Goal: Task Accomplishment & Management: Complete application form

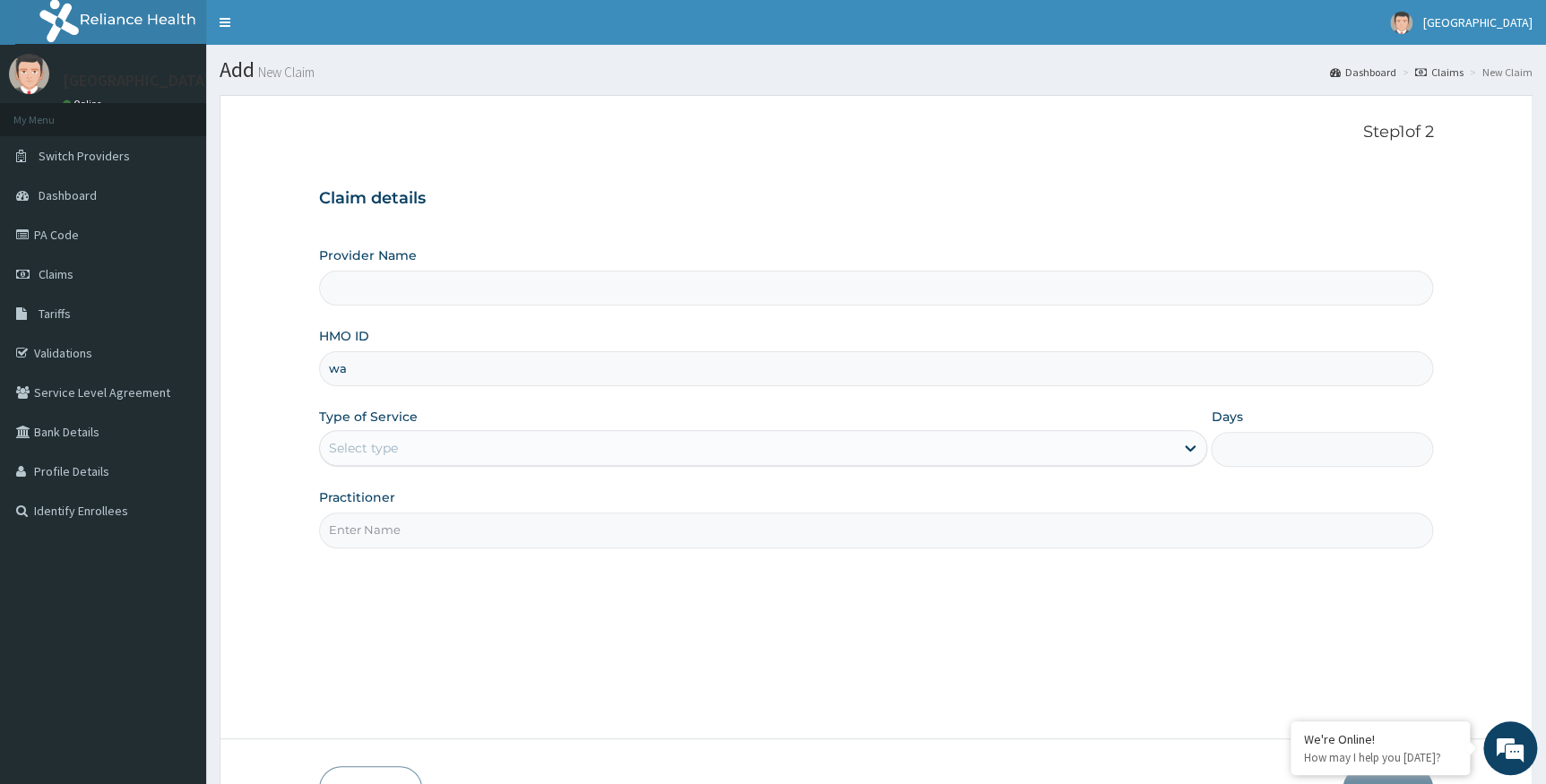
type input "WAO/10004/A"
click at [505, 447] on div "Select type" at bounding box center [747, 448] width 855 height 29
click at [962, 210] on div "Claim details Provider Name HMO ID WAO/10004/A Type of Service Select type Days…" at bounding box center [876, 359] width 1115 height 376
drag, startPoint x: 421, startPoint y: 373, endPoint x: 424, endPoint y: 304, distance: 69.1
click at [260, 389] on form "Step 1 of 2 Claim details Provider Name HMO ID WAO/10004/A Type of Service Sele…" at bounding box center [876, 468] width 1313 height 745
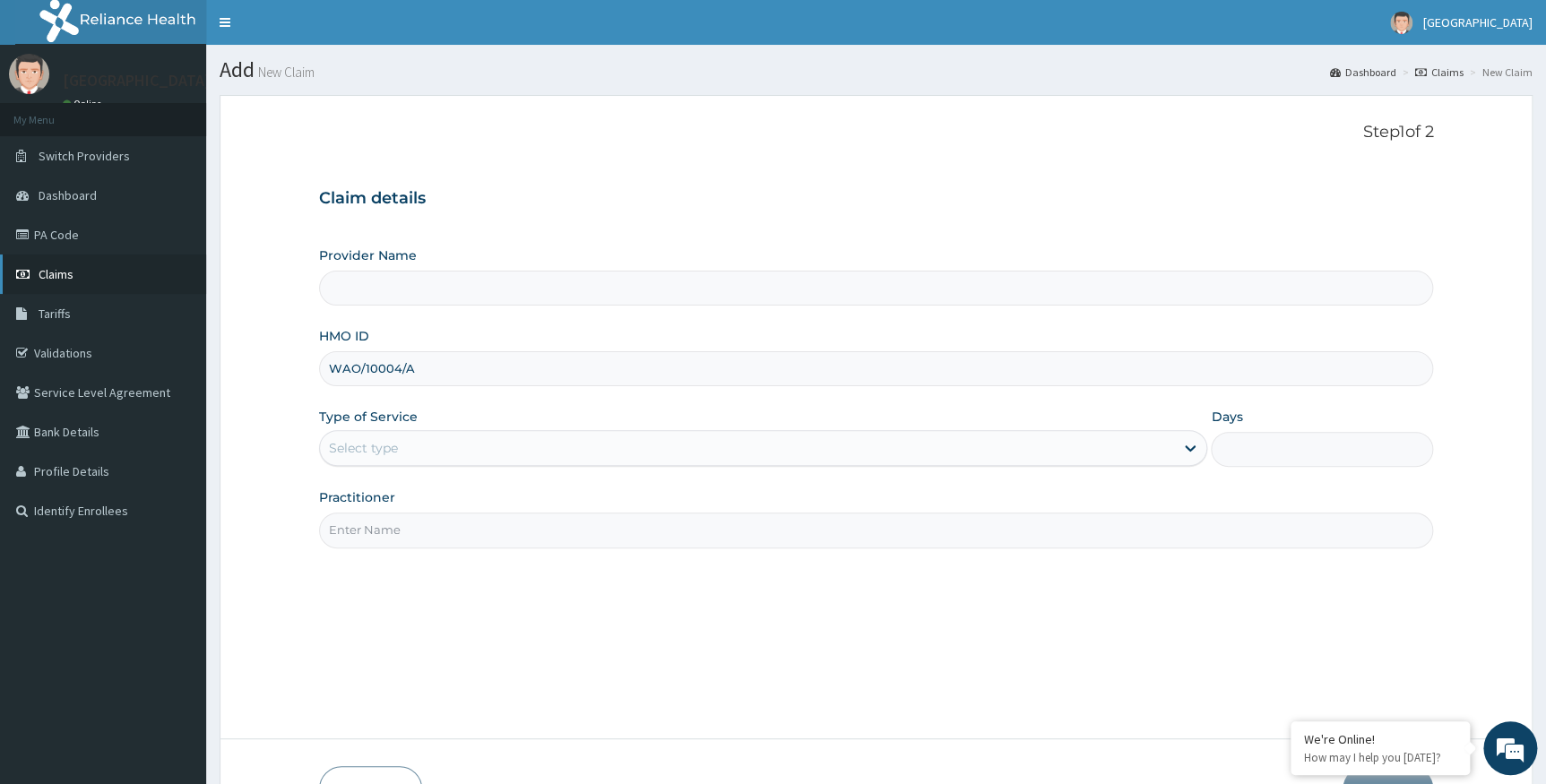
click at [47, 269] on span "Claims" at bounding box center [55, 274] width 35 height 16
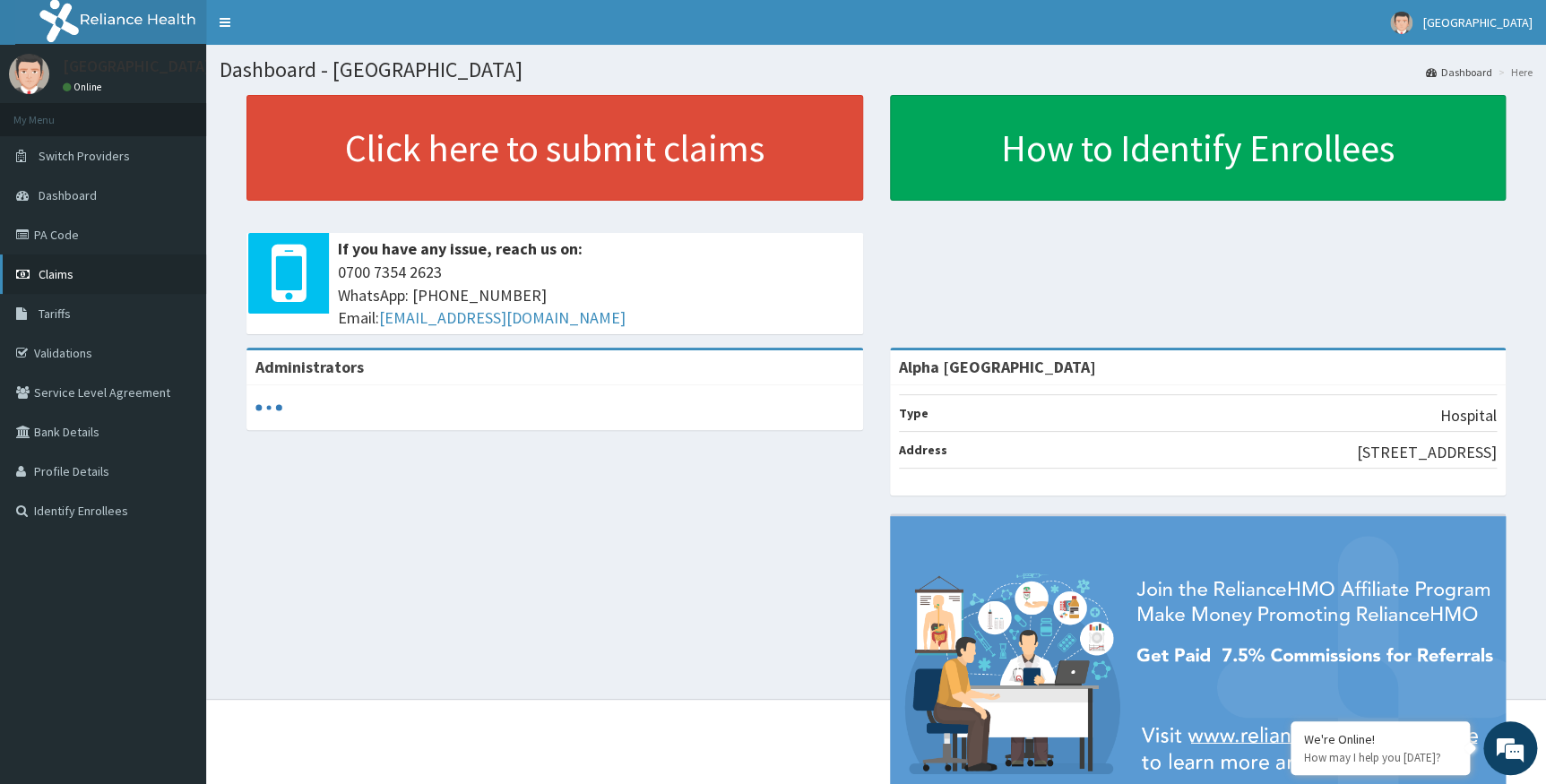
click at [63, 282] on link "Claims" at bounding box center [103, 273] width 206 height 39
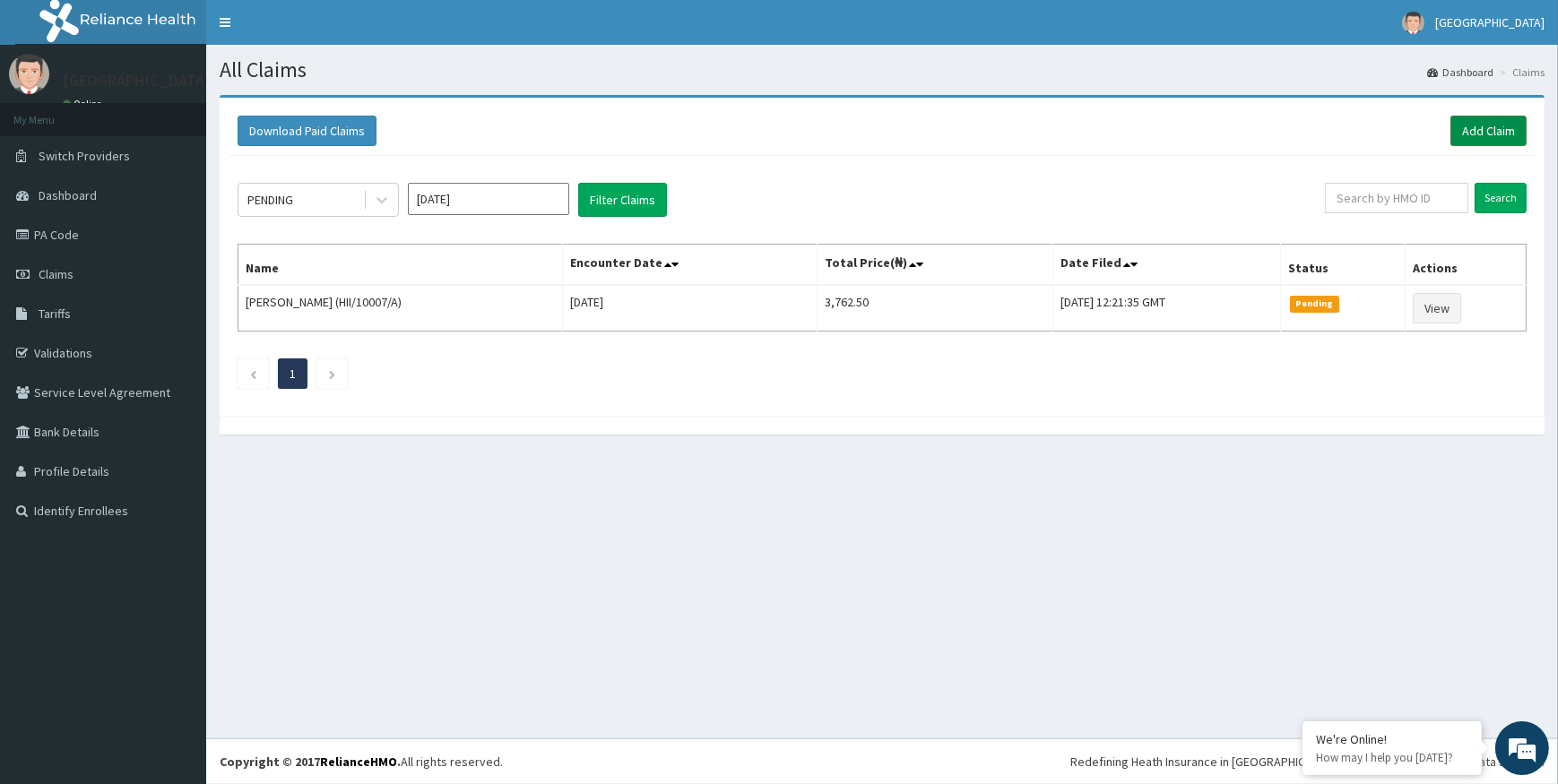
click at [1485, 128] on link "Add Claim" at bounding box center [1489, 131] width 76 height 31
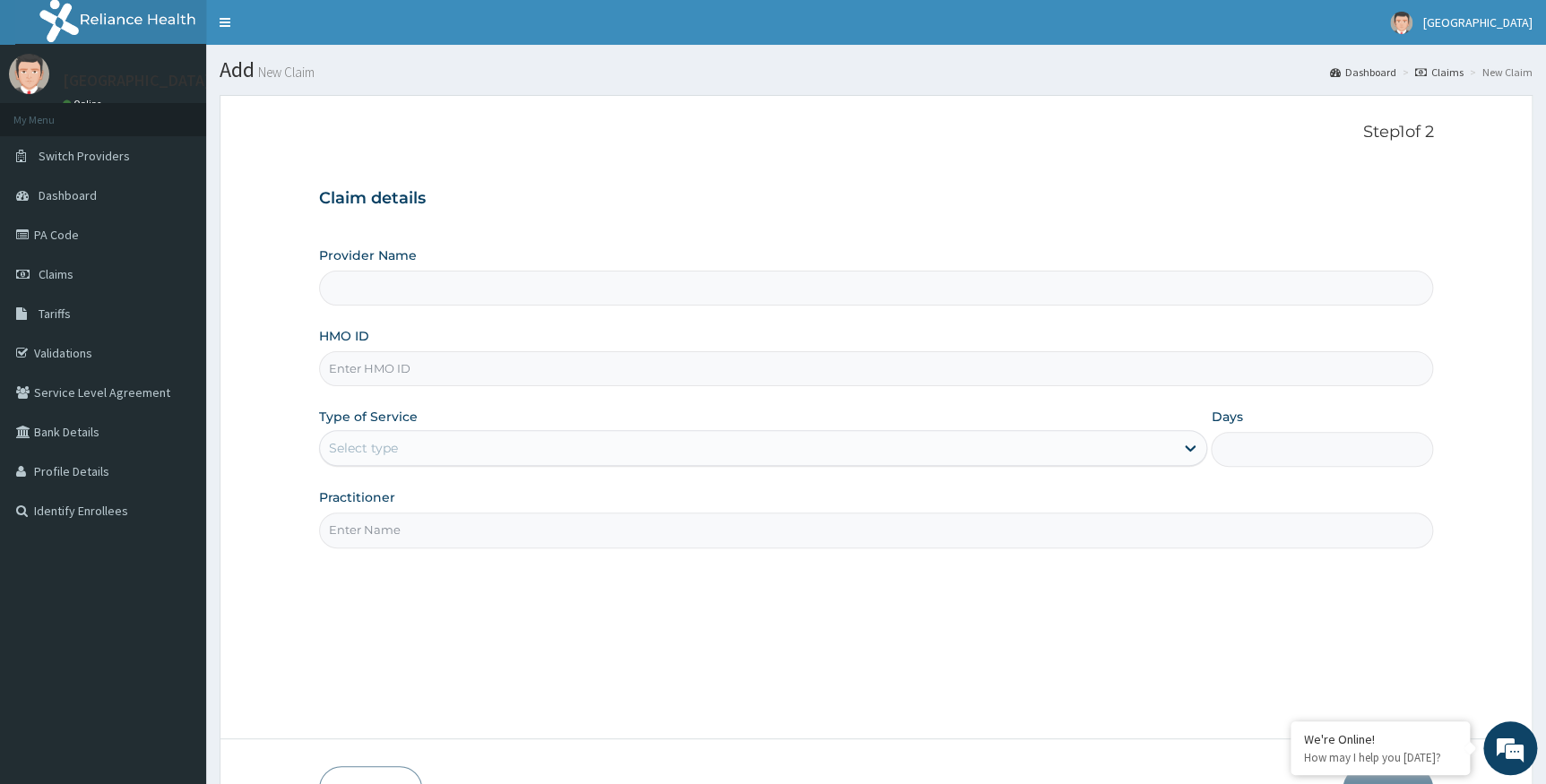
click at [401, 287] on input "Provider Name" at bounding box center [876, 288] width 1115 height 35
type input "Alpha [GEOGRAPHIC_DATA]"
click at [440, 359] on input "HMO ID" at bounding box center [876, 369] width 1115 height 35
paste input "WAO/10004/A"
type input "WAO/10004/A"
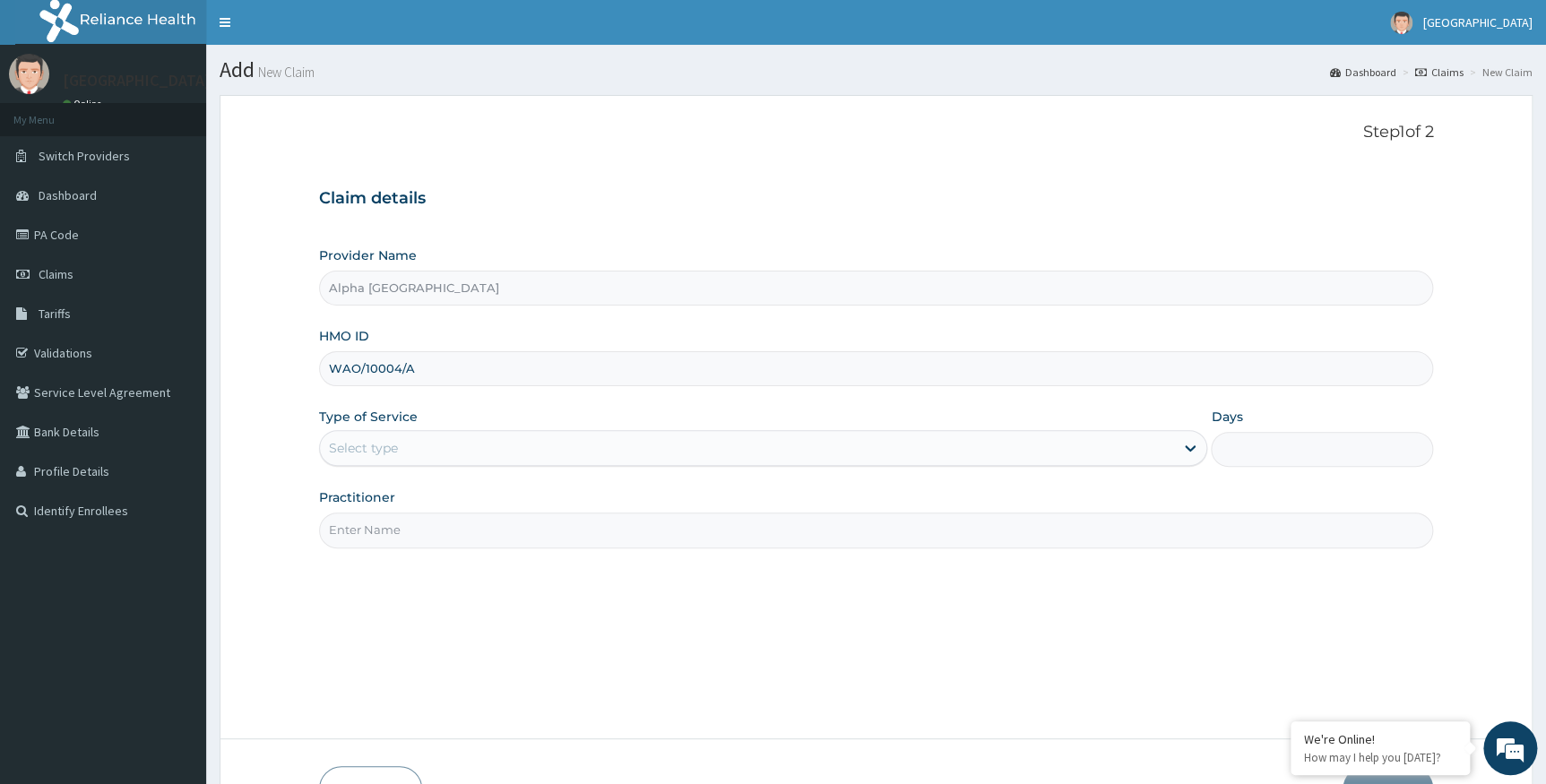
click at [403, 460] on div "Select type" at bounding box center [747, 448] width 855 height 29
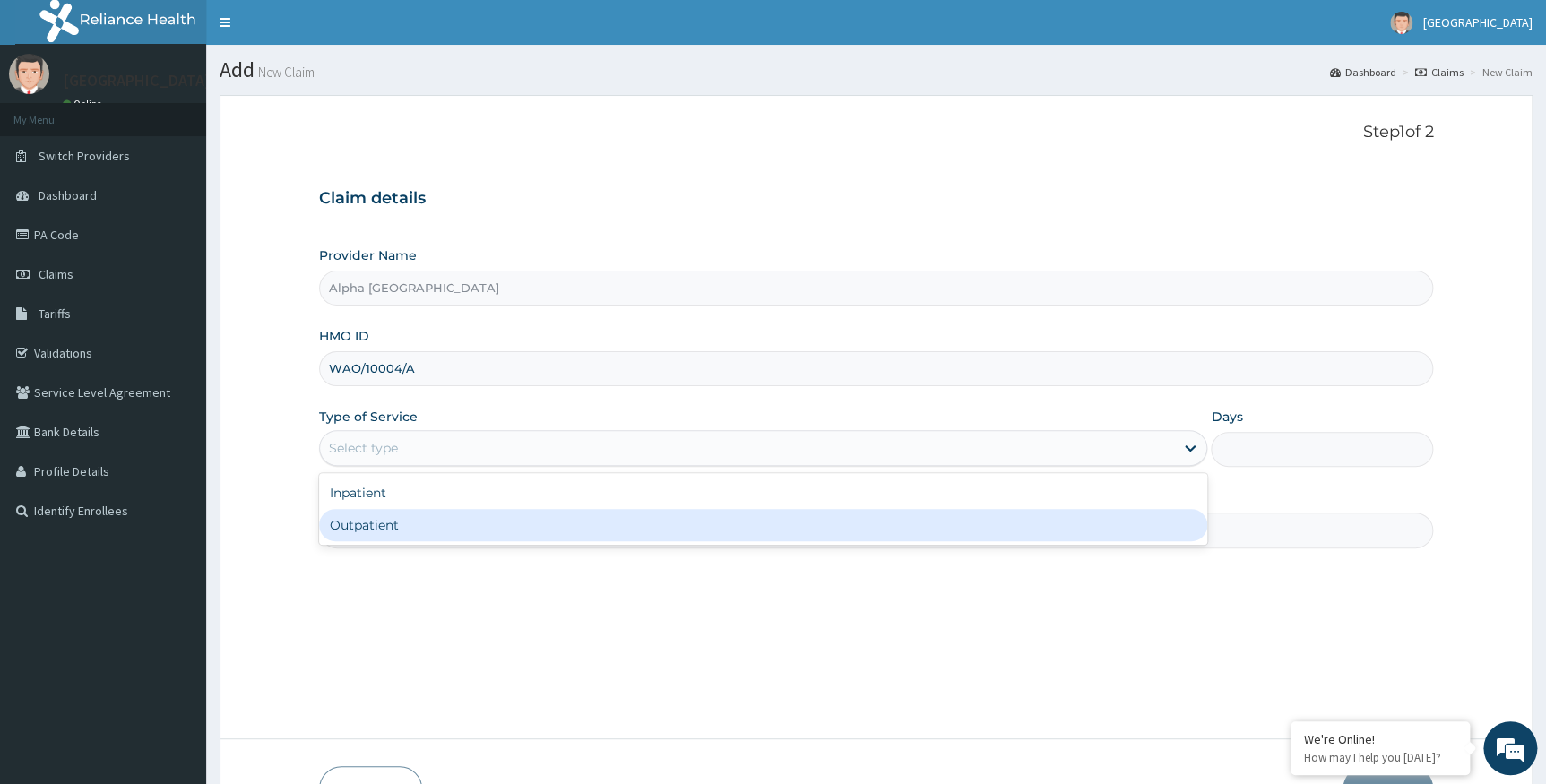
click at [367, 522] on div "Outpatient" at bounding box center [763, 525] width 889 height 33
type input "1"
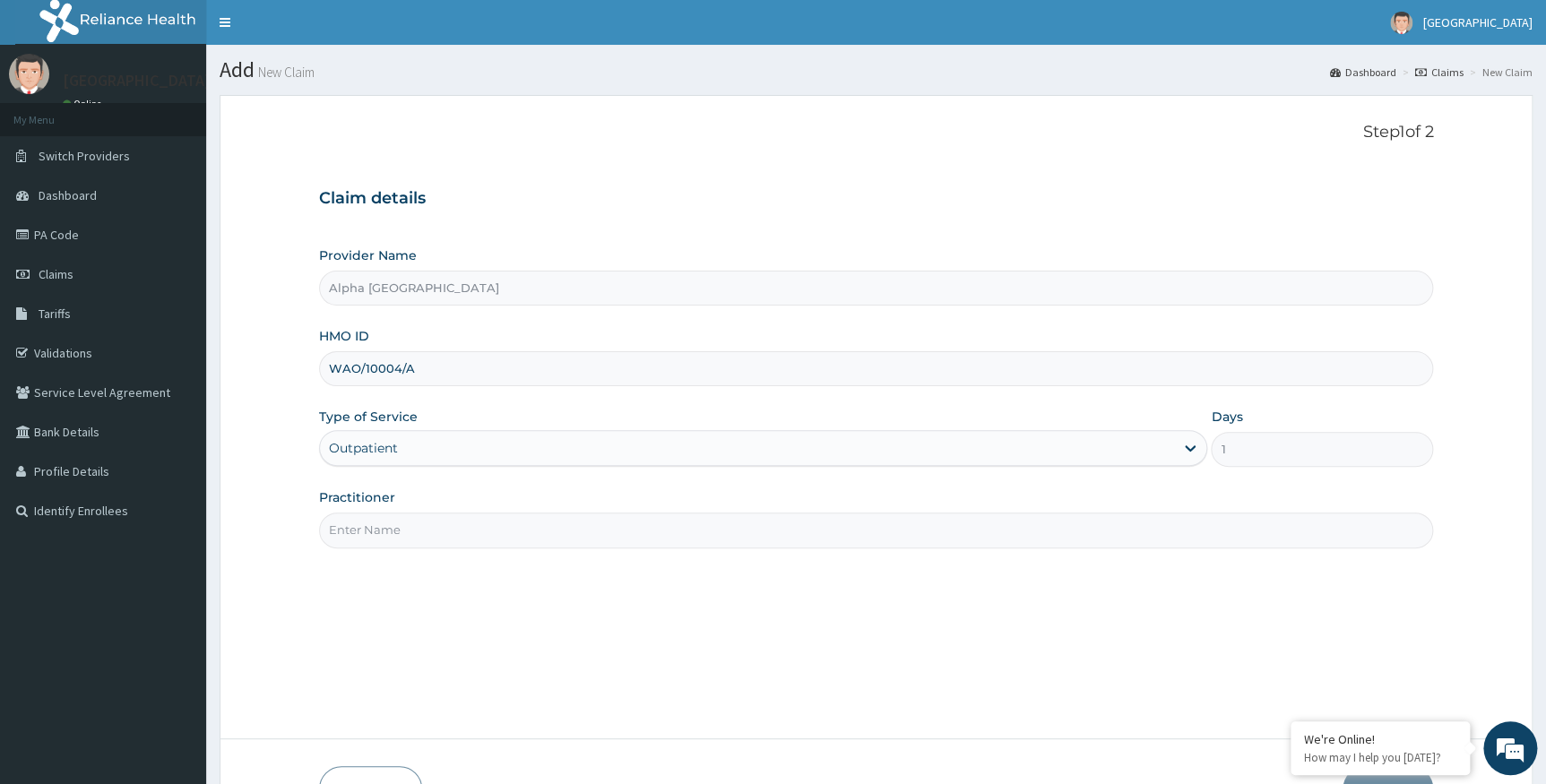
click at [428, 525] on input "Practitioner" at bounding box center [876, 530] width 1115 height 35
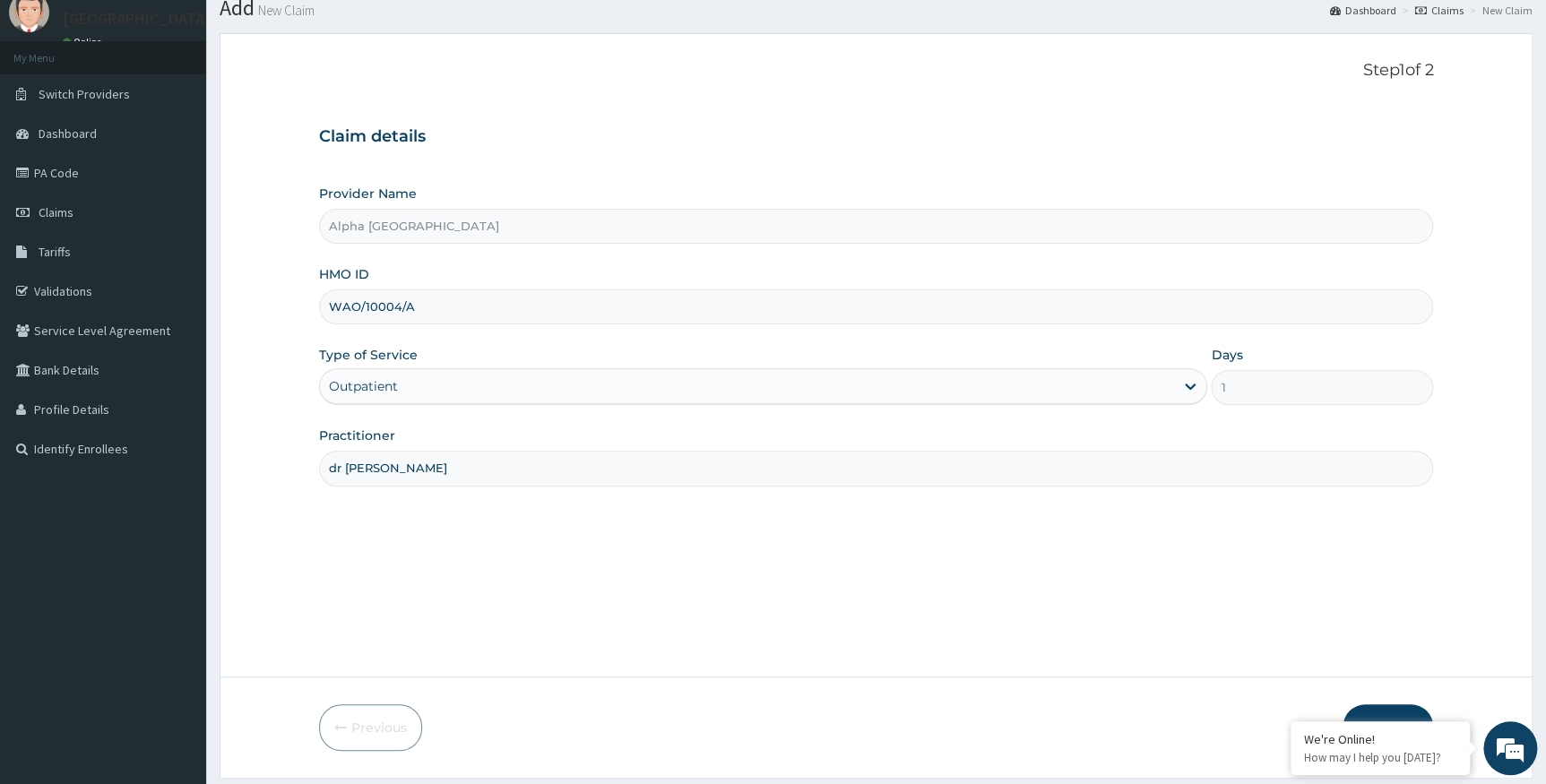
scroll to position [114, 0]
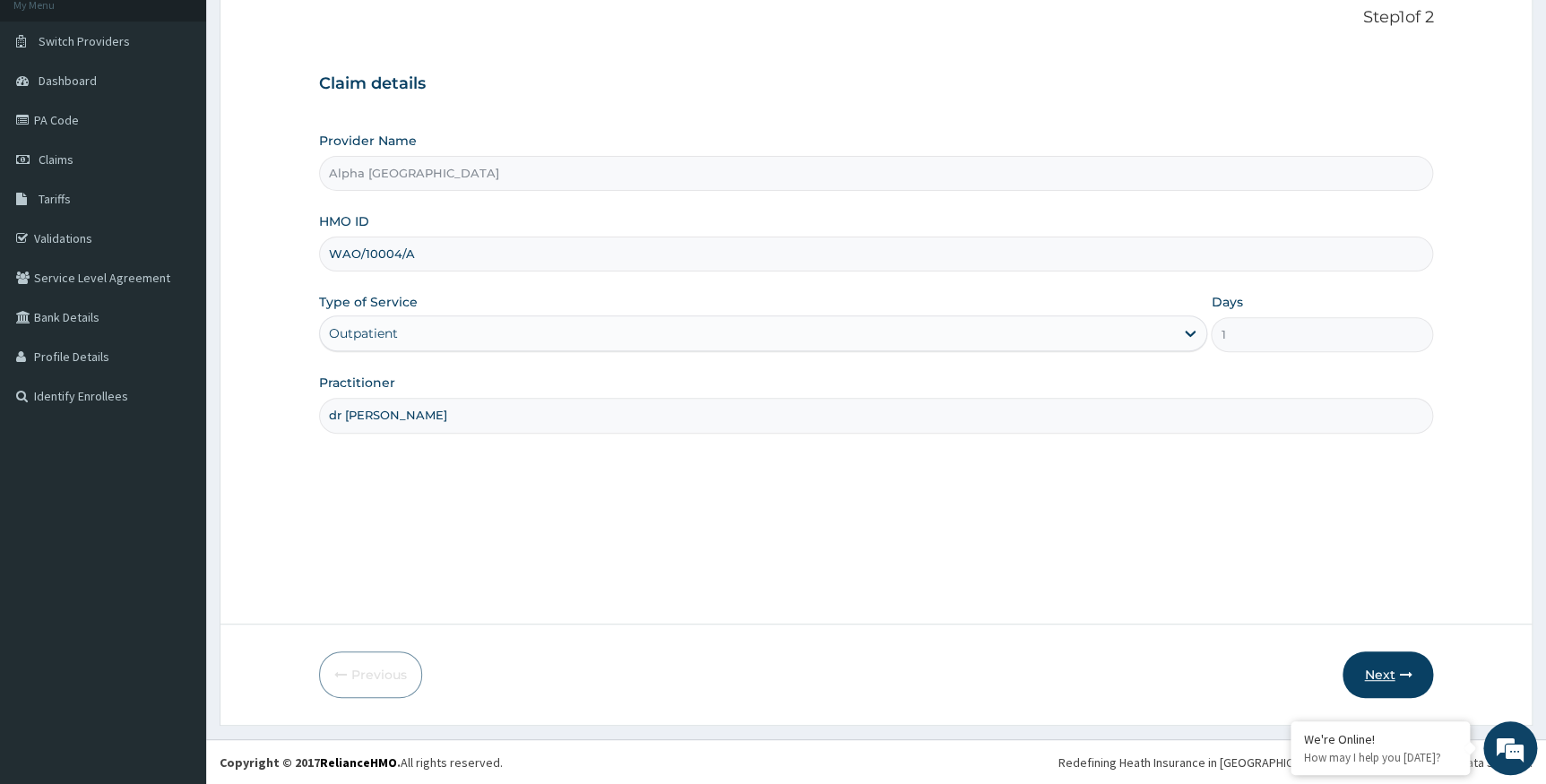
type input "dr chukwumati"
click at [1386, 665] on button "Next" at bounding box center [1388, 674] width 91 height 46
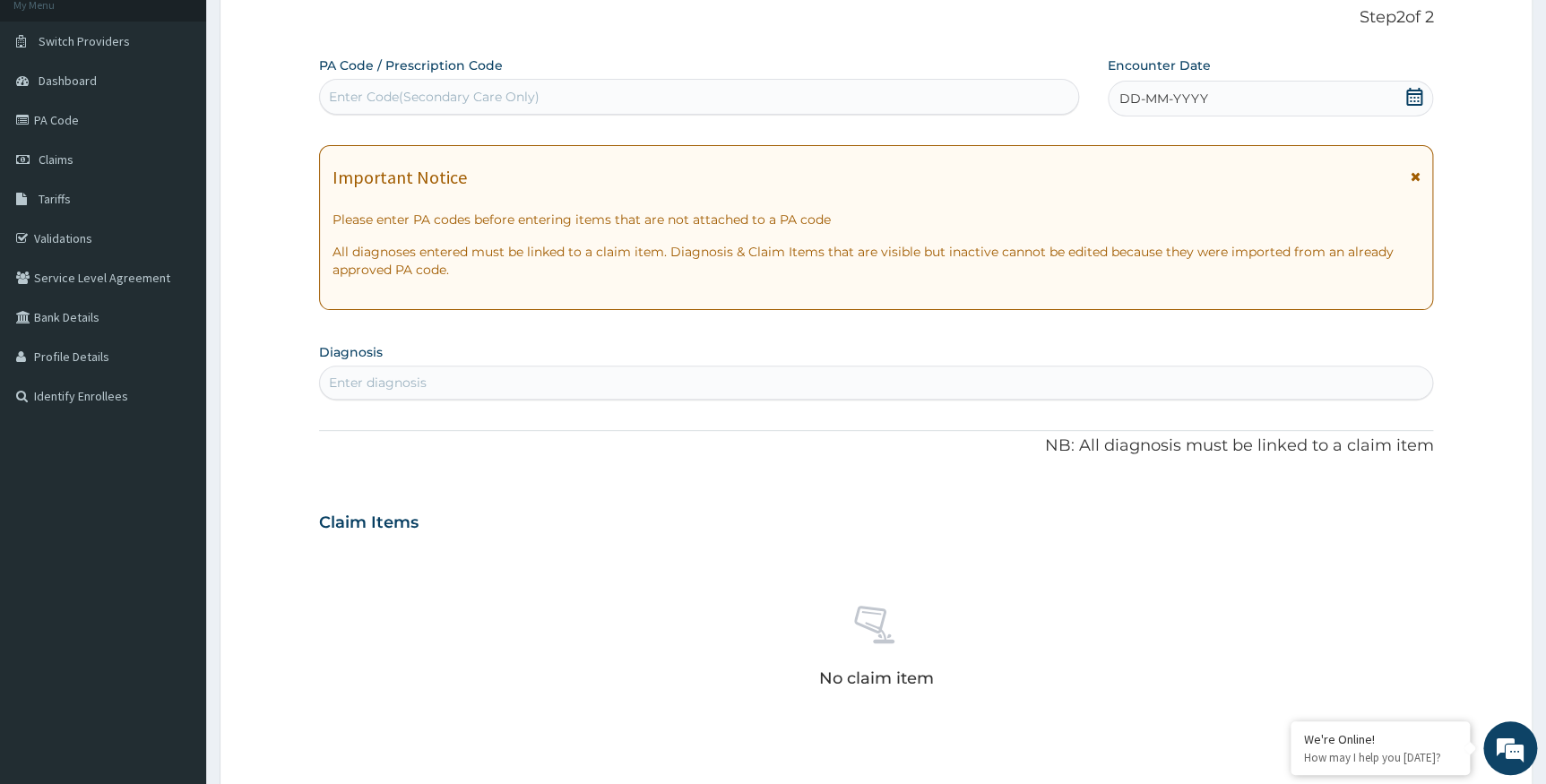
click at [1256, 98] on div "DD-MM-YYYY" at bounding box center [1271, 98] width 325 height 35
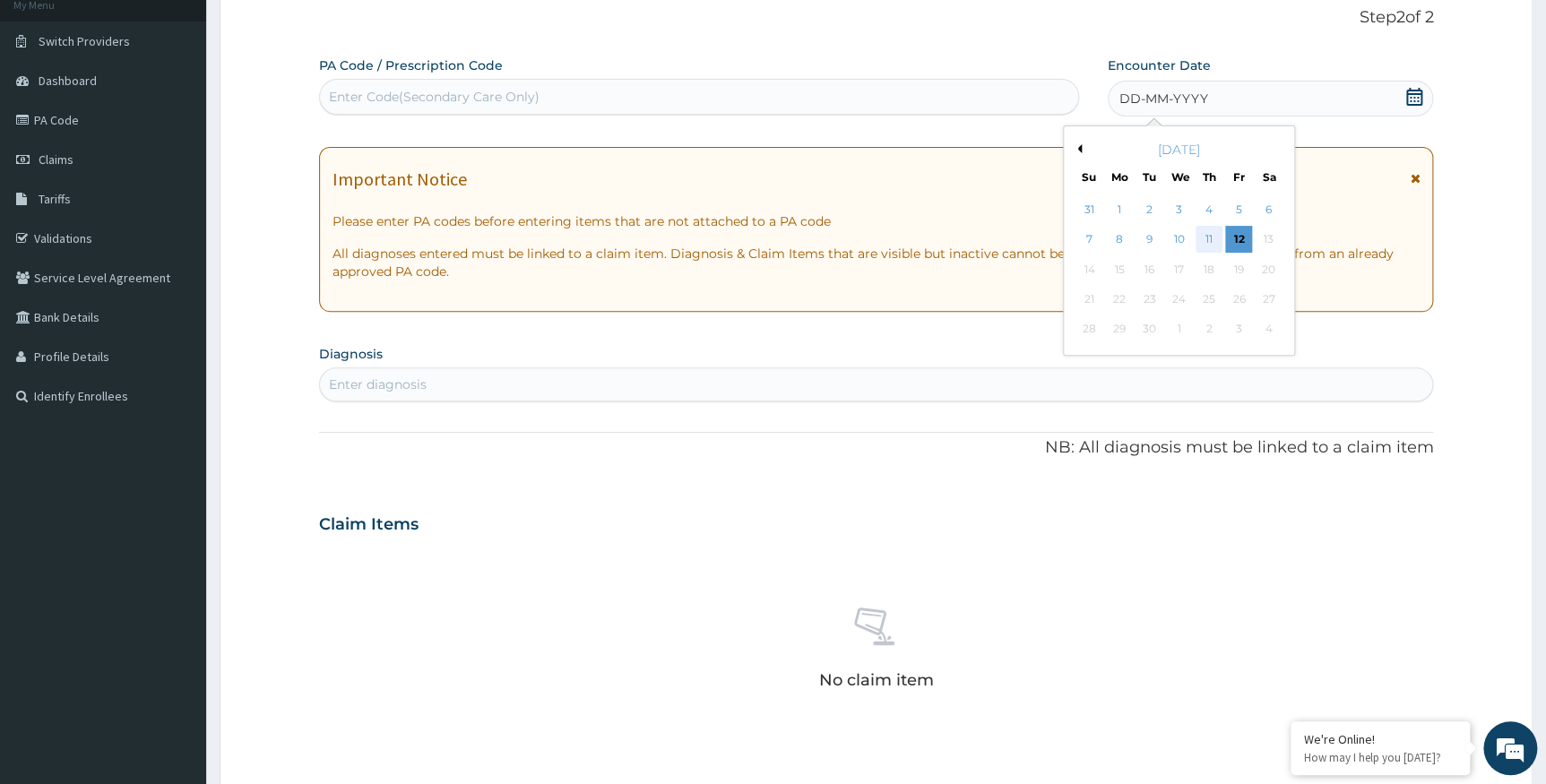
click at [1196, 240] on div "11" at bounding box center [1210, 241] width 27 height 27
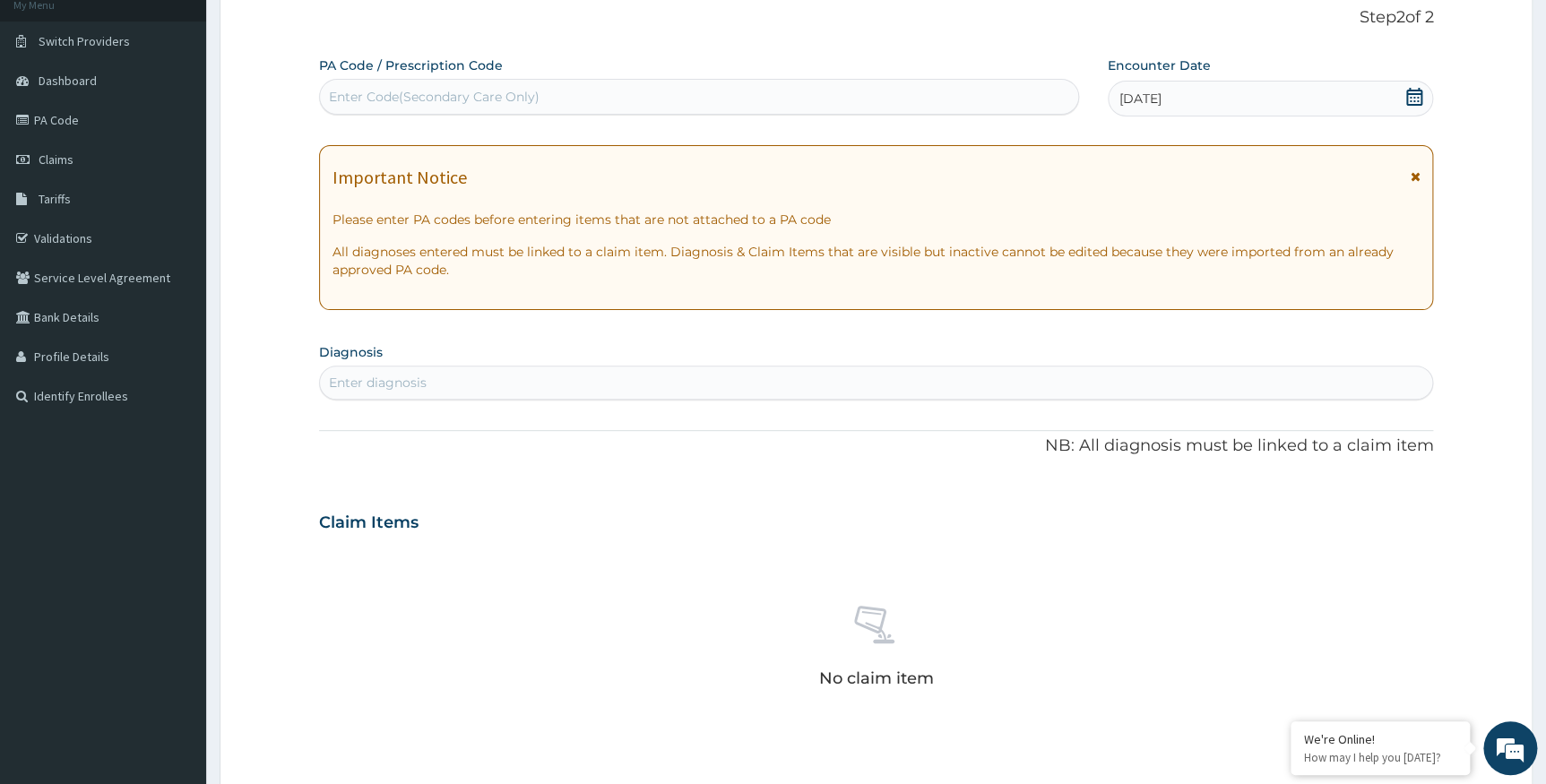
drag, startPoint x: 451, startPoint y: 384, endPoint x: 541, endPoint y: 330, distance: 105.0
click at [452, 384] on div "Enter diagnosis" at bounding box center [876, 382] width 1113 height 29
type input "nasopharyngiti"
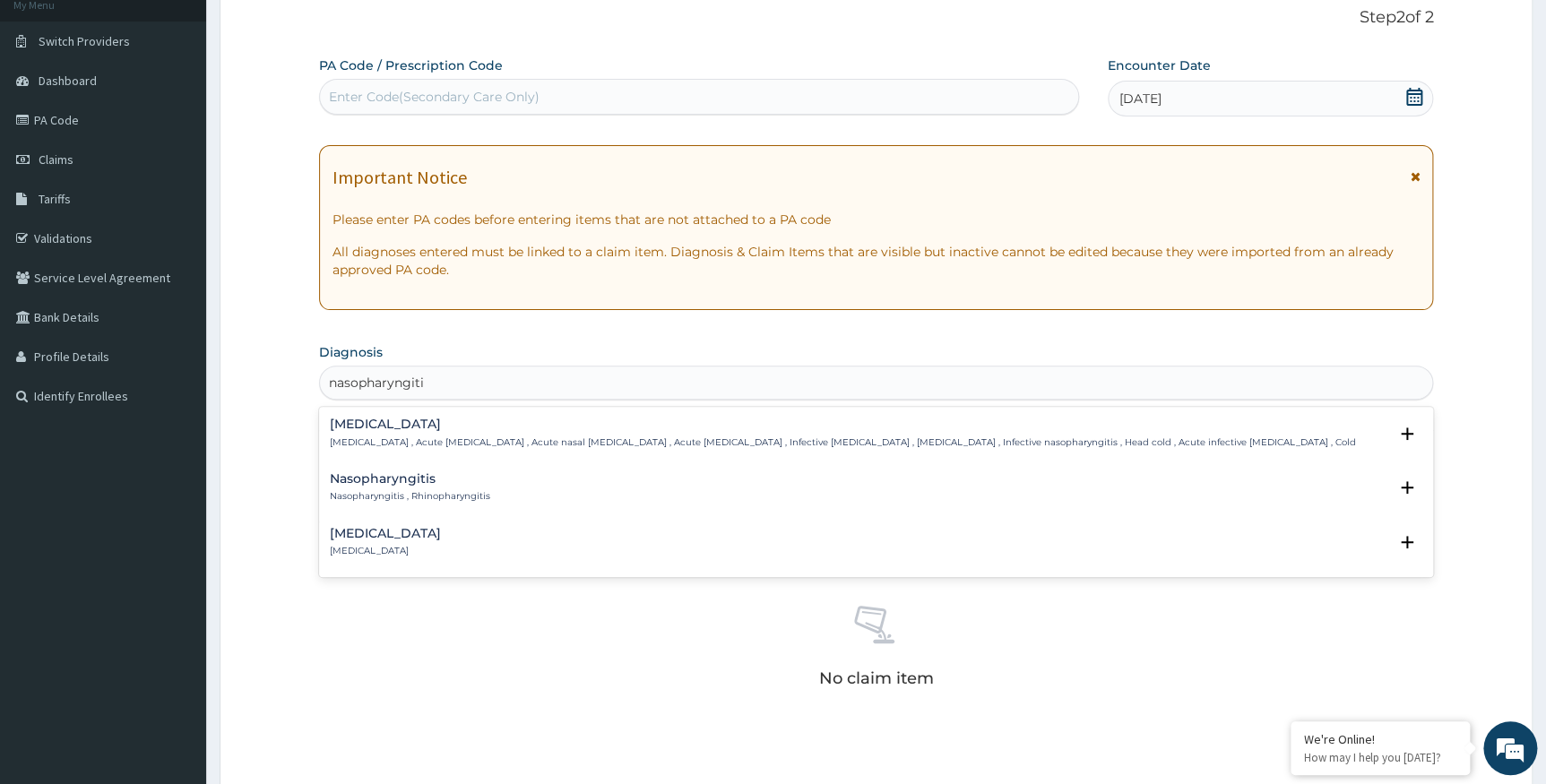
click at [420, 478] on h4 "Nasopharyngitis" at bounding box center [410, 479] width 161 height 14
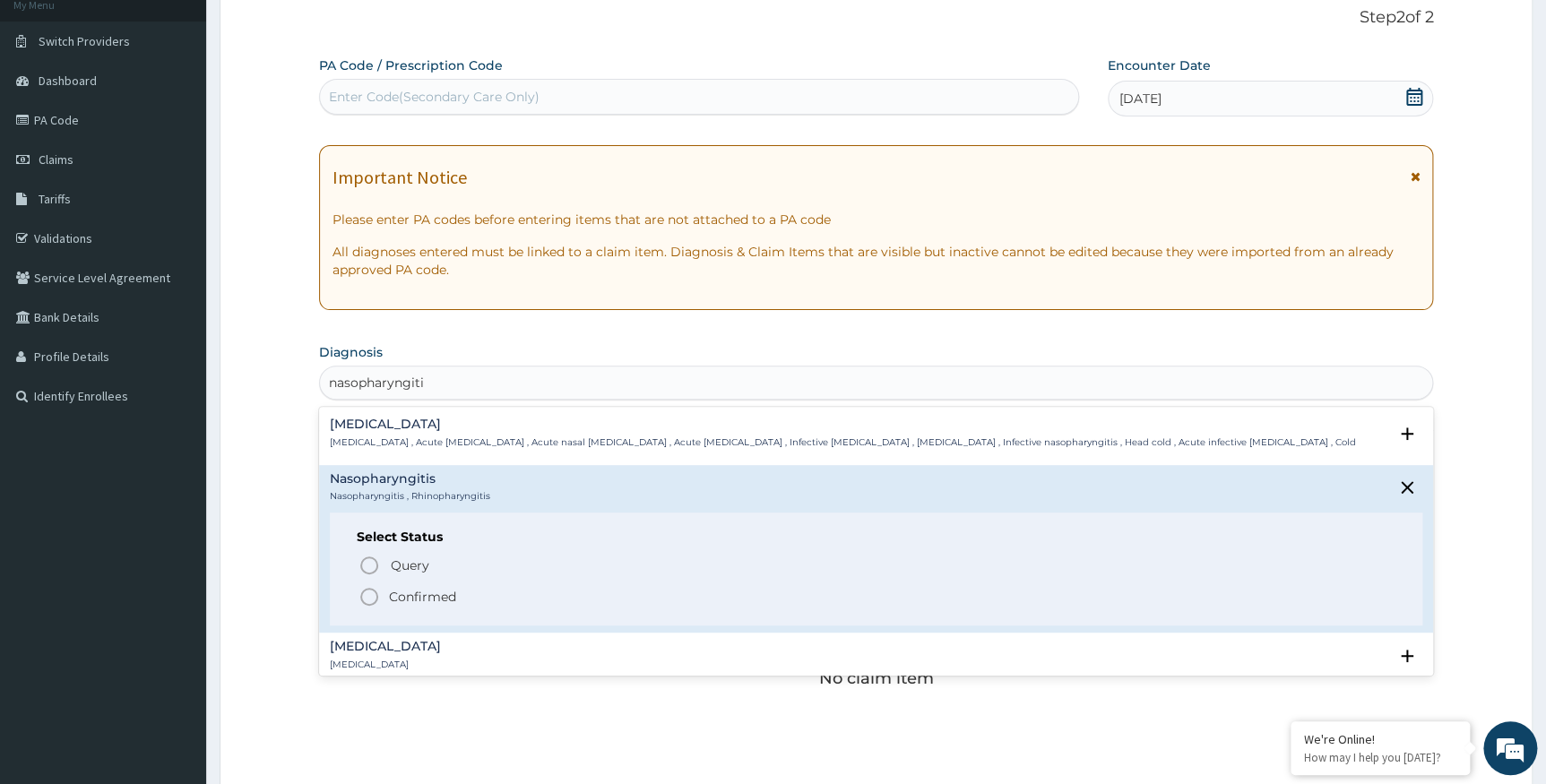
click at [394, 600] on p "Confirmed" at bounding box center [423, 597] width 67 height 18
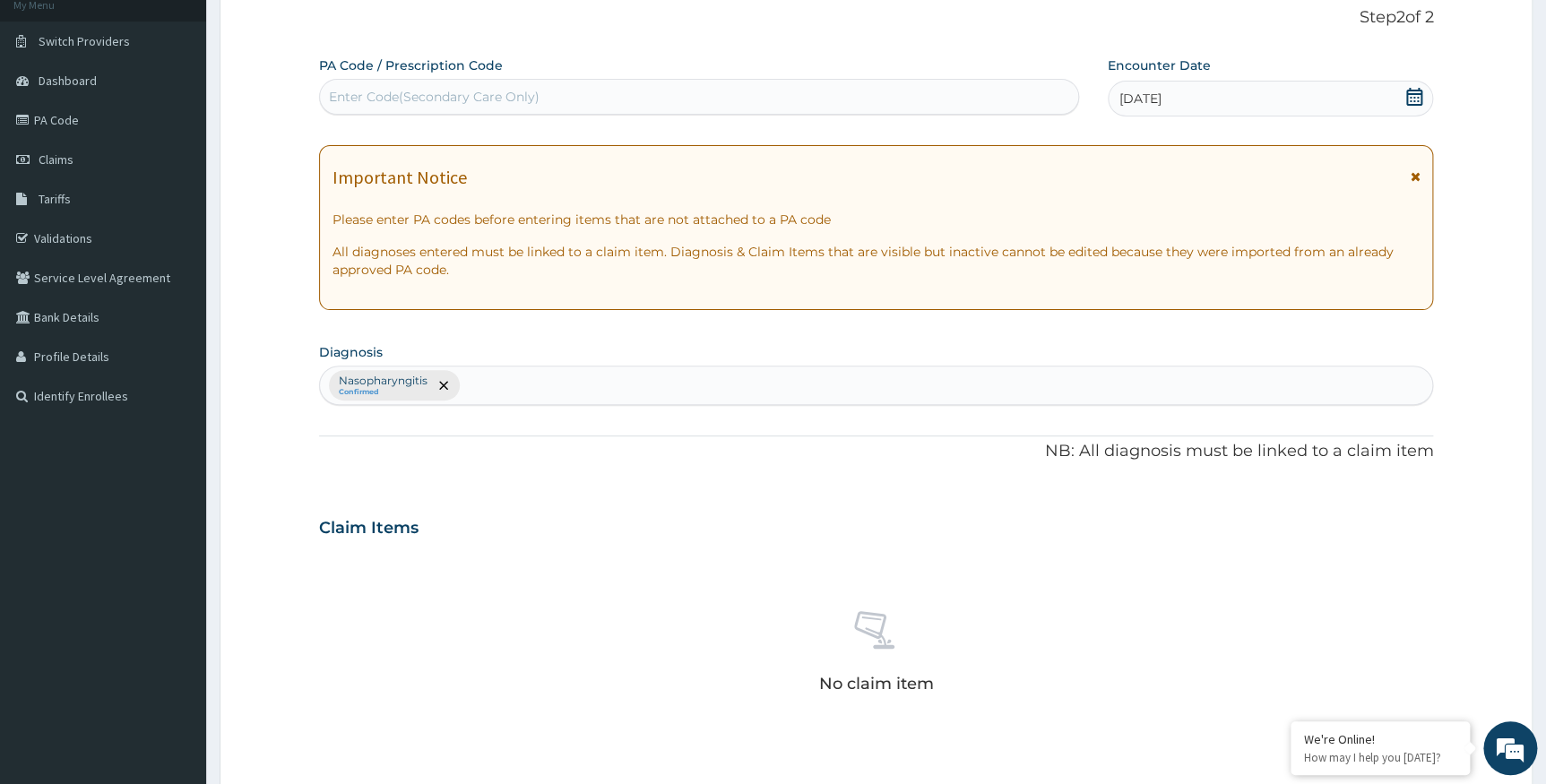
click at [430, 380] on div at bounding box center [443, 385] width 25 height 29
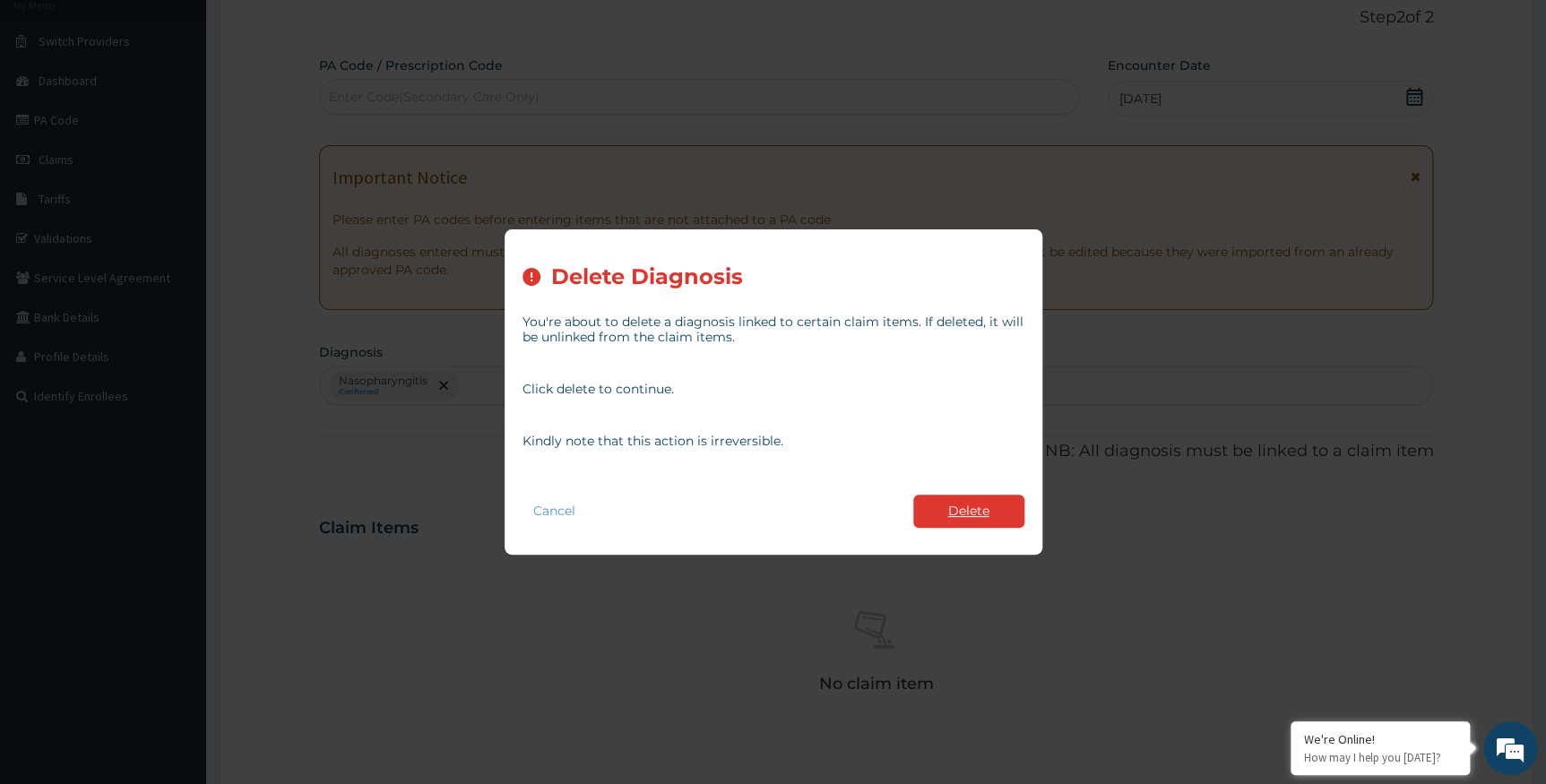
click at [989, 511] on button "Delete" at bounding box center [969, 511] width 111 height 33
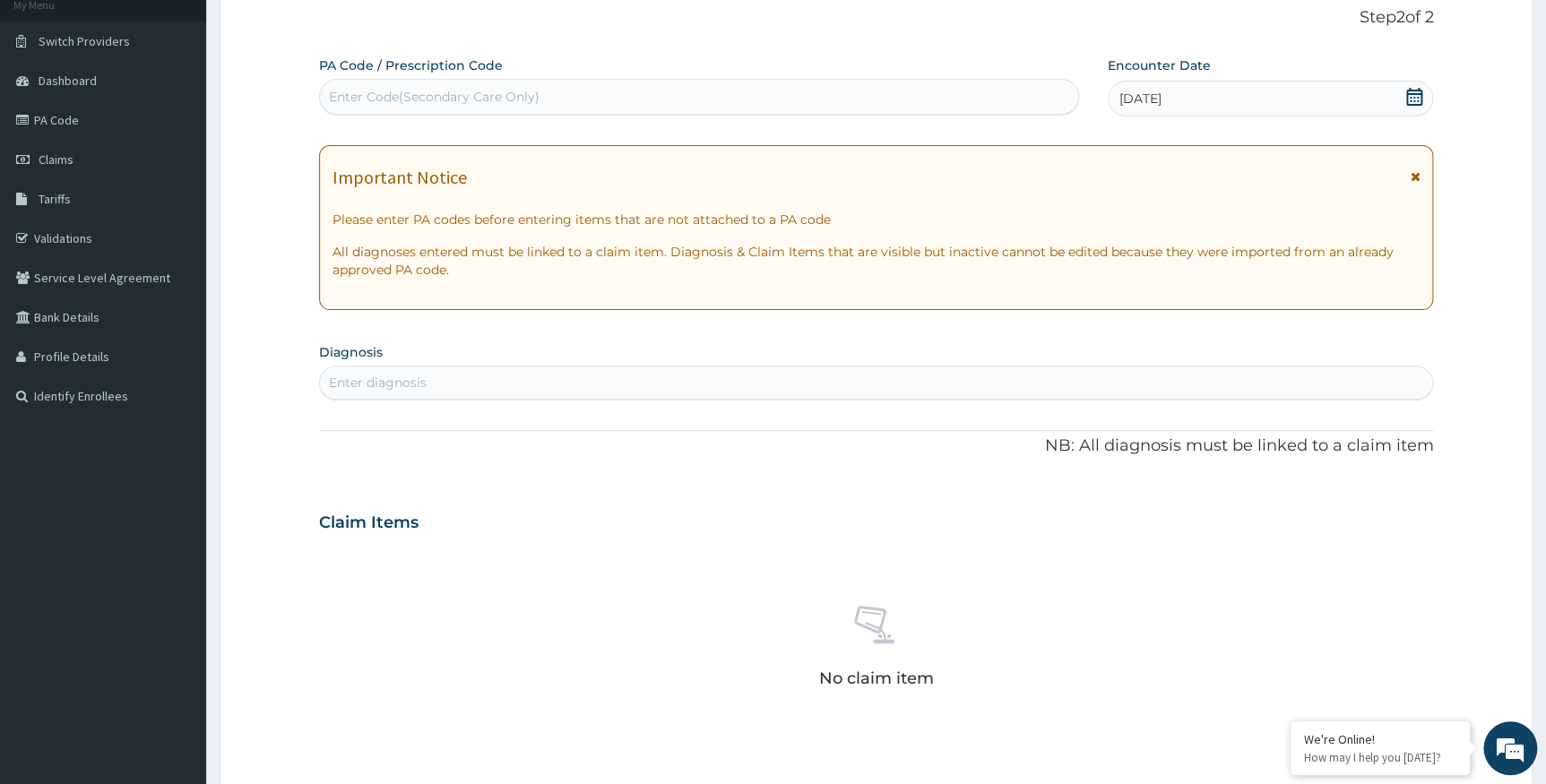
click at [414, 382] on div "Enter diagnosis" at bounding box center [377, 382] width 97 height 18
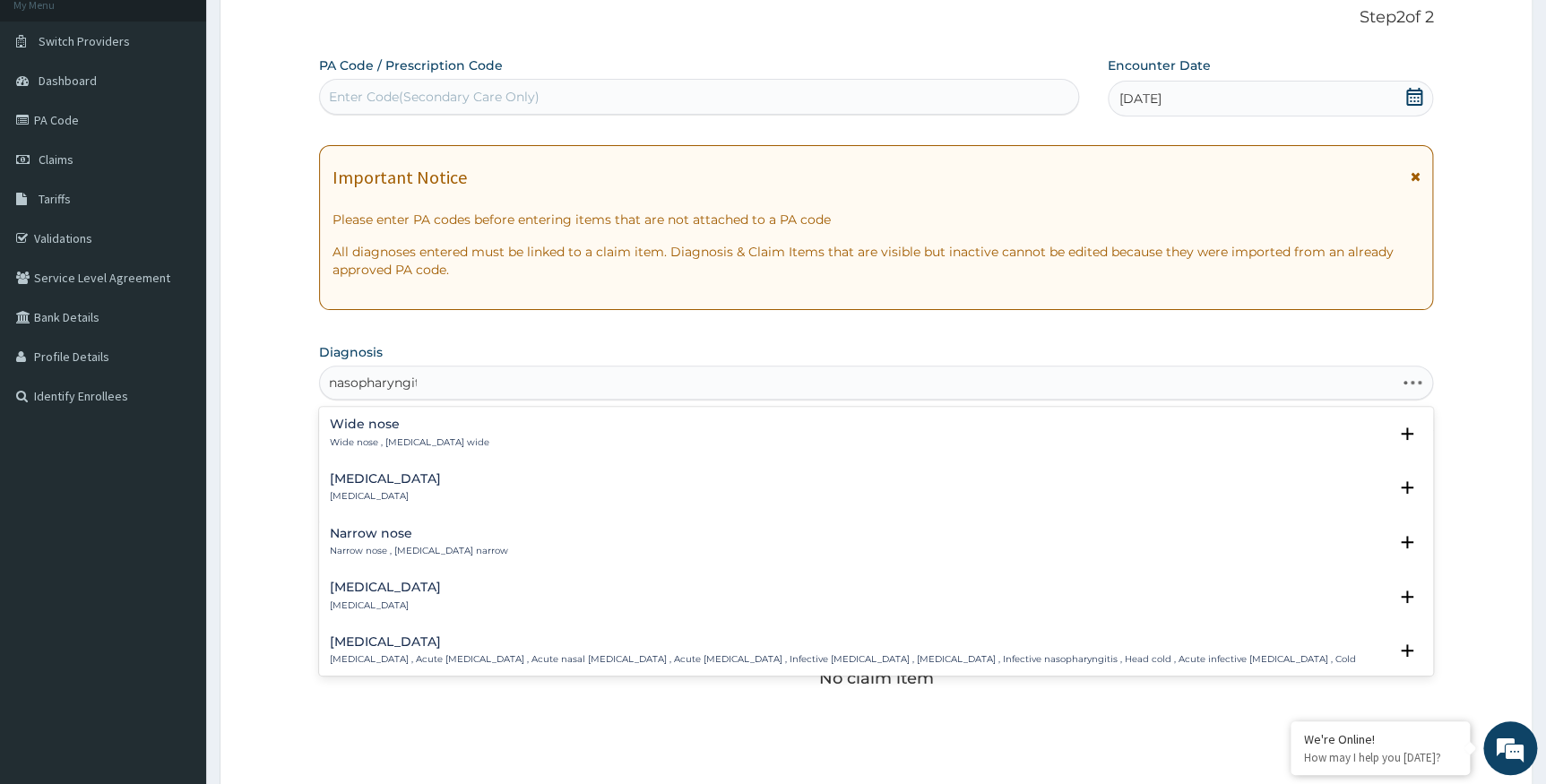
type input "nasopharyngiti"
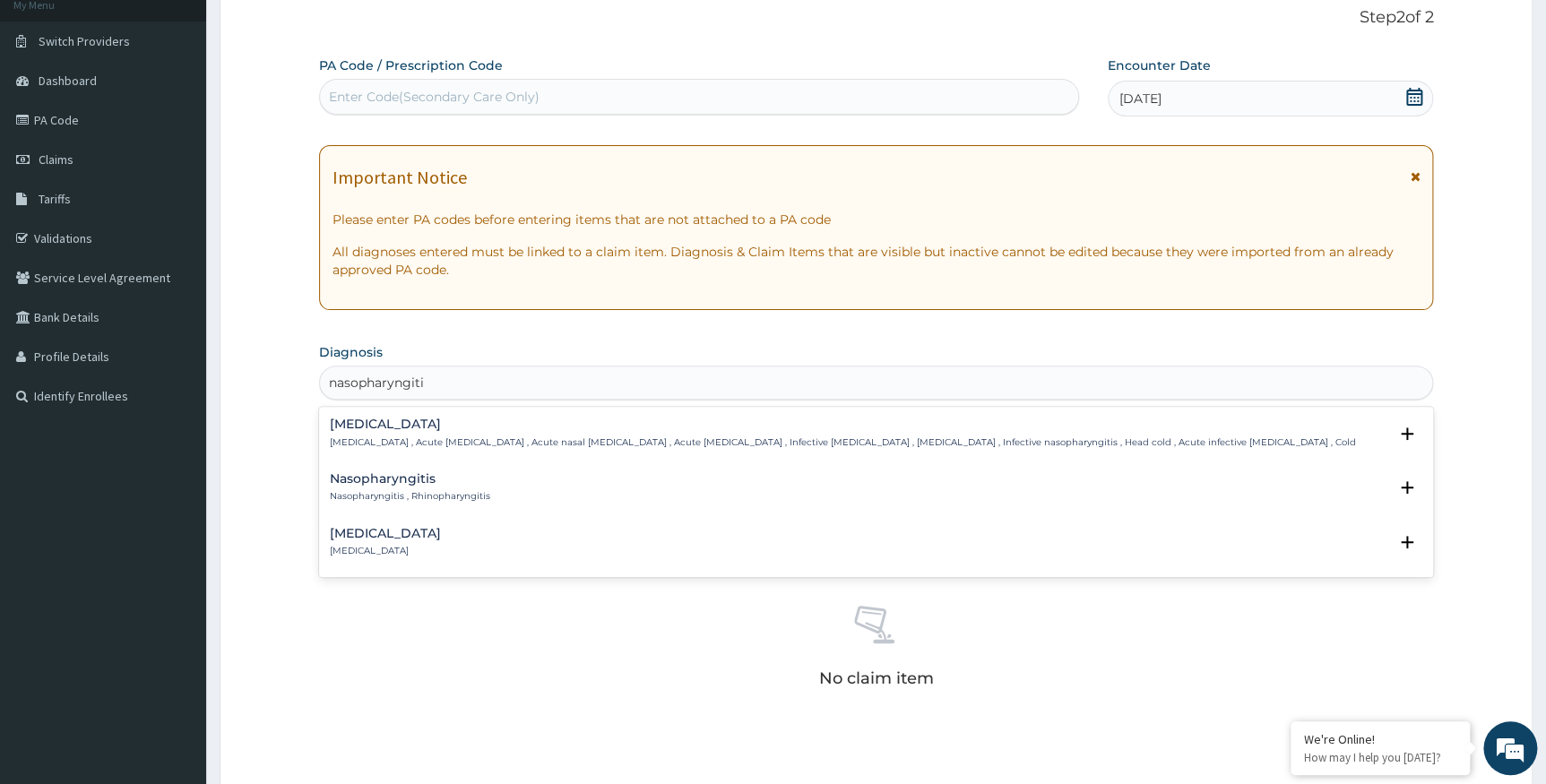
click at [405, 480] on h4 "Nasopharyngitis" at bounding box center [410, 479] width 161 height 14
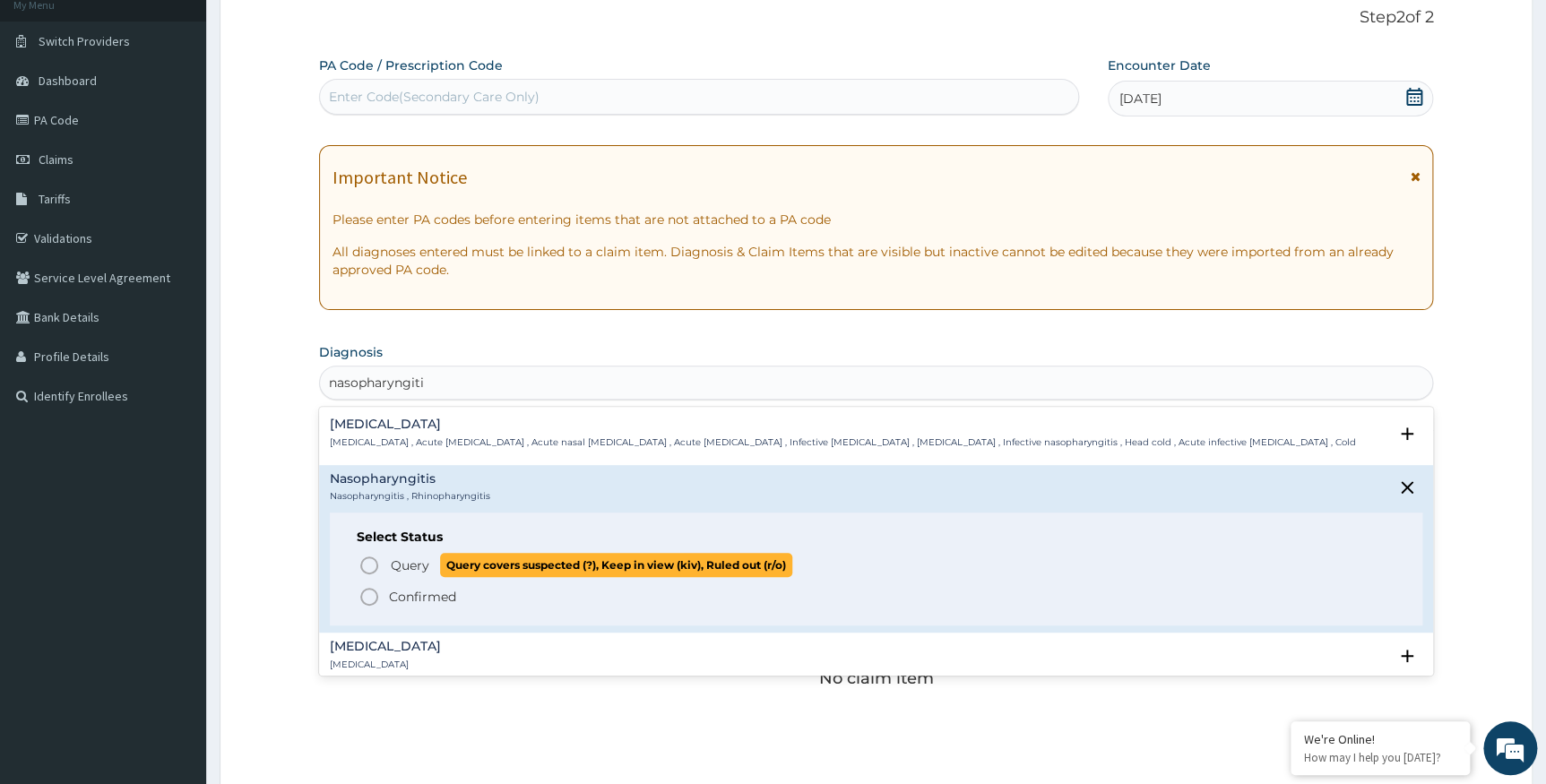
click at [406, 565] on span "Query" at bounding box center [410, 565] width 38 height 18
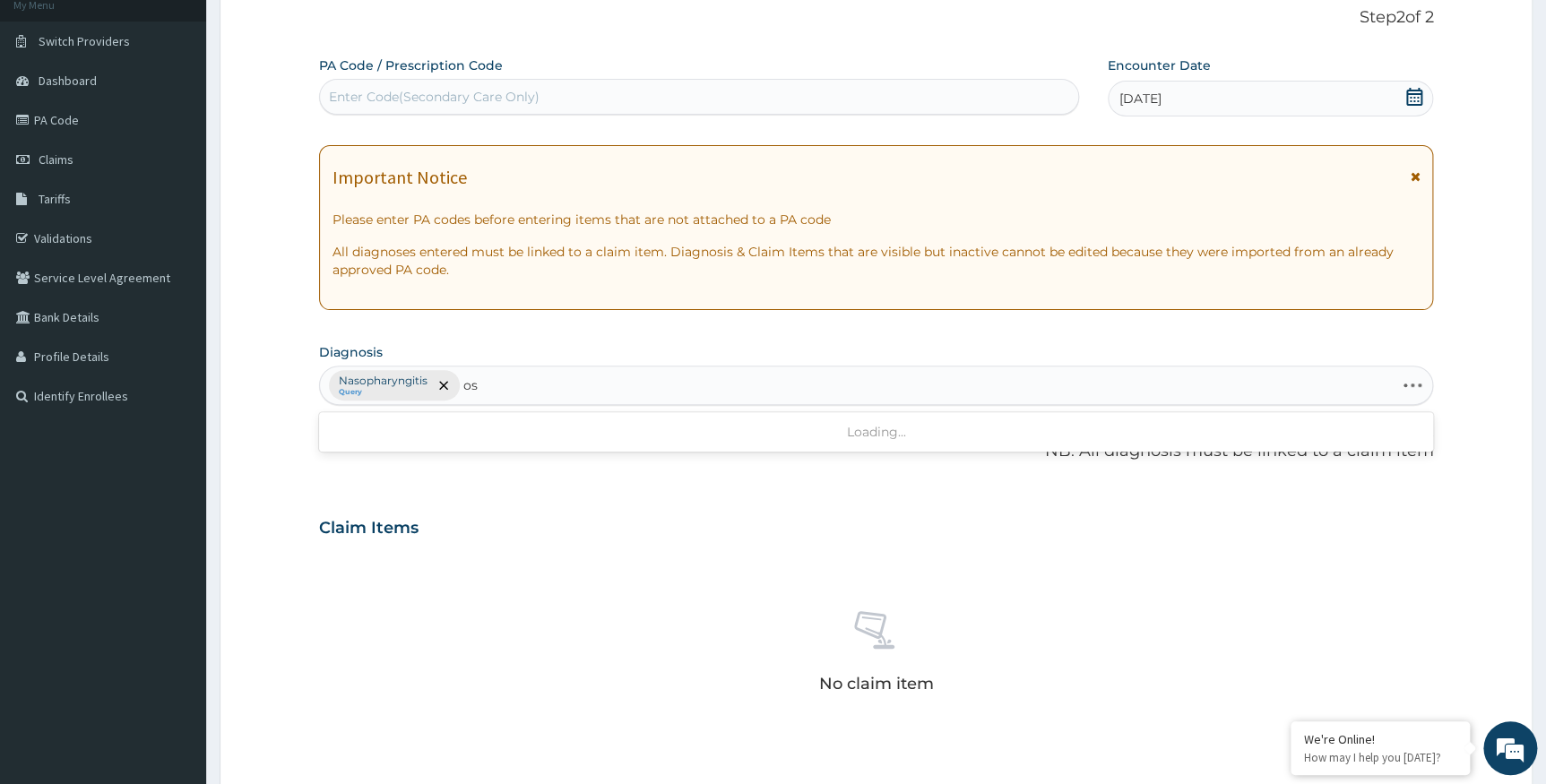
type input "o"
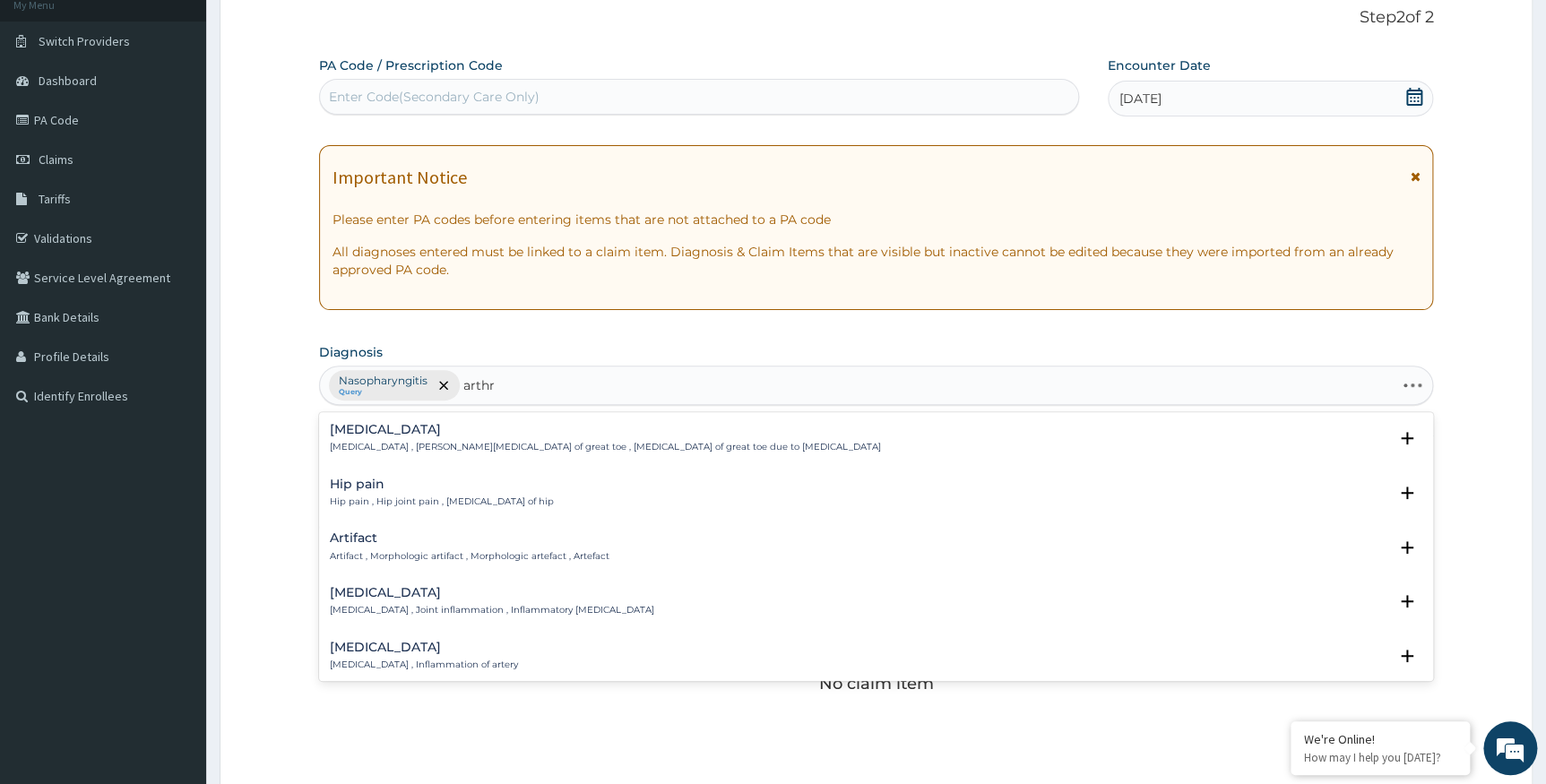
type input "arthri"
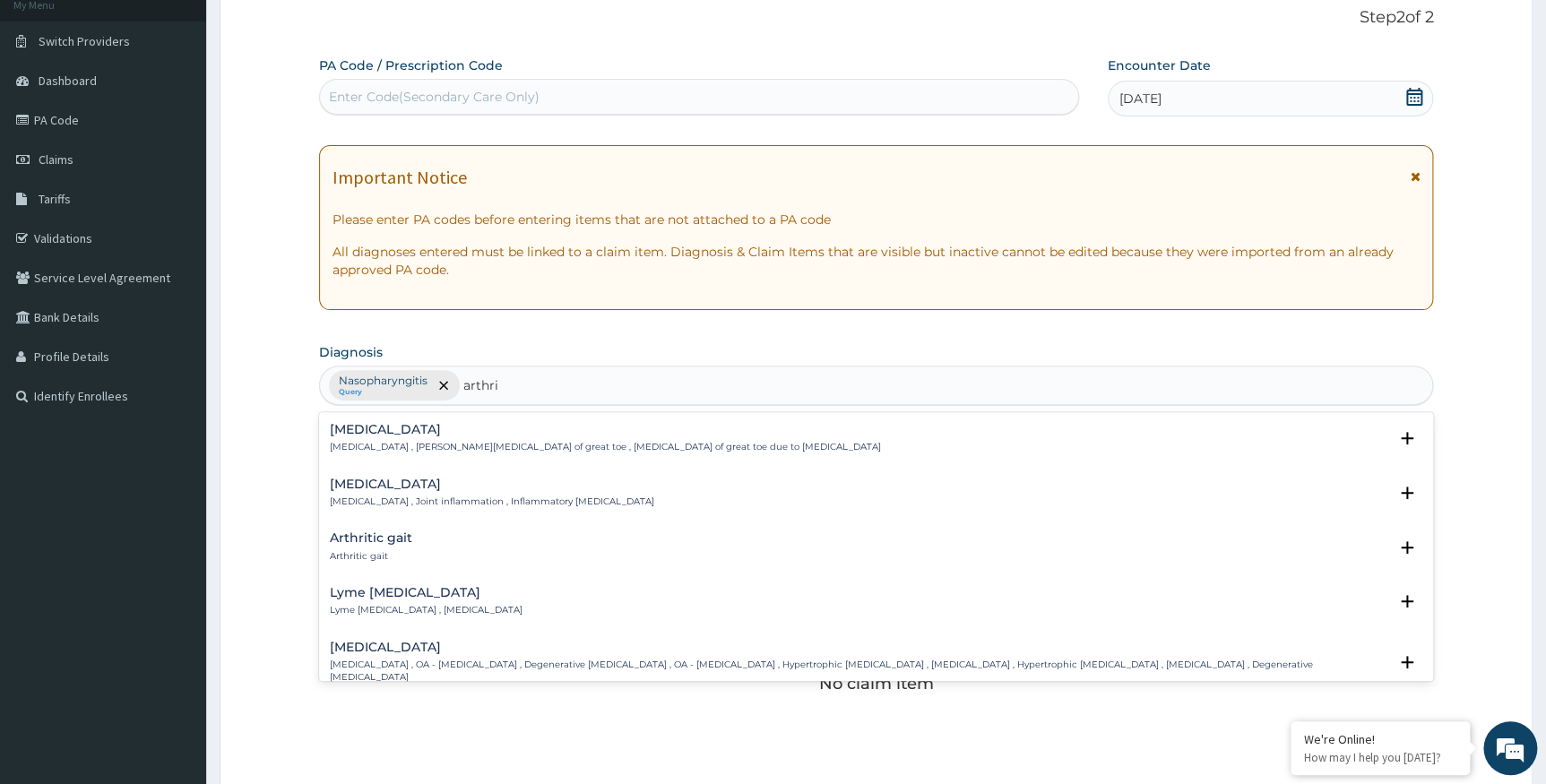
click at [413, 491] on div "Arthritis Arthritis , Joint inflammation , Inflammatory arthritis" at bounding box center [492, 493] width 324 height 32
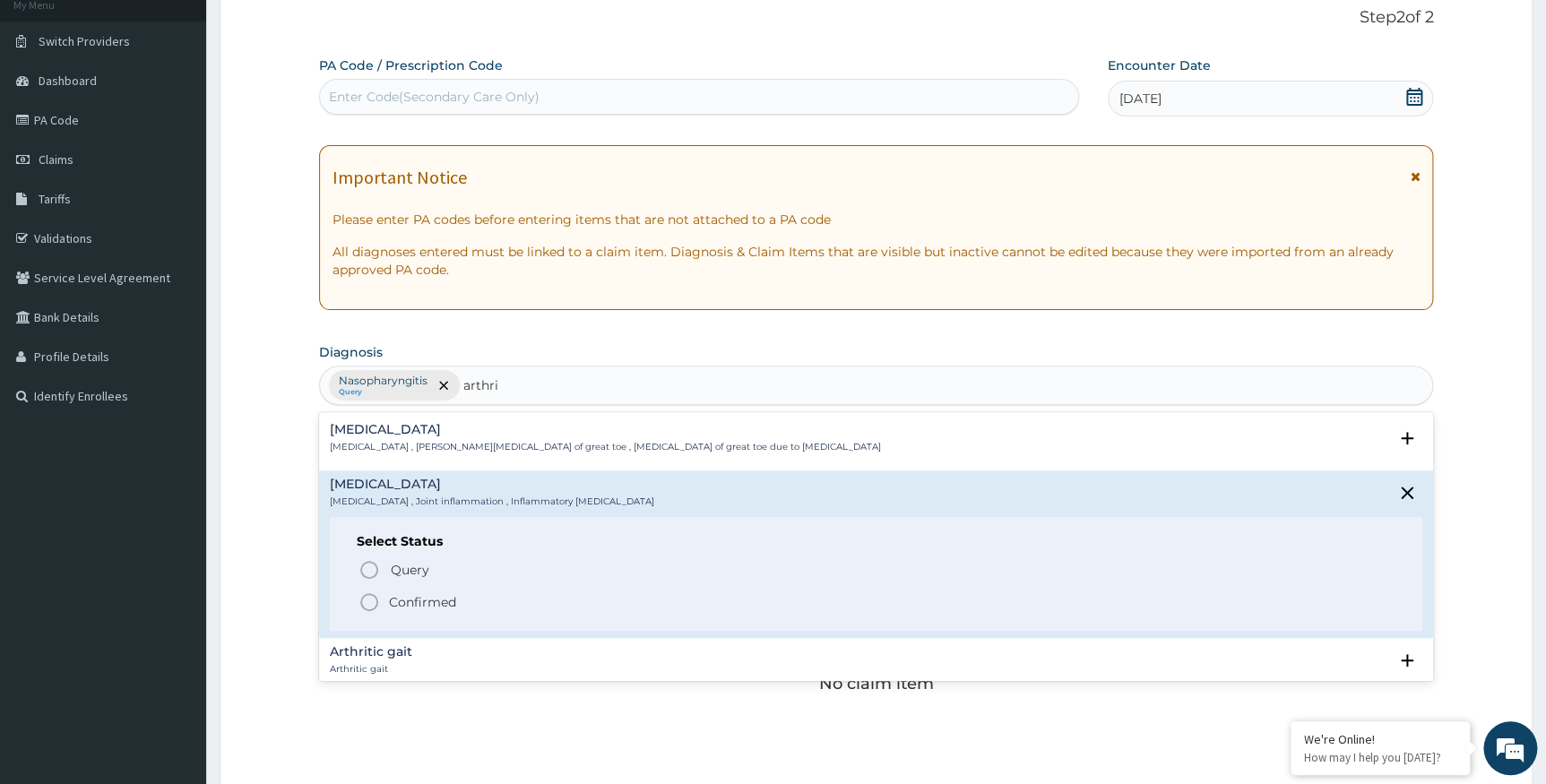
click at [414, 600] on p "Confirmed" at bounding box center [423, 602] width 67 height 18
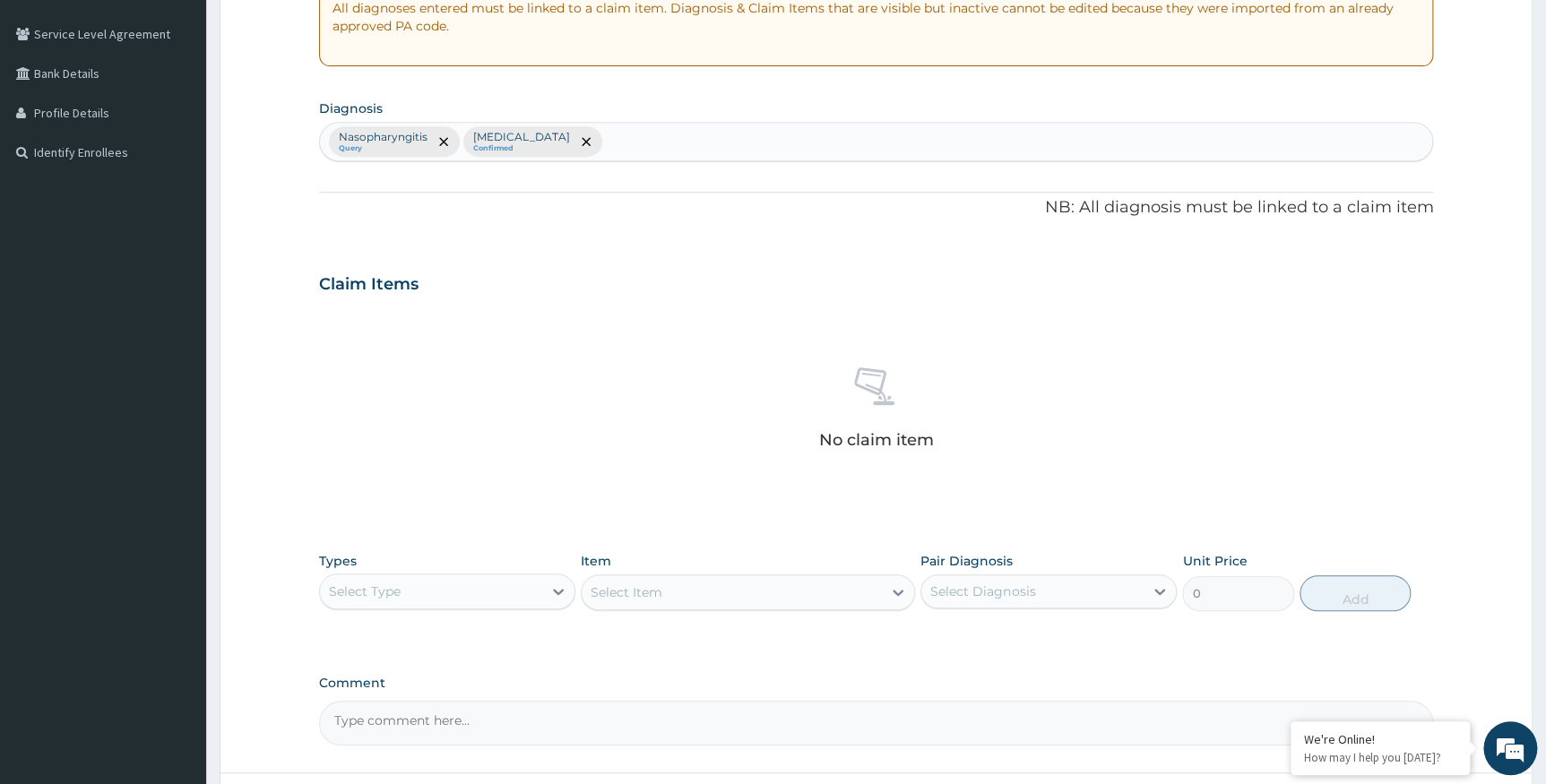
scroll to position [358, 0]
click at [403, 595] on div "Select Type" at bounding box center [431, 591] width 223 height 29
click at [386, 700] on div "Procedures" at bounding box center [447, 700] width 256 height 33
click at [655, 595] on div "Select Item" at bounding box center [748, 591] width 334 height 35
click at [656, 592] on div "Select Item" at bounding box center [748, 591] width 334 height 35
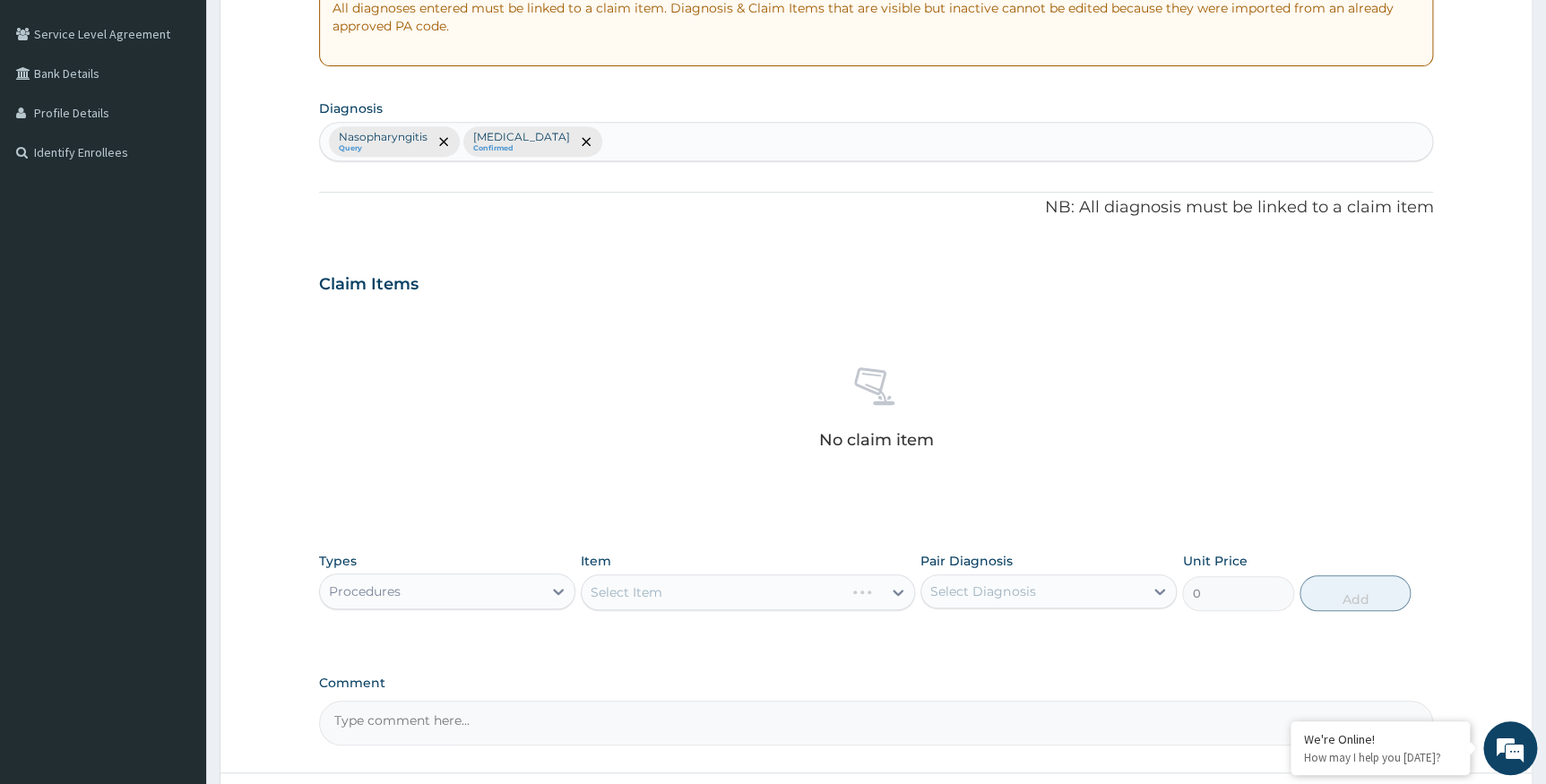
click at [663, 587] on div "Select Item" at bounding box center [748, 591] width 334 height 35
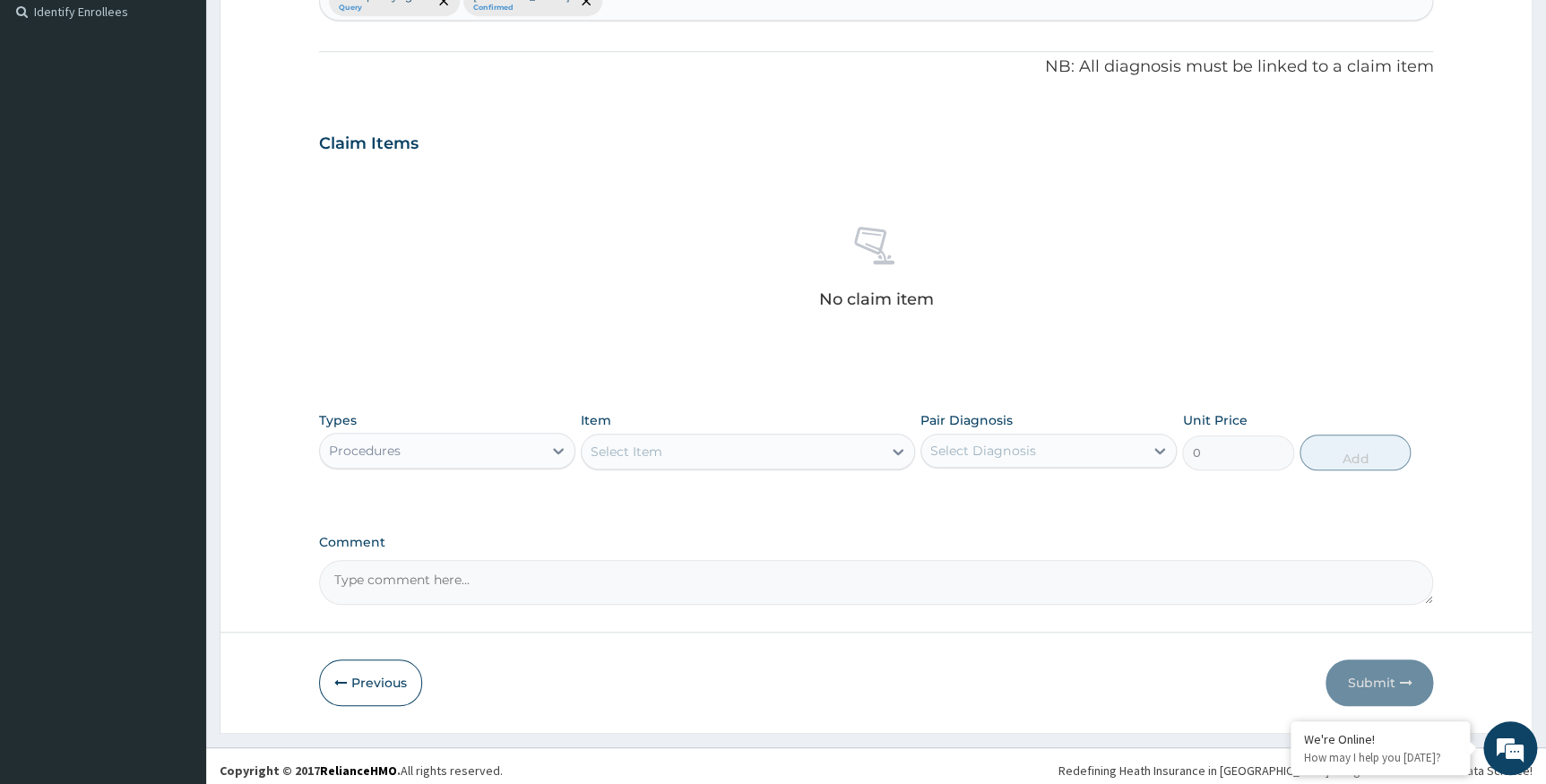
scroll to position [507, 0]
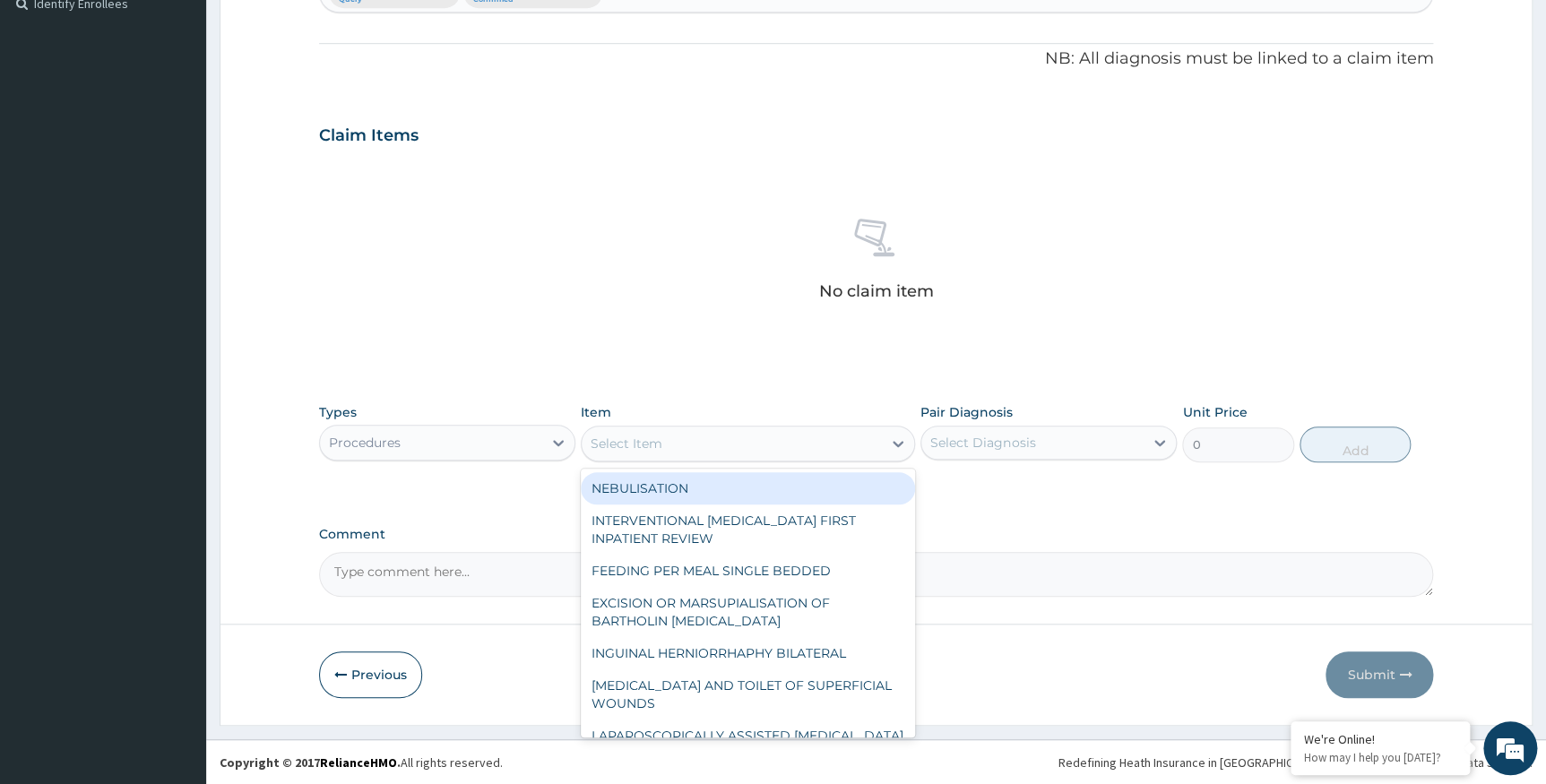
click at [650, 442] on div "Select Item" at bounding box center [626, 443] width 72 height 18
type input "general"
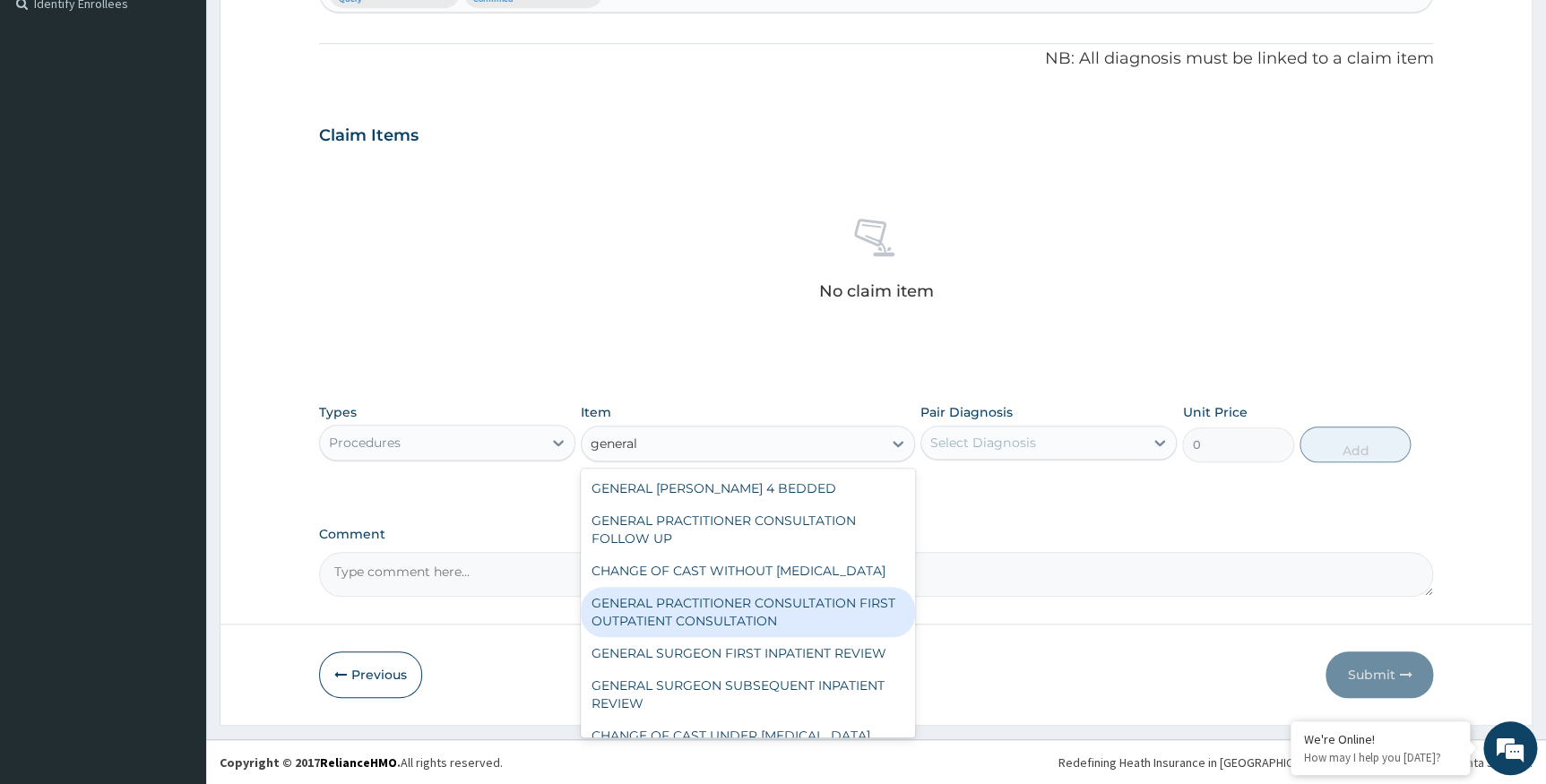
click at [690, 625] on div "GENERAL PRACTITIONER CONSULTATION FIRST OUTPATIENT CONSULTATION" at bounding box center [748, 611] width 334 height 50
type input "3547.5"
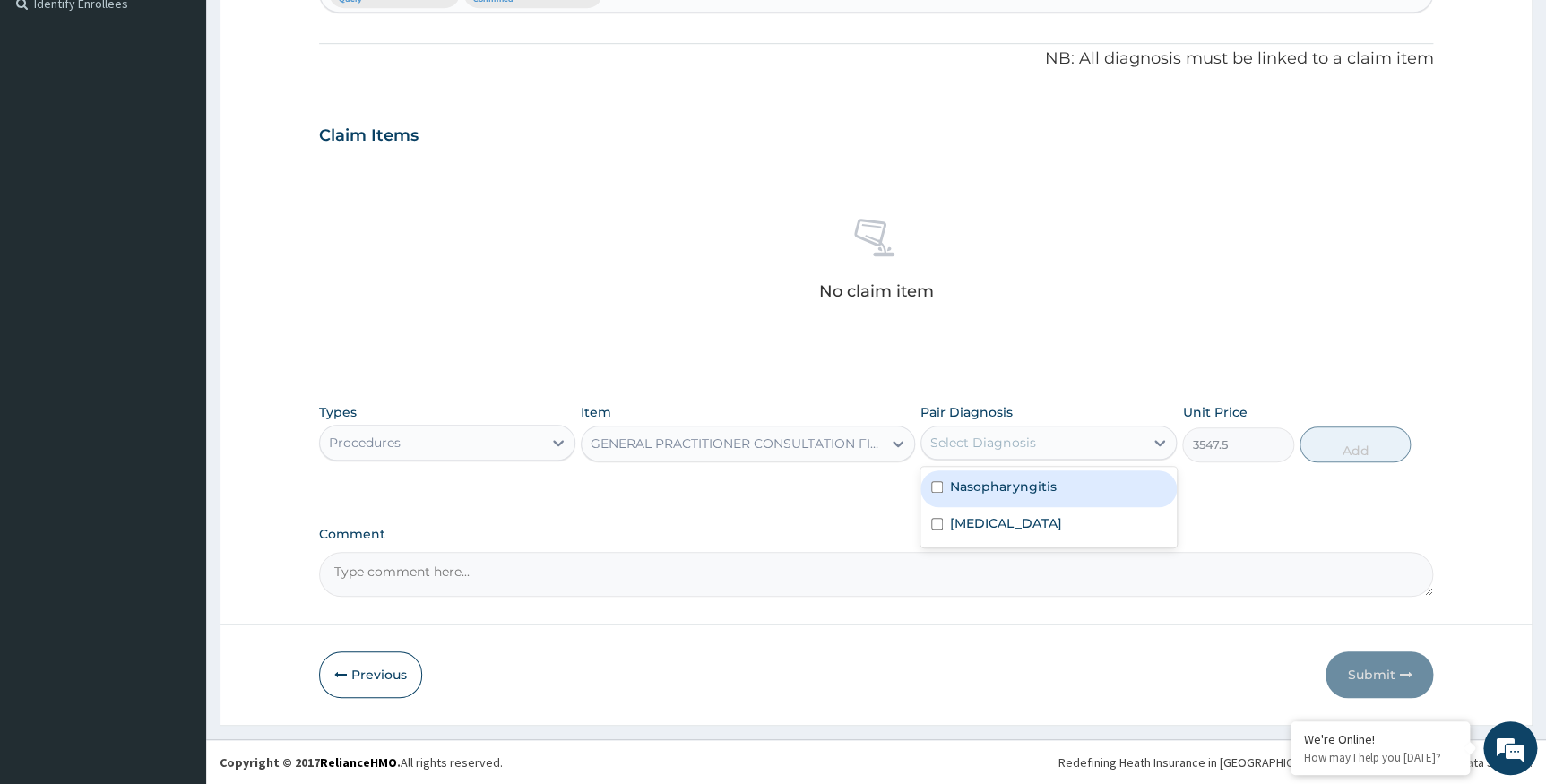
click at [985, 452] on div "Select Diagnosis" at bounding box center [1032, 442] width 223 height 29
click at [968, 486] on label "Nasopharyngitis" at bounding box center [1002, 487] width 105 height 18
checkbox input "true"
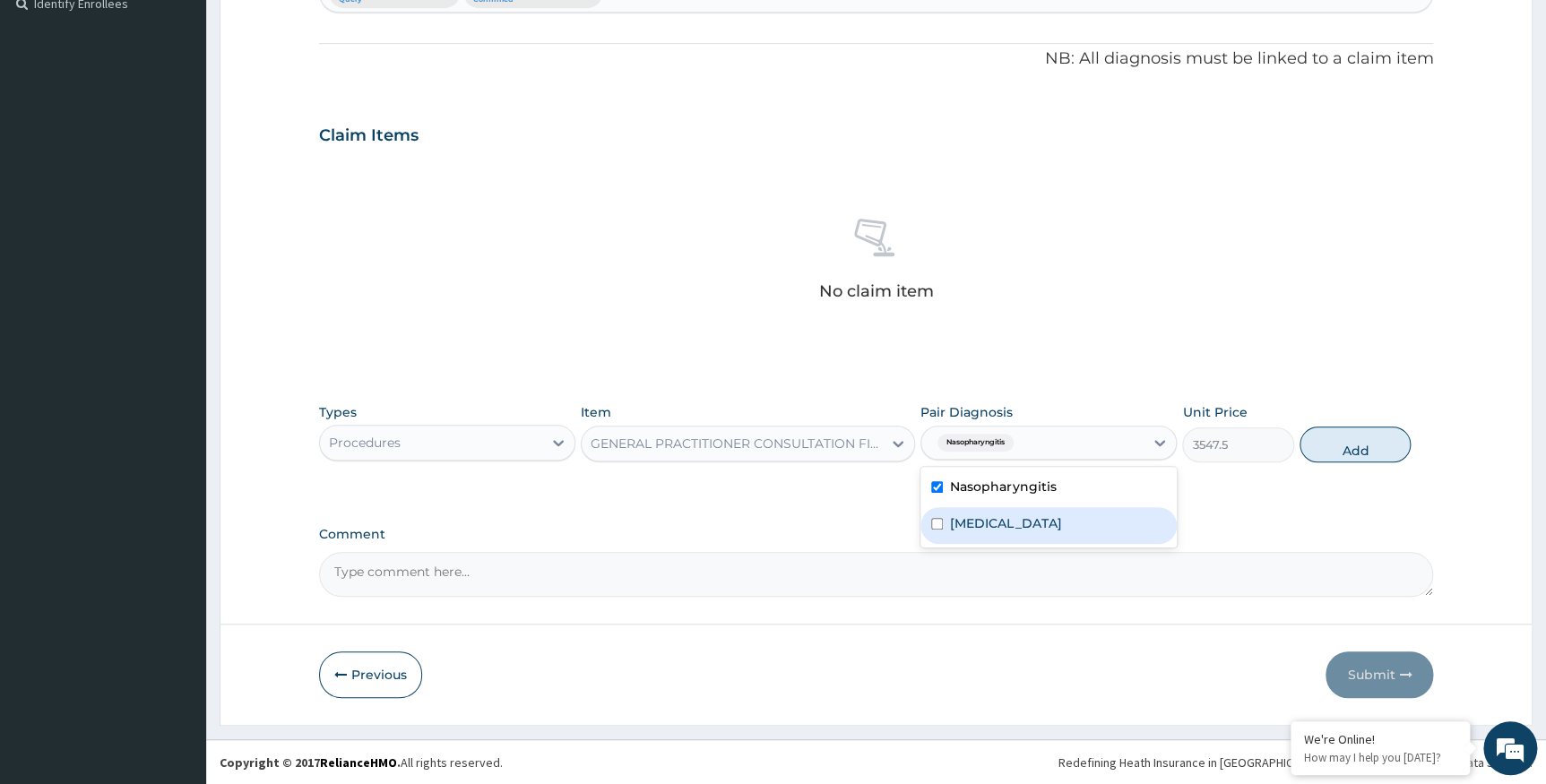
click at [961, 520] on label "Arthritis" at bounding box center [1005, 523] width 111 height 18
checkbox input "true"
click at [1352, 447] on button "Add" at bounding box center [1355, 443] width 111 height 35
type input "0"
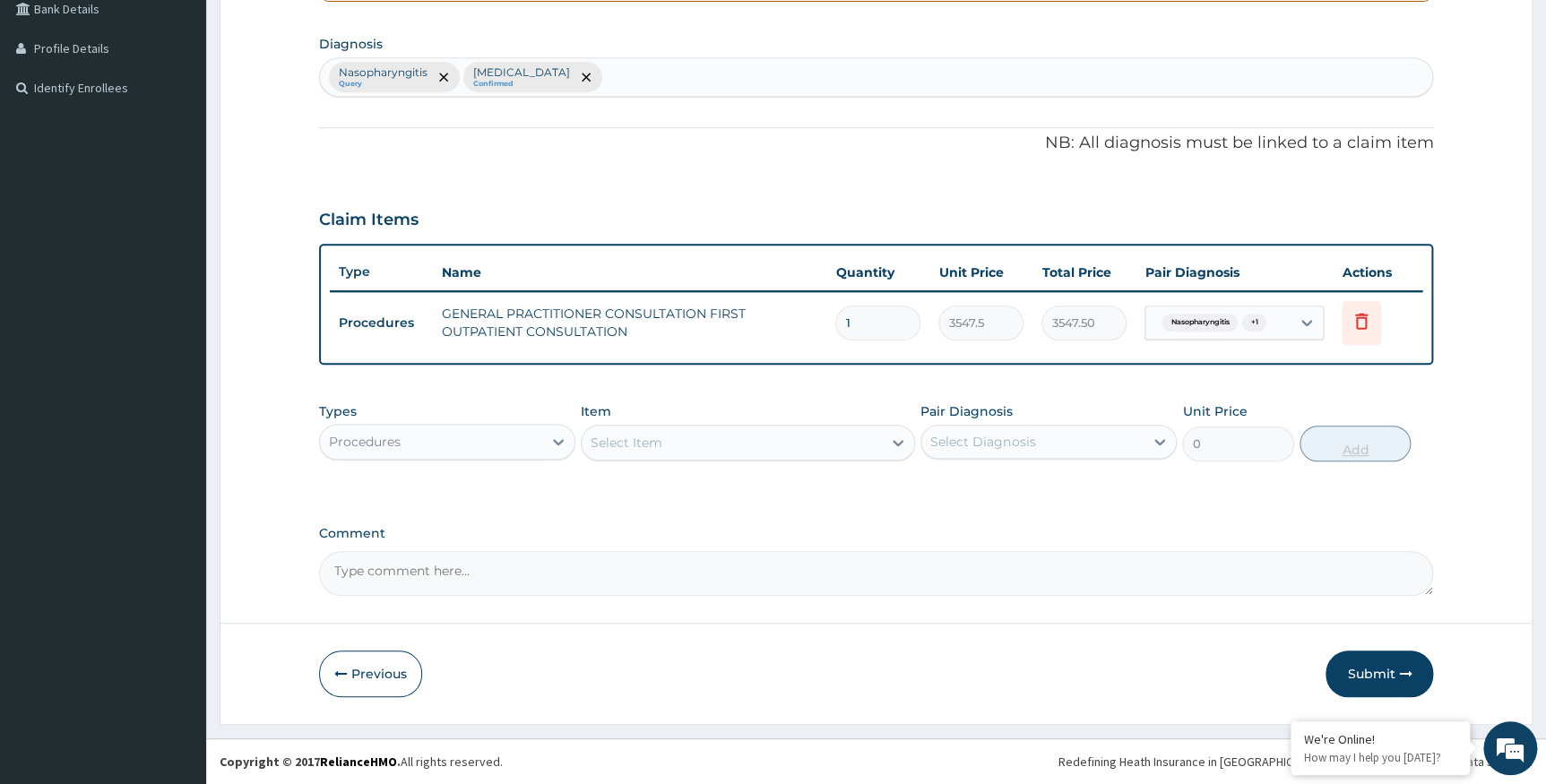
scroll to position [421, 0]
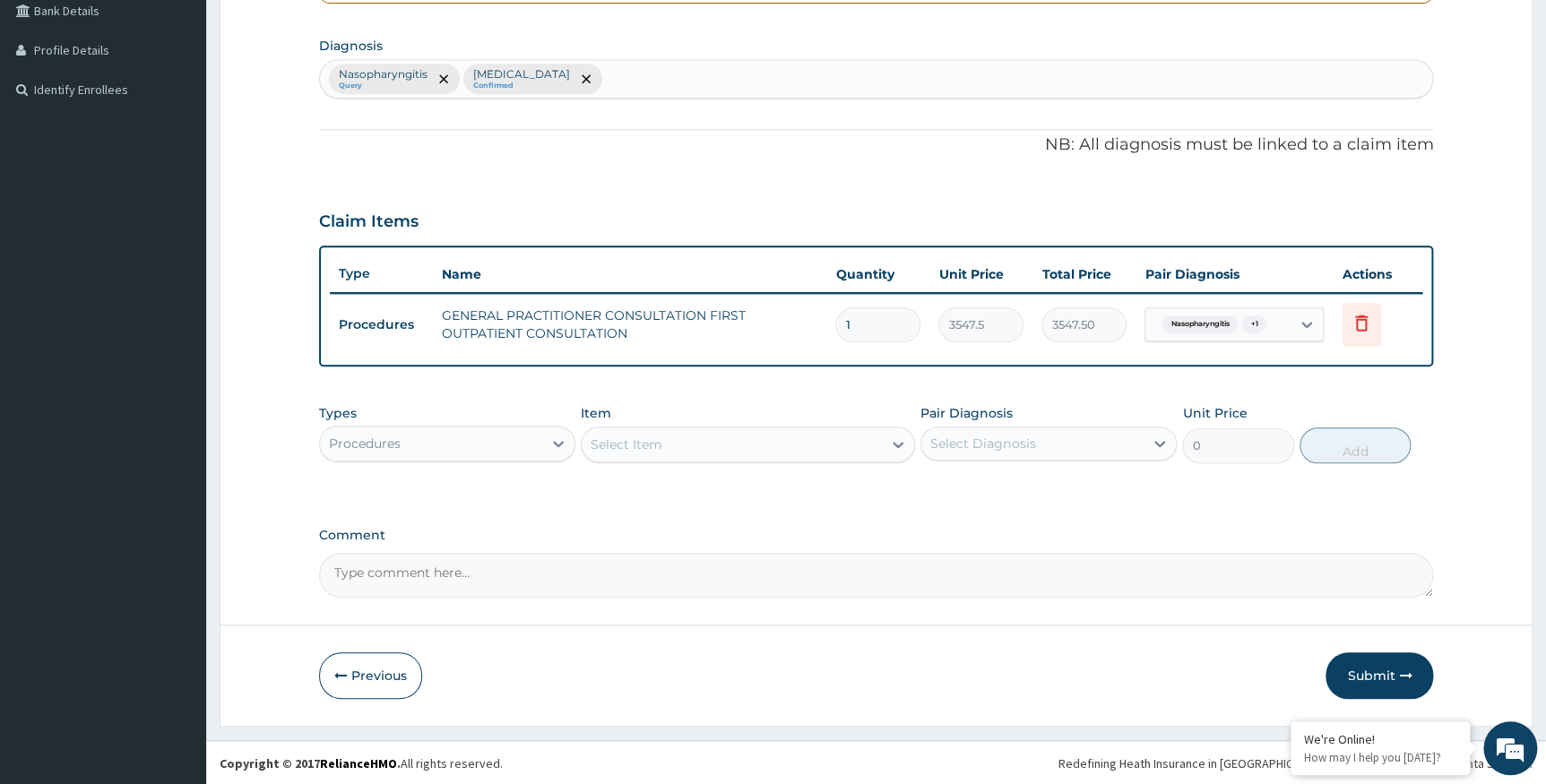
click at [406, 441] on div "Procedures" at bounding box center [431, 443] width 223 height 29
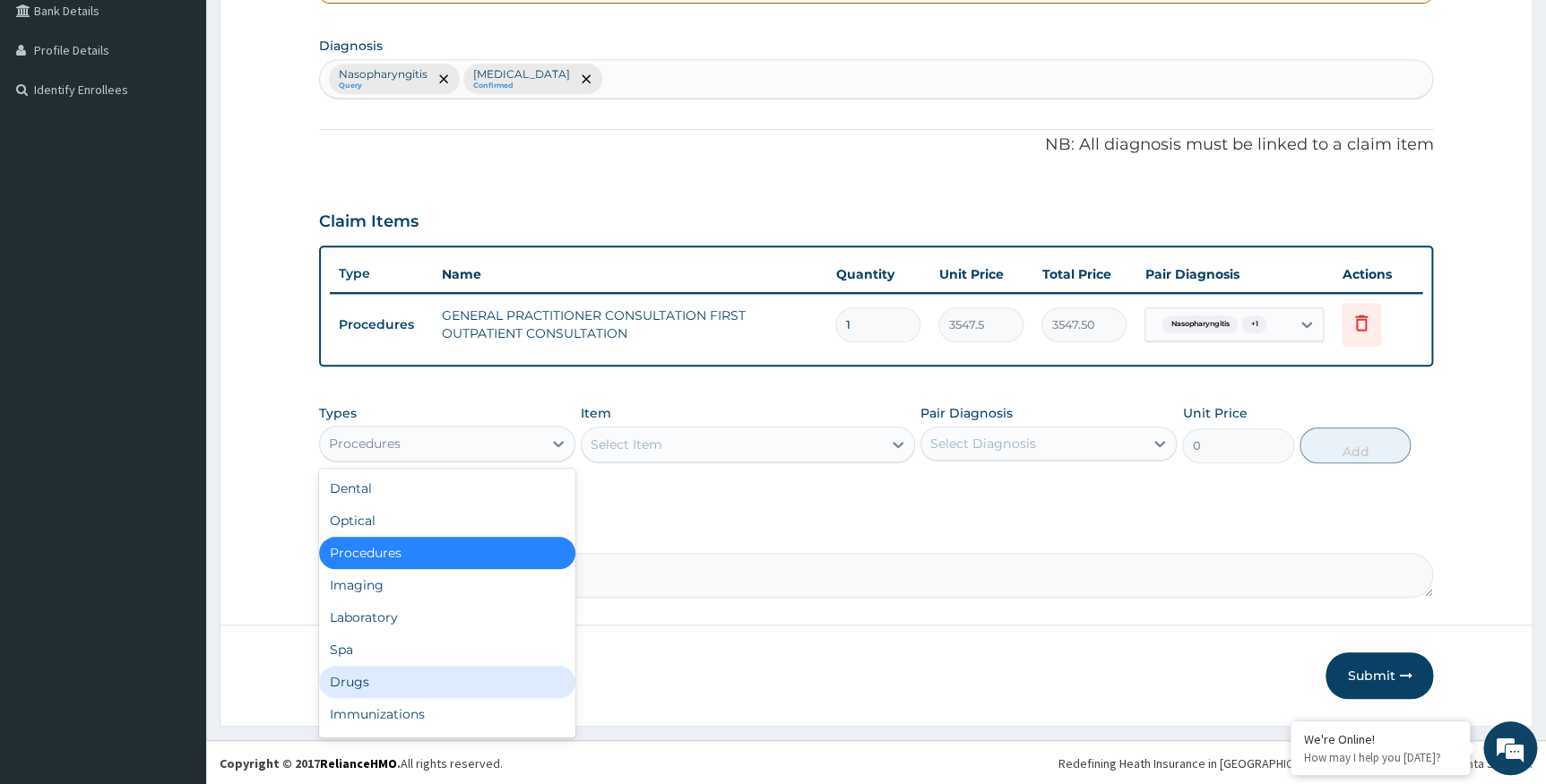
click at [353, 677] on div "Drugs" at bounding box center [447, 682] width 256 height 33
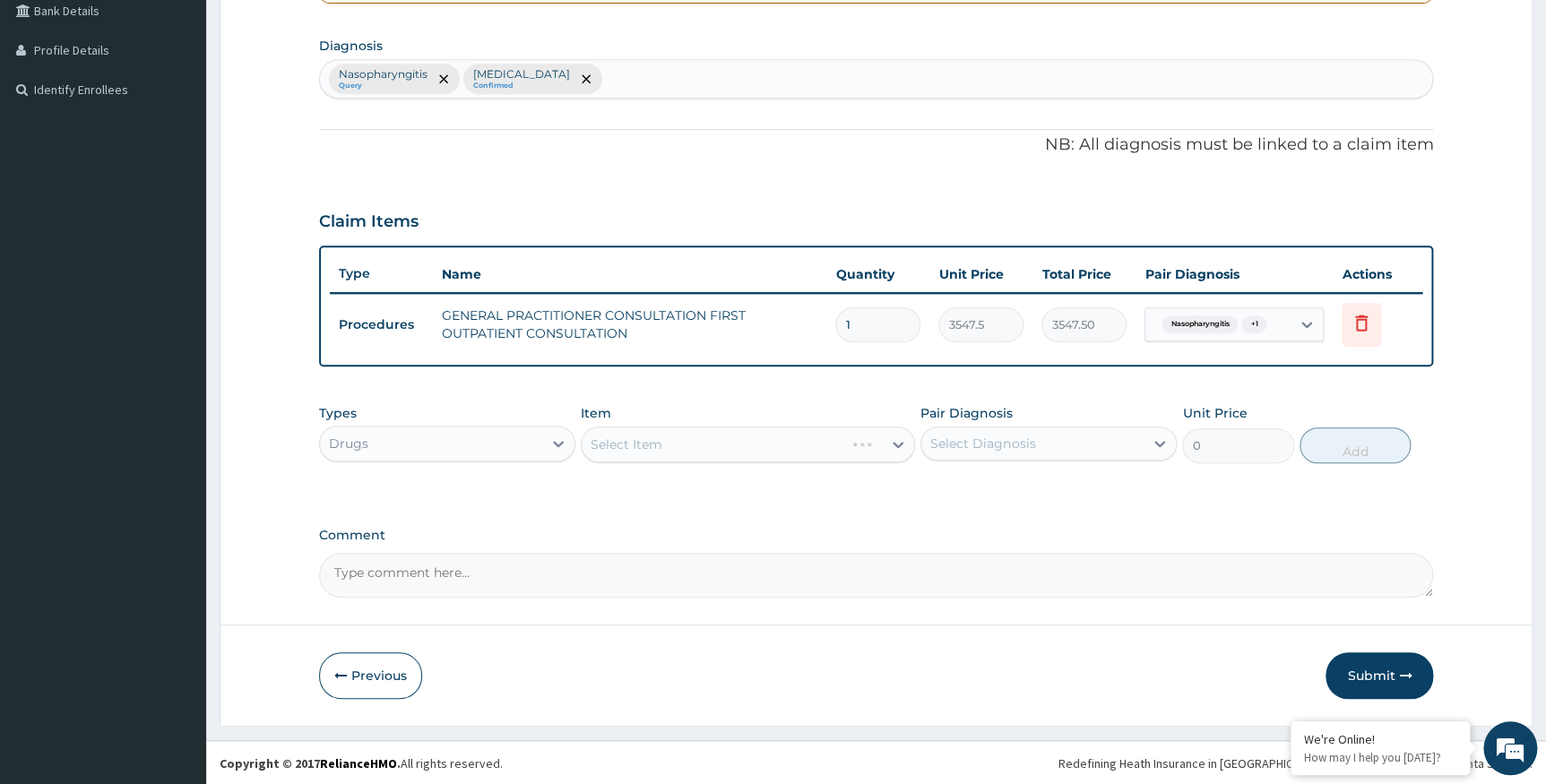
click at [643, 435] on div "Select Item" at bounding box center [748, 443] width 334 height 35
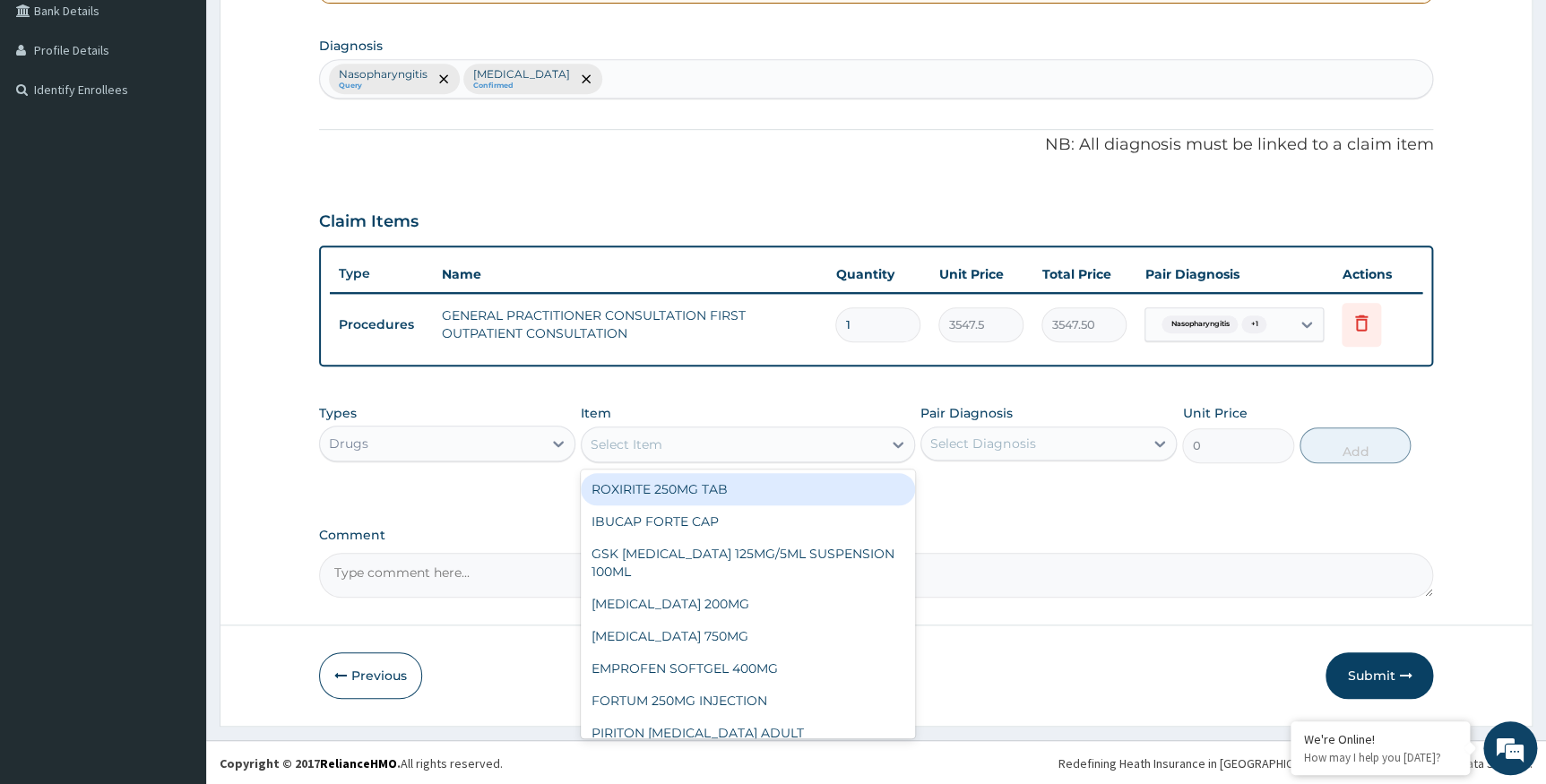
click at [658, 436] on div "Select Item" at bounding box center [626, 444] width 72 height 18
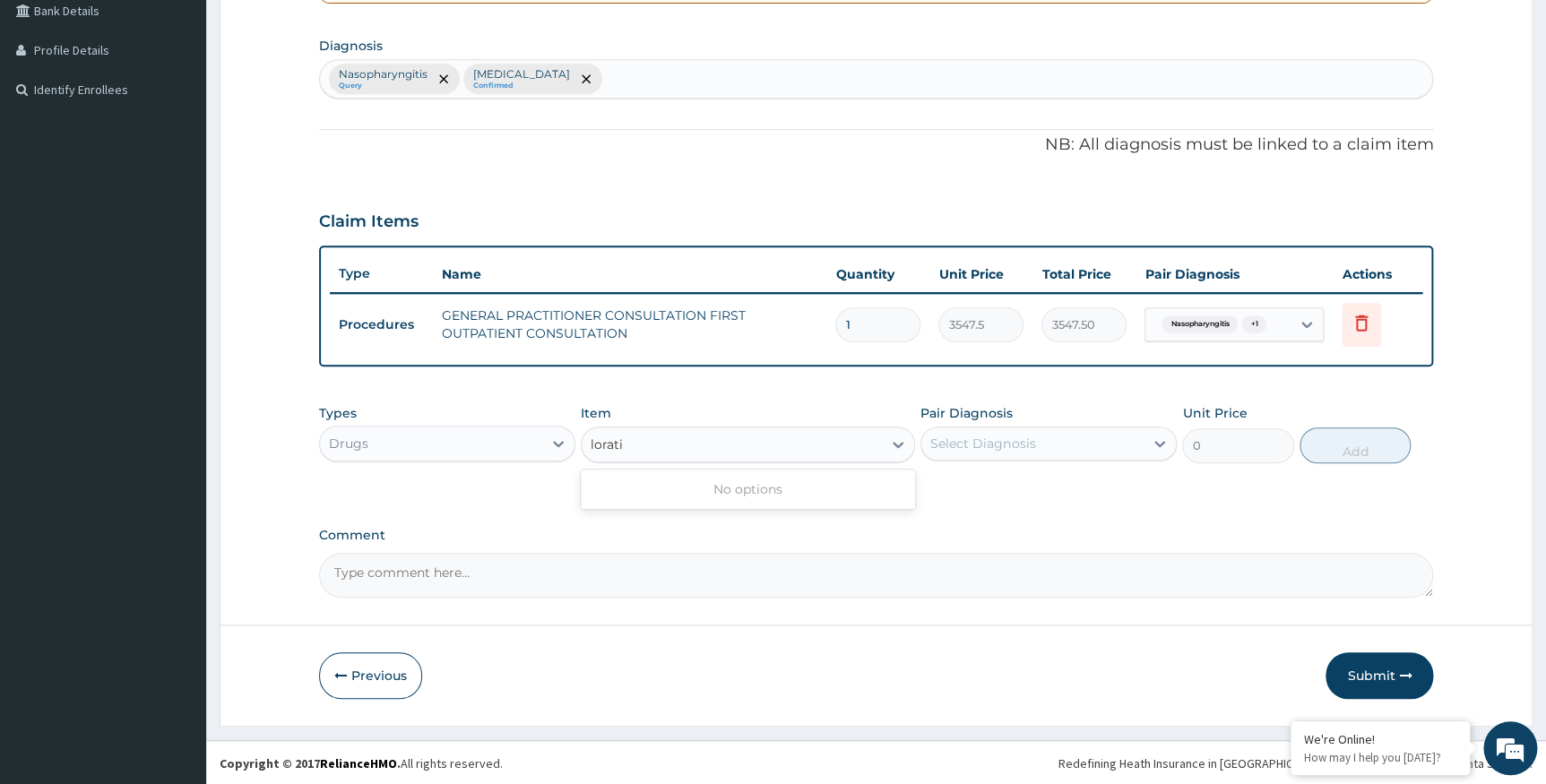
type input "lorat"
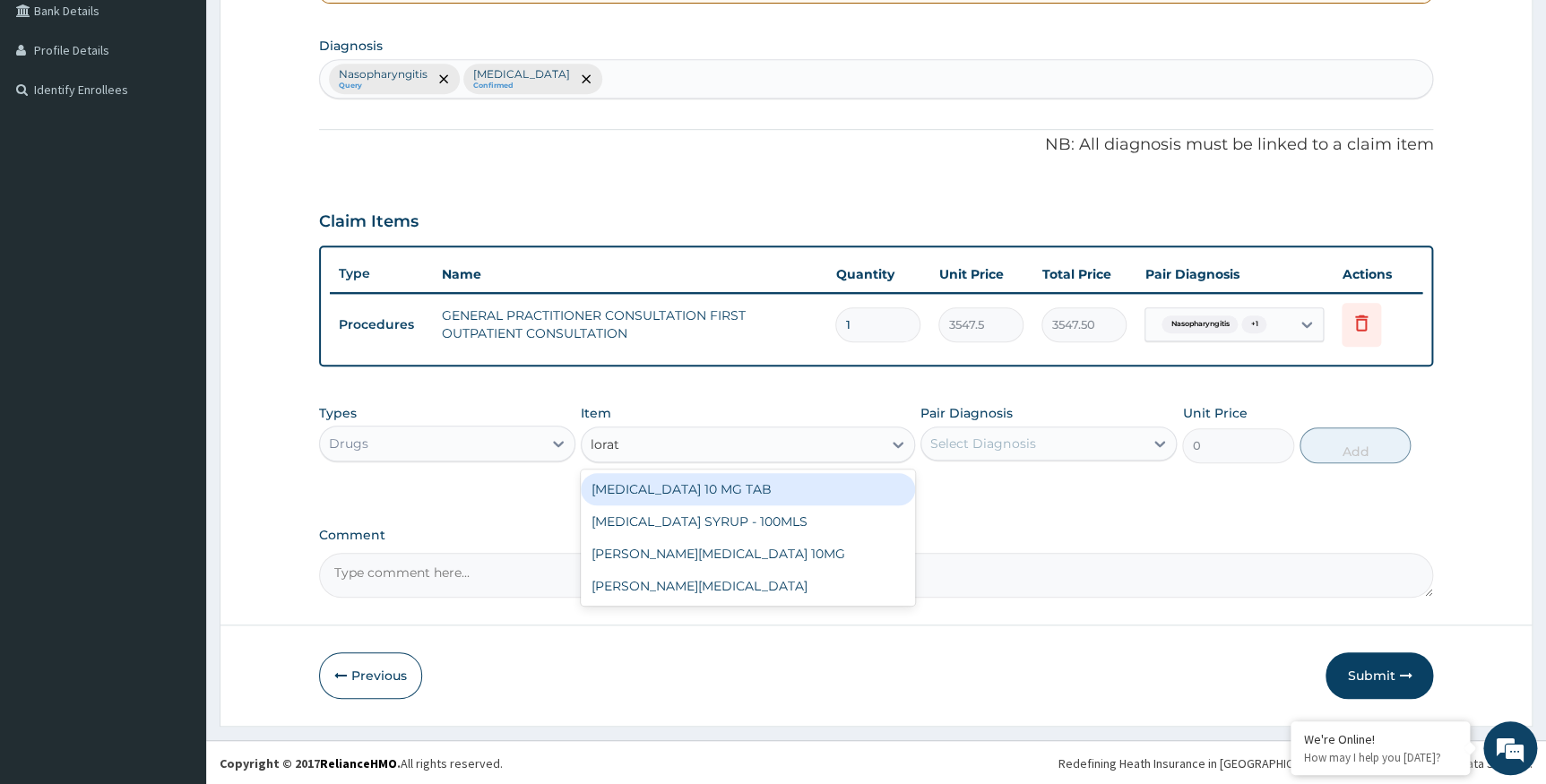
click at [652, 484] on div "LORATADINE 10 MG TAB" at bounding box center [748, 490] width 334 height 33
type input "59.12500000000001"
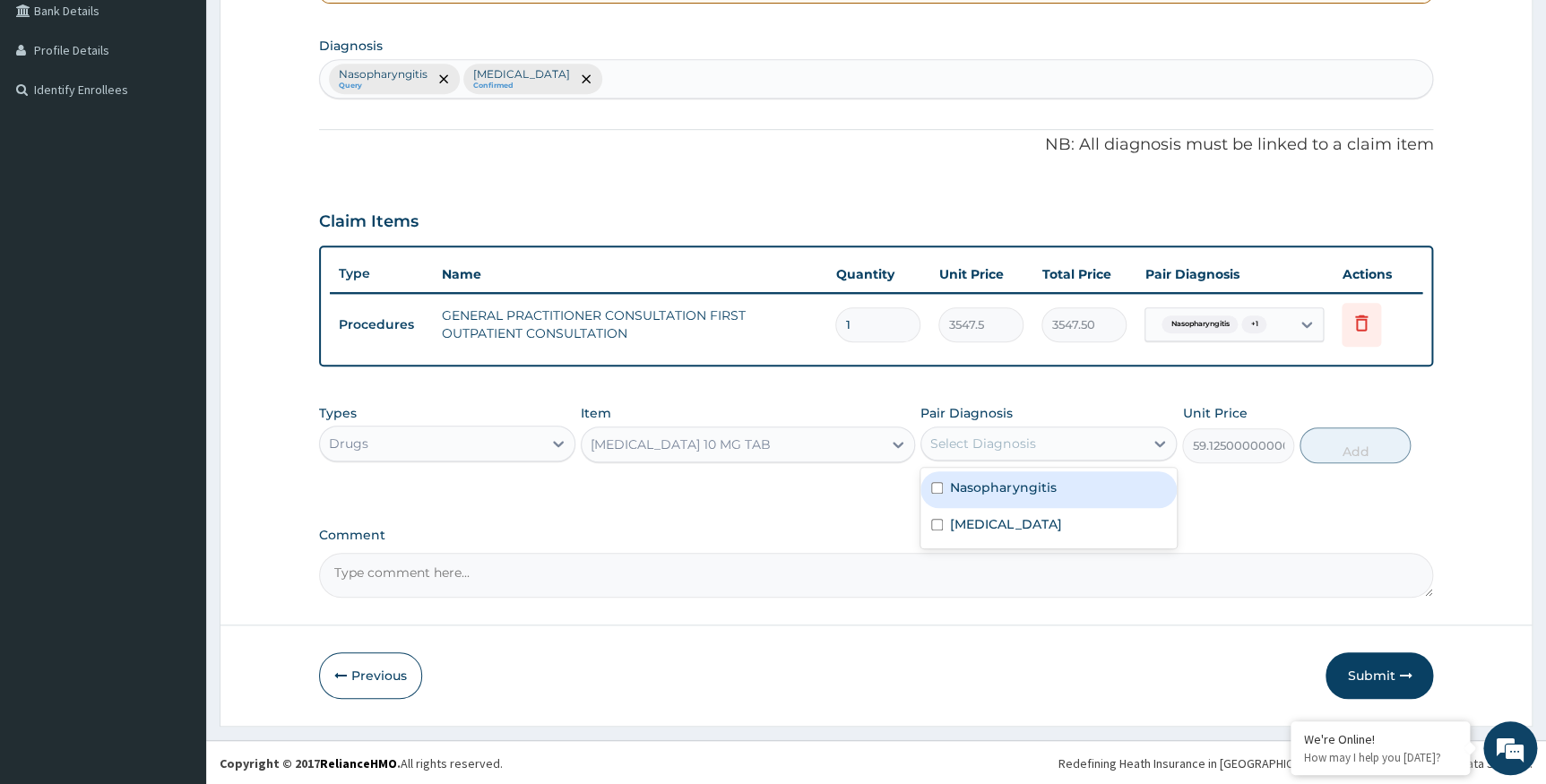
click at [987, 441] on div "Select Diagnosis" at bounding box center [982, 443] width 105 height 18
drag, startPoint x: 992, startPoint y: 490, endPoint x: 1059, endPoint y: 487, distance: 67.1
click at [1004, 490] on label "Nasopharyngitis" at bounding box center [1002, 488] width 105 height 18
checkbox input "true"
click at [1344, 449] on button "Add" at bounding box center [1355, 444] width 111 height 35
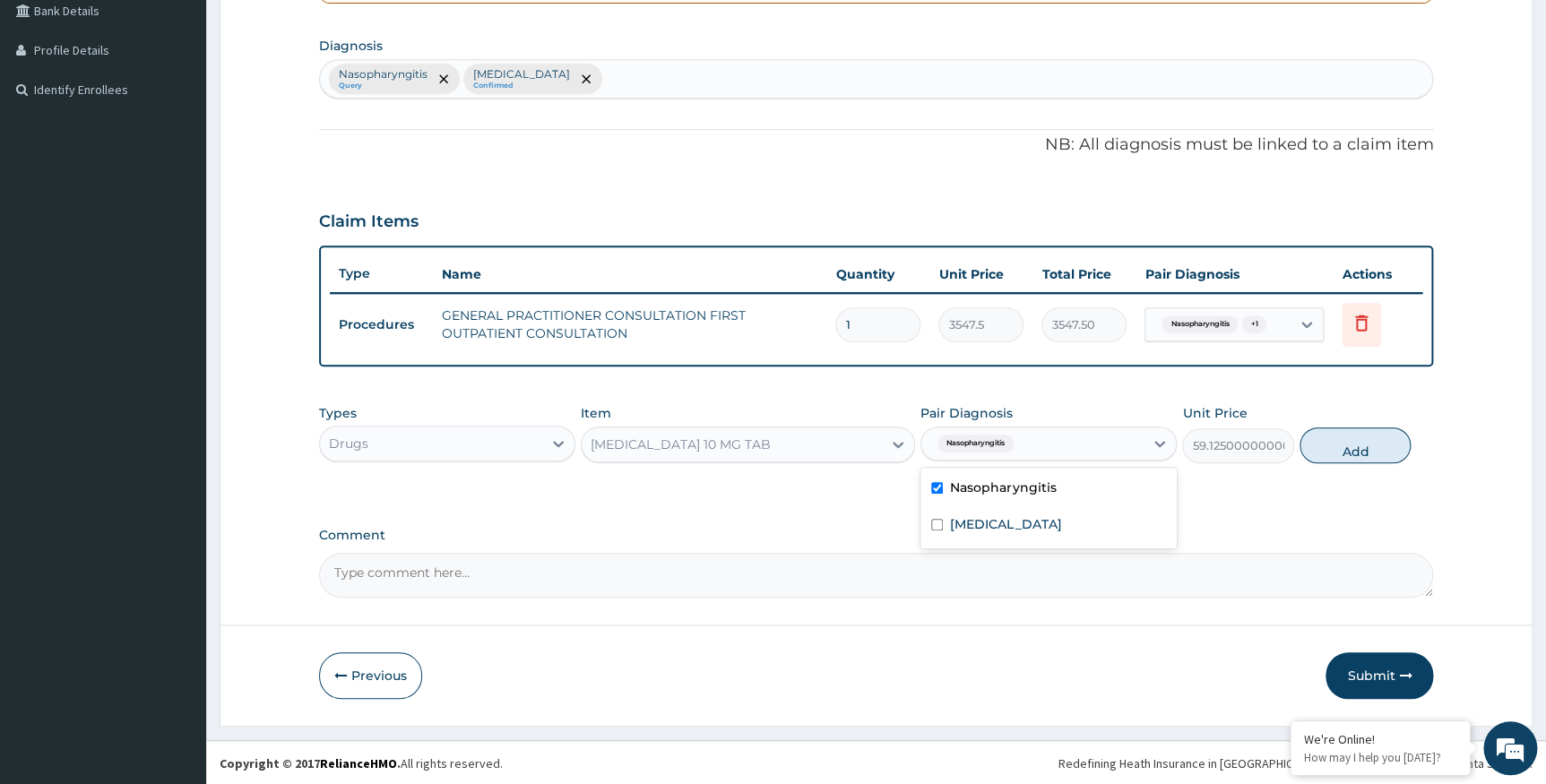
type input "0"
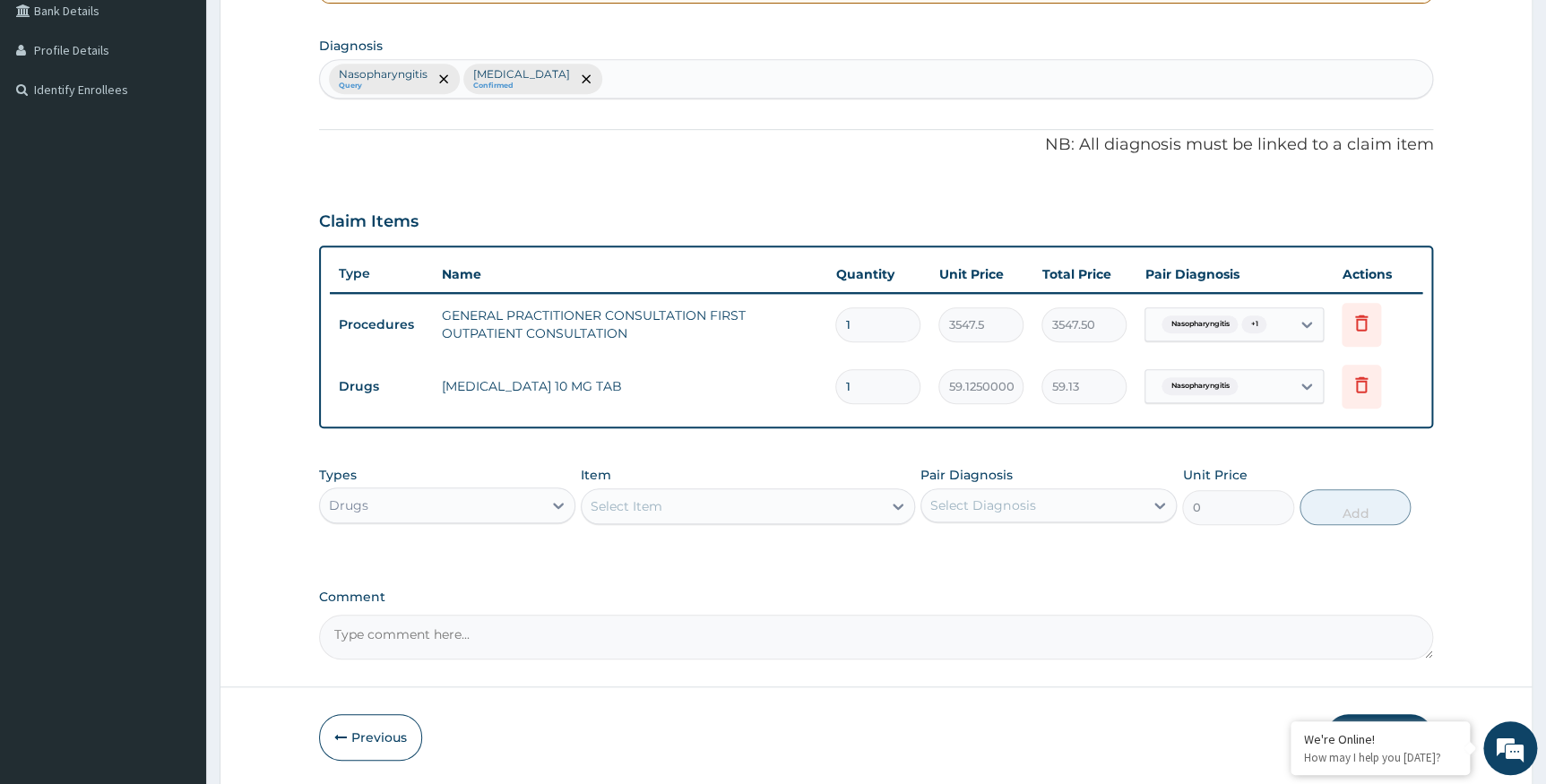
drag, startPoint x: 841, startPoint y: 384, endPoint x: 813, endPoint y: 384, distance: 28.0
click at [813, 384] on tr "Drugs LORATADINE 10 MG TAB 1 59.12500000000001 59.13 Nasopharyngitis Delete" at bounding box center [876, 387] width 1093 height 62
type input "5"
type input "295.63"
type input "5"
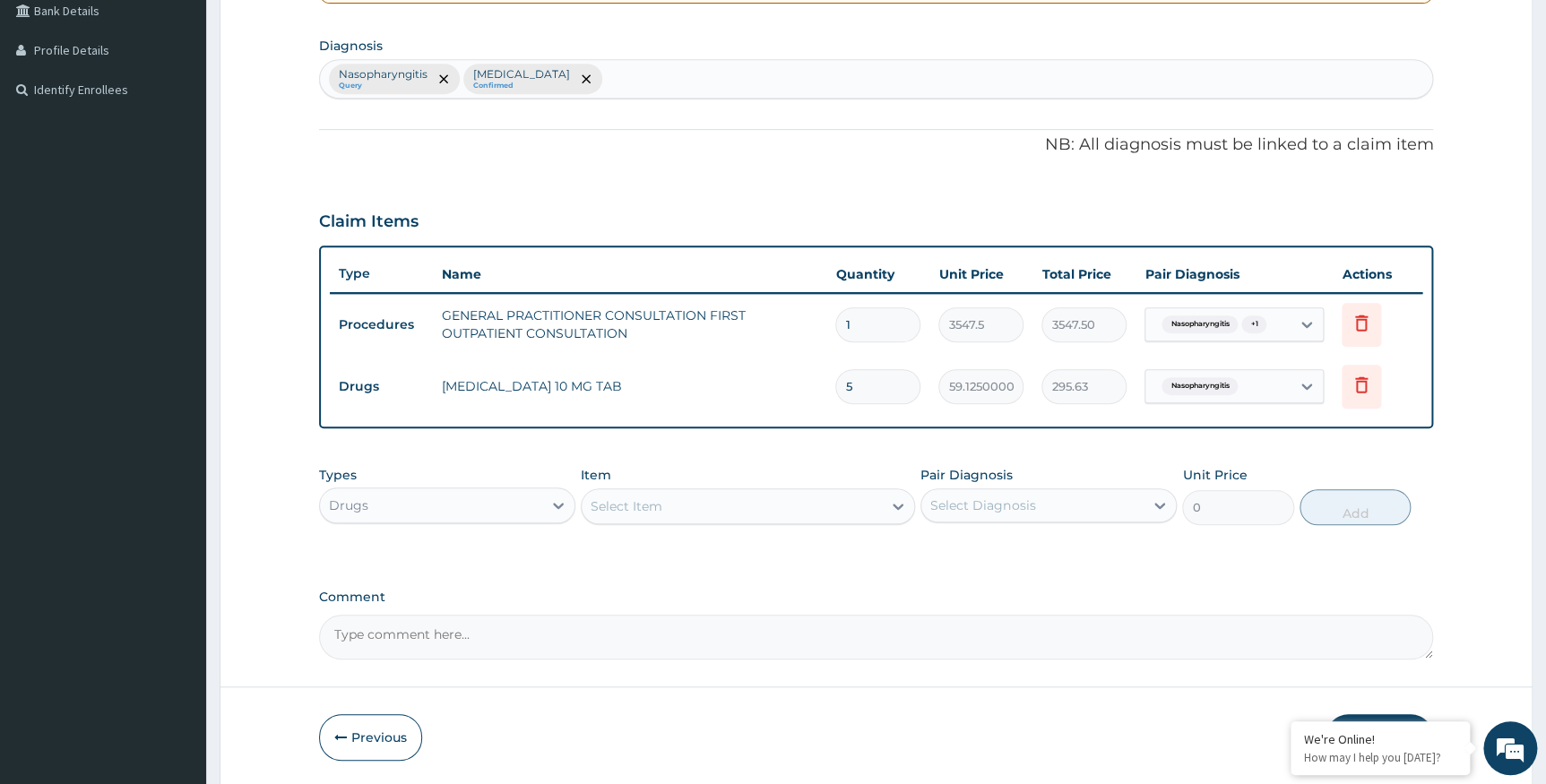
click at [719, 506] on div "Select Item" at bounding box center [732, 506] width 300 height 29
type input "cele"
click at [721, 551] on div "CELEBREX 200MG CAPSULE" at bounding box center [748, 551] width 334 height 33
type input "402.05000000000007"
click at [1014, 499] on div "Select Diagnosis" at bounding box center [982, 505] width 105 height 18
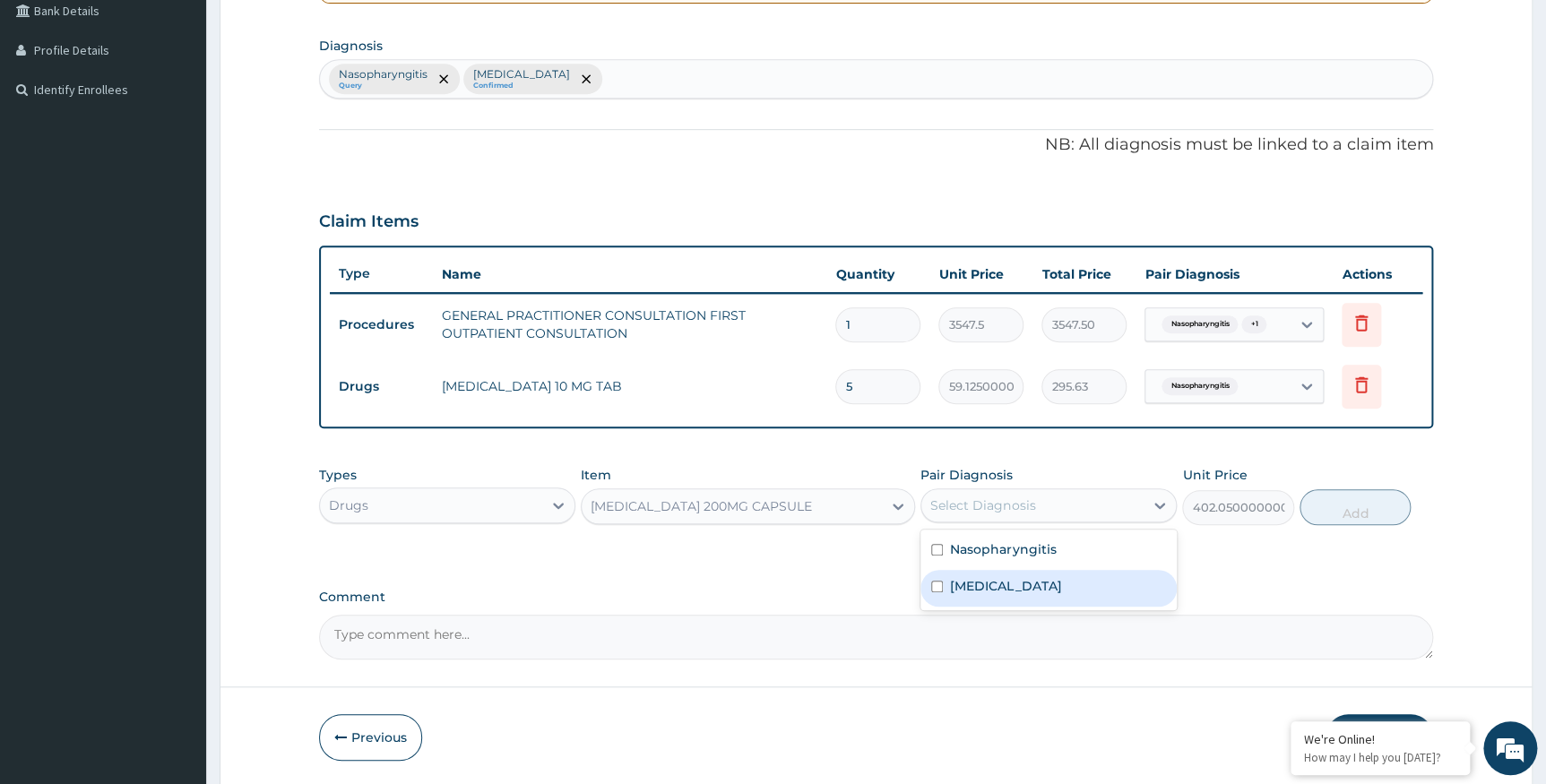
click at [972, 594] on div "Arthritis" at bounding box center [1049, 588] width 256 height 36
checkbox input "true"
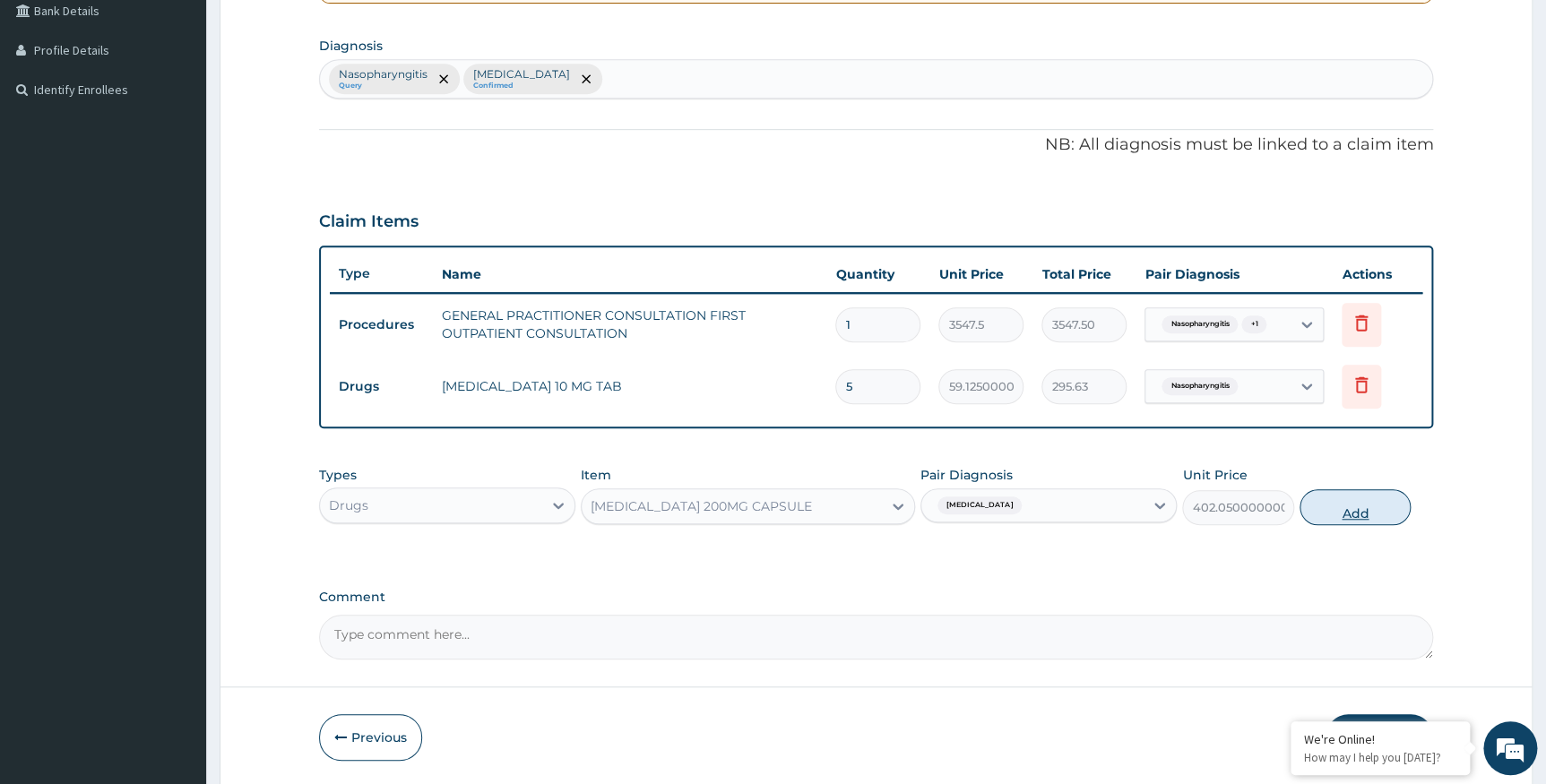
click at [1333, 506] on button "Add" at bounding box center [1355, 506] width 111 height 35
type input "0"
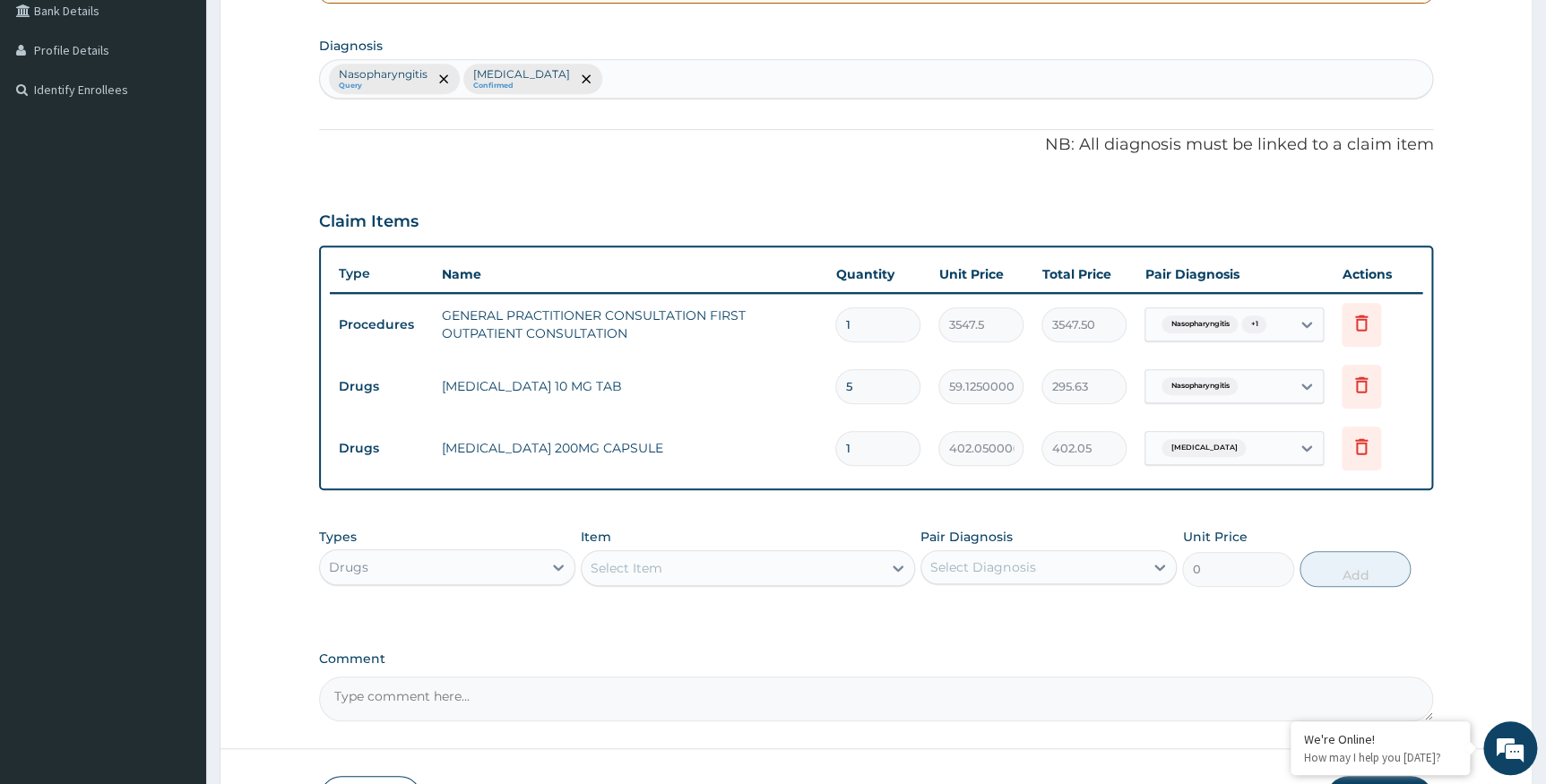
type input "10"
type input "4020.50"
type input "10"
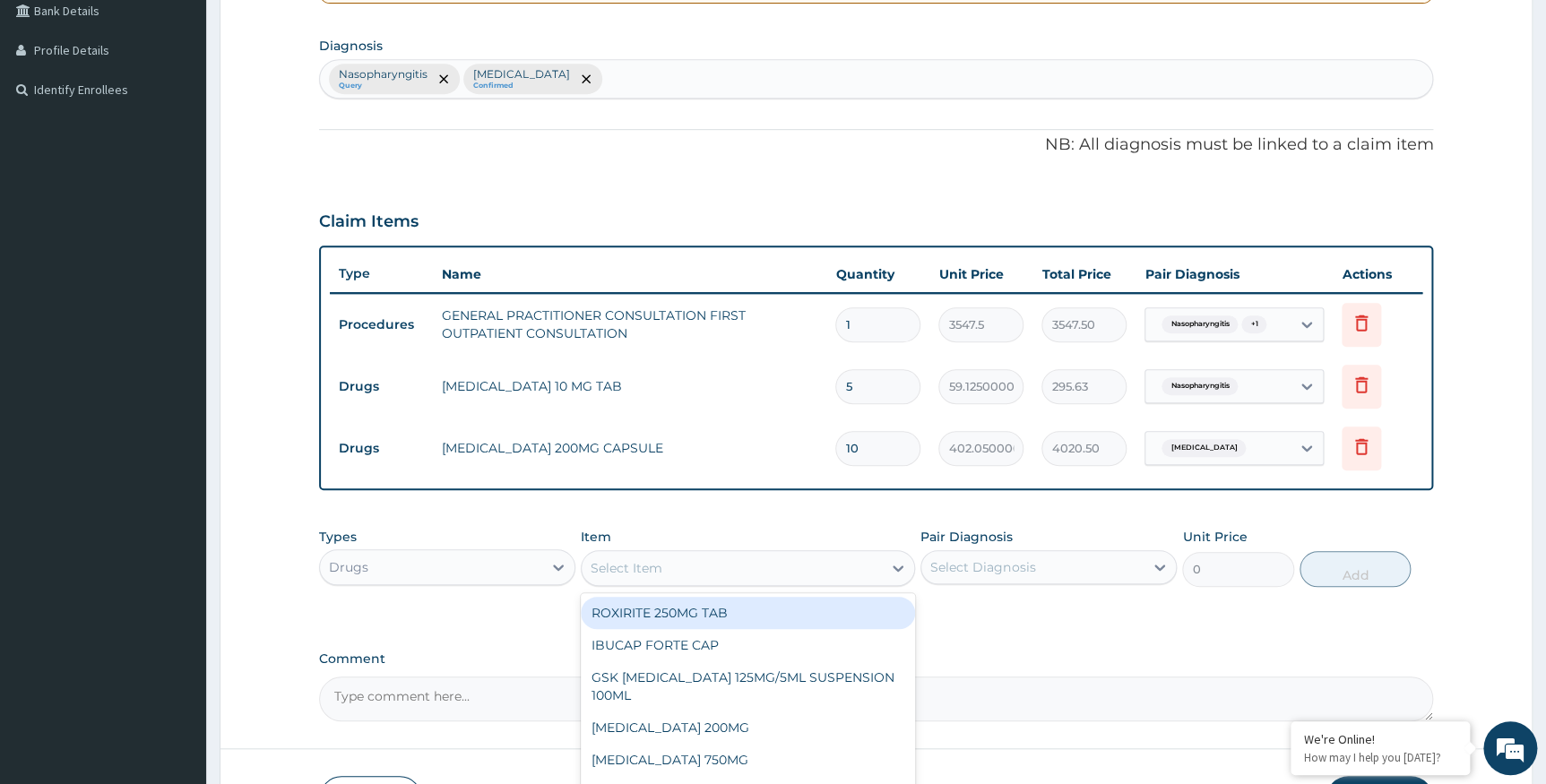
click at [630, 565] on div "Select Item" at bounding box center [626, 568] width 72 height 18
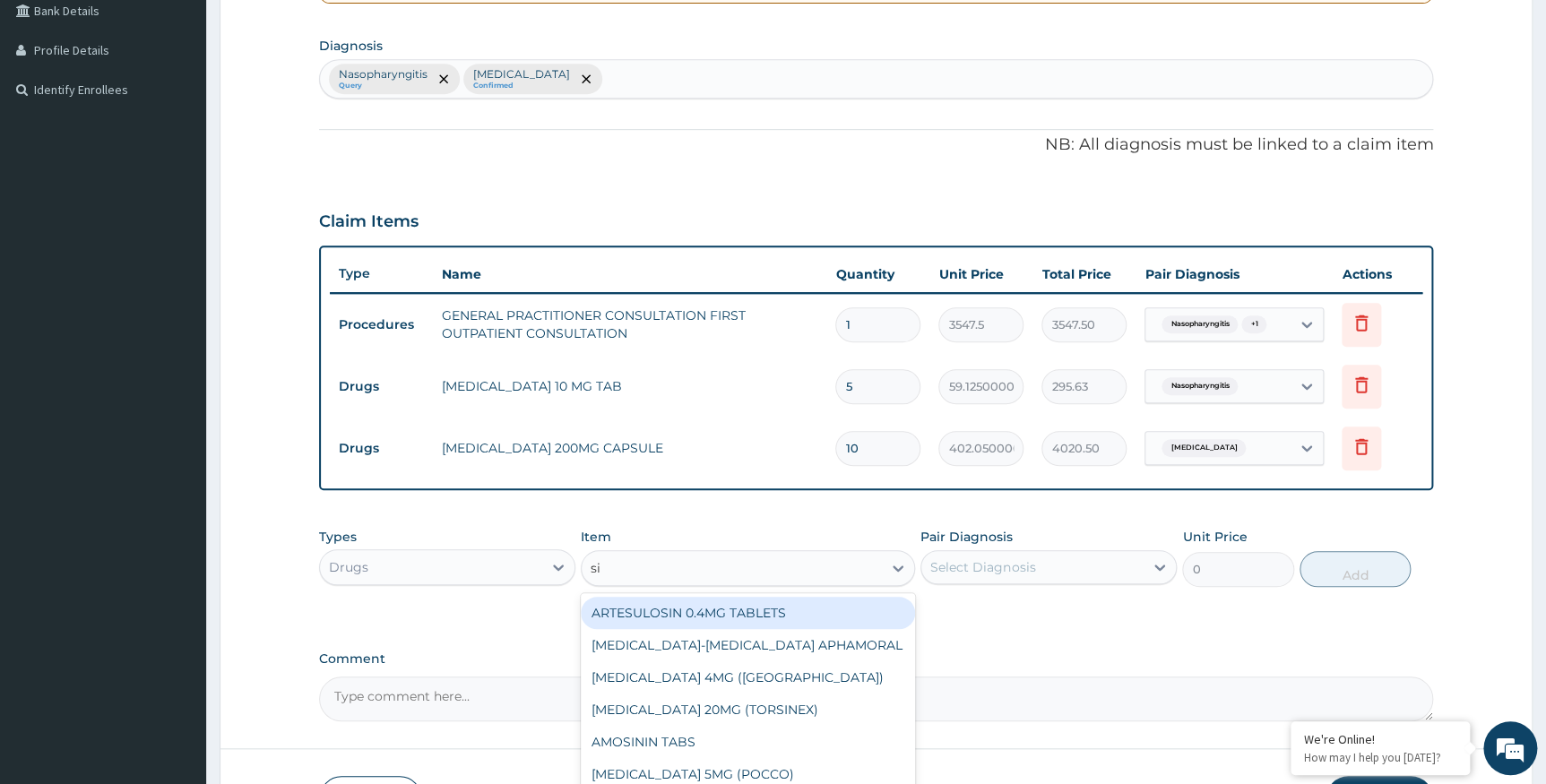
type input "s"
type input "actif"
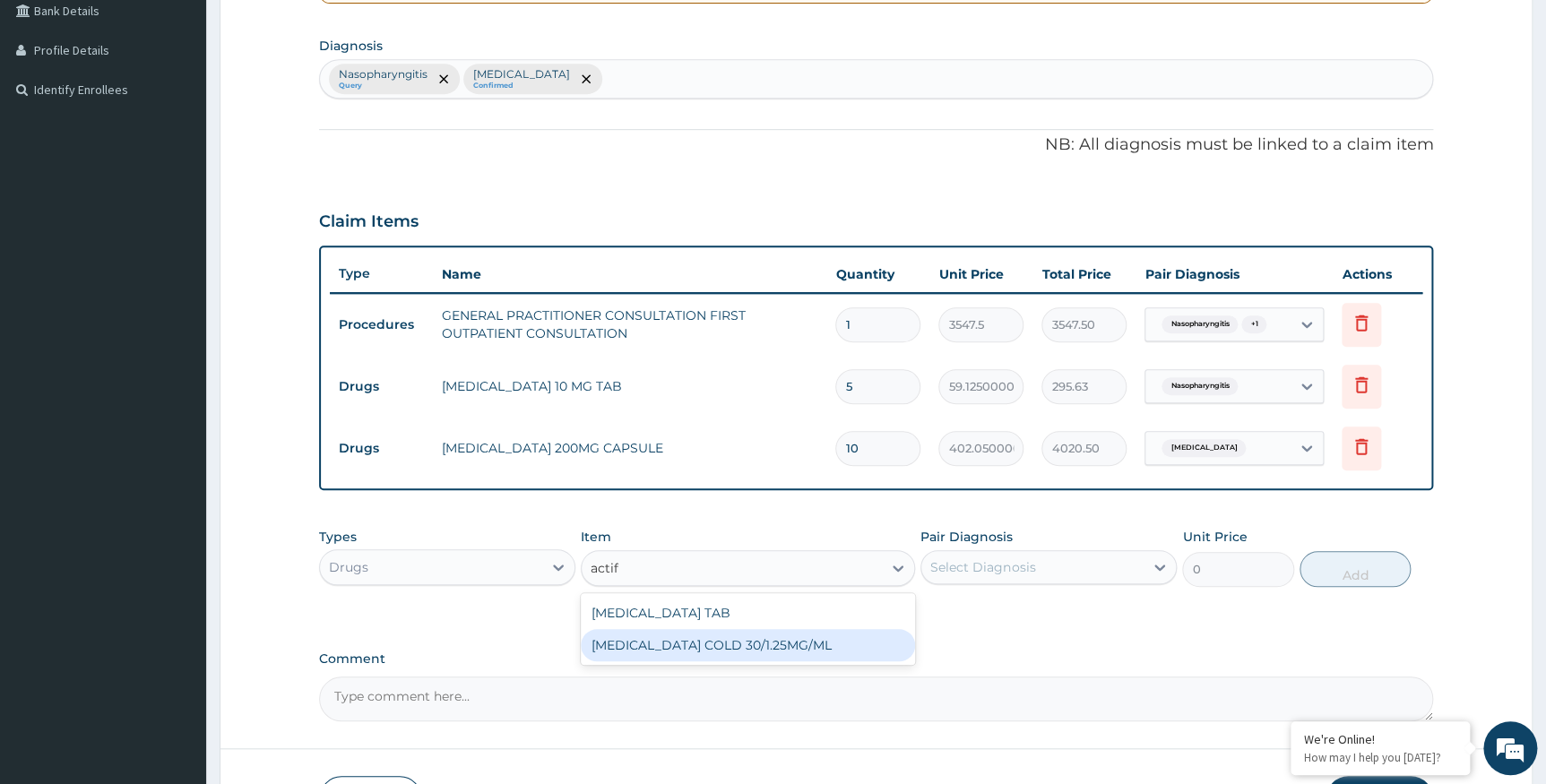
click at [673, 643] on div "ACTIFED COLD 30/1.25MG/ML" at bounding box center [748, 645] width 334 height 33
type input "1773.7500000000002"
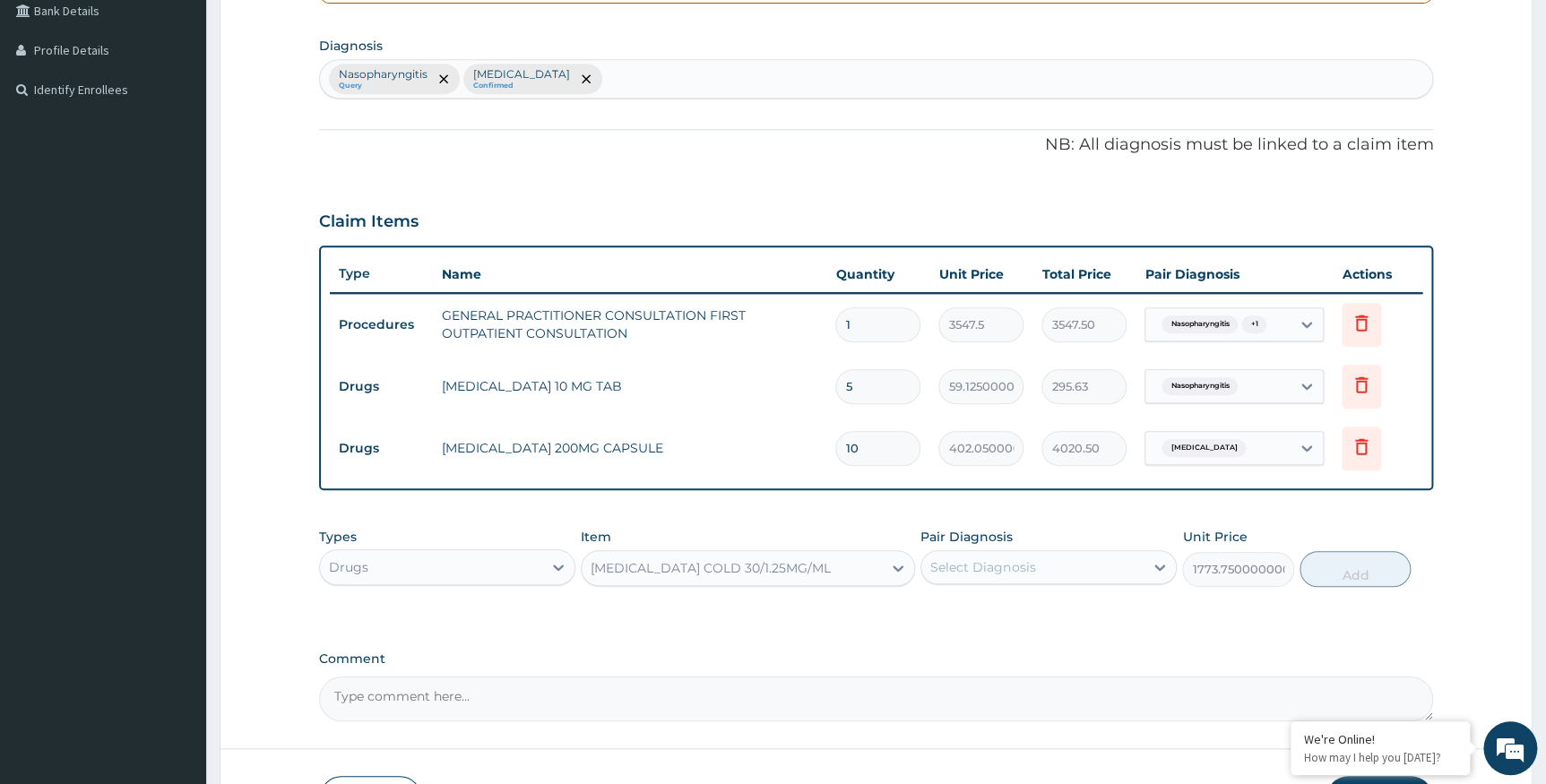
click at [1007, 558] on div "Select Diagnosis" at bounding box center [982, 567] width 105 height 18
click at [1003, 615] on label "Nasopharyngitis" at bounding box center [1002, 611] width 105 height 18
checkbox input "true"
click at [1350, 571] on button "Add" at bounding box center [1355, 568] width 111 height 35
type input "0"
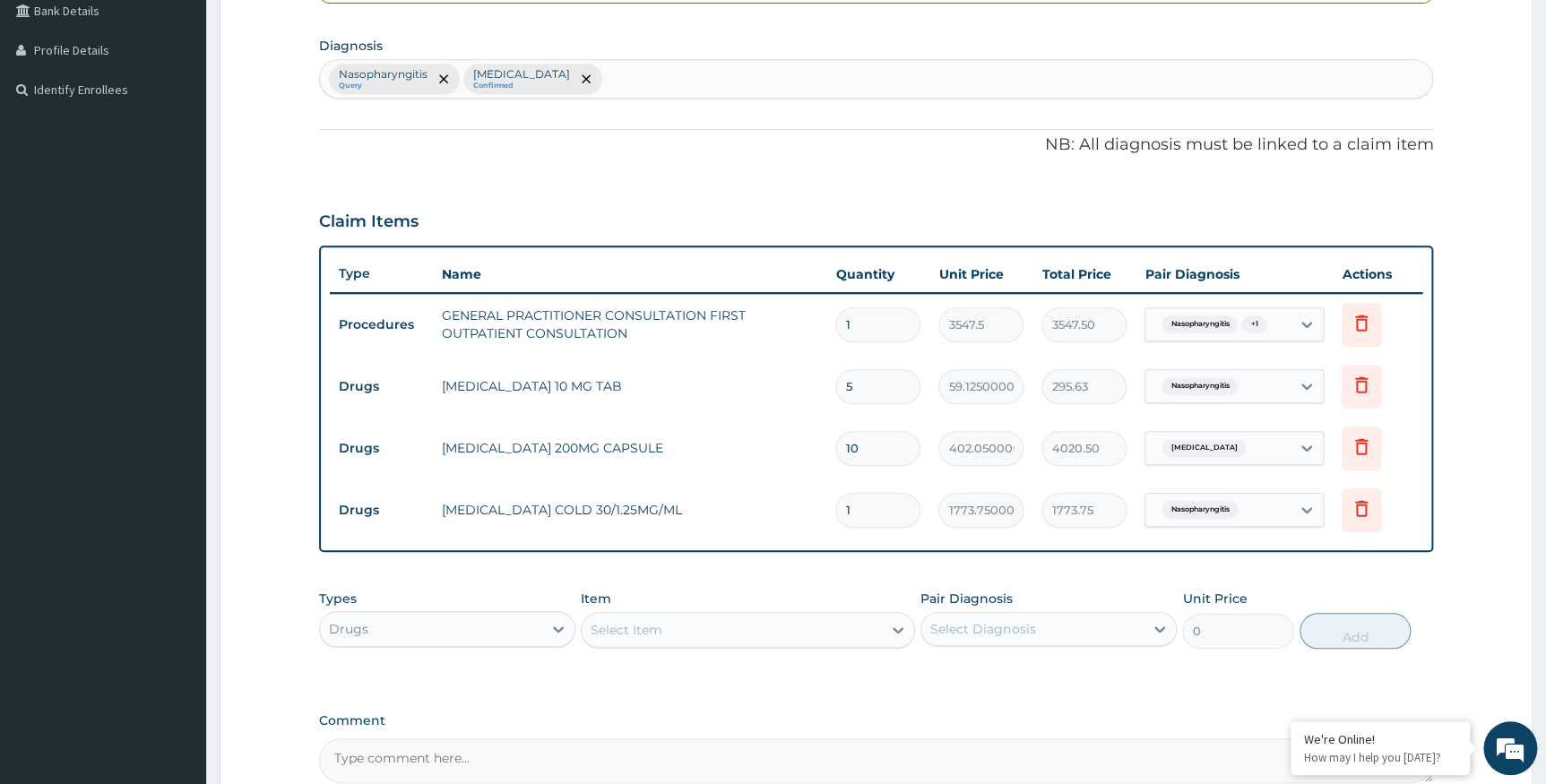
click at [423, 631] on div "Drugs" at bounding box center [431, 630] width 223 height 29
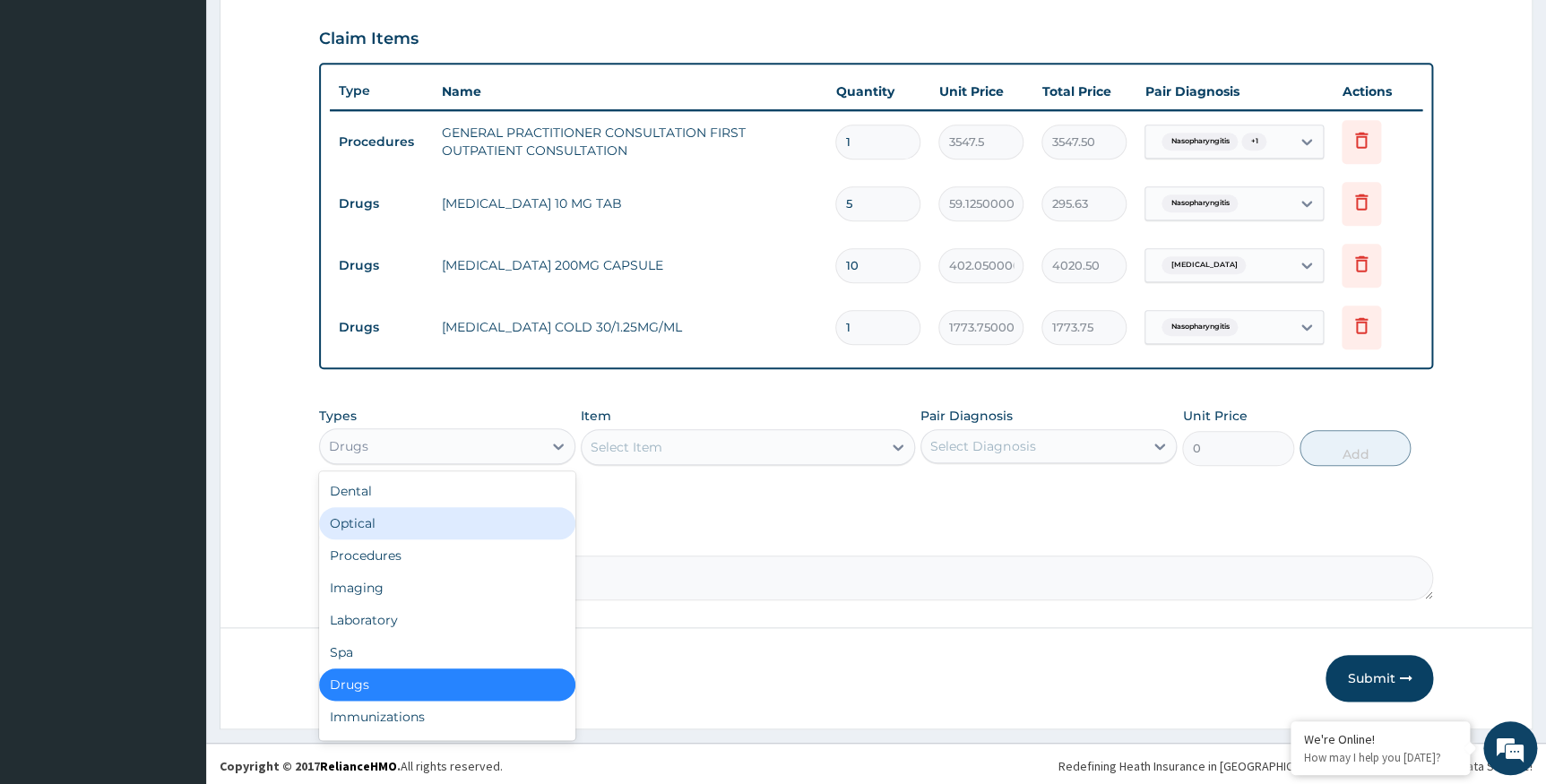
scroll to position [609, 0]
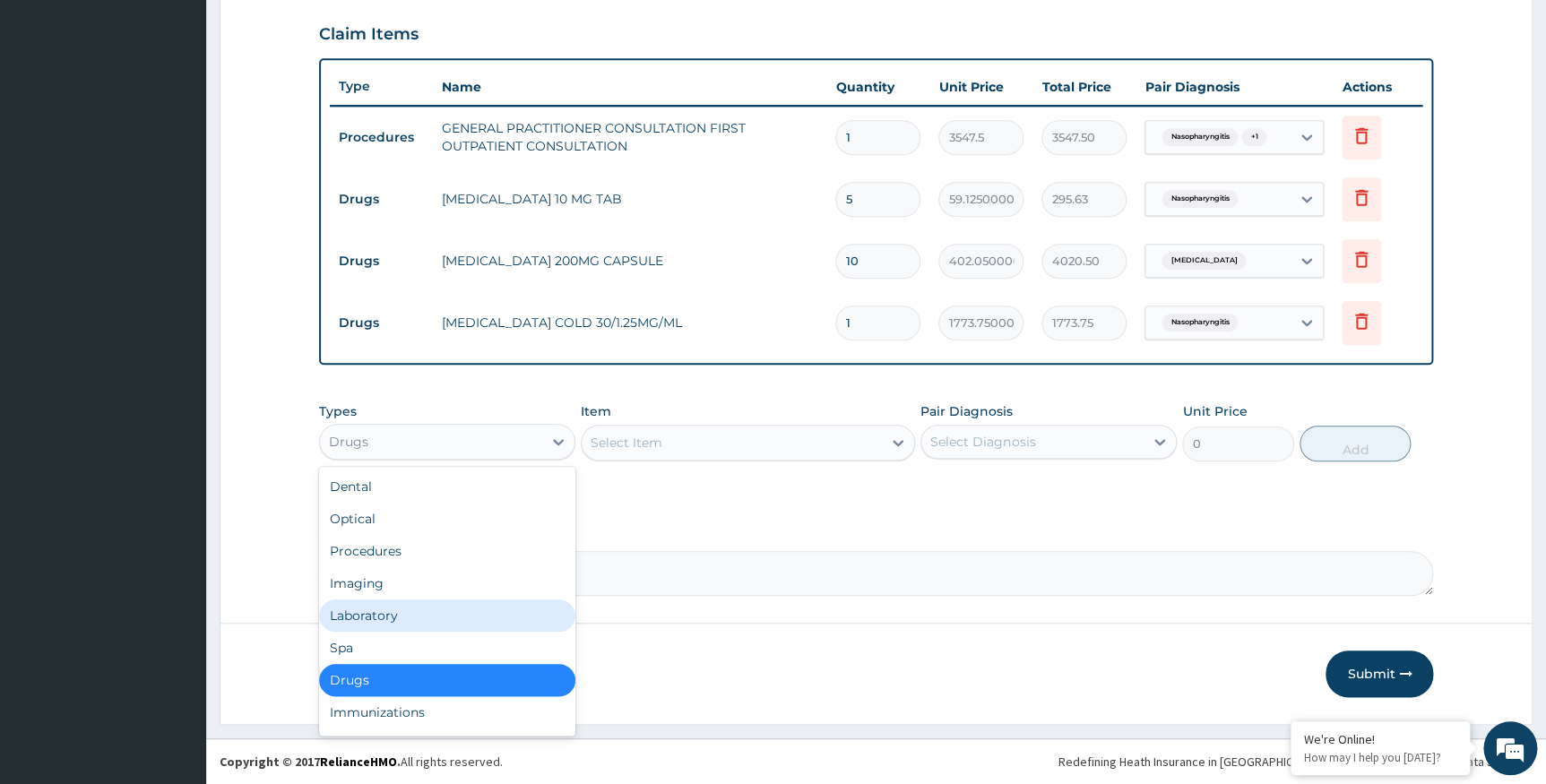
click at [387, 610] on div "Laboratory" at bounding box center [447, 616] width 256 height 33
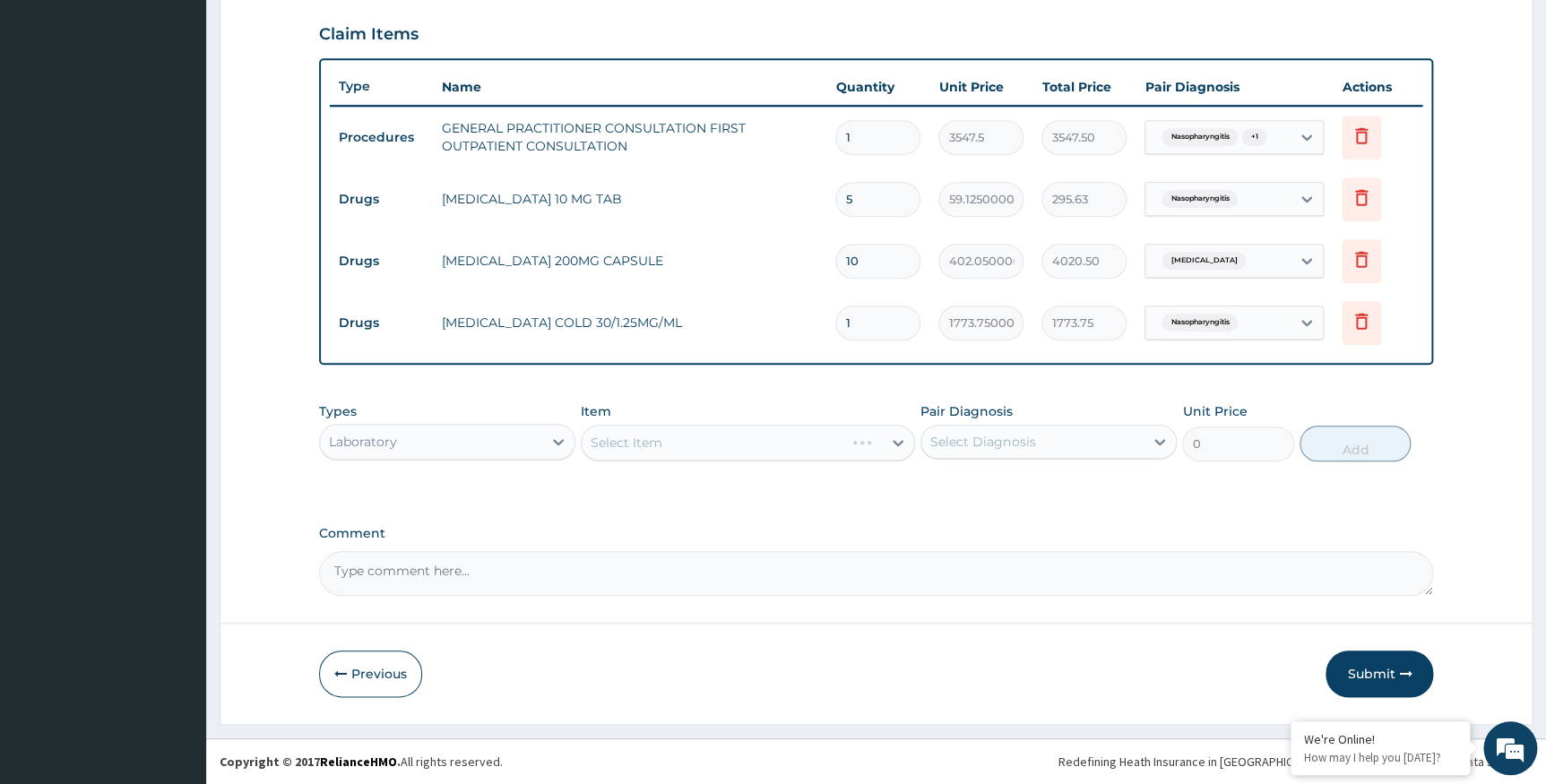
click at [649, 448] on div "Select Item" at bounding box center [748, 442] width 334 height 35
click at [662, 439] on div "Select Item" at bounding box center [748, 442] width 334 height 35
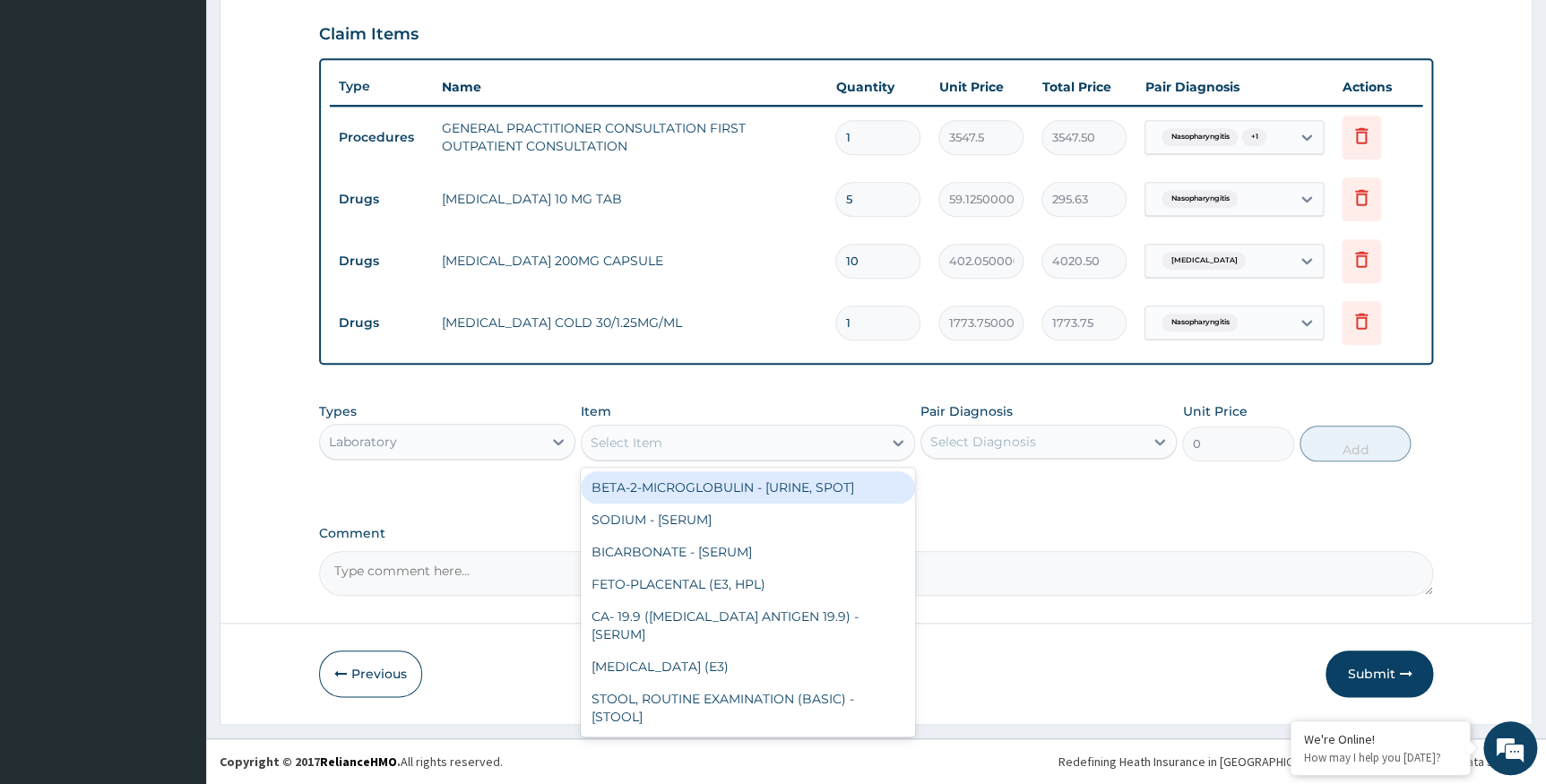
click at [662, 439] on div "Select Item" at bounding box center [626, 442] width 72 height 18
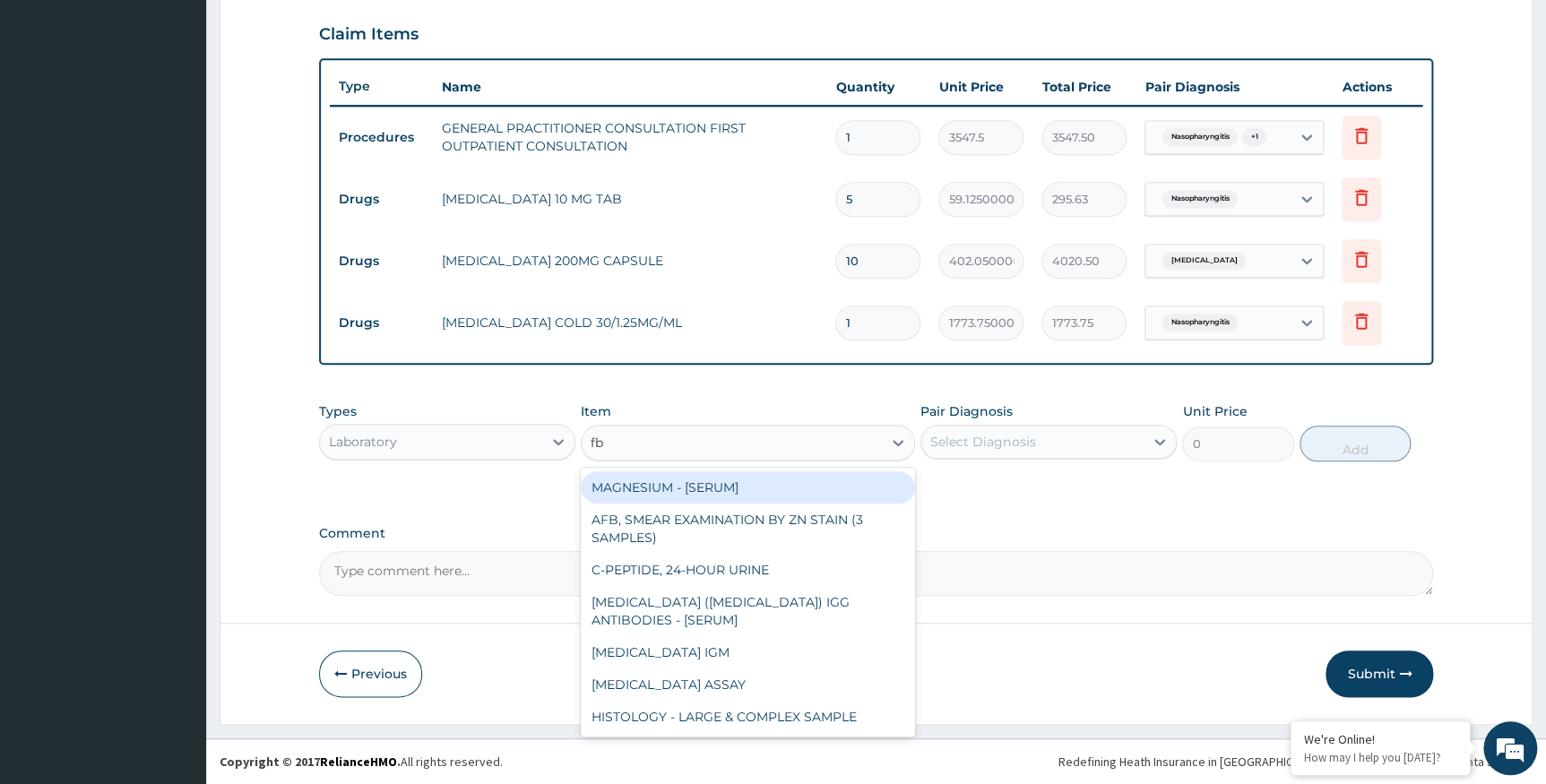
type input "fbc"
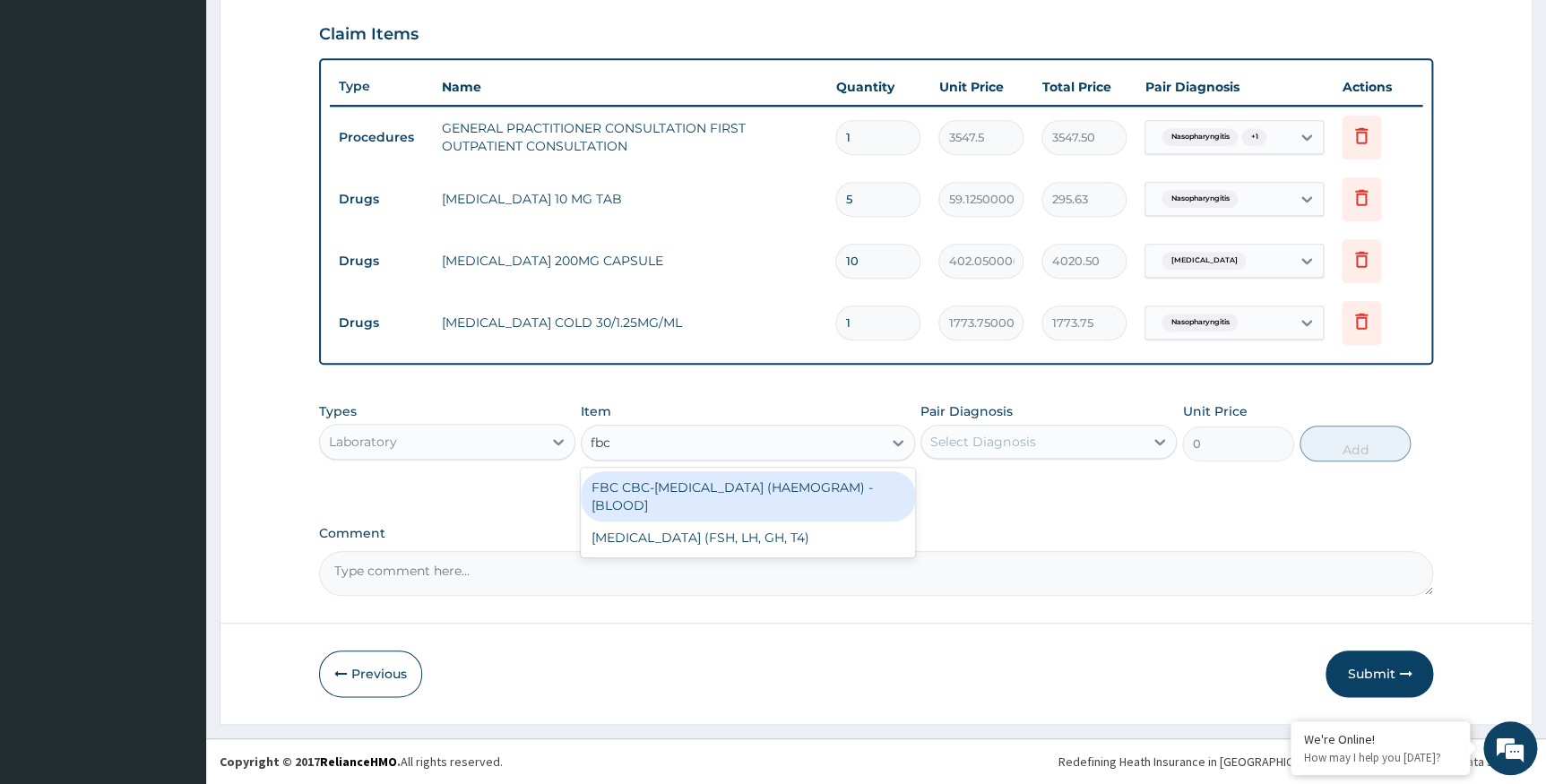
click at [662, 508] on div "FBC CBC-COMPLETE BLOOD COUNT (HAEMOGRAM) - [BLOOD]" at bounding box center [748, 496] width 334 height 50
type input "4300"
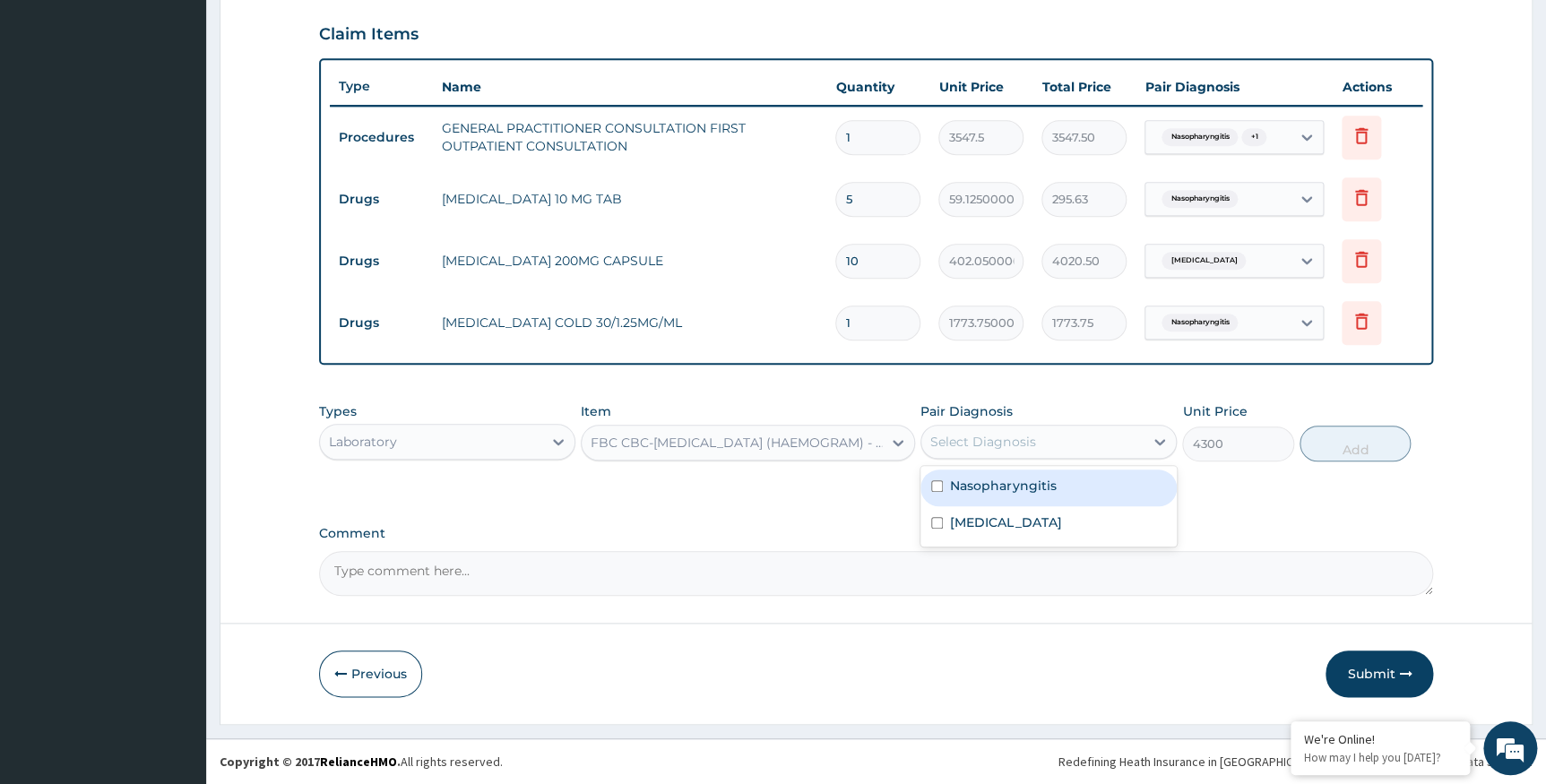
click at [996, 443] on div "Select Diagnosis" at bounding box center [982, 442] width 105 height 18
click at [981, 484] on label "Nasopharyngitis" at bounding box center [1002, 486] width 105 height 18
checkbox input "true"
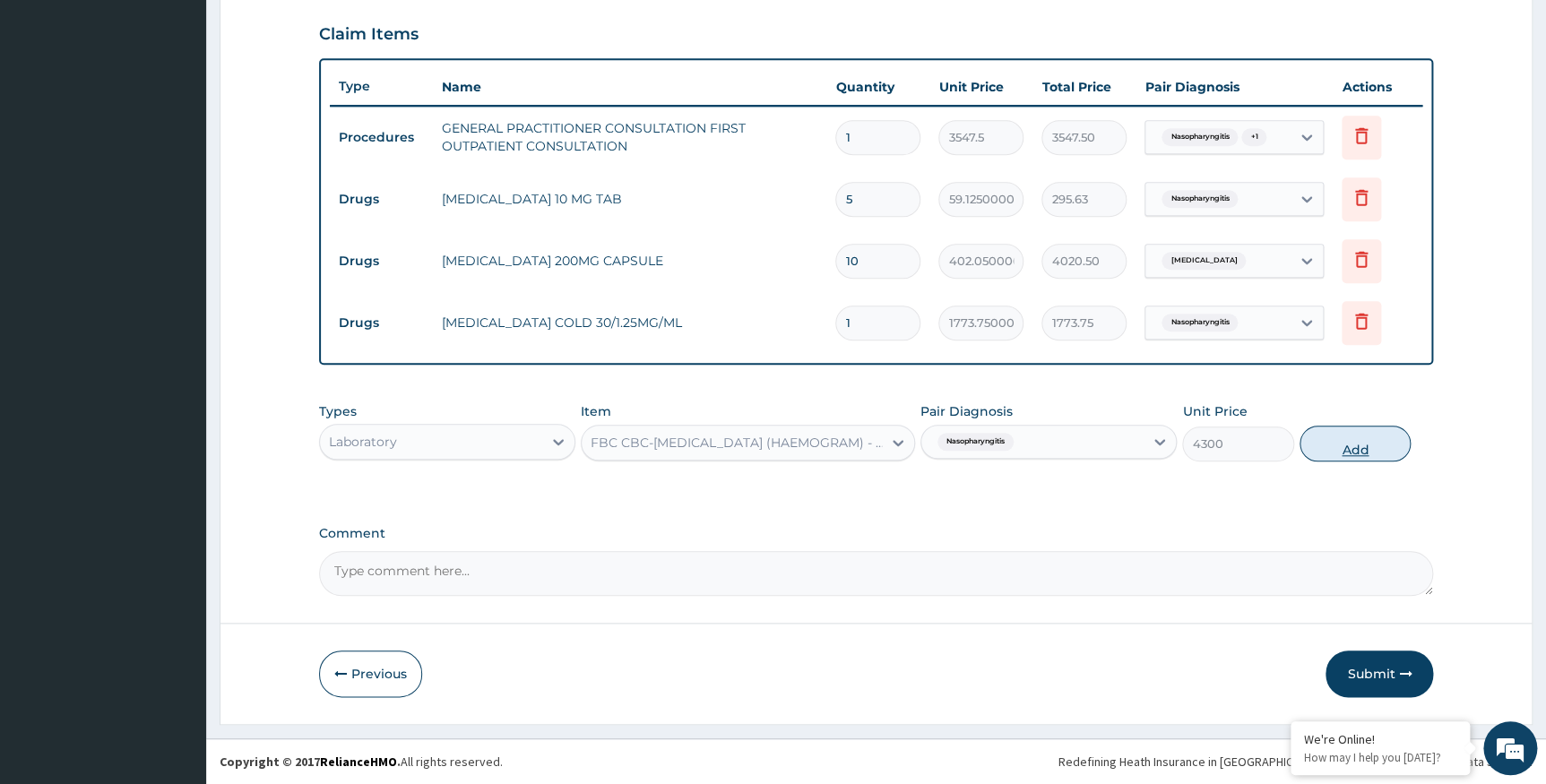
click at [1311, 445] on button "Add" at bounding box center [1355, 442] width 111 height 35
type input "0"
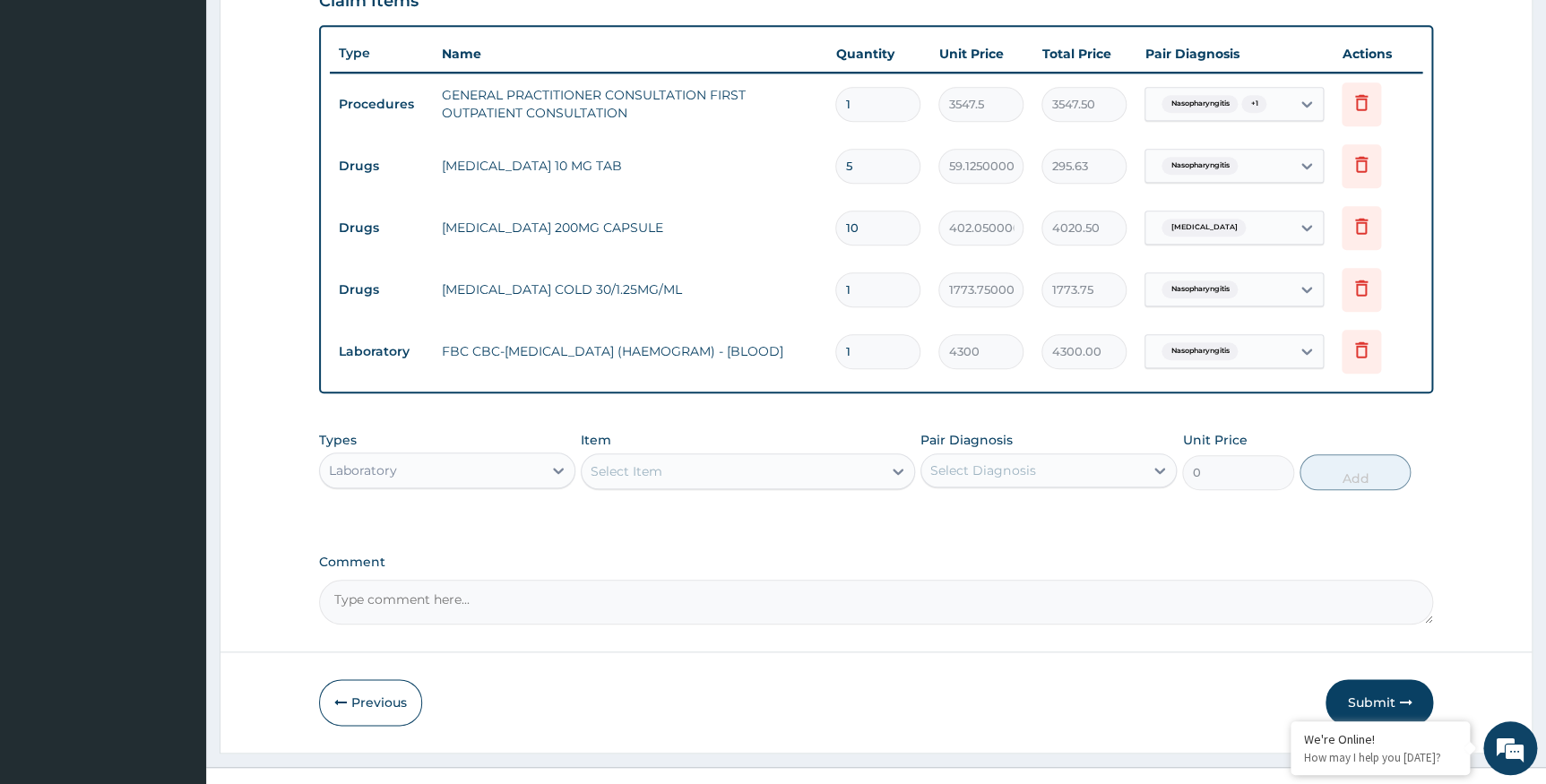
scroll to position [671, 0]
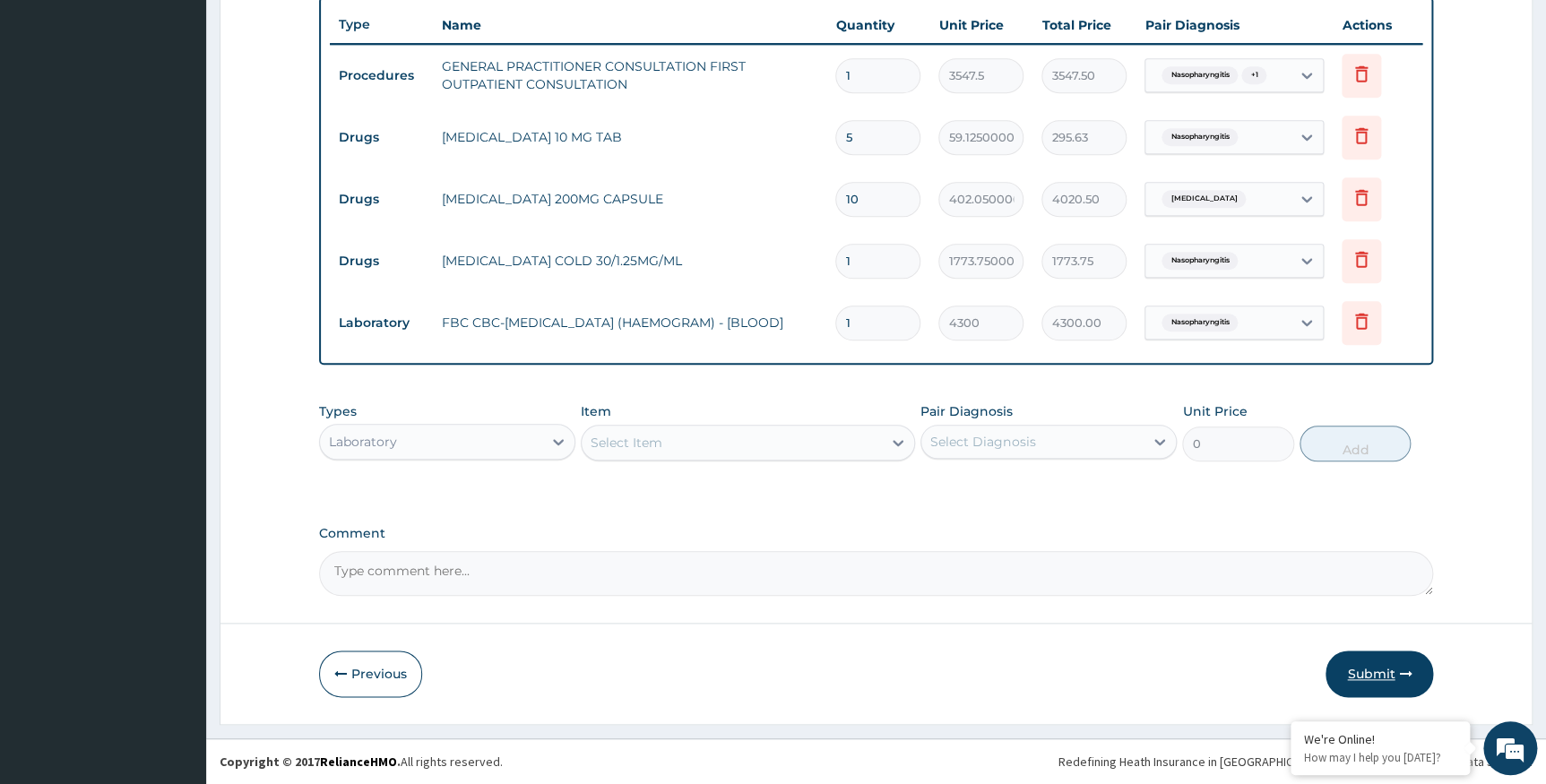
click at [1362, 669] on button "Submit" at bounding box center [1380, 673] width 107 height 46
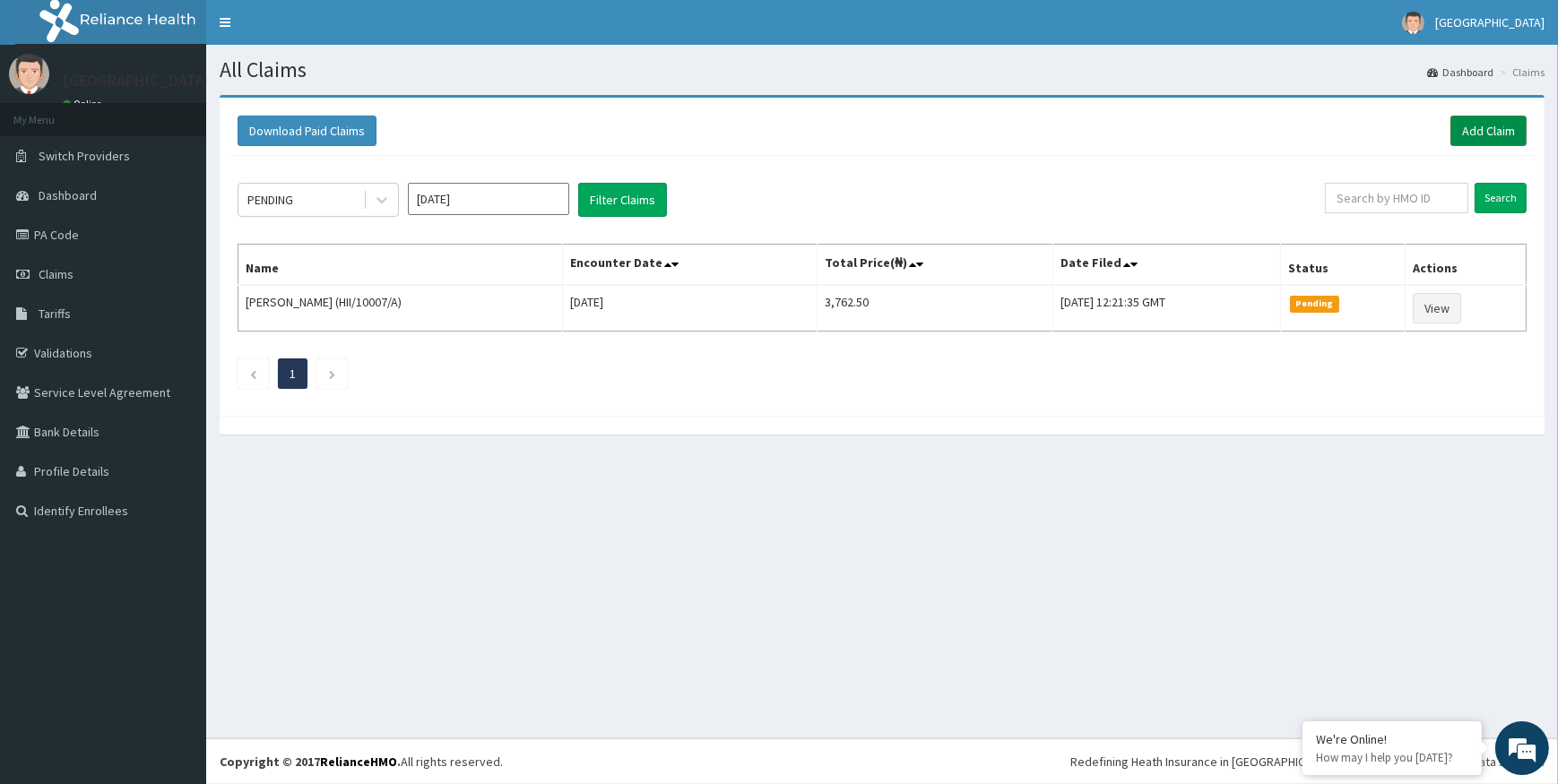
click at [1467, 124] on link "Add Claim" at bounding box center [1489, 131] width 76 height 31
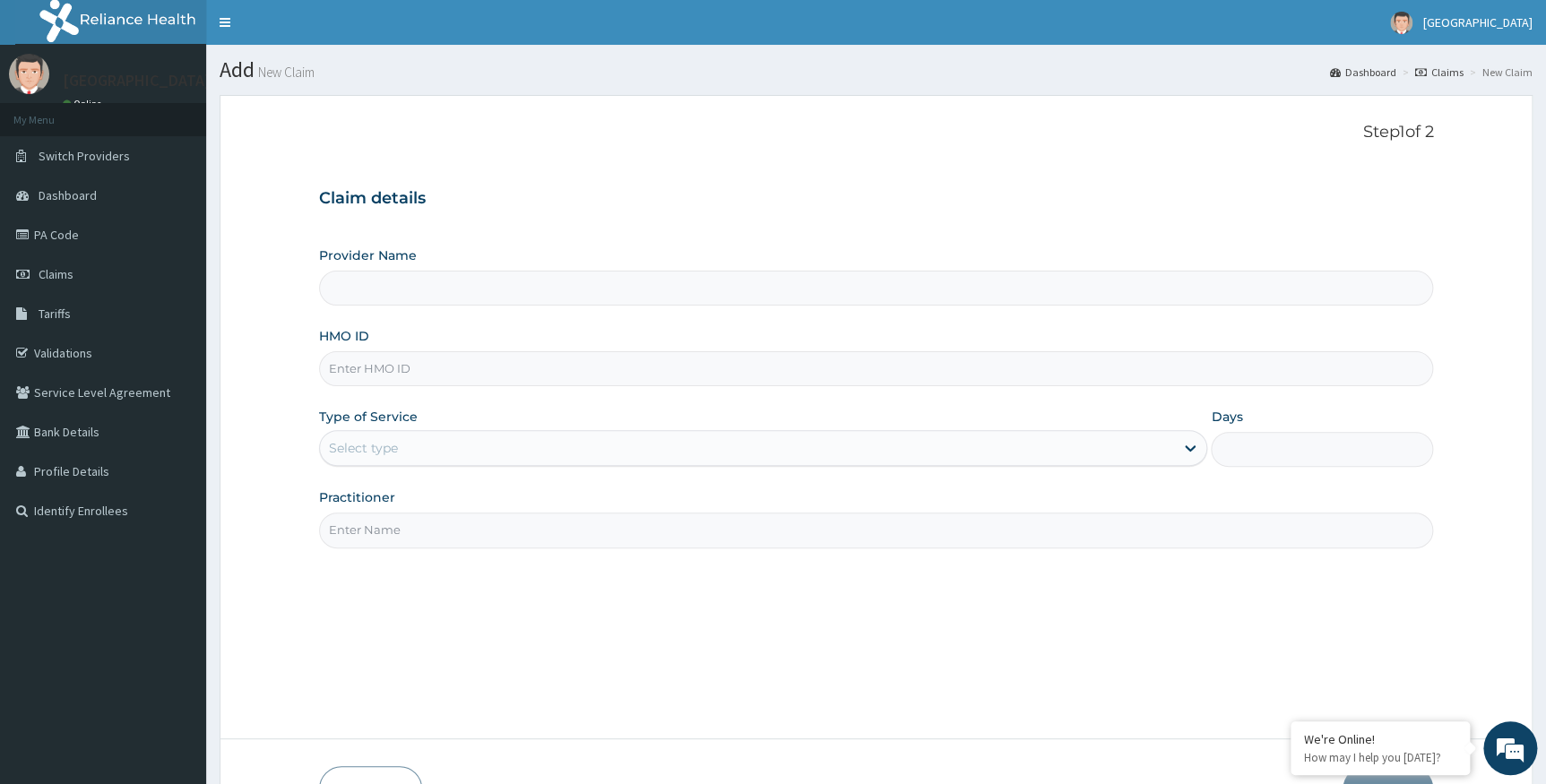
type input "Alpha [GEOGRAPHIC_DATA]"
click at [391, 373] on input "HMO ID" at bounding box center [876, 369] width 1115 height 35
type input "ceu/10044/a"
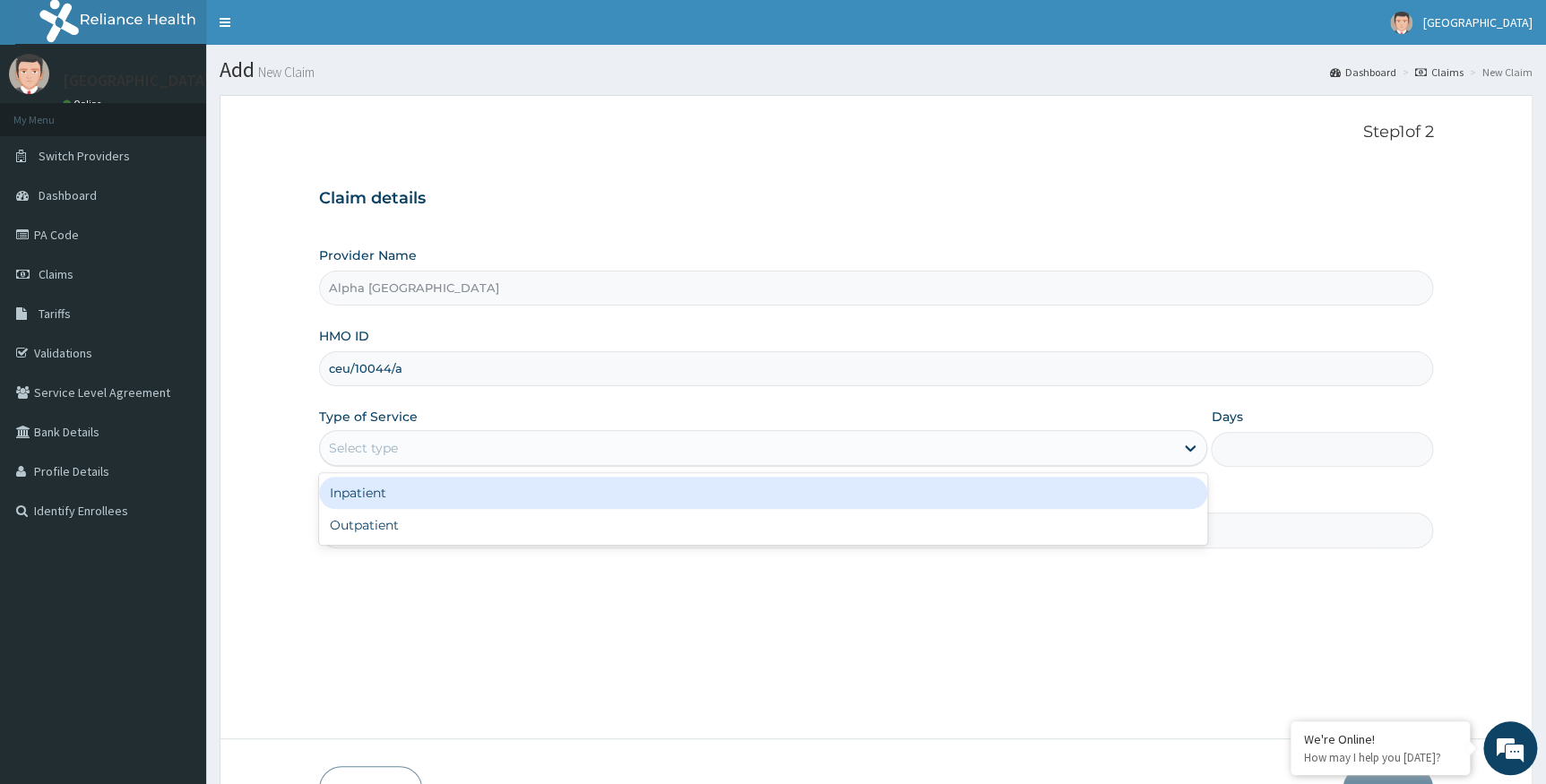
click at [367, 446] on div "Select type" at bounding box center [364, 448] width 69 height 18
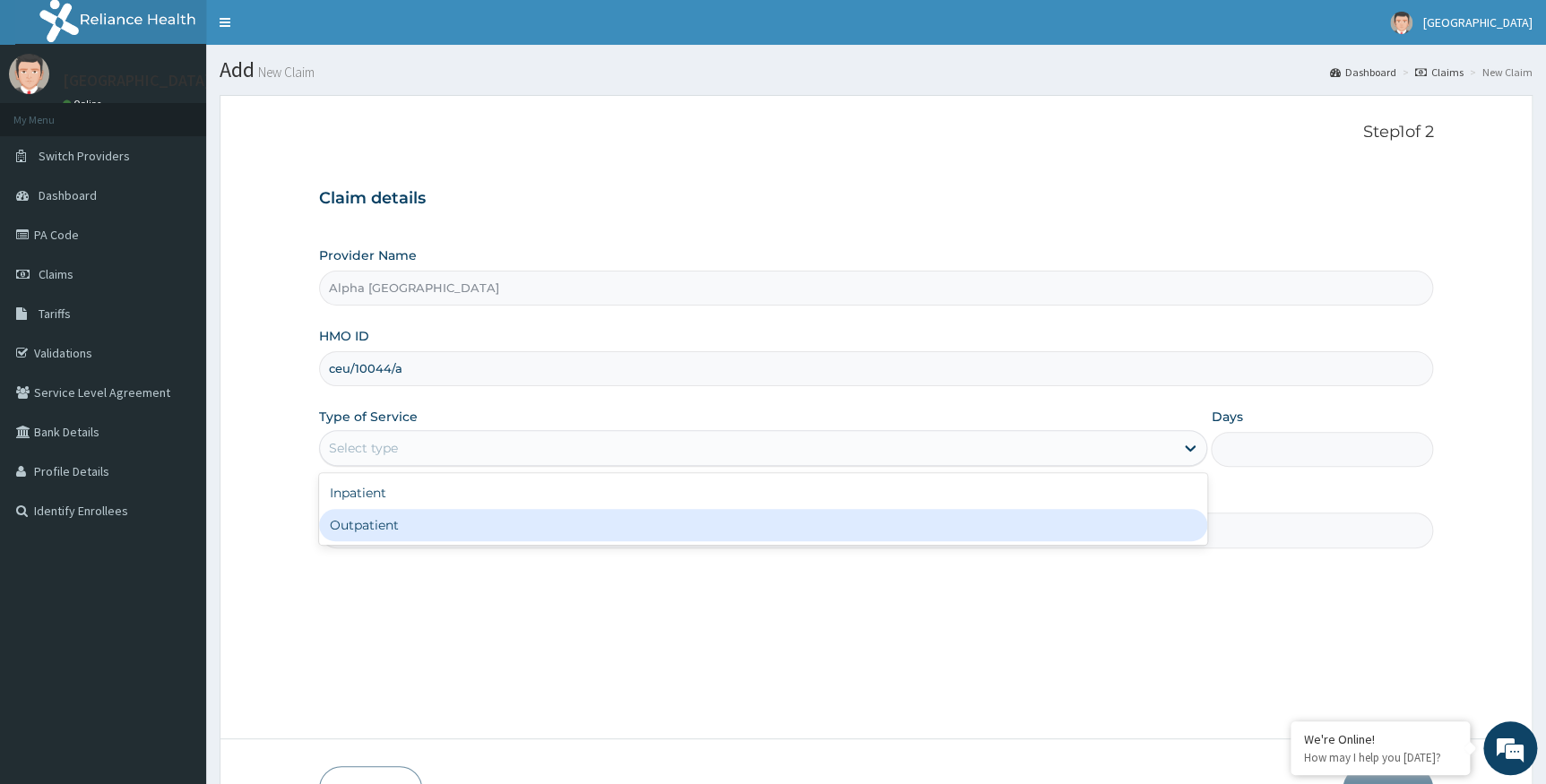
click at [394, 525] on div "Outpatient" at bounding box center [763, 525] width 889 height 33
type input "1"
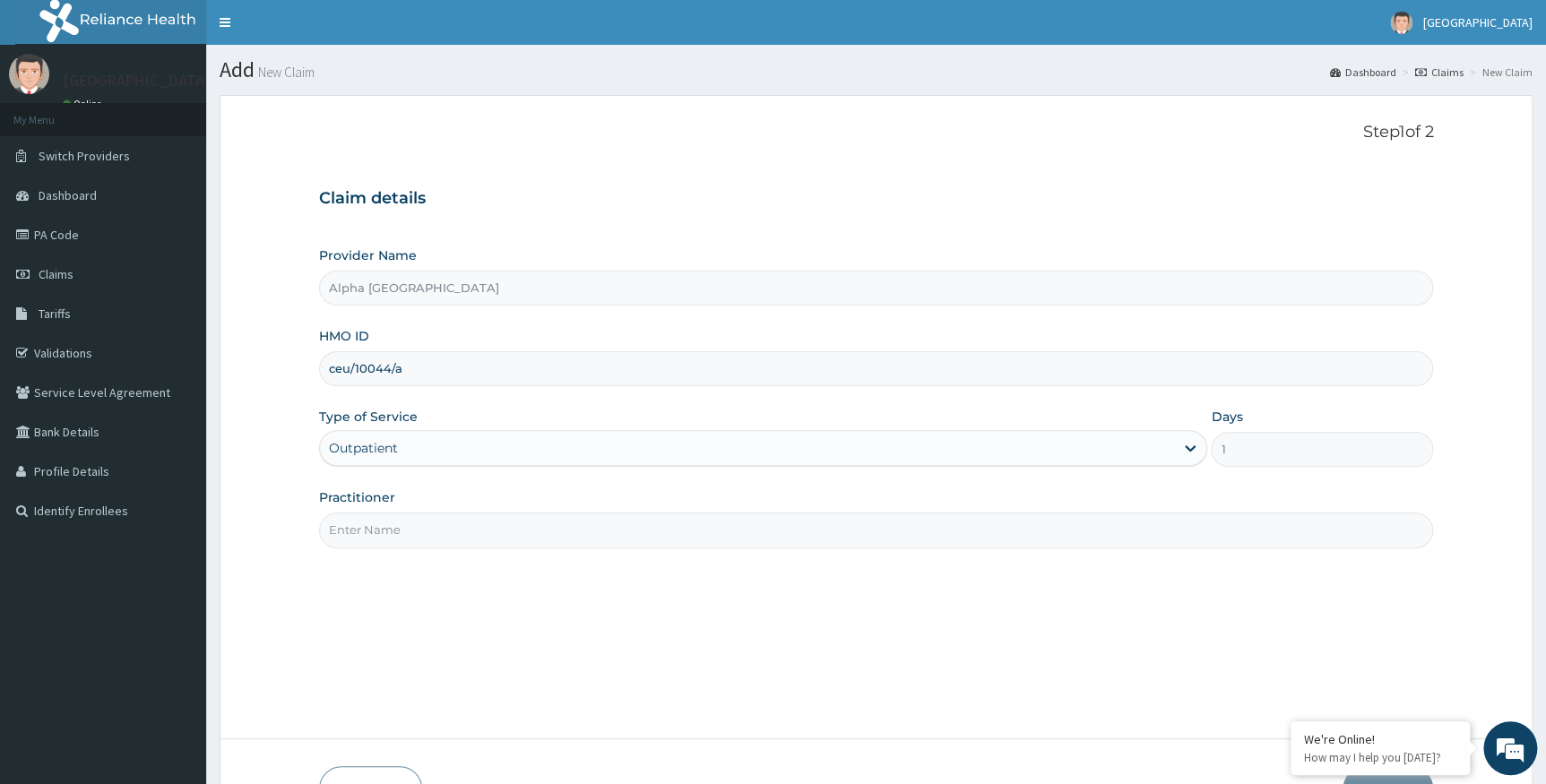
click at [397, 531] on input "Practitioner" at bounding box center [876, 530] width 1115 height 35
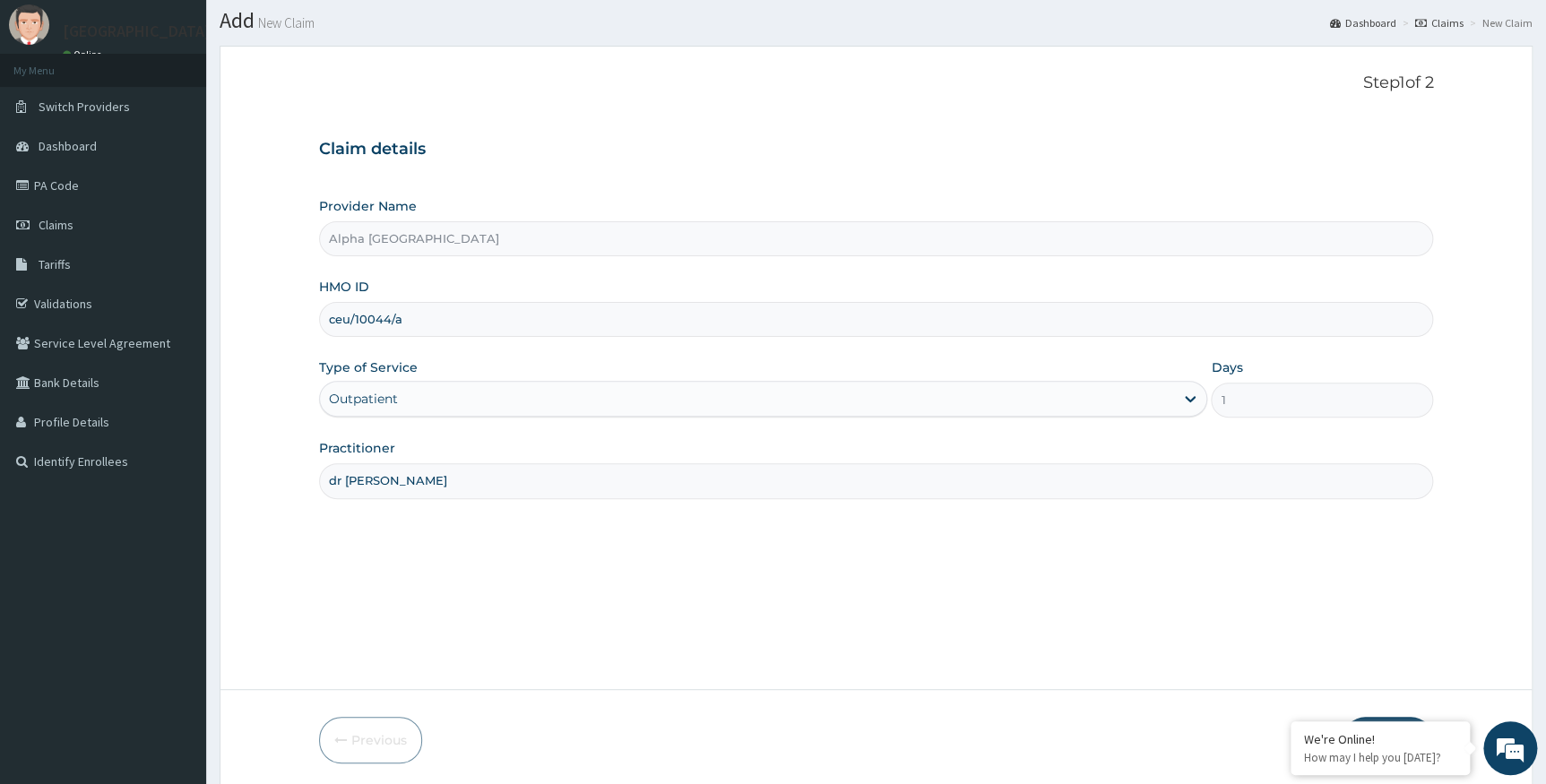
scroll to position [114, 0]
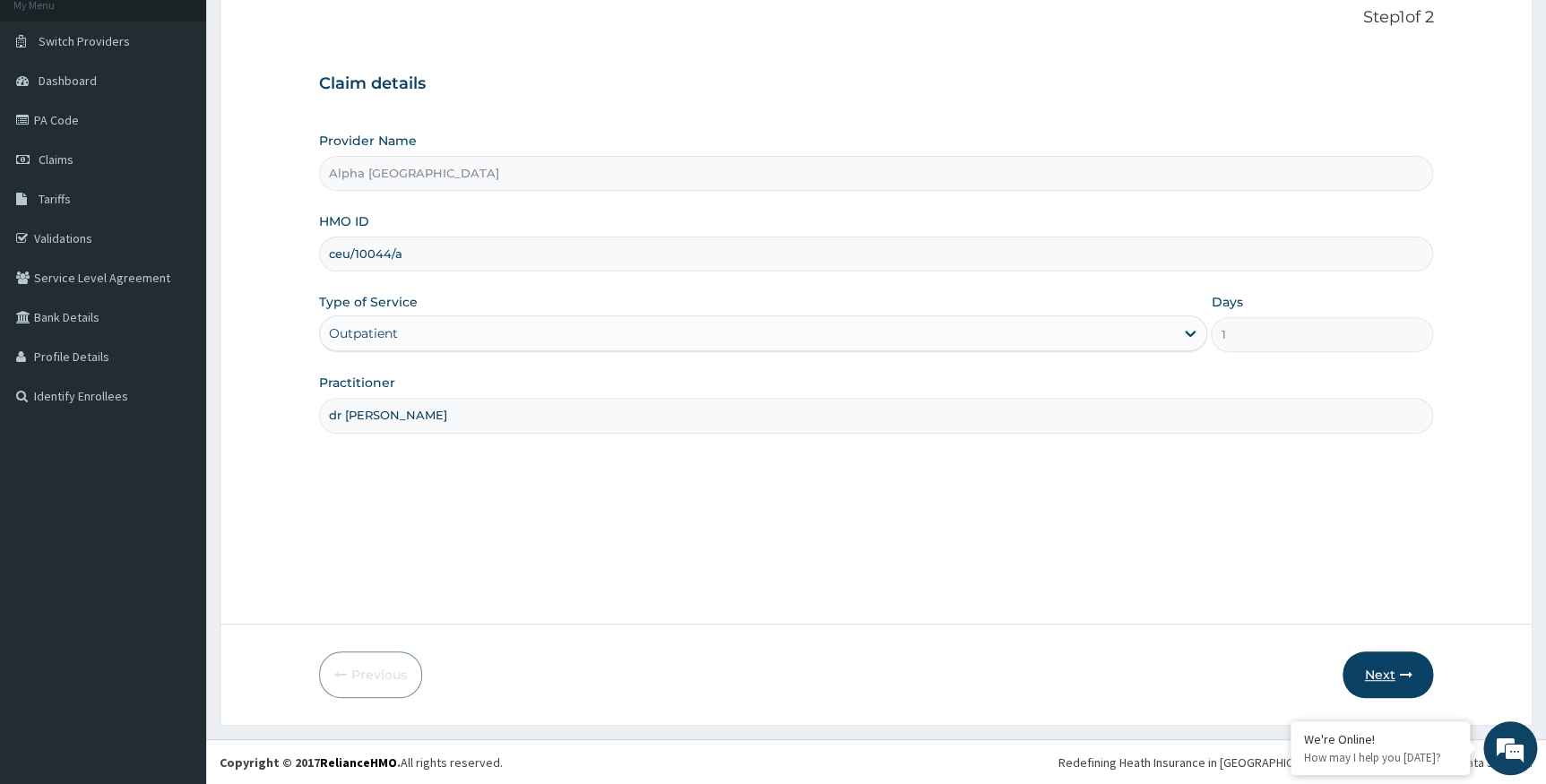
type input "dr chukwumati"
click at [1389, 667] on button "Next" at bounding box center [1388, 674] width 91 height 46
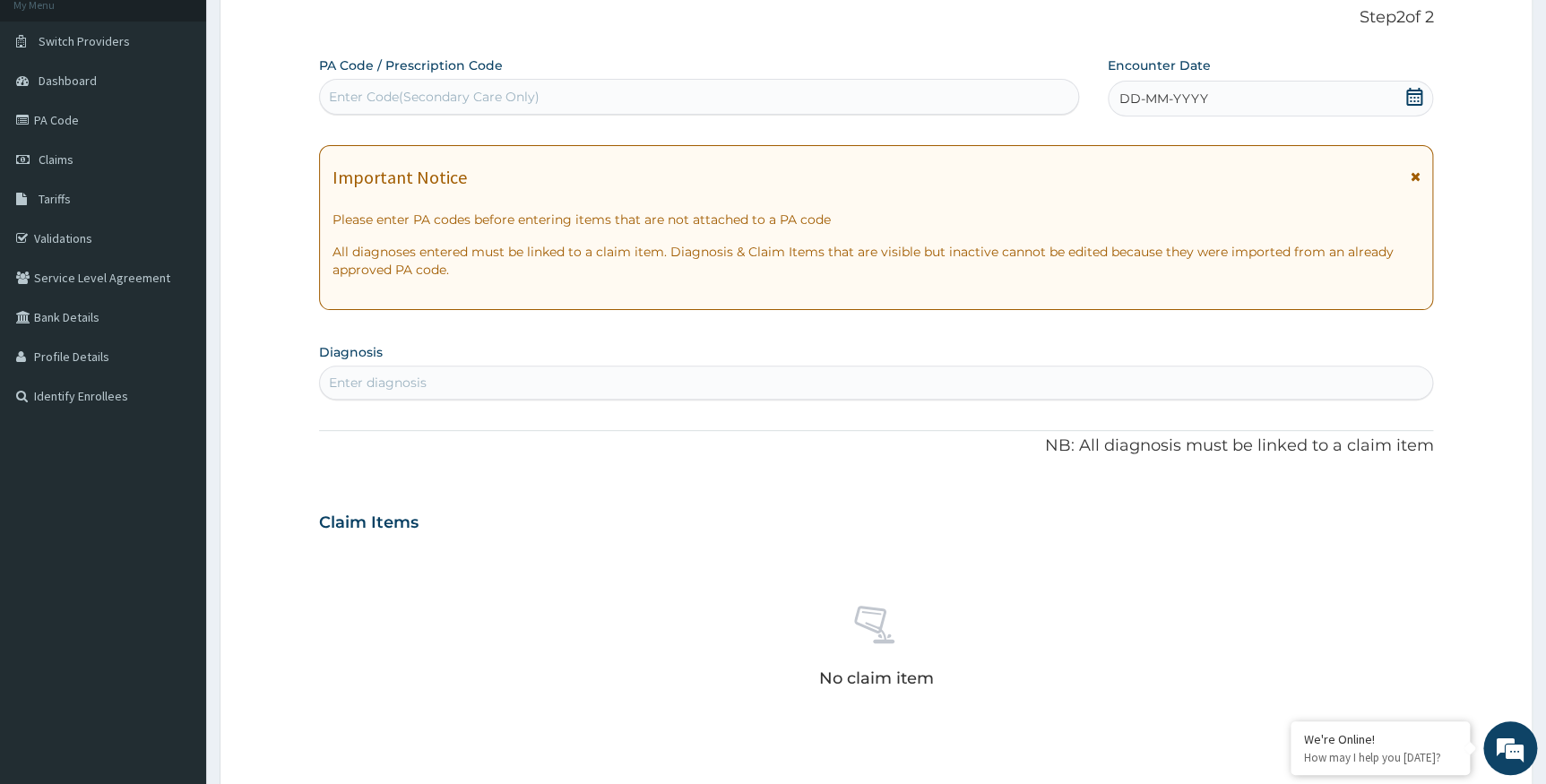
click at [1189, 100] on span "DD-MM-YYYY" at bounding box center [1164, 99] width 89 height 18
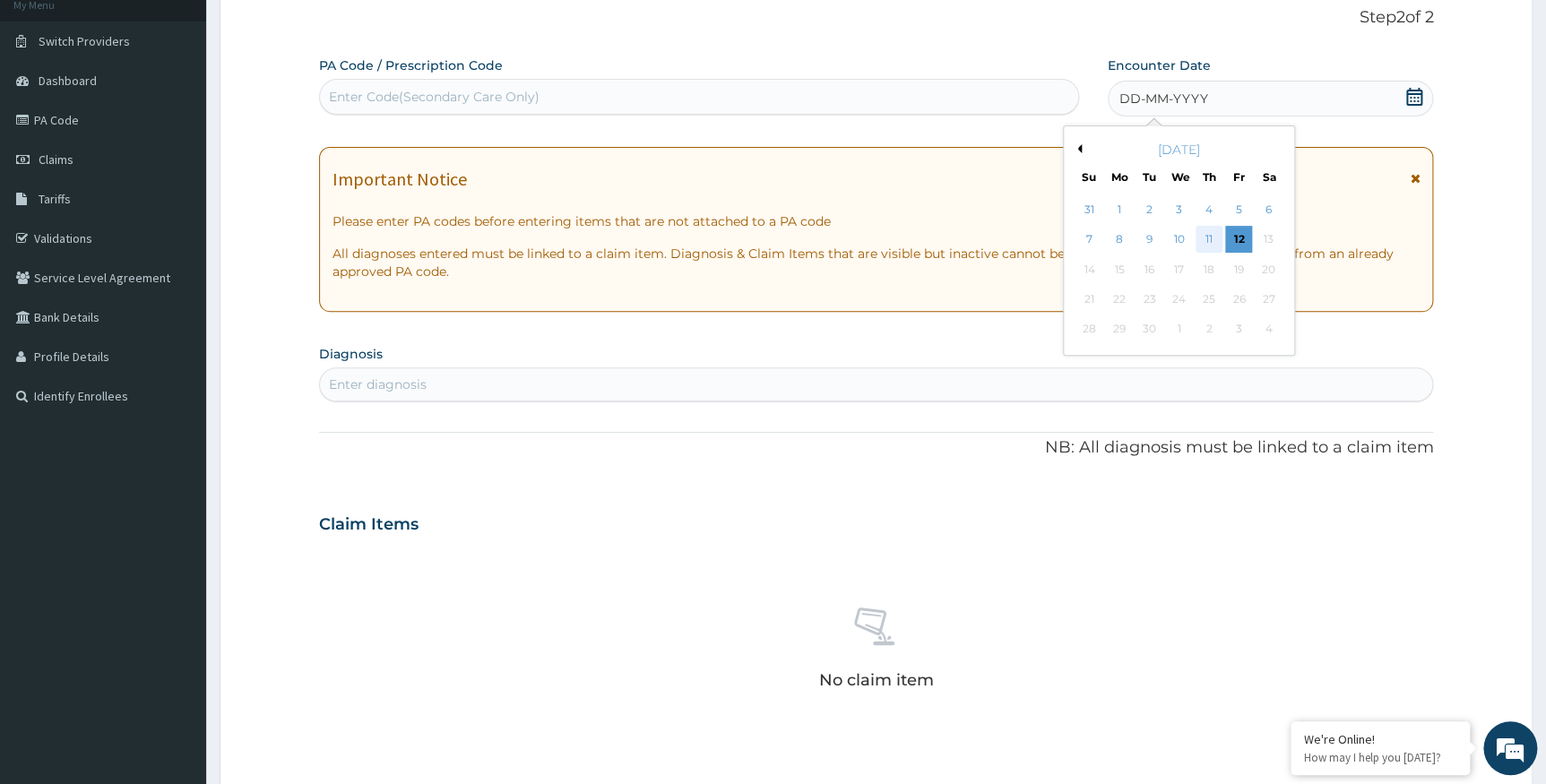
click at [1219, 242] on div "11" at bounding box center [1210, 241] width 27 height 27
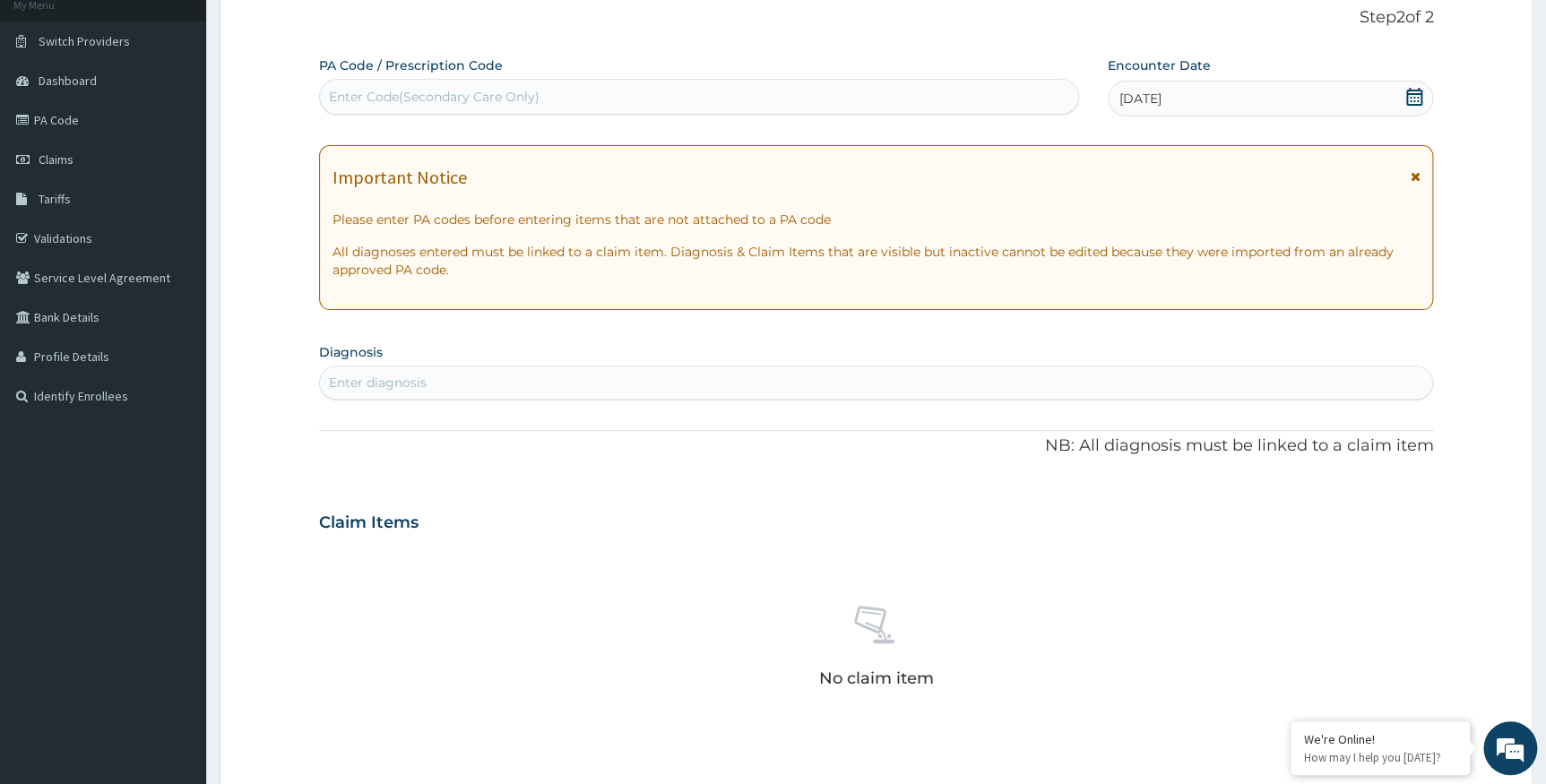
click at [454, 372] on div "Enter diagnosis" at bounding box center [876, 382] width 1113 height 29
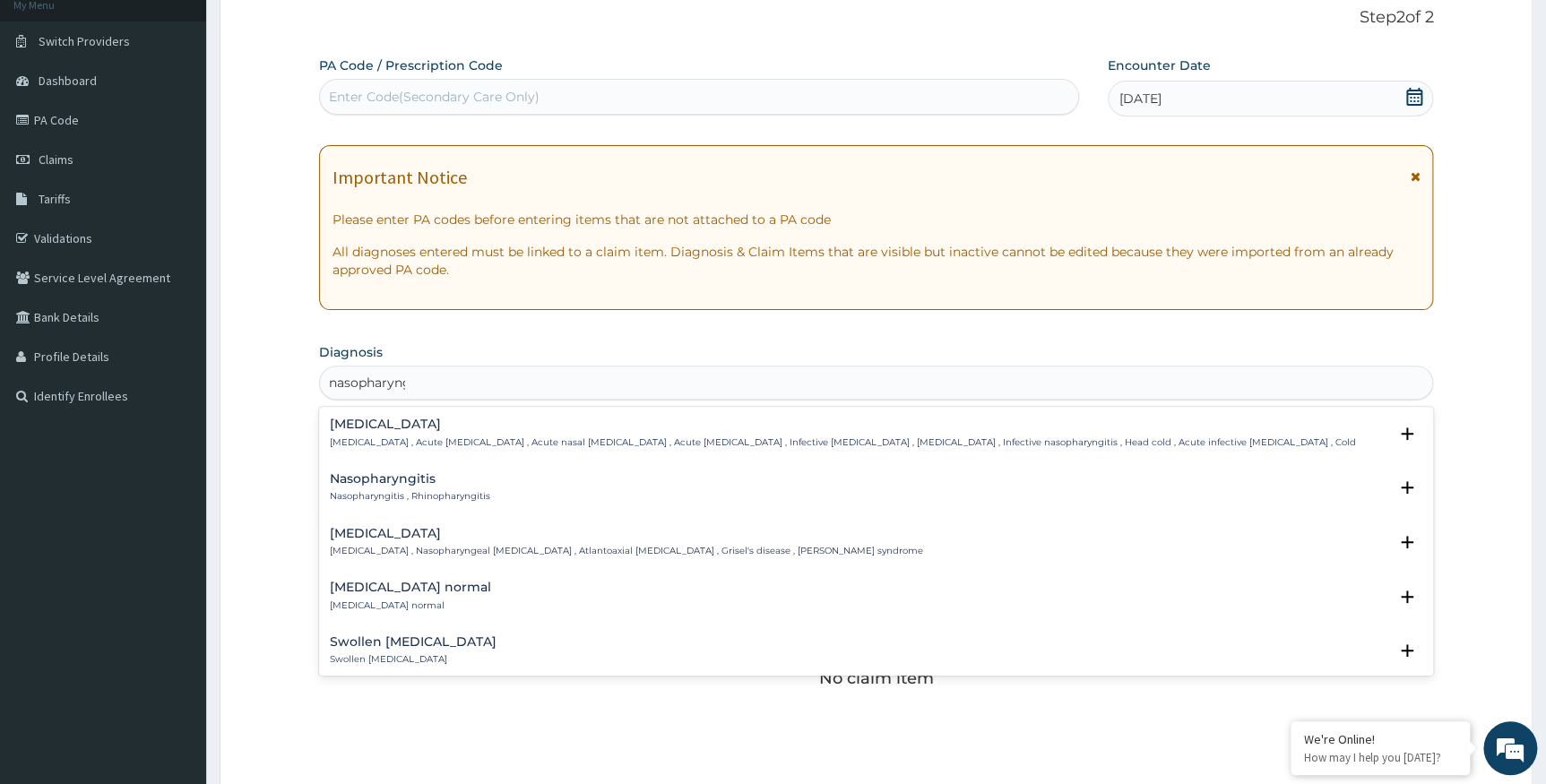
type input "nasopharyngi"
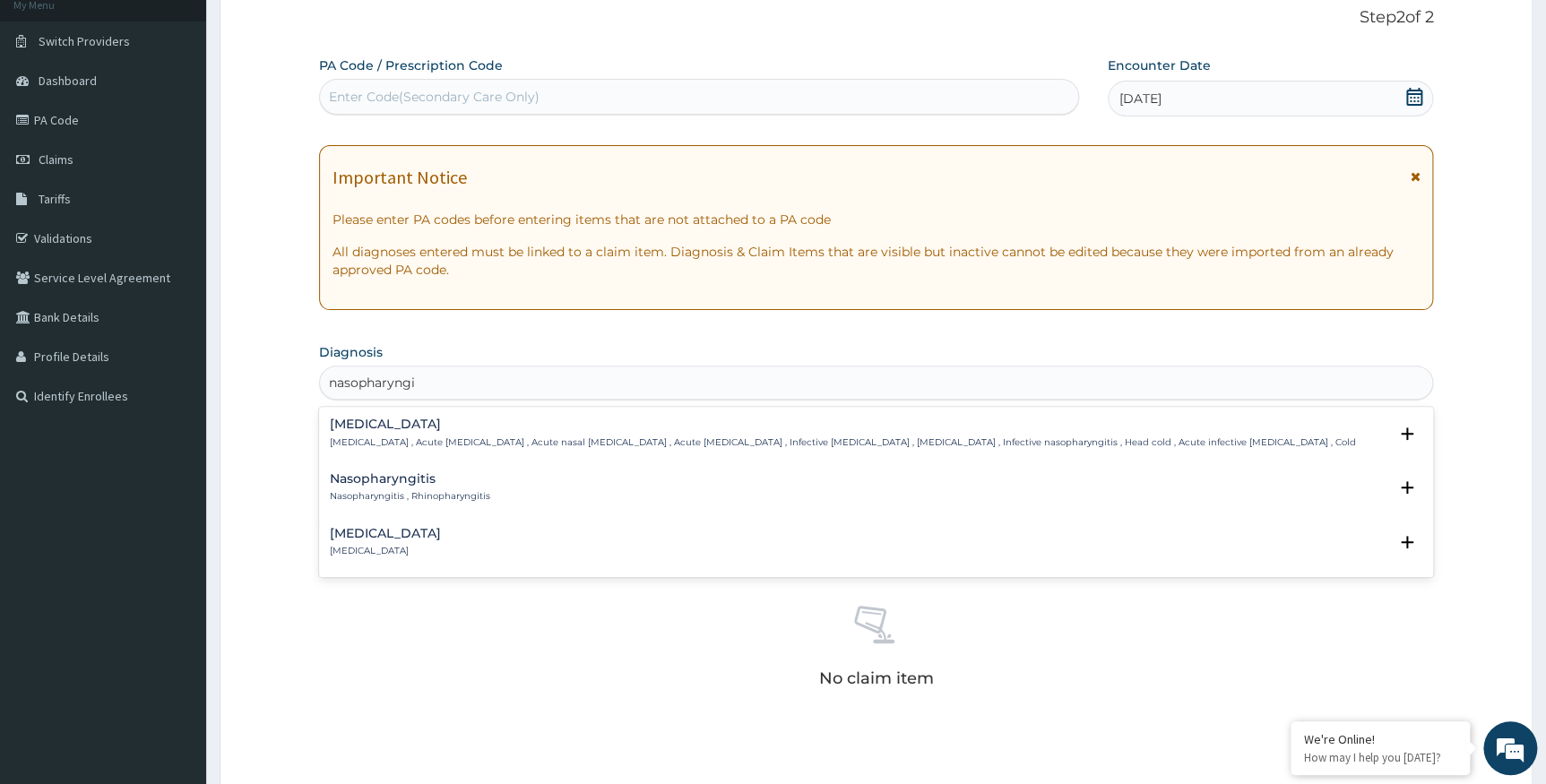
click at [429, 472] on h4 "Nasopharyngitis" at bounding box center [410, 479] width 161 height 14
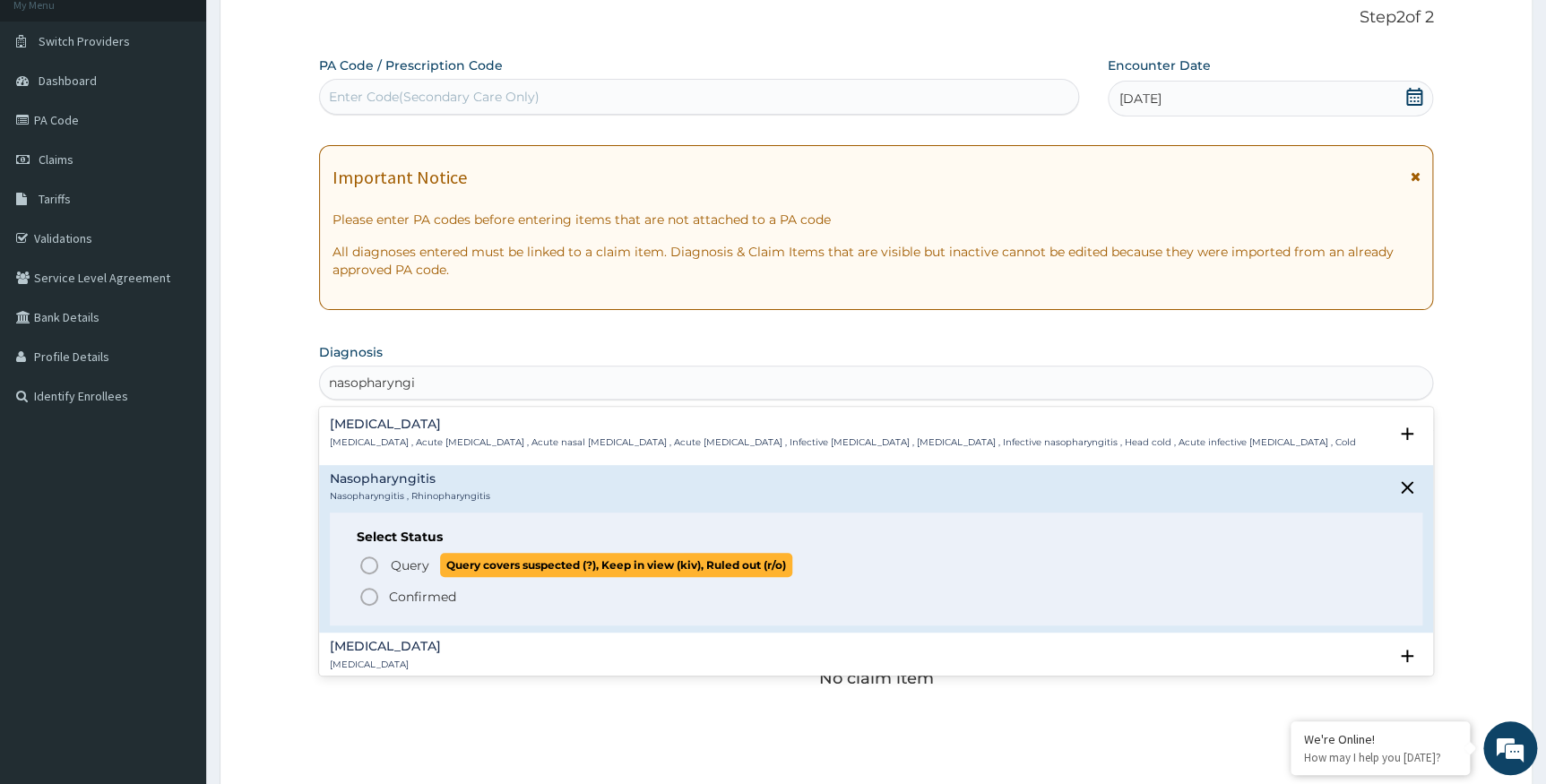
click at [426, 562] on span "Query" at bounding box center [410, 565] width 38 height 18
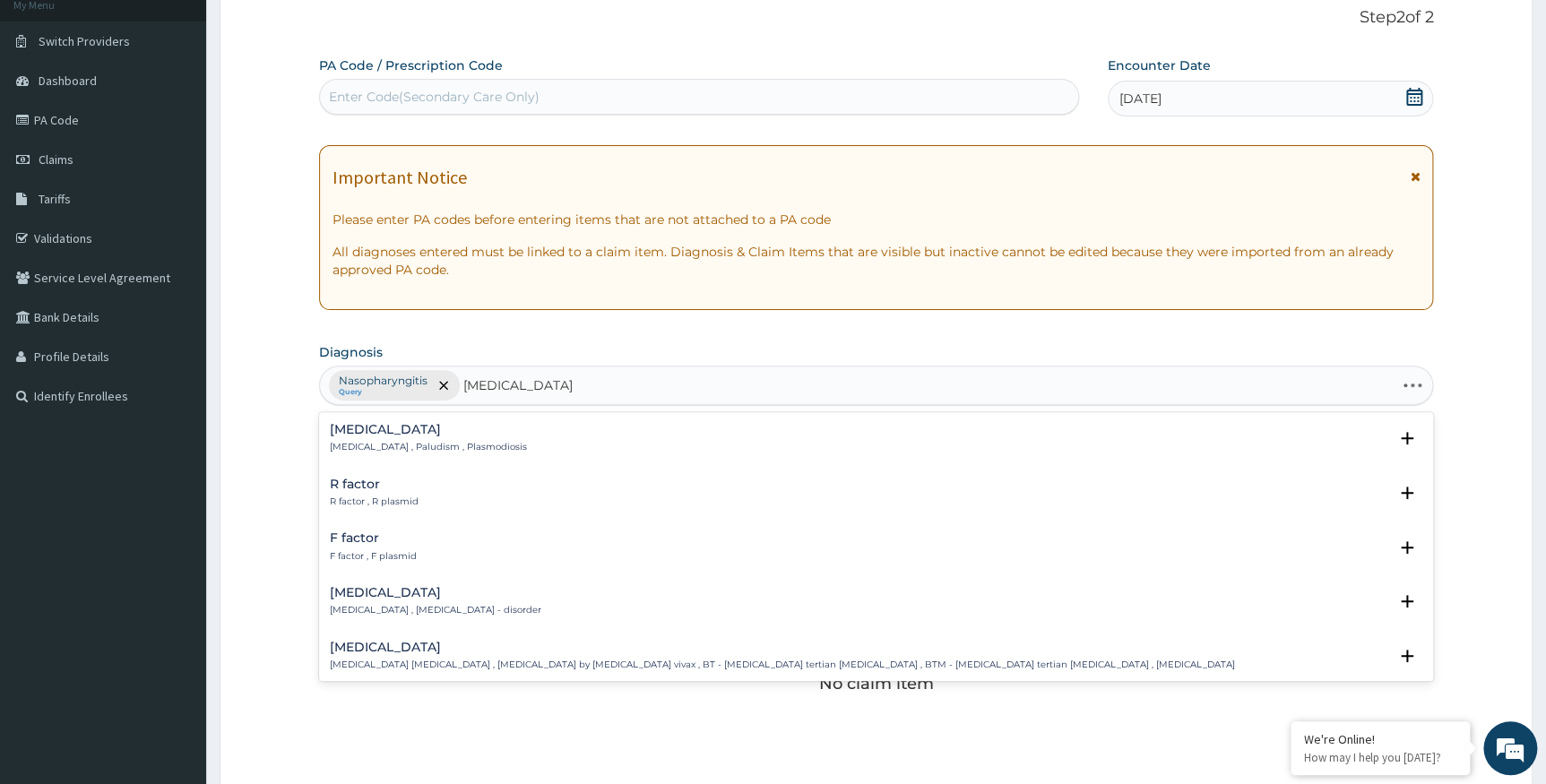
type input "plasmodium falcip"
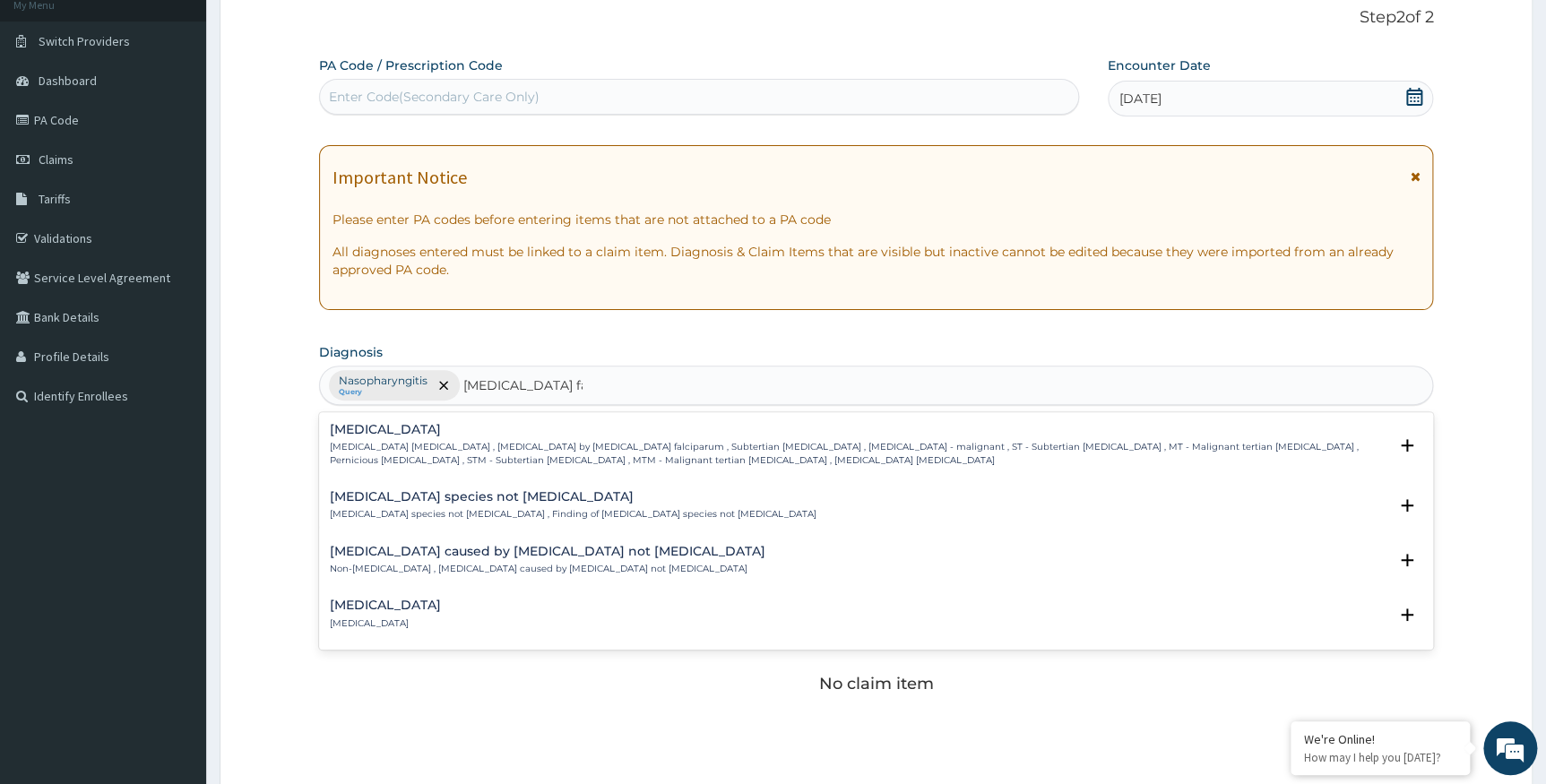
click at [421, 448] on p "Falciparum malaria , Malignant tertian malaria , Malaria by Plasmodium falcipar…" at bounding box center [859, 453] width 1059 height 26
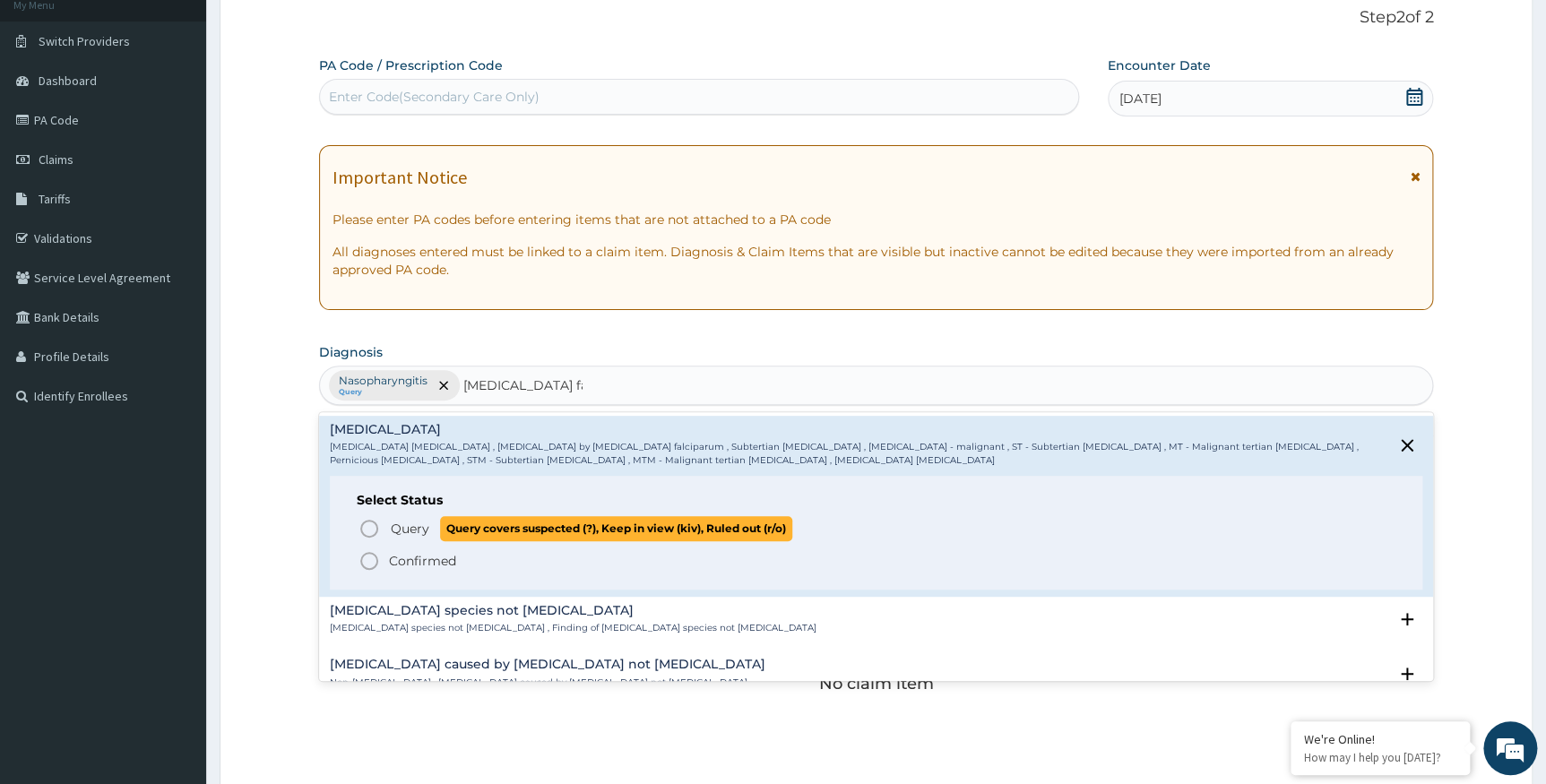
click at [416, 535] on span "Query" at bounding box center [410, 529] width 38 height 18
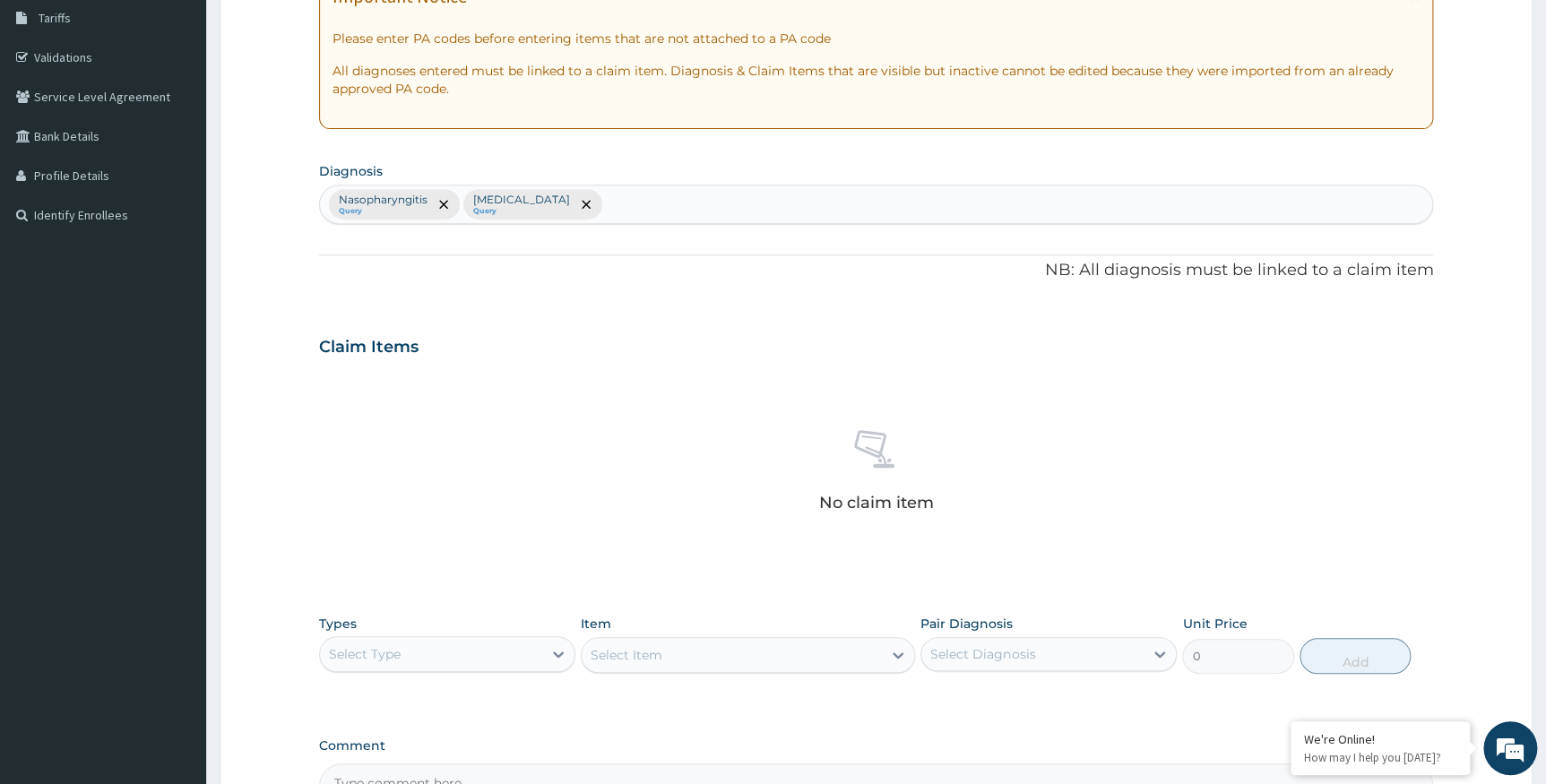
scroll to position [440, 0]
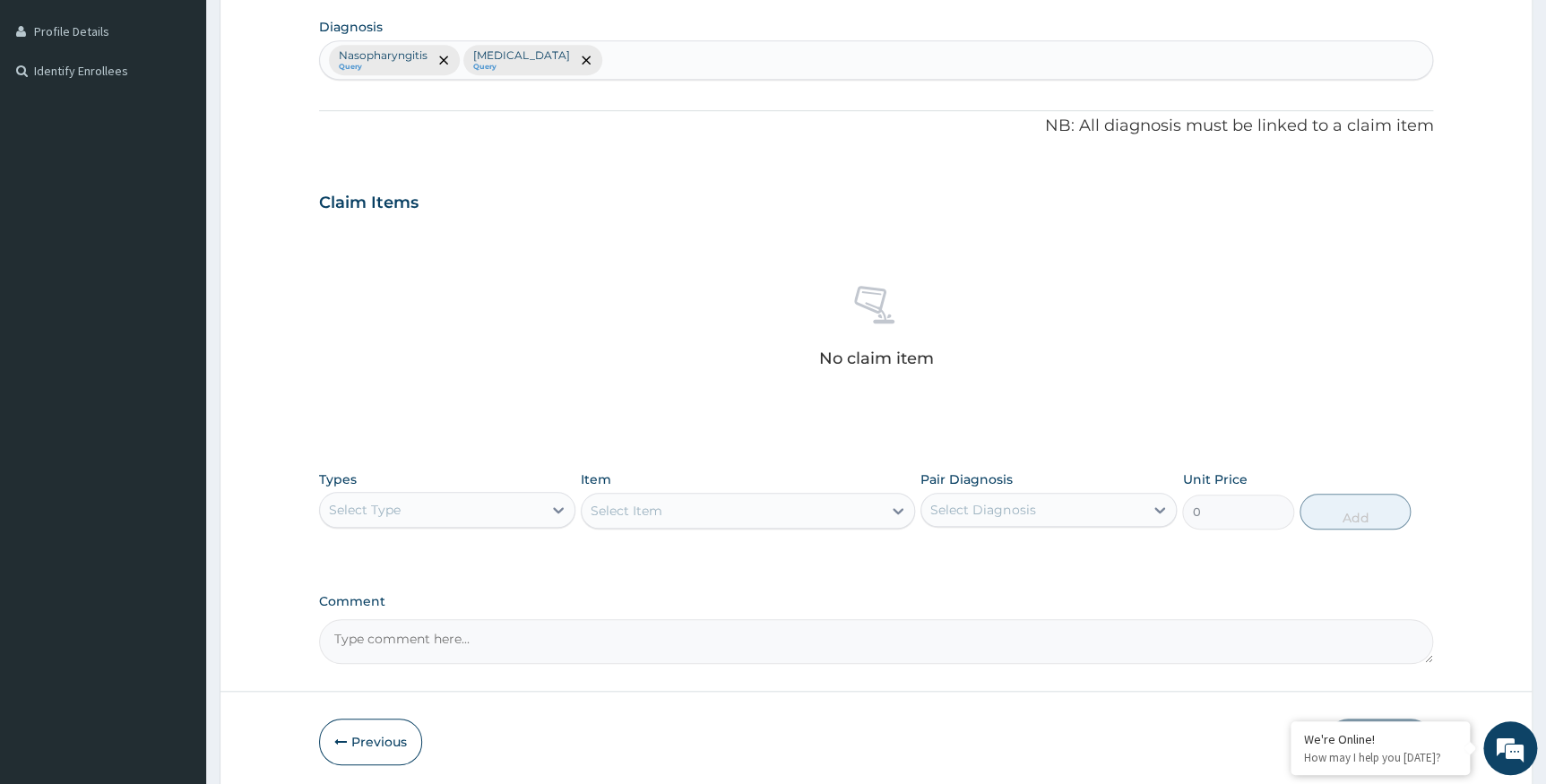
click at [432, 515] on div "Select Type" at bounding box center [431, 510] width 223 height 29
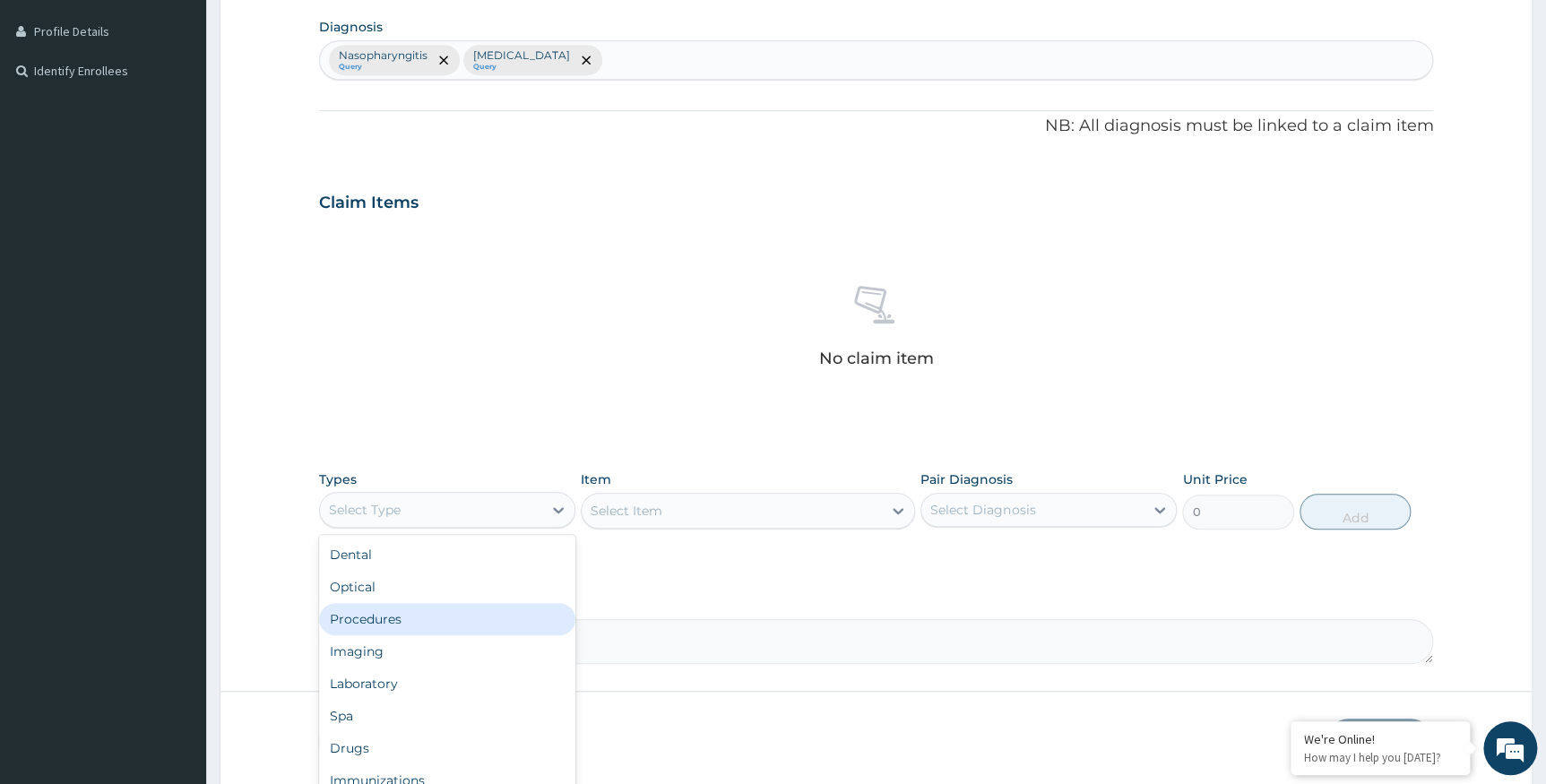
click at [384, 620] on div "Procedures" at bounding box center [447, 620] width 256 height 33
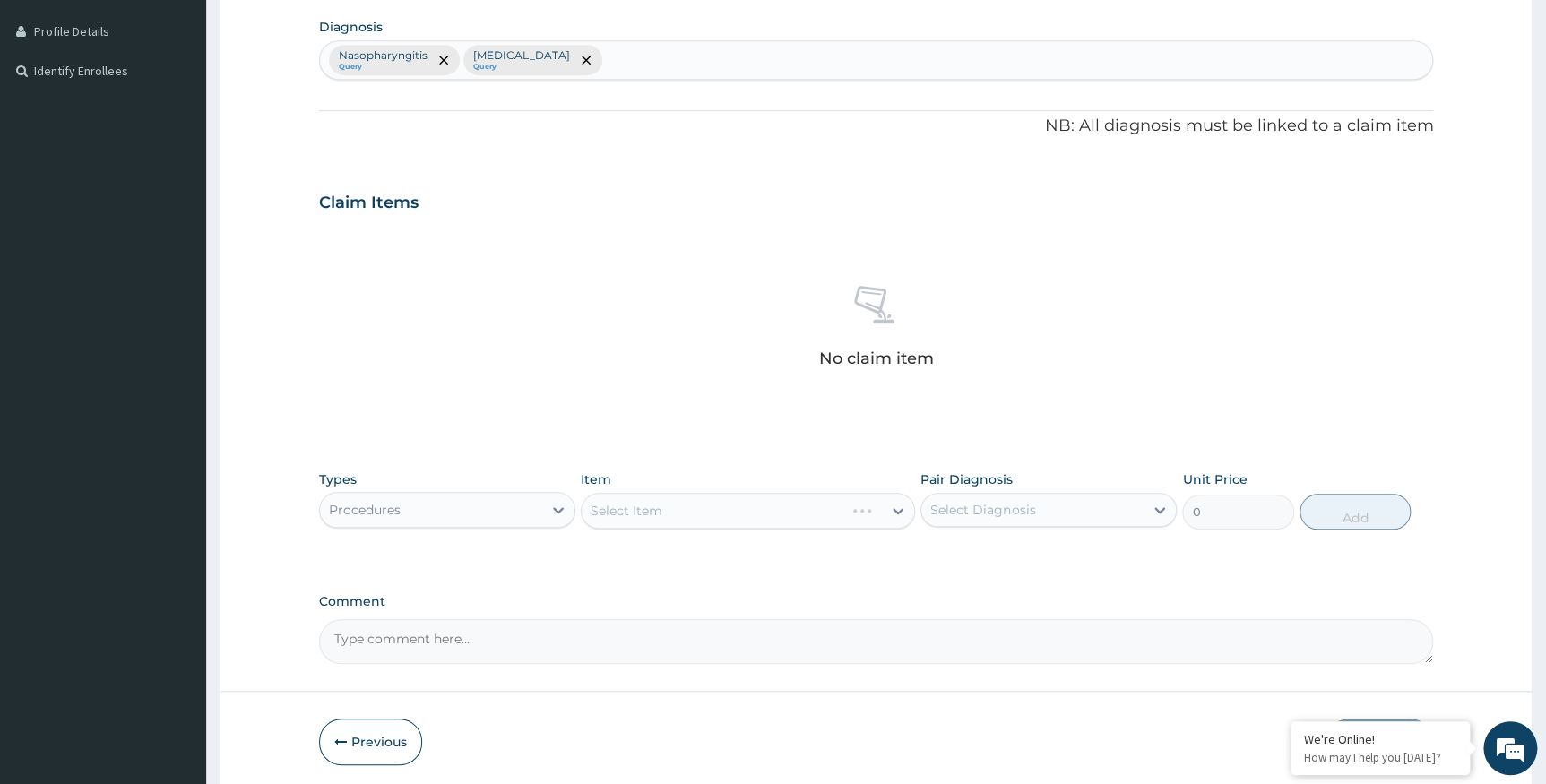
click at [639, 511] on div "Select Item" at bounding box center [748, 510] width 334 height 35
click at [621, 501] on div "Select Item" at bounding box center [626, 511] width 72 height 18
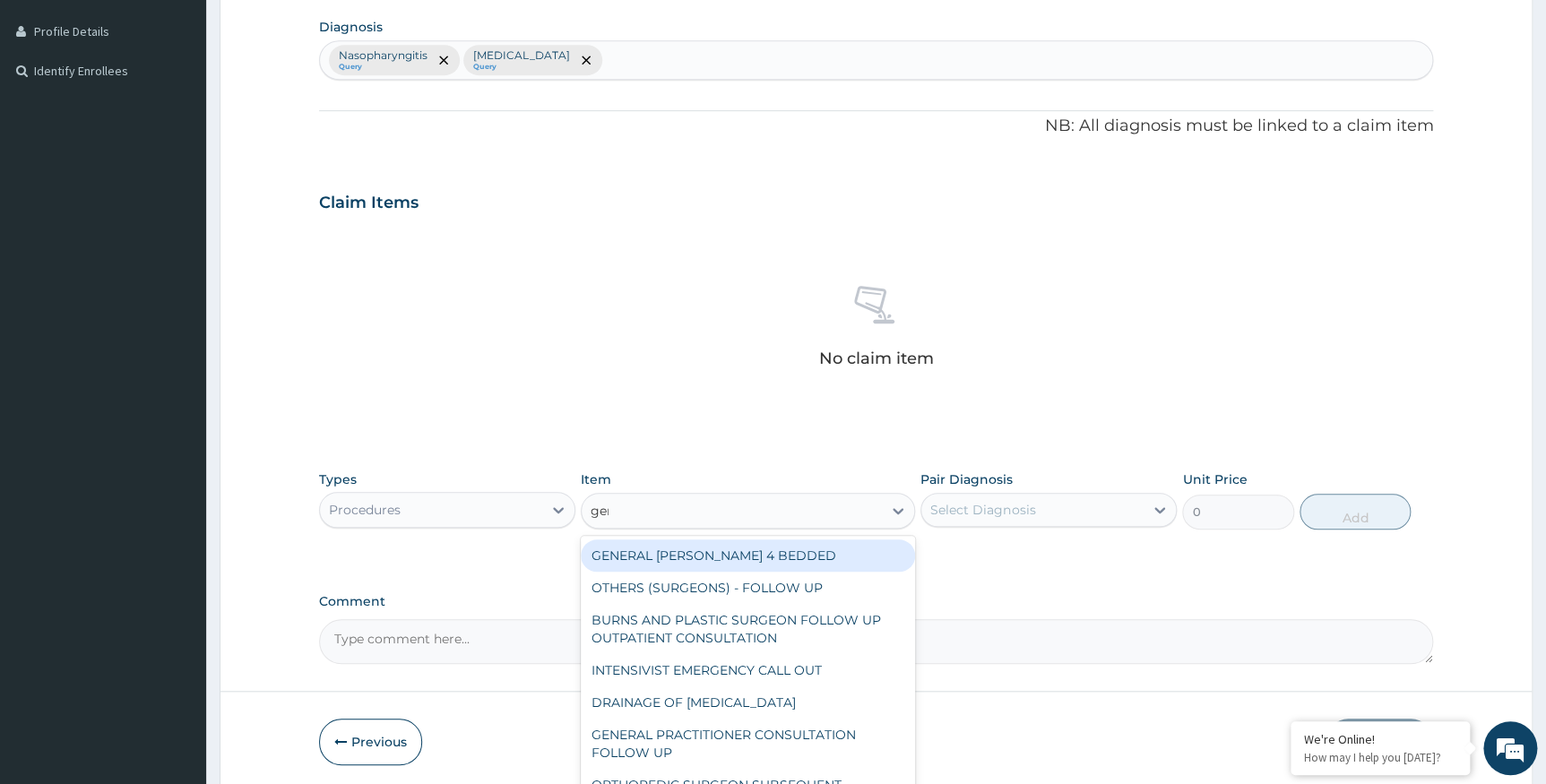
type input "gener"
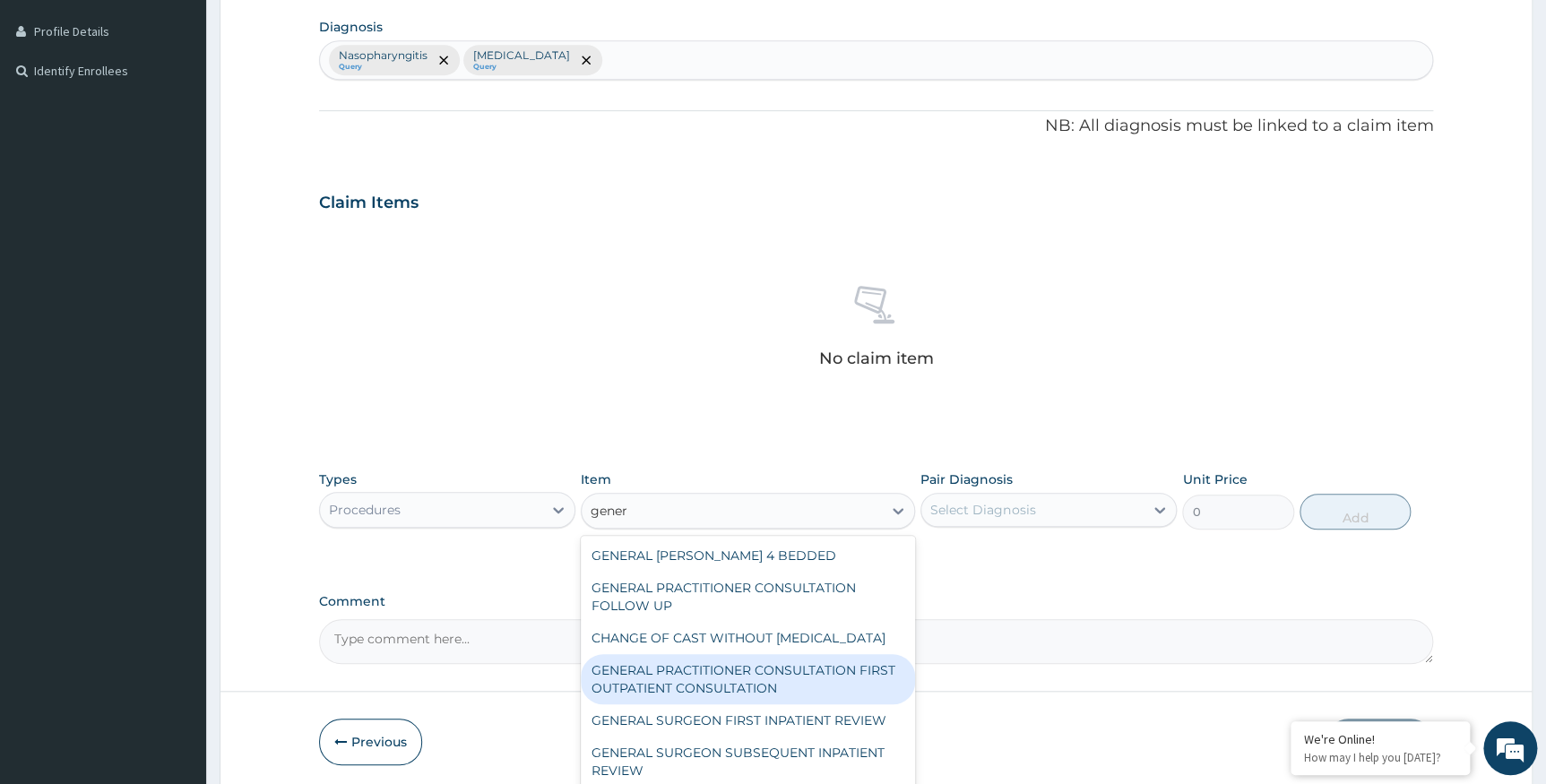
click at [661, 701] on div "GENERAL PRACTITIONER CONSULTATION FIRST OUTPATIENT CONSULTATION" at bounding box center [748, 679] width 334 height 50
type input "3547.5"
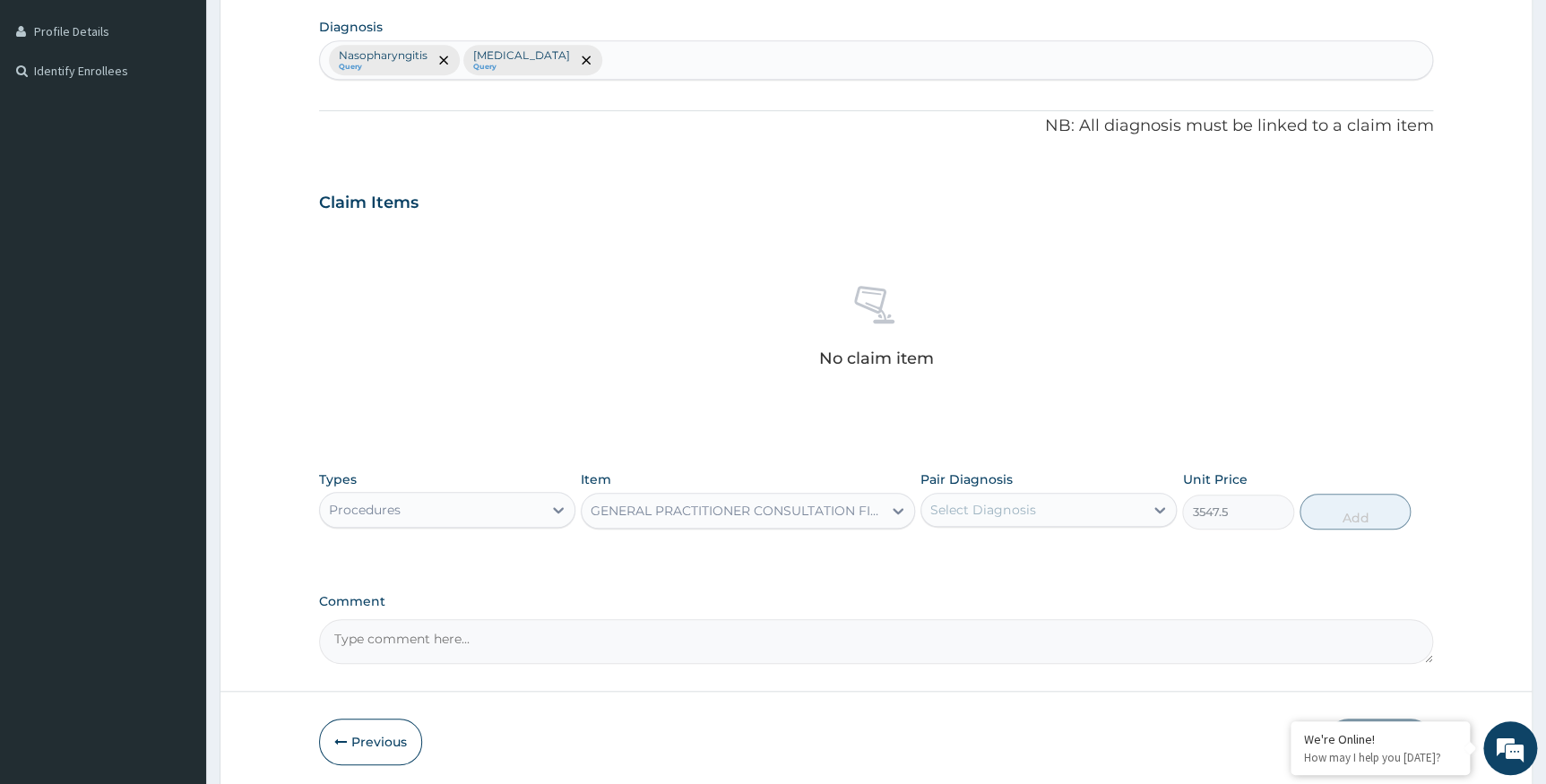
drag, startPoint x: 1041, startPoint y: 503, endPoint x: 1032, endPoint y: 519, distance: 18.4
click at [1041, 509] on div "Select Diagnosis" at bounding box center [1032, 510] width 223 height 29
drag, startPoint x: 993, startPoint y: 562, endPoint x: 992, endPoint y: 573, distance: 11.0
click at [993, 564] on div "Nasopharyngitis" at bounding box center [1049, 556] width 256 height 36
checkbox input "true"
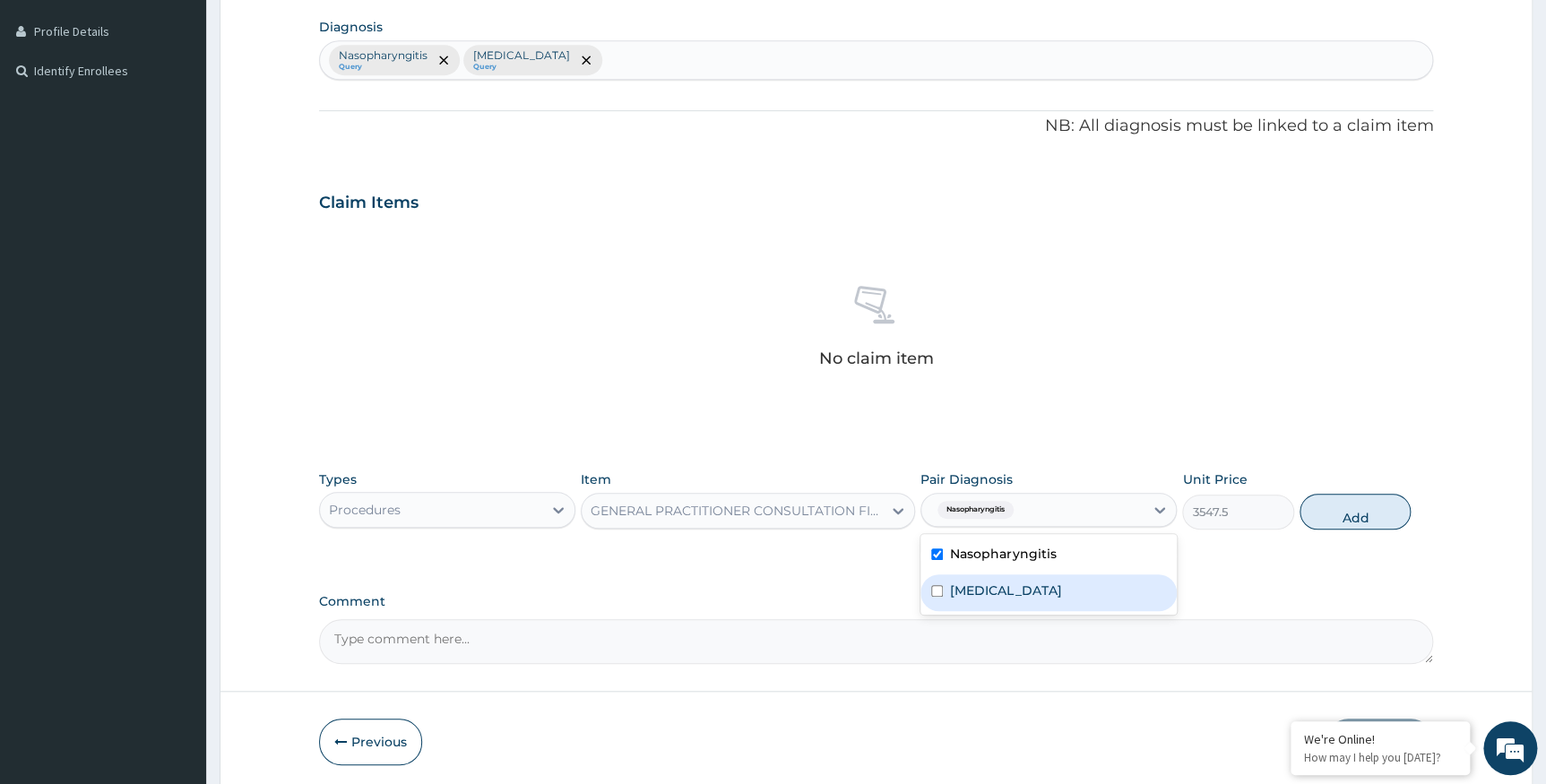
click at [986, 590] on label "Falciparum malaria" at bounding box center [1005, 590] width 111 height 18
checkbox input "true"
click at [1333, 513] on button "Add" at bounding box center [1355, 511] width 111 height 35
type input "0"
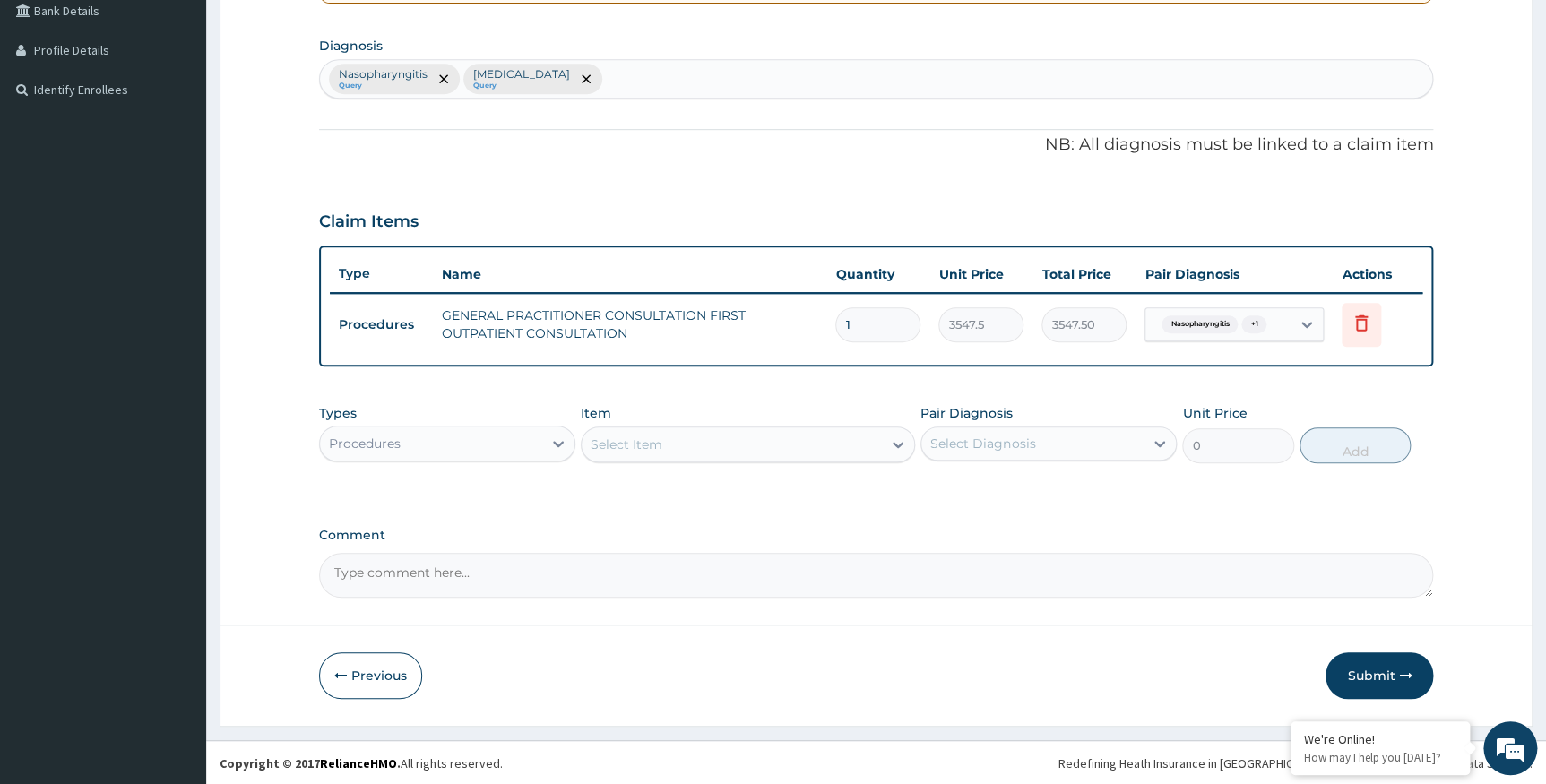
click at [462, 447] on div "Procedures" at bounding box center [431, 443] width 223 height 29
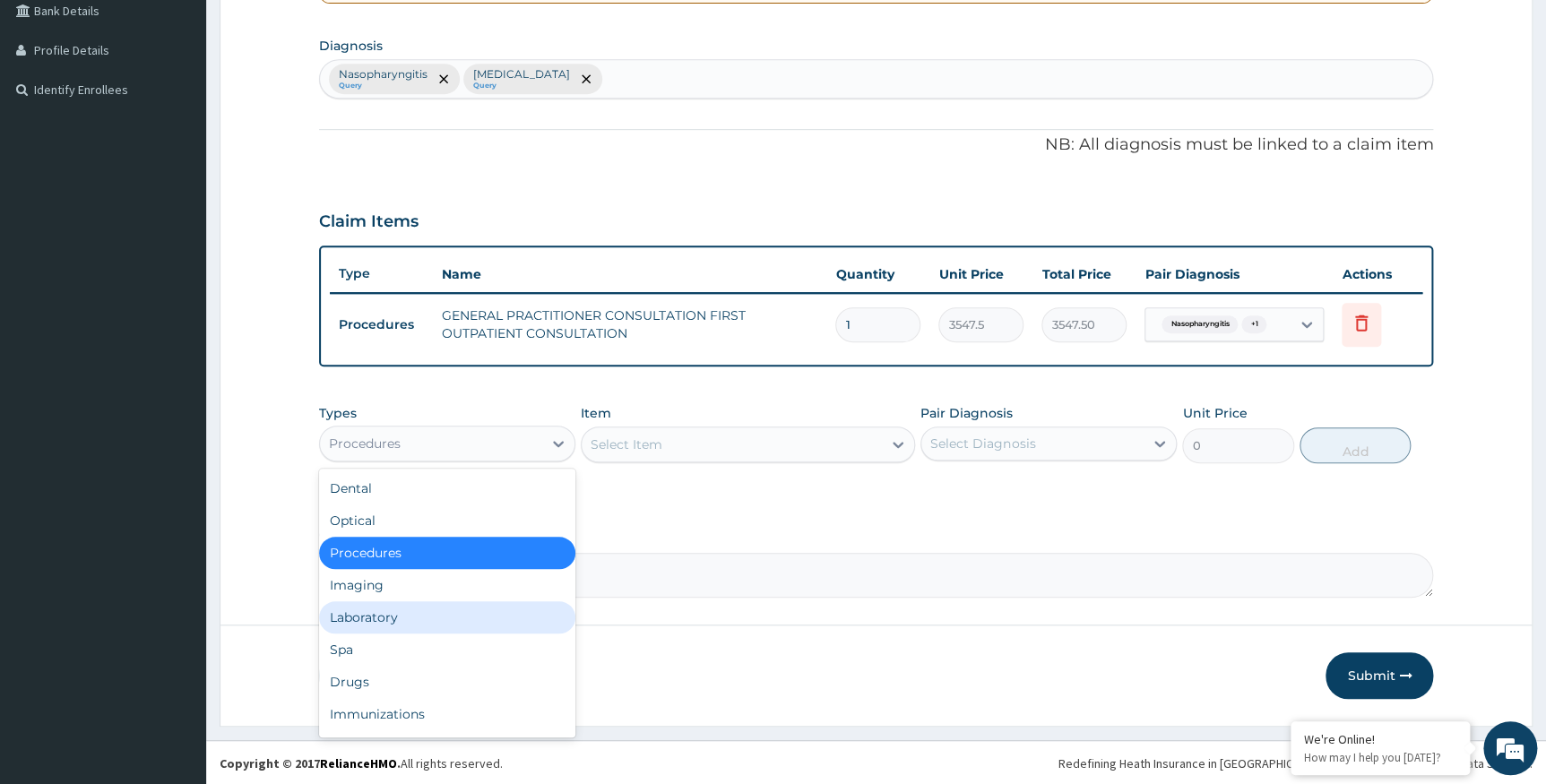
click at [407, 611] on div "Laboratory" at bounding box center [447, 618] width 256 height 33
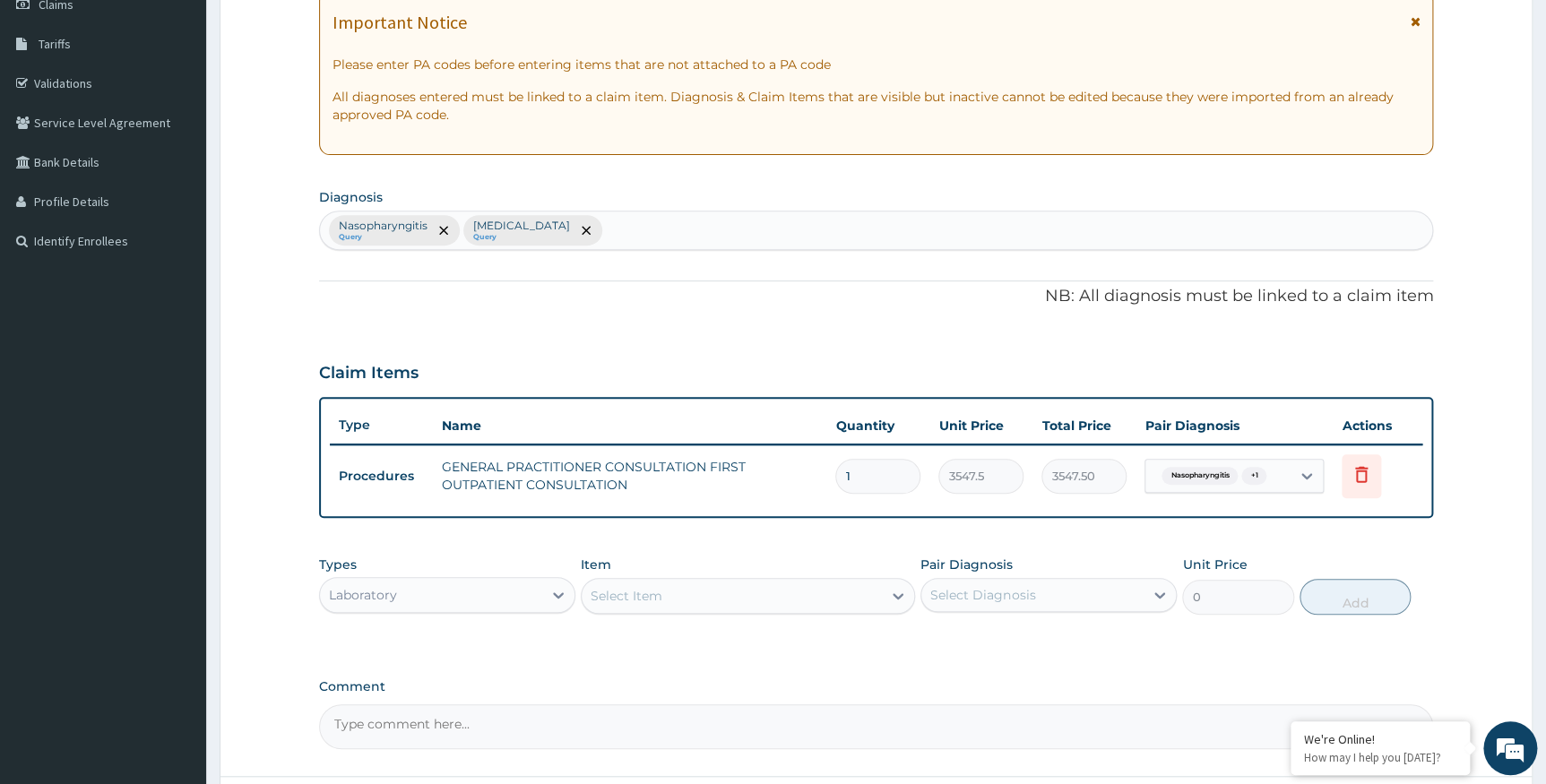
scroll to position [259, 0]
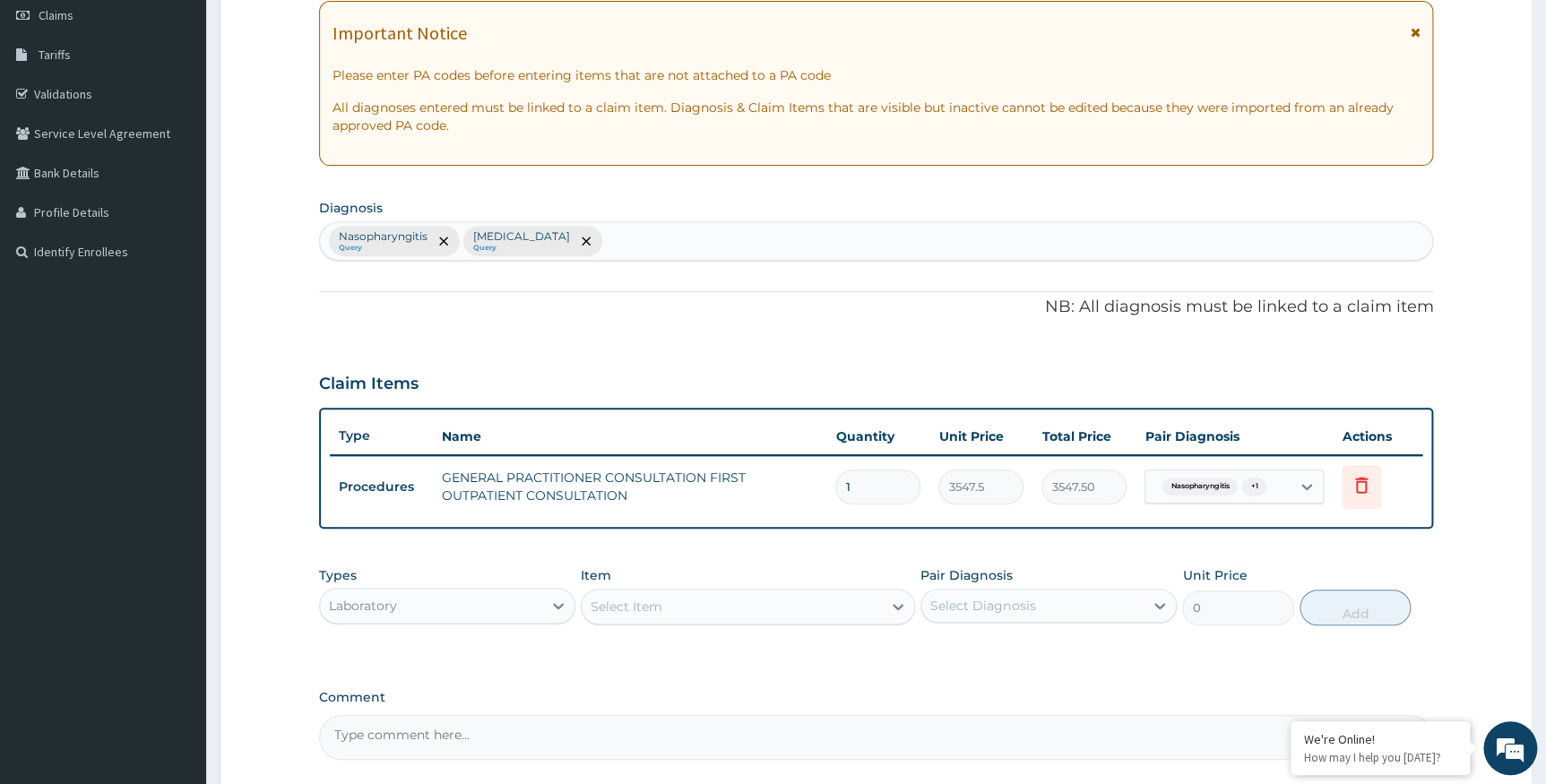
click at [637, 239] on div "Nasopharyngitis Query Falciparum malaria Query" at bounding box center [876, 241] width 1113 height 37
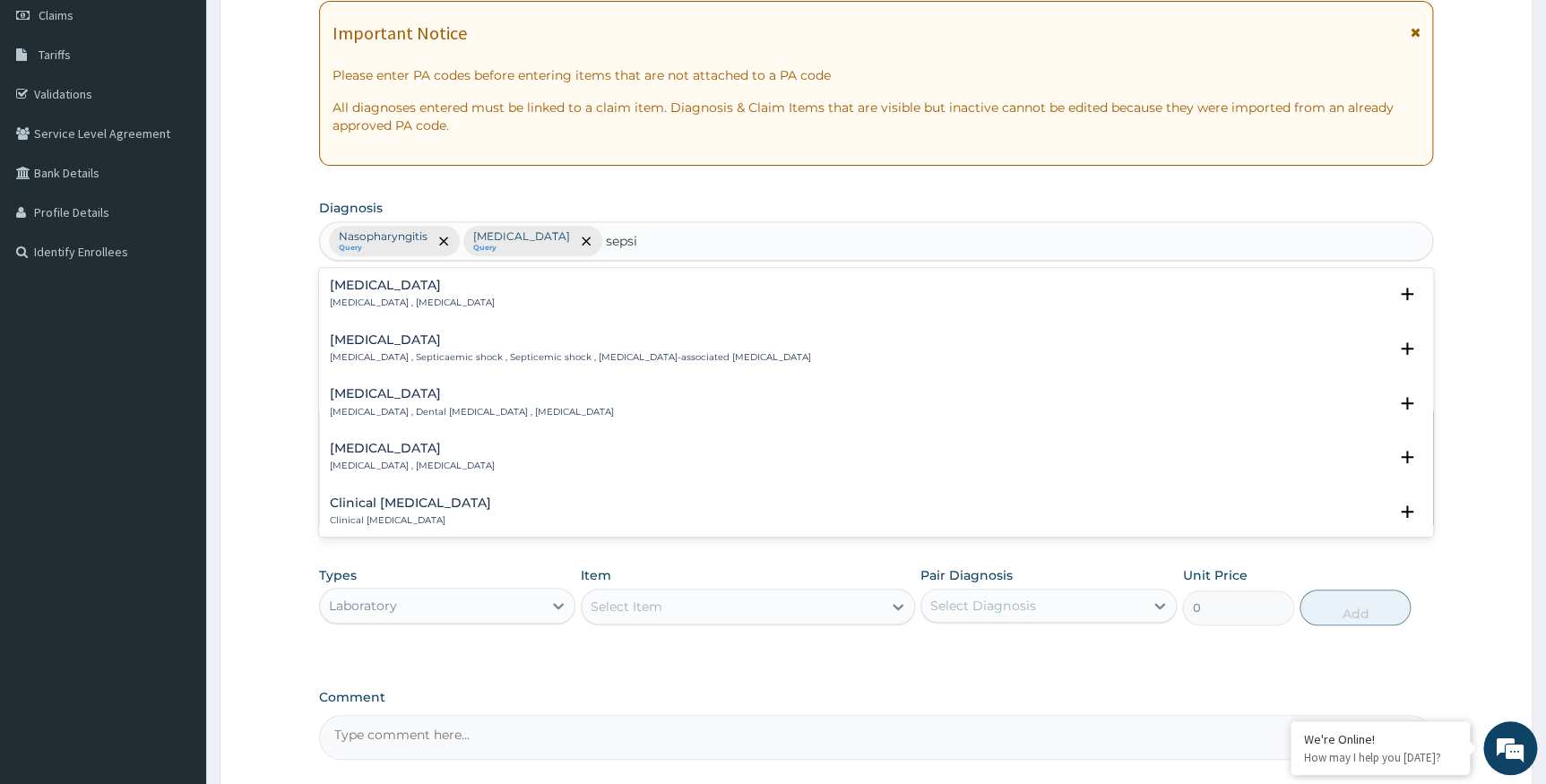
type input "sepsis"
click at [374, 298] on p "Systemic infection , Sepsis" at bounding box center [412, 303] width 165 height 13
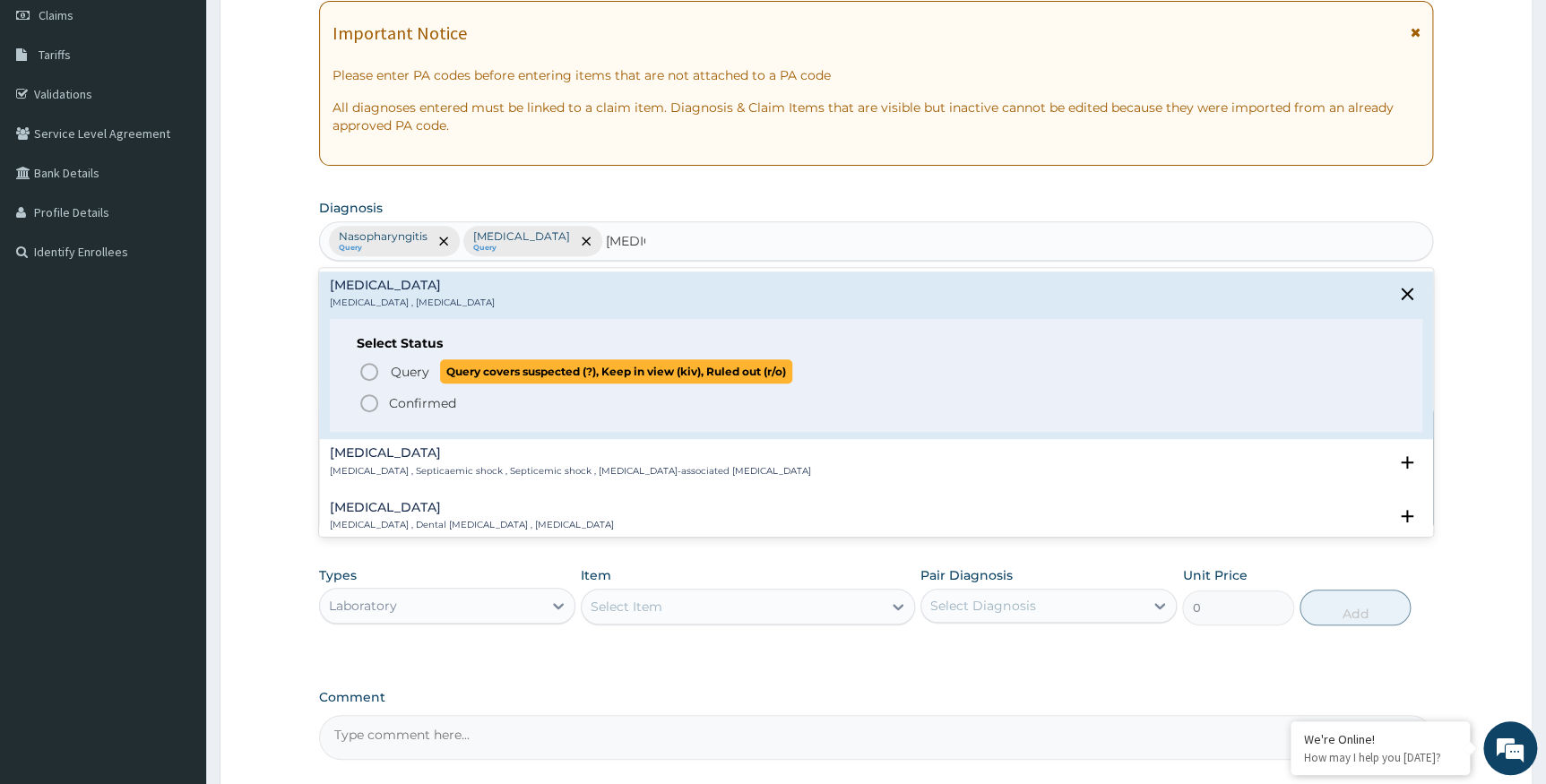
click at [416, 374] on span "Query" at bounding box center [410, 372] width 38 height 18
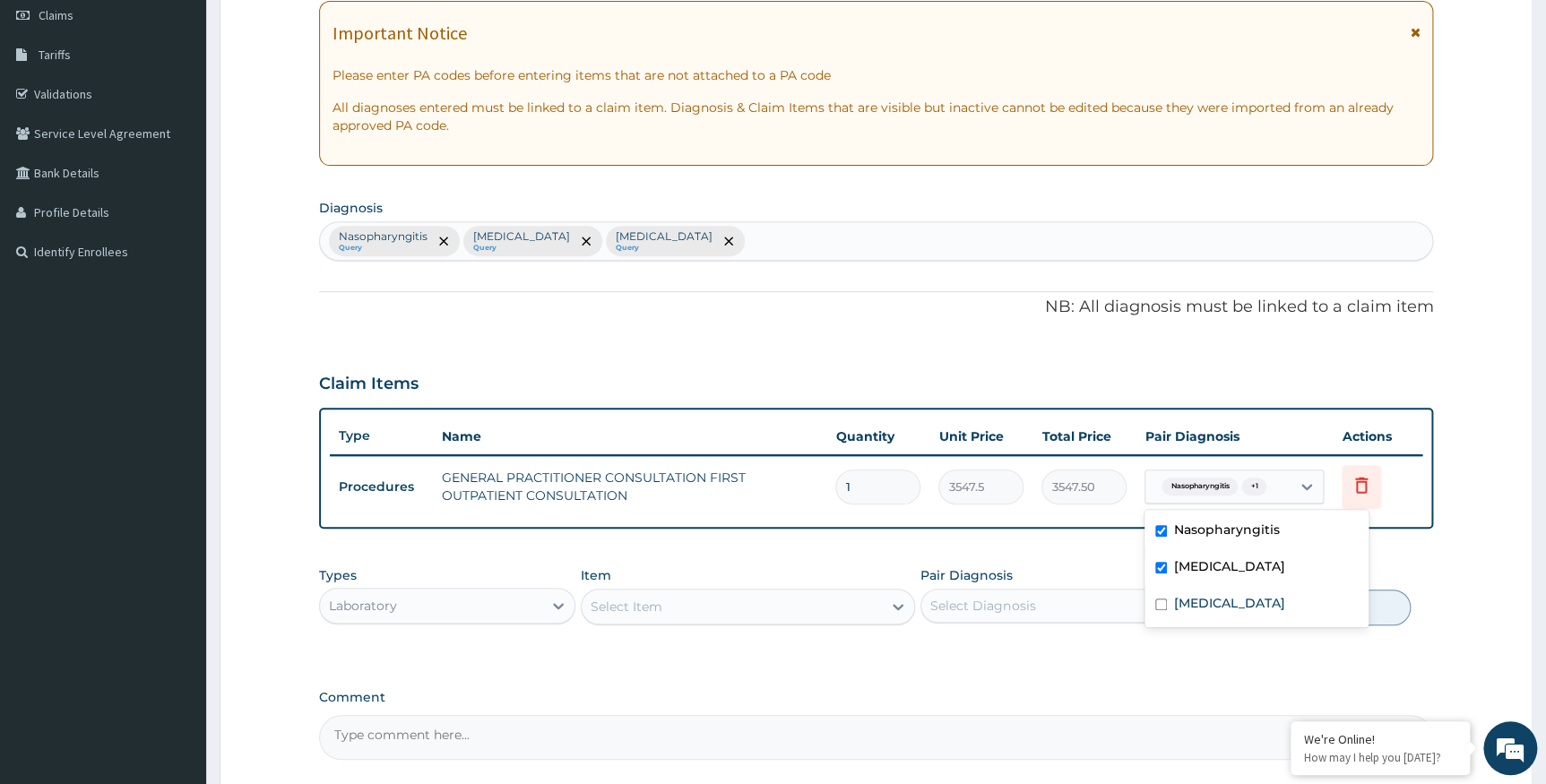
click at [1256, 486] on span "+ 1" at bounding box center [1254, 487] width 25 height 18
click at [1178, 606] on label "Sepsis" at bounding box center [1230, 603] width 111 height 18
checkbox input "true"
click at [1458, 546] on form "Step 2 of 2 PA Code / Prescription Code Enter Code(Secondary Care Only) Encount…" at bounding box center [876, 362] width 1313 height 1052
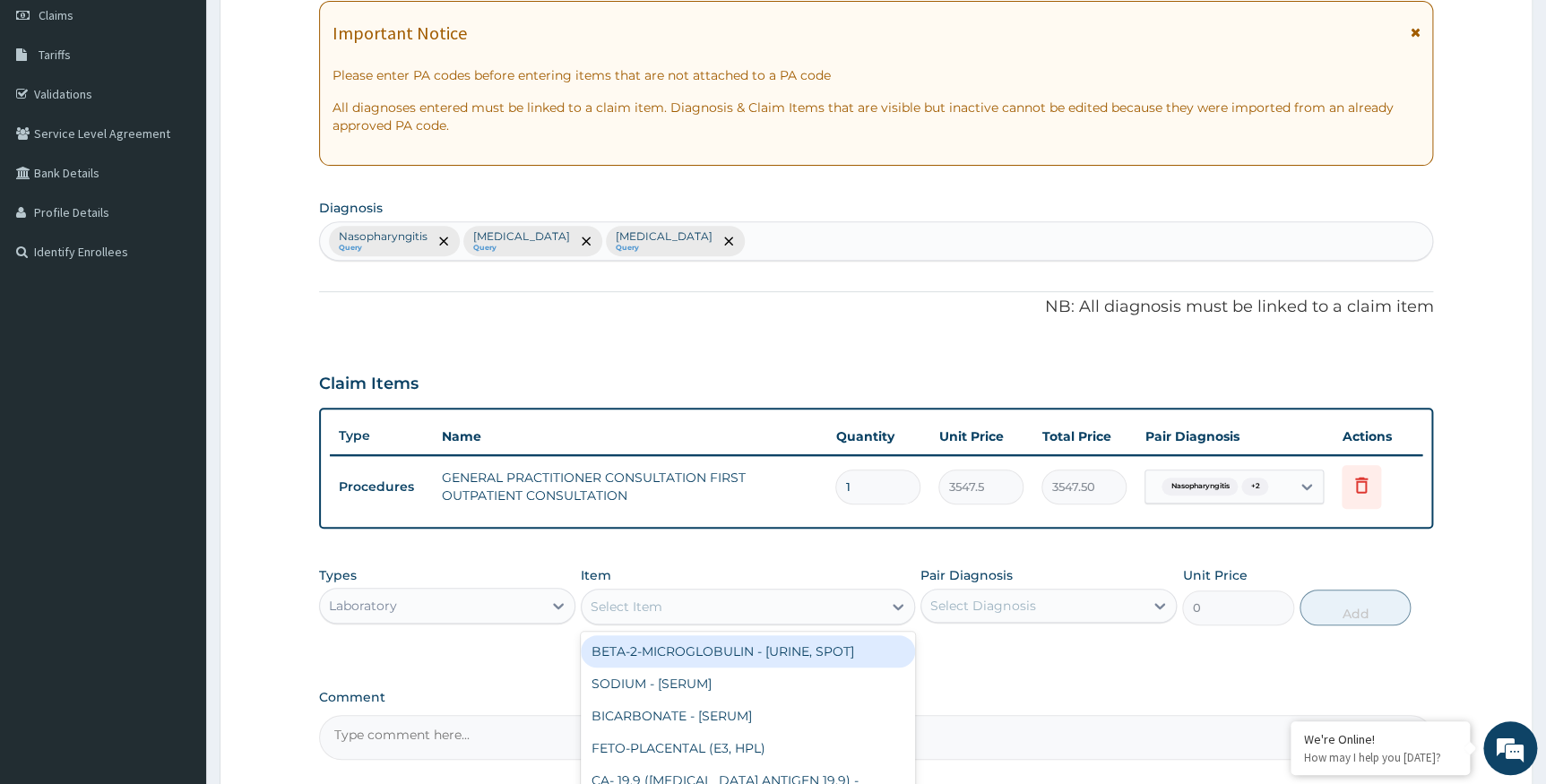
click at [639, 604] on div "Select Item" at bounding box center [626, 607] width 72 height 18
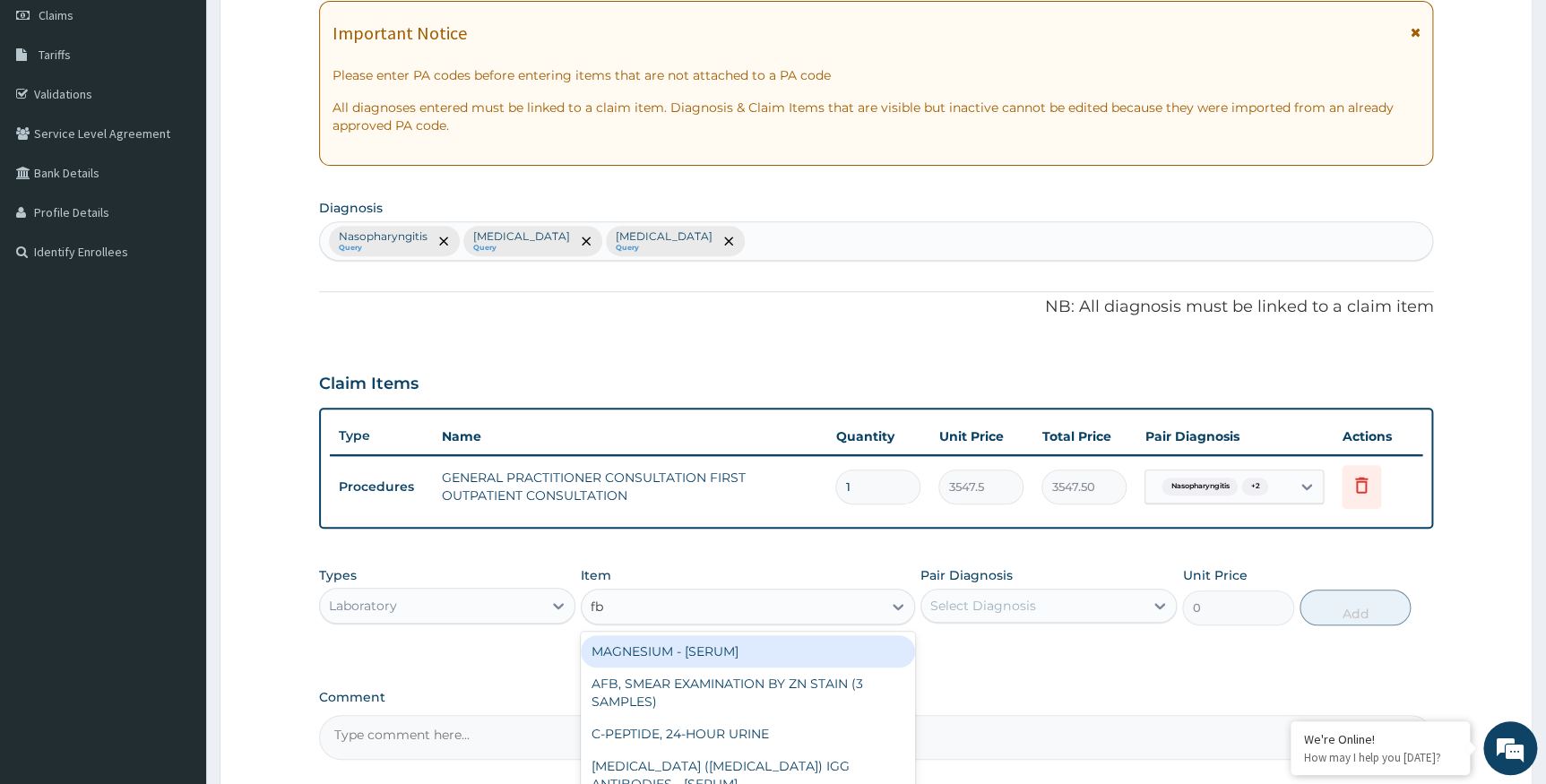
type input "fbc"
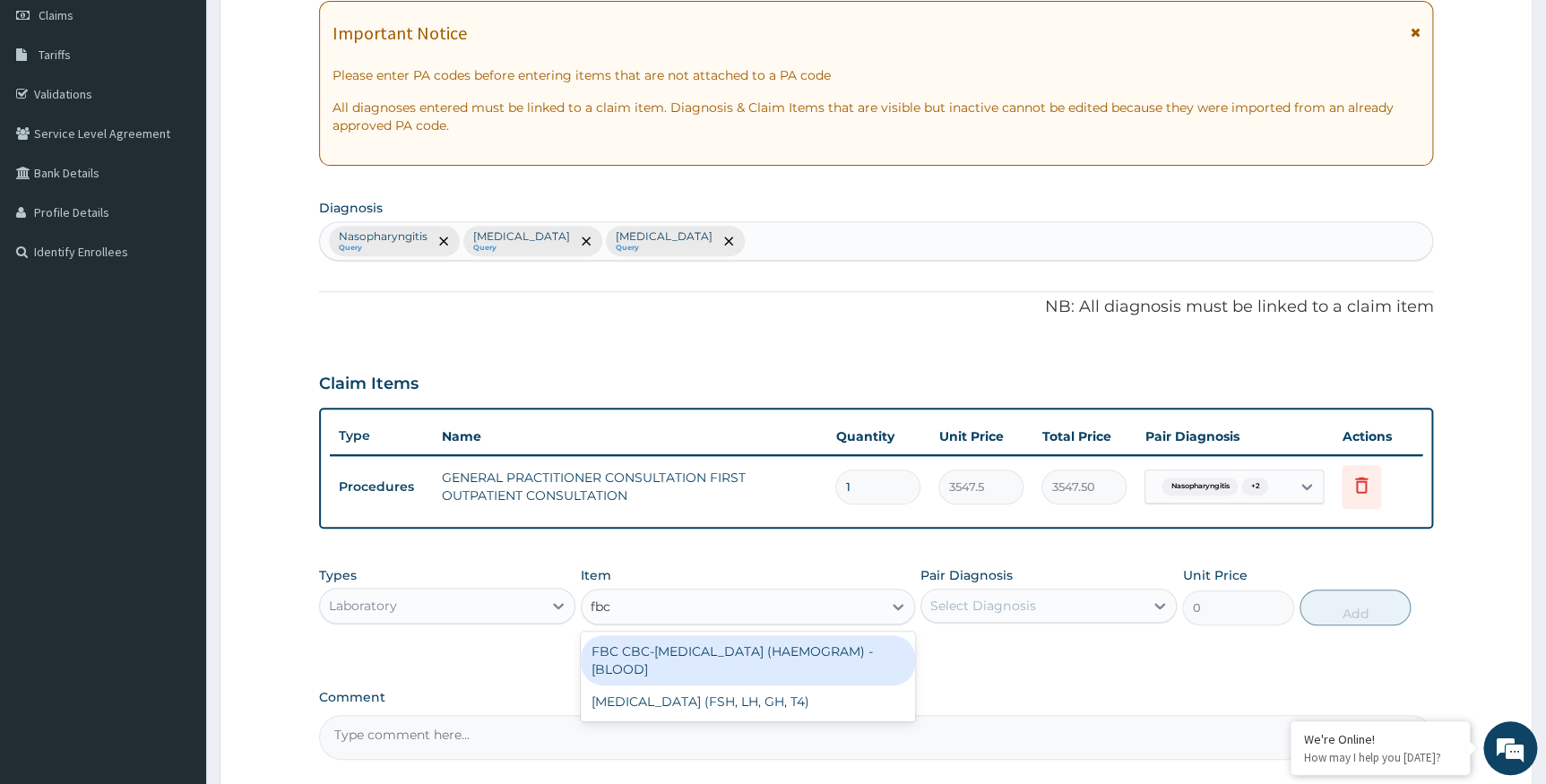
click at [663, 658] on div "FBC CBC-COMPLETE BLOOD COUNT (HAEMOGRAM) - [BLOOD]" at bounding box center [748, 660] width 334 height 50
type input "4300"
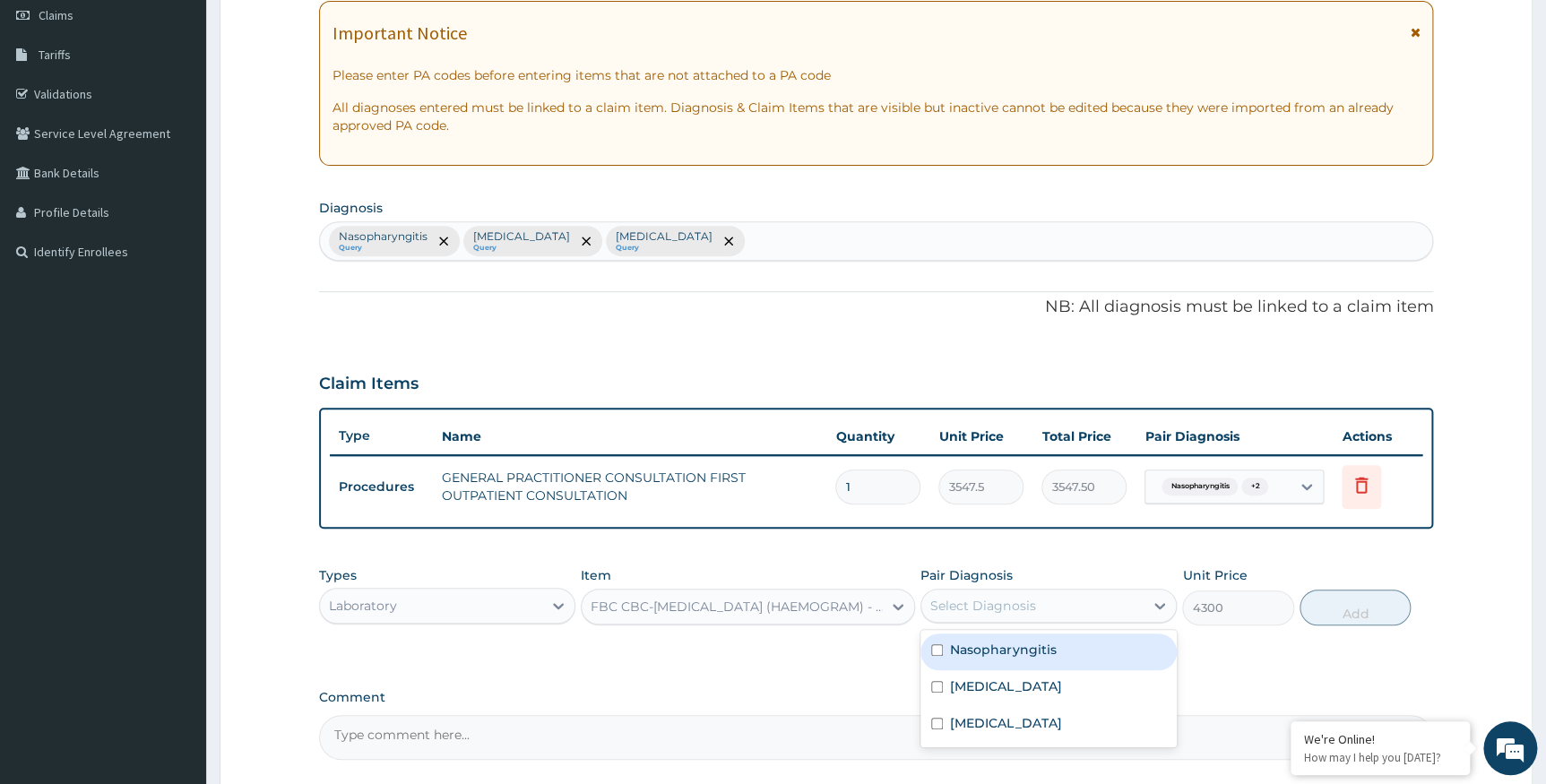
click at [1021, 608] on div "Select Diagnosis" at bounding box center [982, 606] width 105 height 18
click at [999, 650] on label "Nasopharyngitis" at bounding box center [1002, 650] width 105 height 18
checkbox input "true"
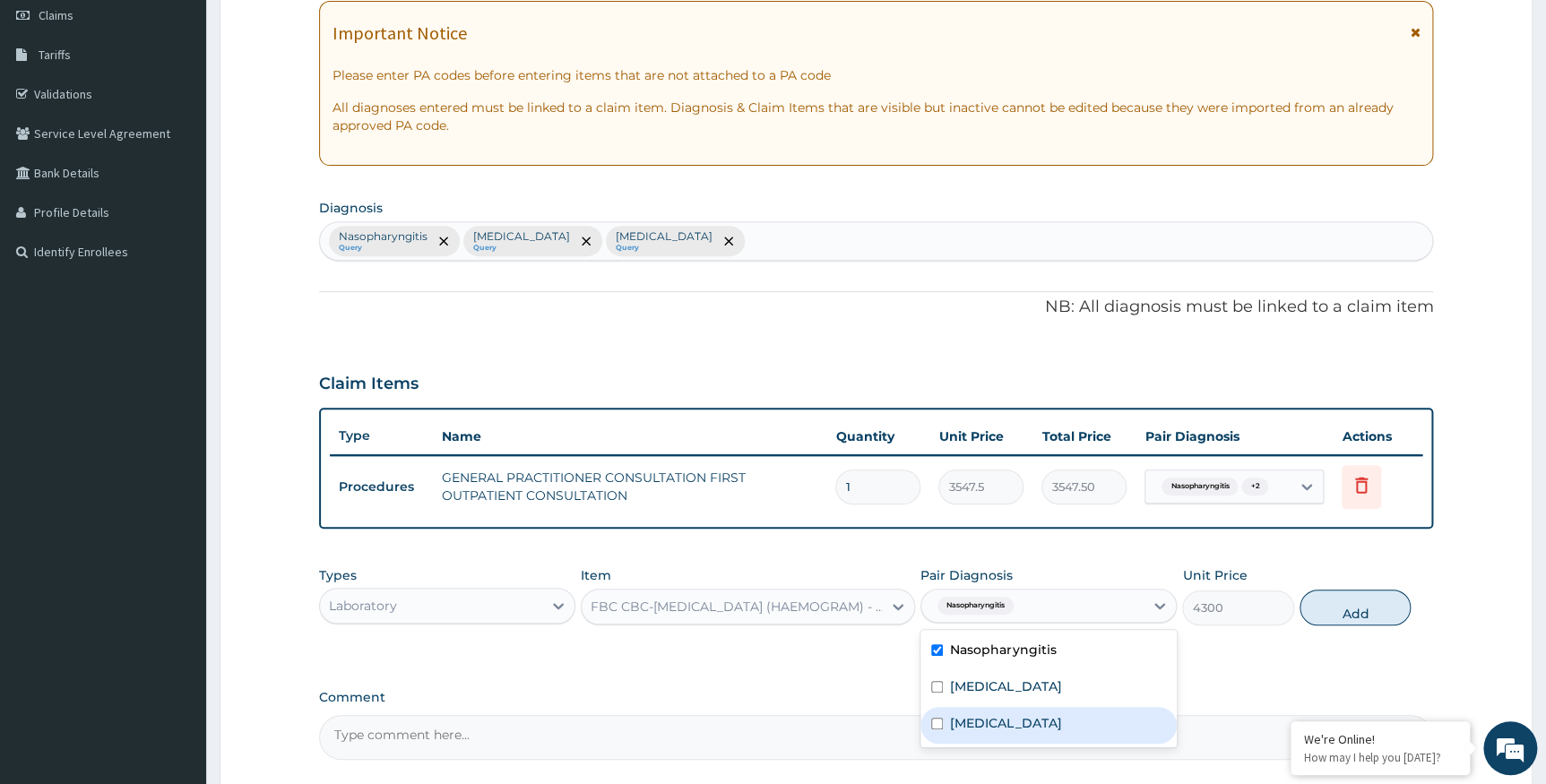
drag, startPoint x: 973, startPoint y: 726, endPoint x: 1027, endPoint y: 717, distance: 54.7
click at [982, 724] on label "Sepsis" at bounding box center [1005, 723] width 111 height 18
checkbox input "true"
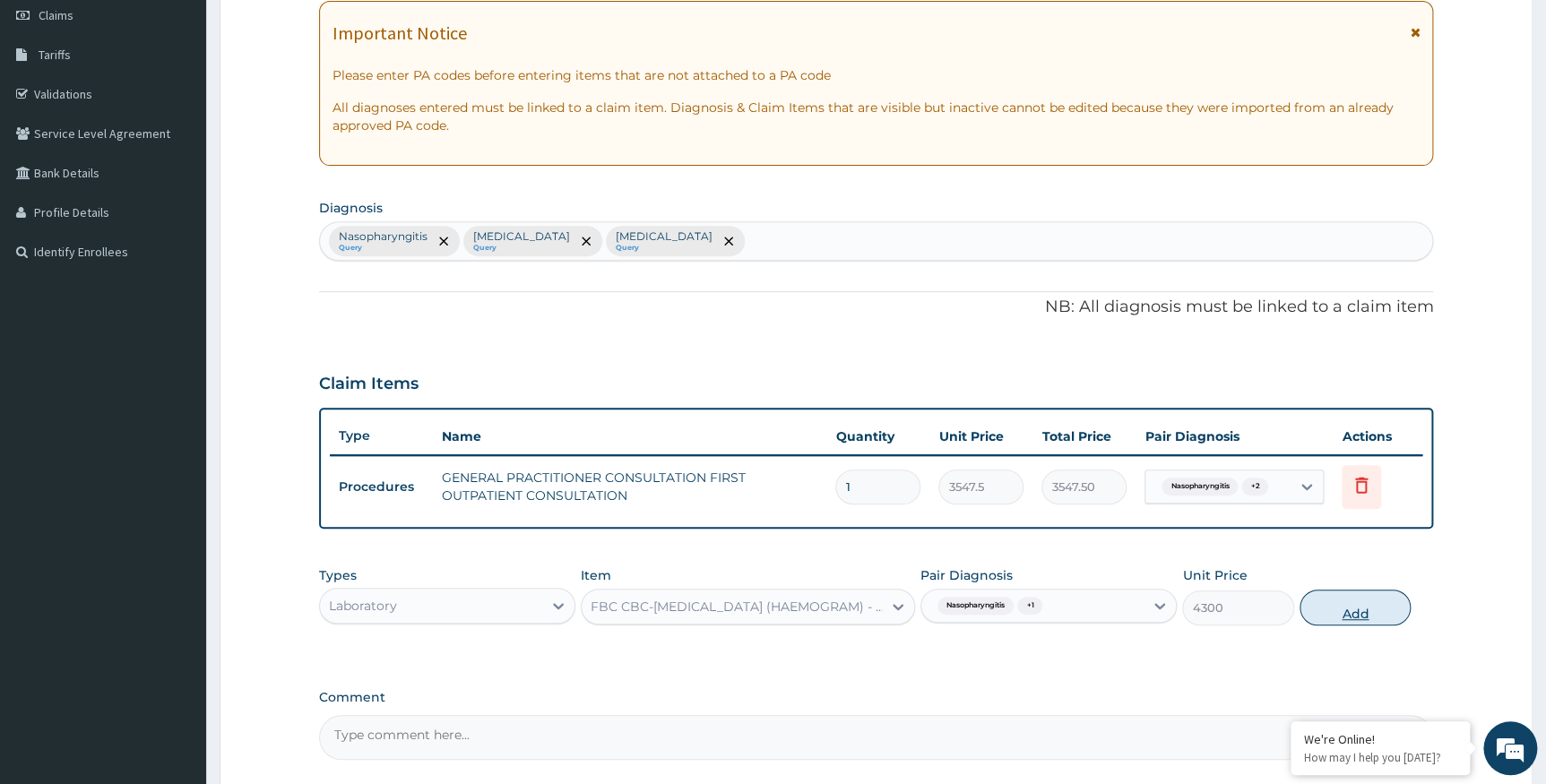
click at [1330, 600] on button "Add" at bounding box center [1355, 607] width 111 height 35
type input "0"
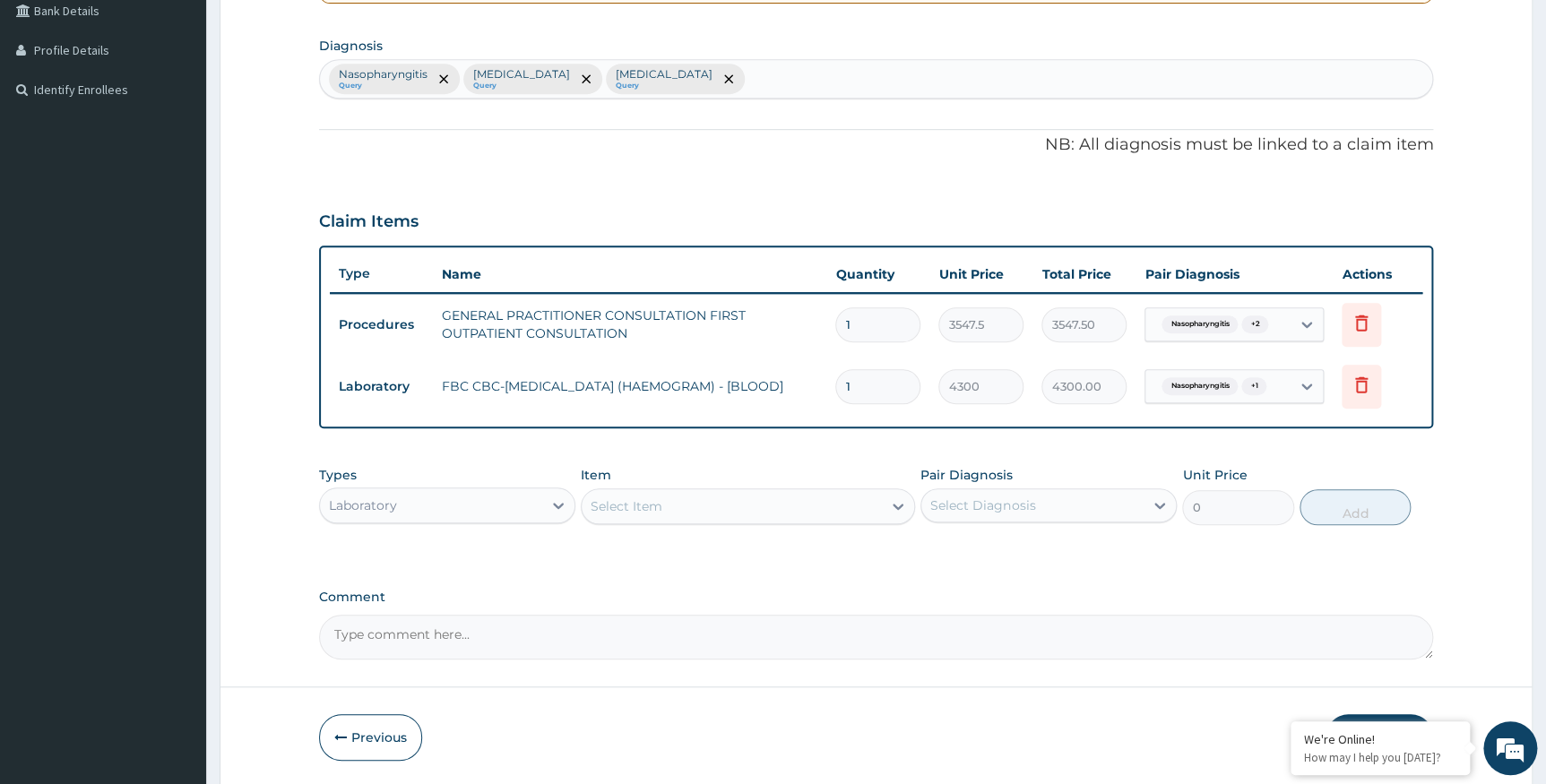
scroll to position [421, 0]
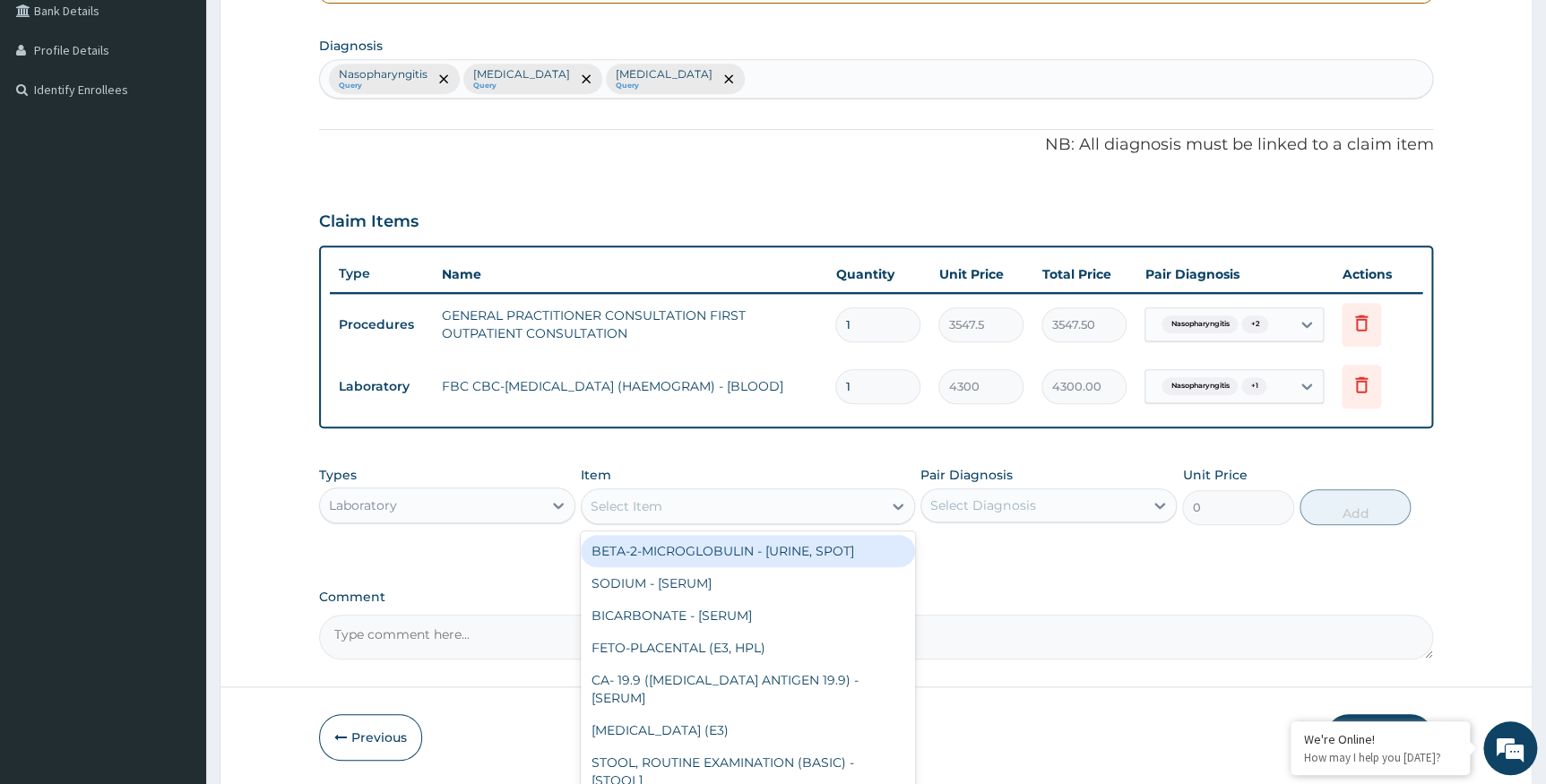
click at [621, 498] on div "Select Item" at bounding box center [626, 506] width 72 height 18
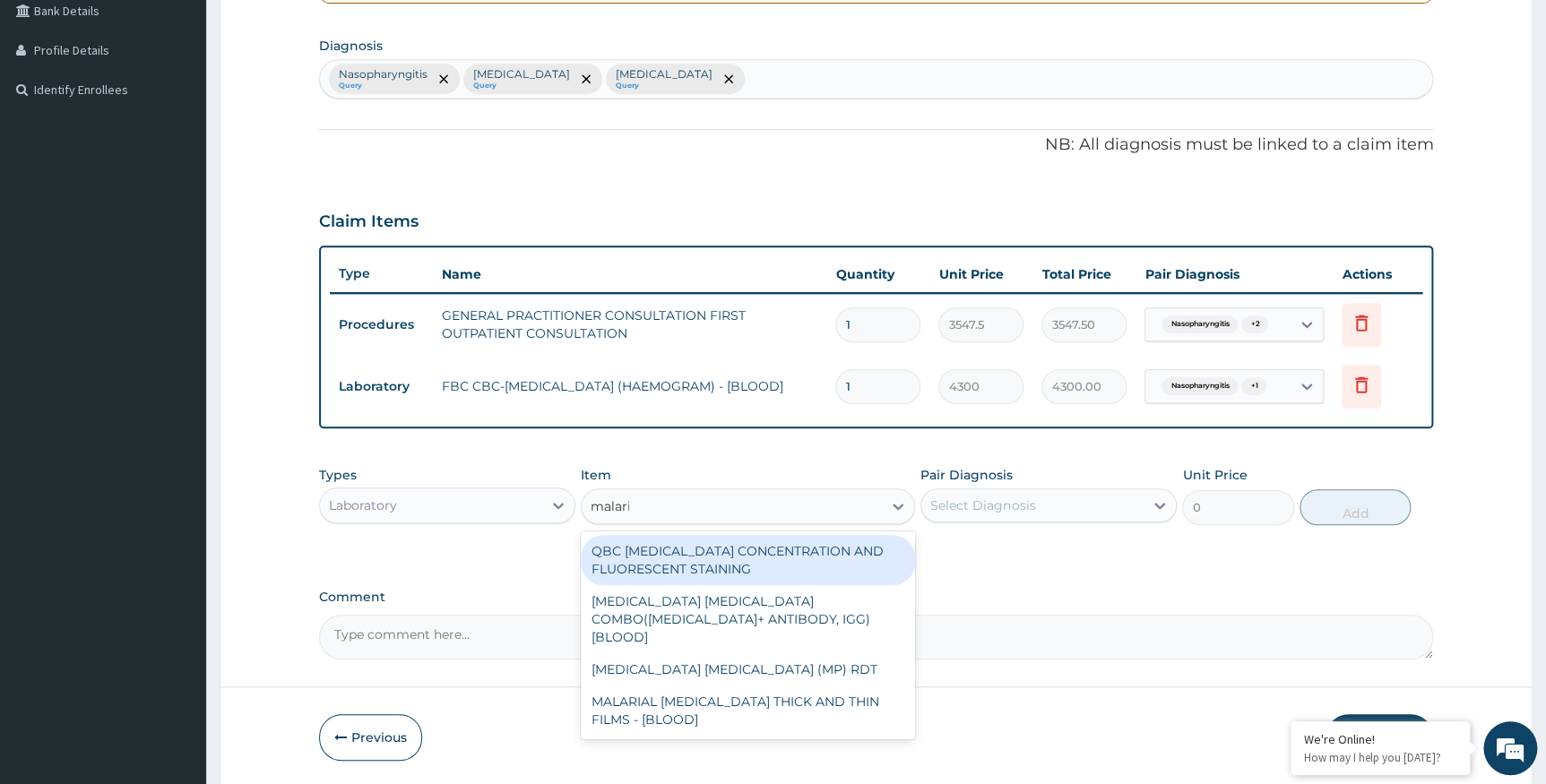
type input "malaria"
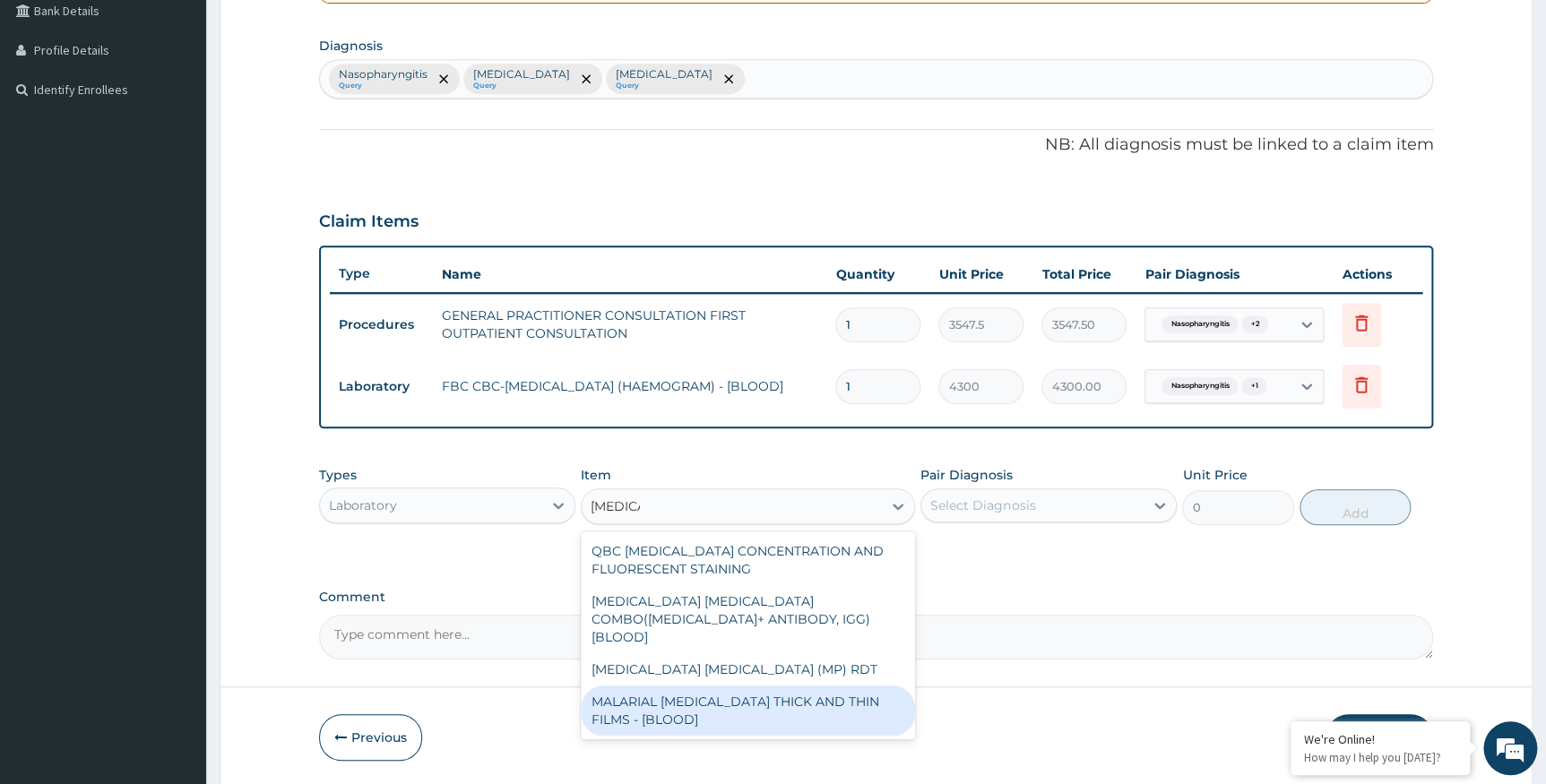
click at [669, 685] on div "MALARIAL PARASITE THICK AND THIN FILMS - [BLOOD]" at bounding box center [748, 710] width 334 height 50
type input "1612.5"
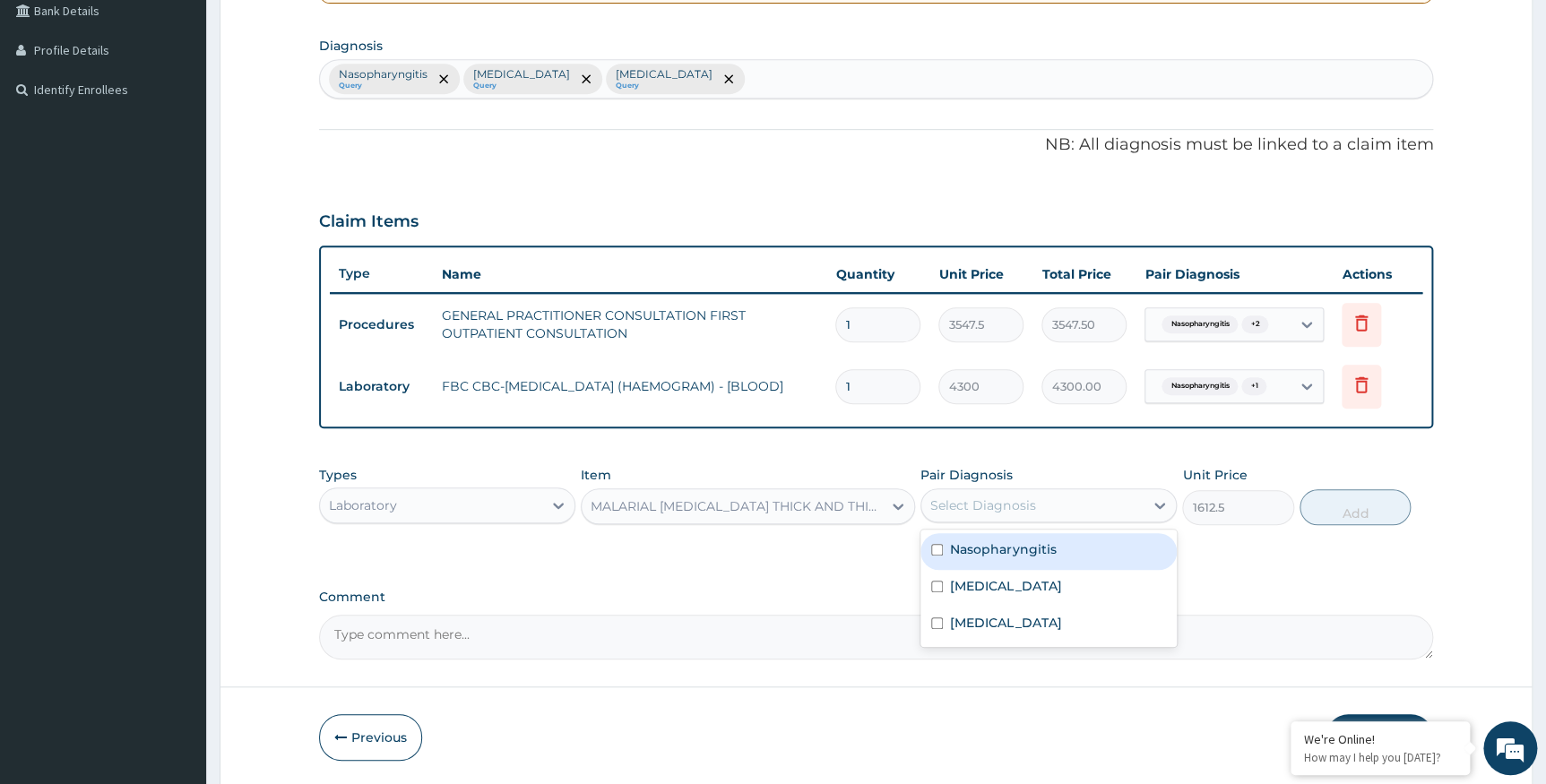
click at [1049, 505] on div "Select Diagnosis" at bounding box center [1032, 505] width 223 height 29
drag, startPoint x: 988, startPoint y: 591, endPoint x: 1175, endPoint y: 566, distance: 188.7
click at [1002, 592] on label "Falciparum malaria" at bounding box center [1005, 586] width 111 height 18
checkbox input "true"
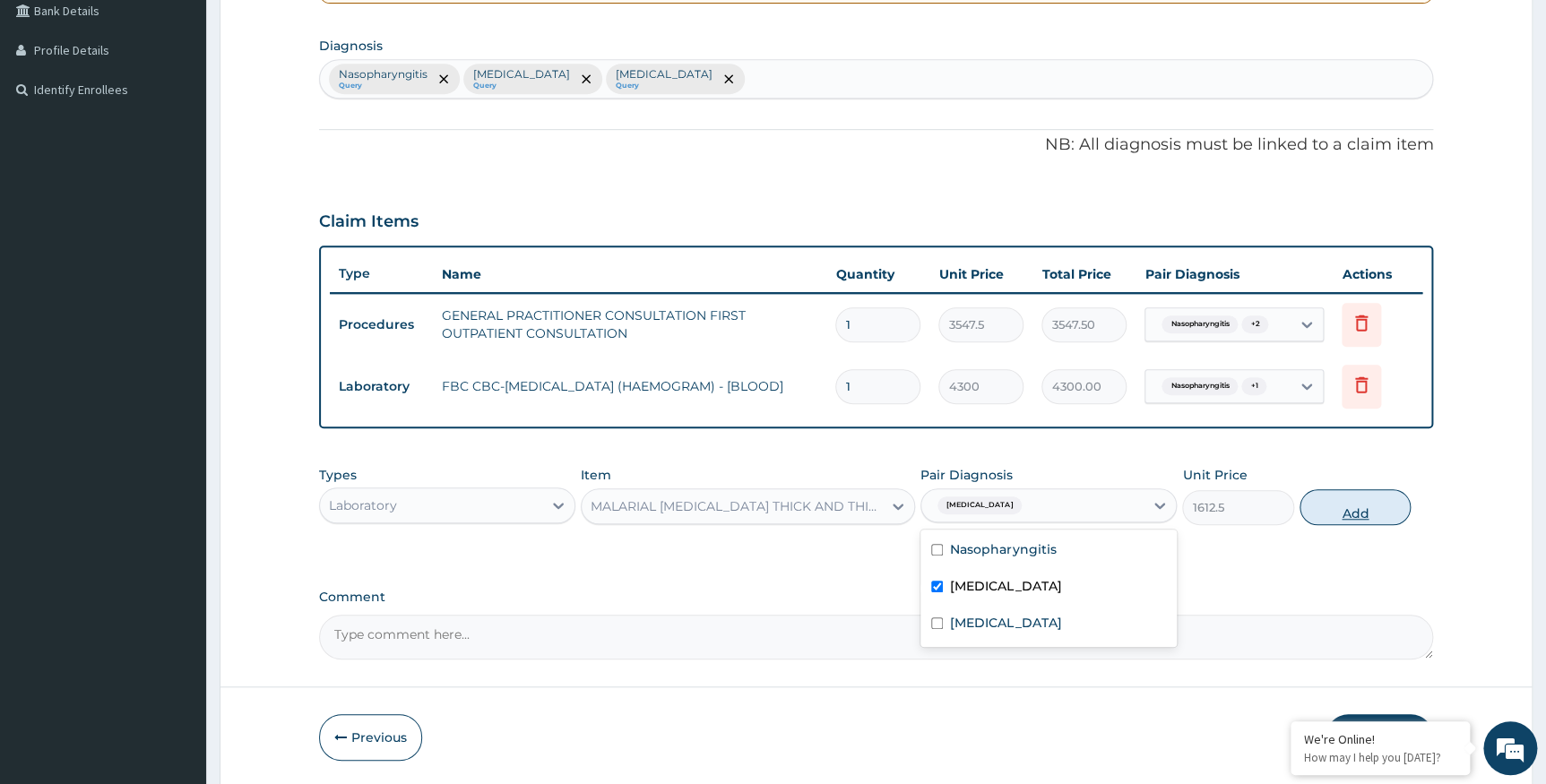
click at [1361, 507] on button "Add" at bounding box center [1355, 506] width 111 height 35
type input "0"
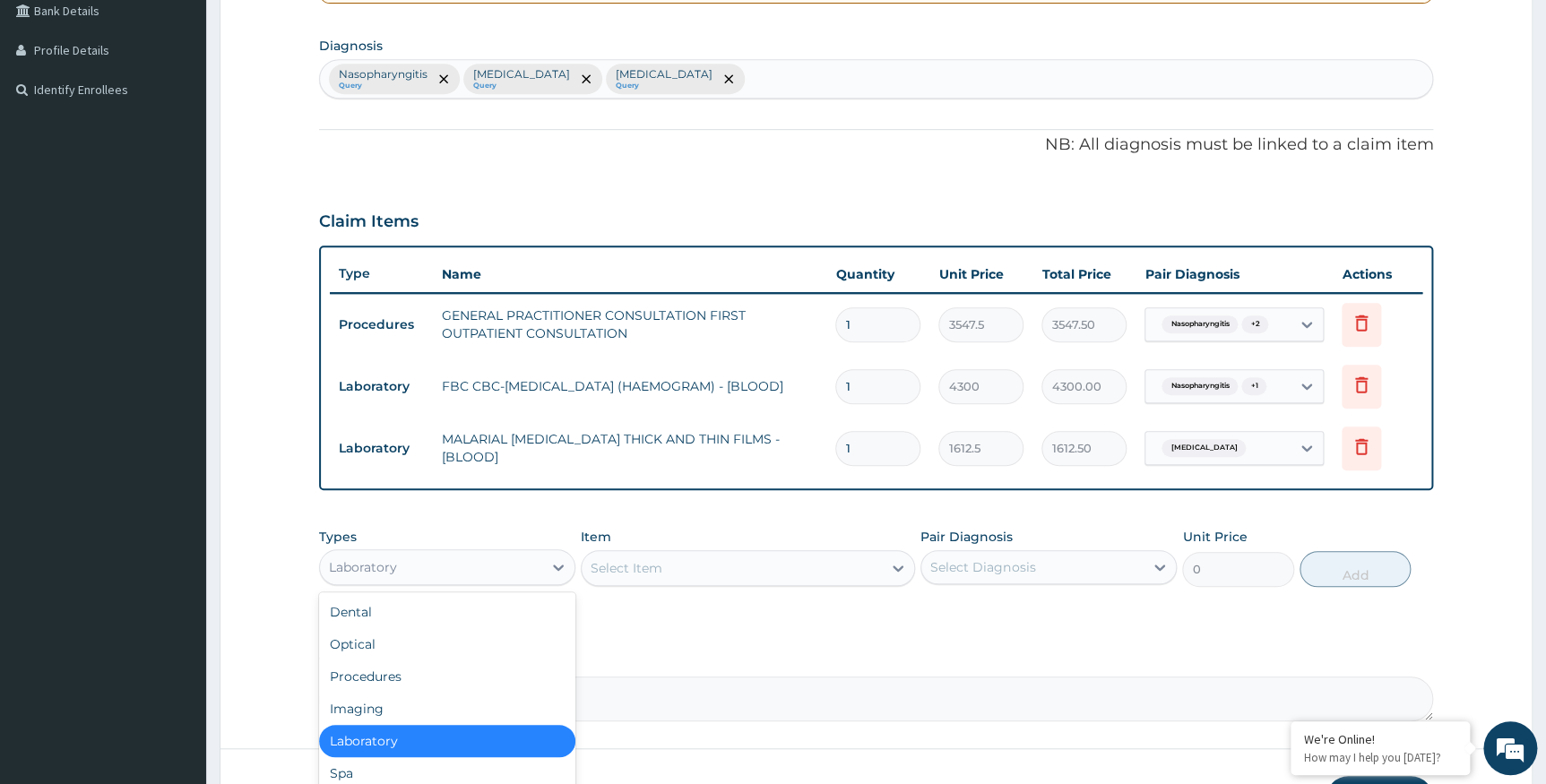
click at [414, 571] on div "Laboratory" at bounding box center [431, 567] width 223 height 29
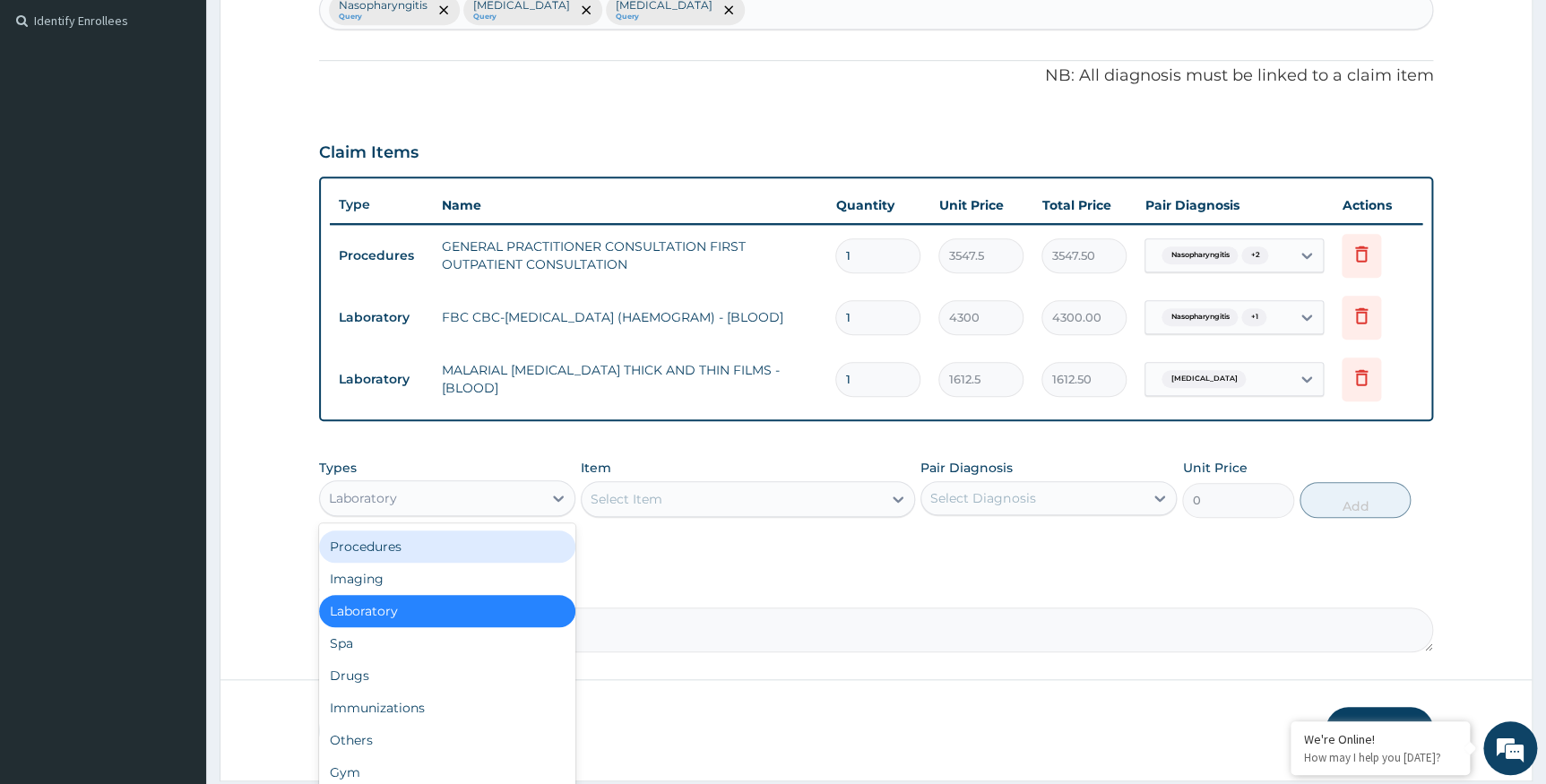
scroll to position [547, 0]
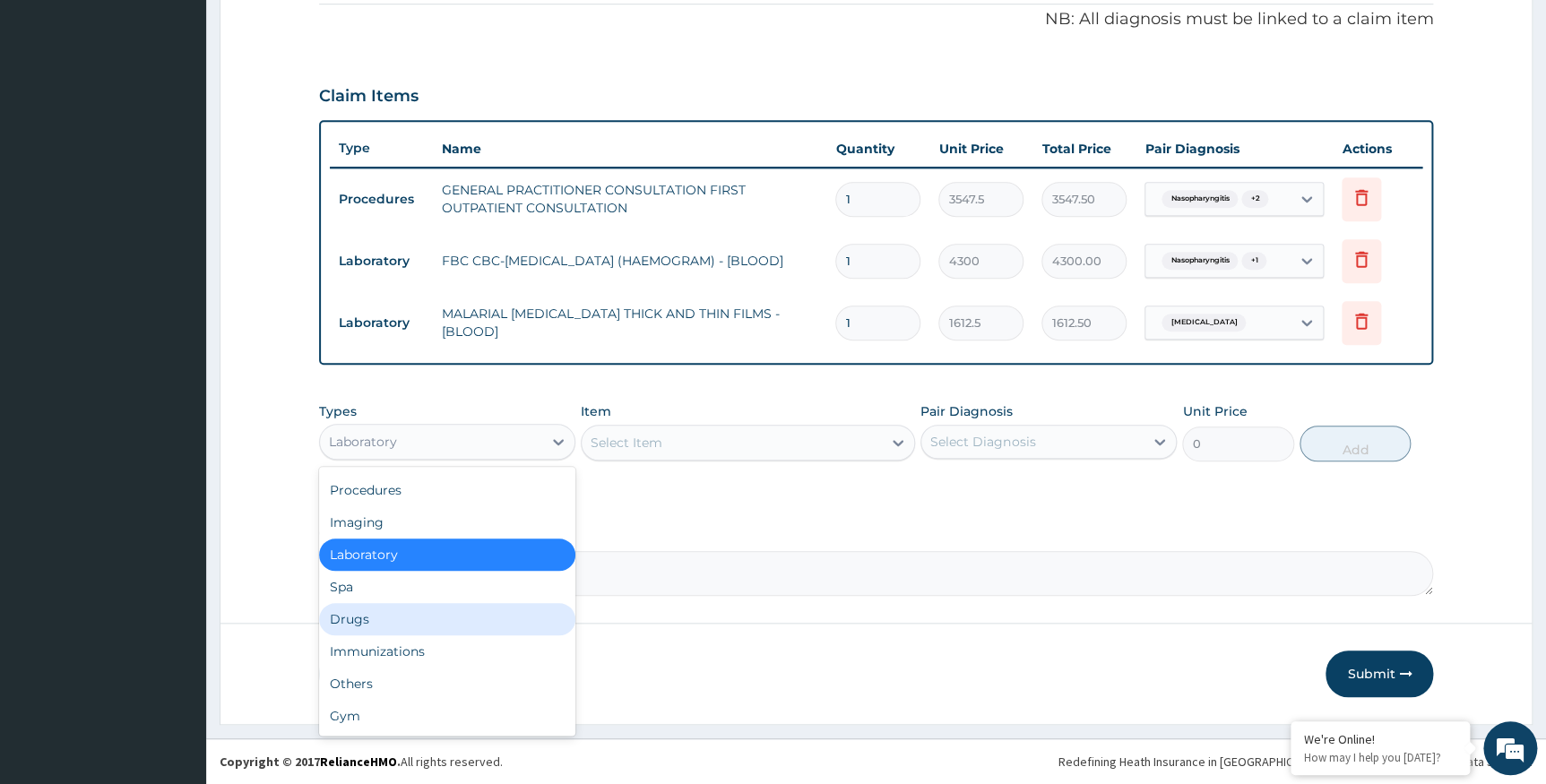
click at [427, 609] on div "Drugs" at bounding box center [447, 620] width 256 height 33
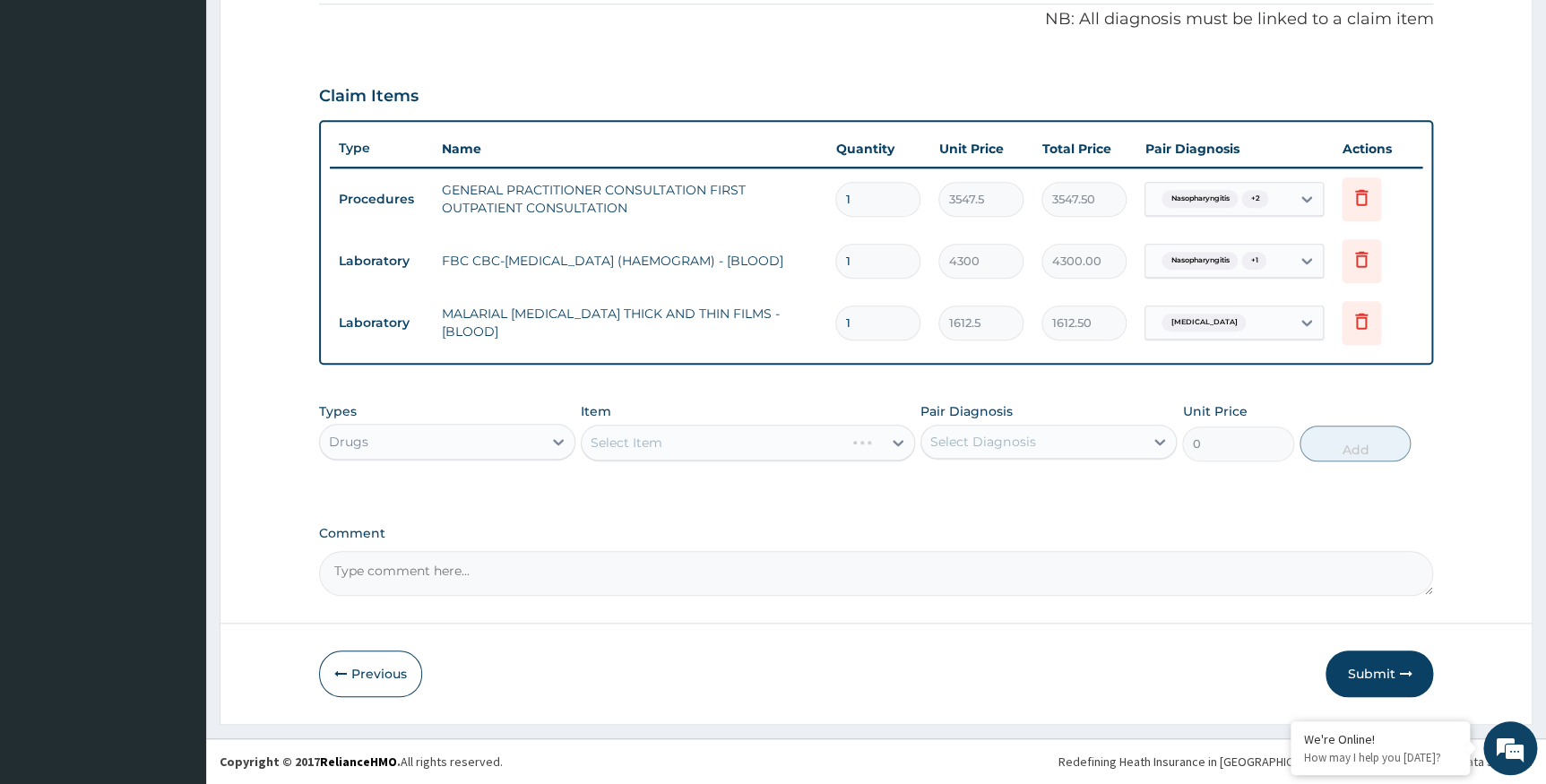
click at [627, 450] on div "Select Item" at bounding box center [748, 442] width 334 height 35
click at [630, 441] on div "Select Item" at bounding box center [748, 442] width 334 height 35
click at [632, 440] on div "Select Item" at bounding box center [748, 442] width 334 height 35
click at [601, 434] on div "Select Item" at bounding box center [626, 442] width 72 height 18
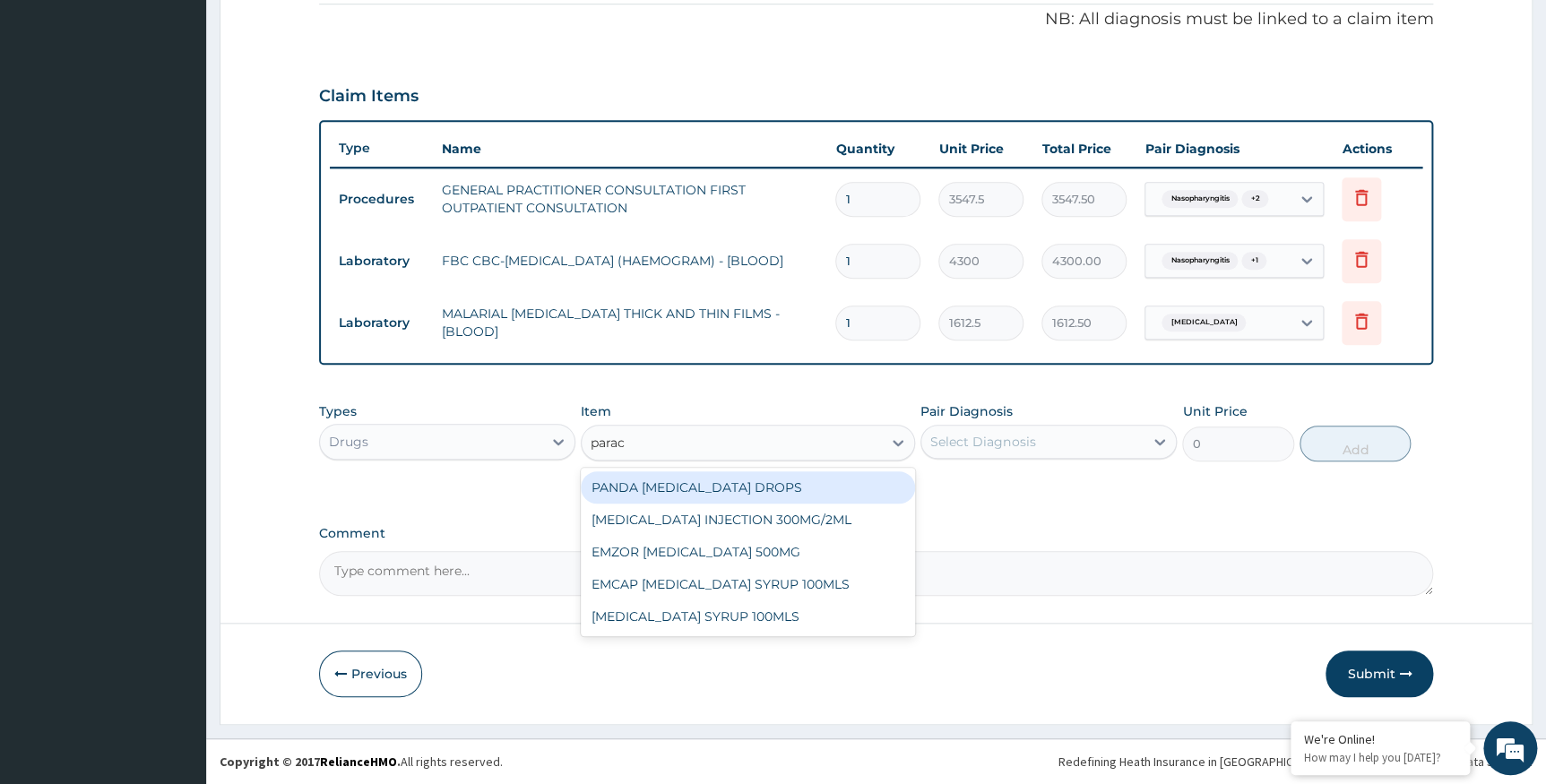
type input "parace"
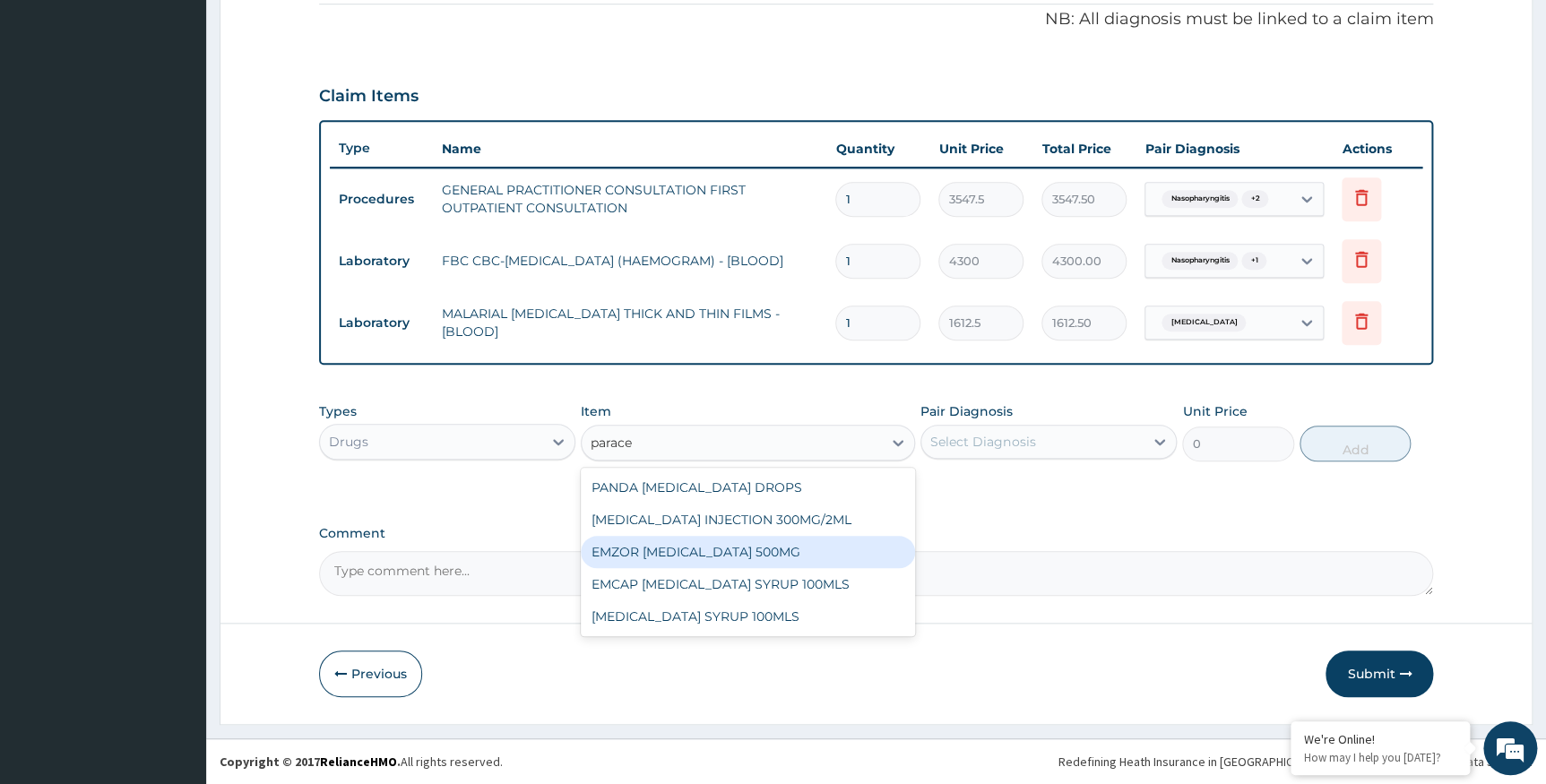
click at [697, 547] on div "EMZOR PARACETAMOL 500MG" at bounding box center [748, 552] width 334 height 33
type input "23.65"
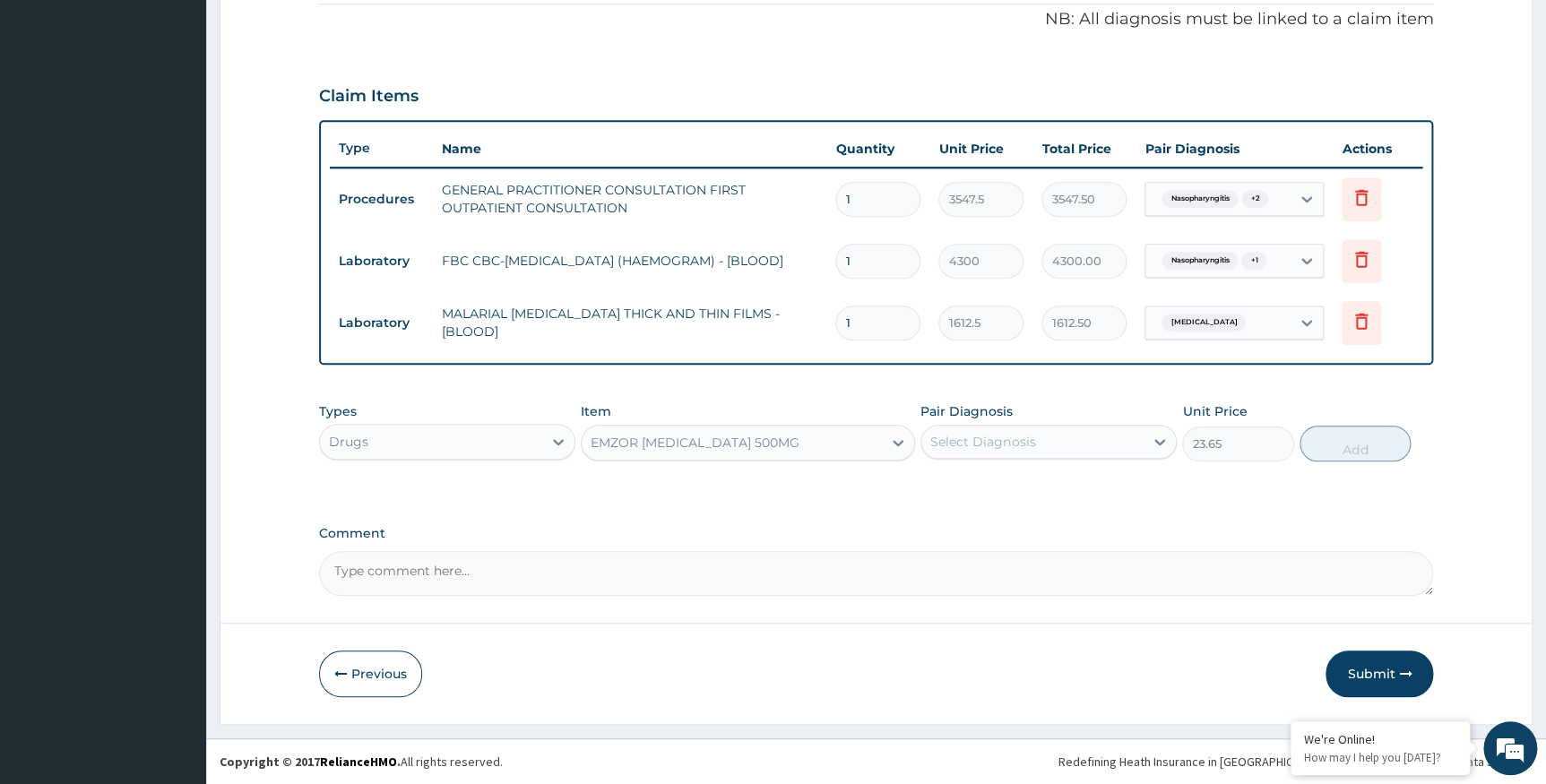
click at [1042, 448] on div "Select Diagnosis" at bounding box center [1032, 442] width 223 height 29
click at [983, 520] on label "Falciparum malaria" at bounding box center [1005, 522] width 111 height 18
checkbox input "true"
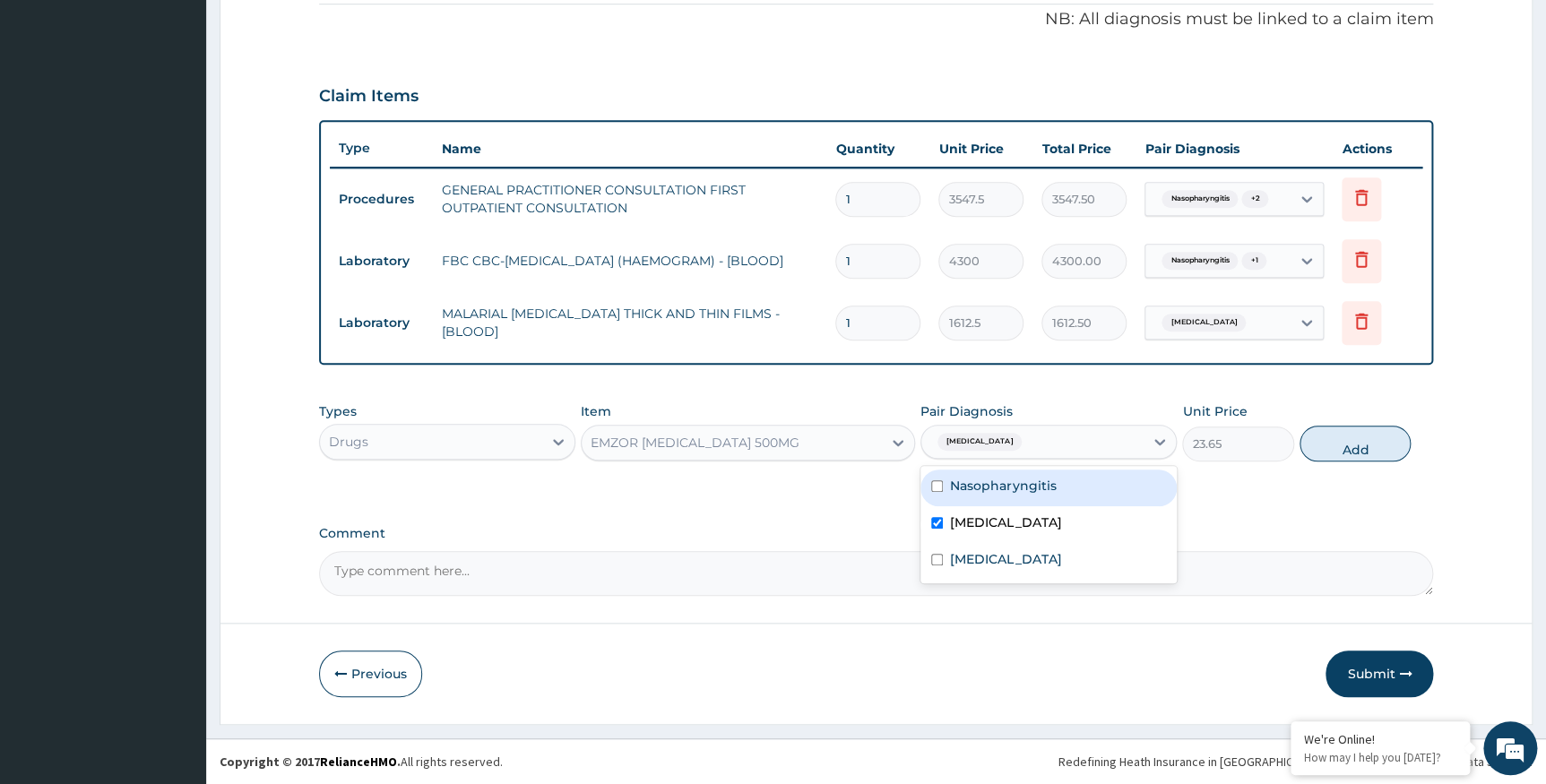
click at [1345, 433] on button "Add" at bounding box center [1355, 442] width 111 height 35
type input "0"
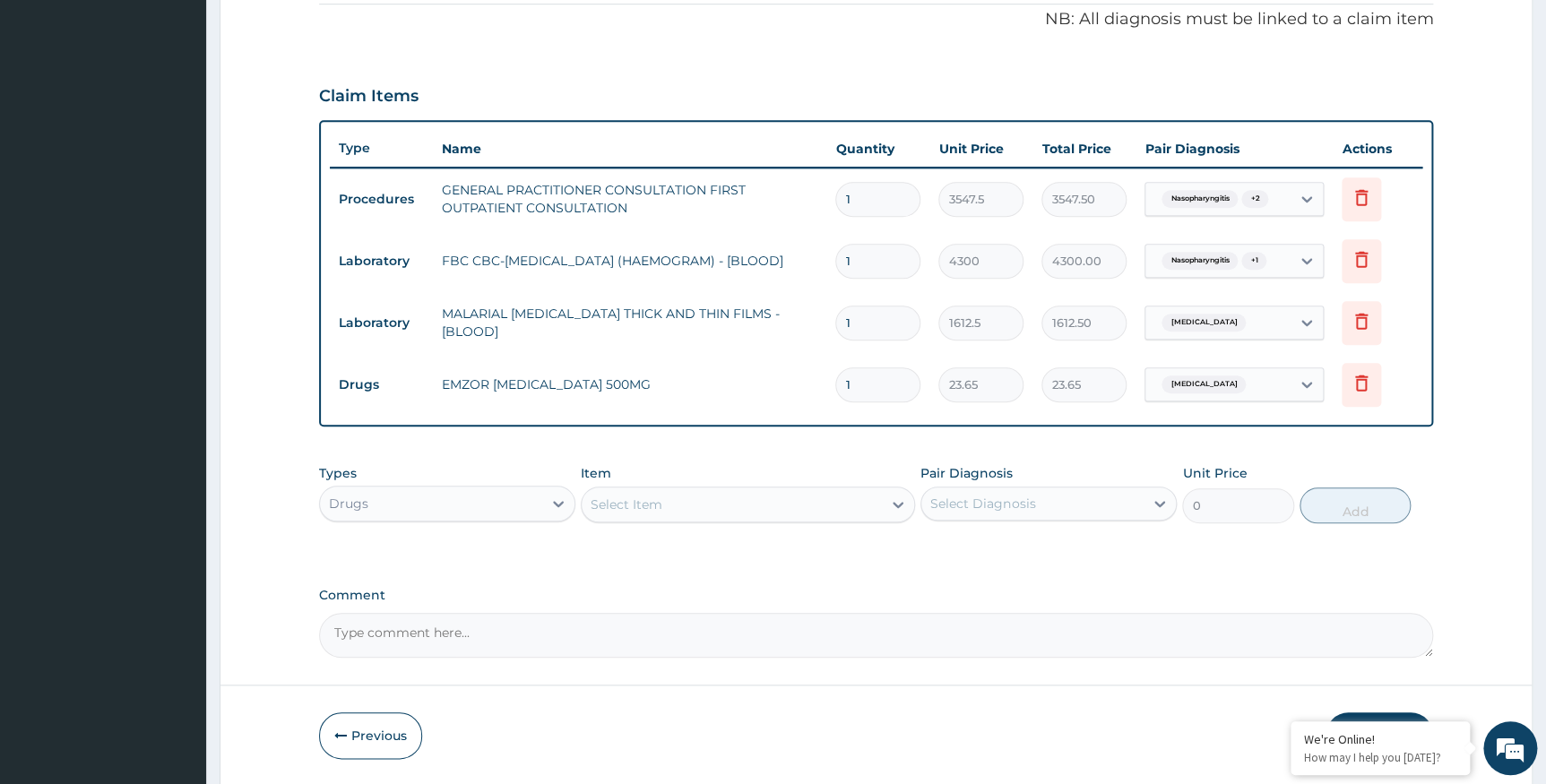
type input "18"
type input "425.70"
type input "18"
click at [637, 501] on div "Select Item" at bounding box center [626, 504] width 72 height 18
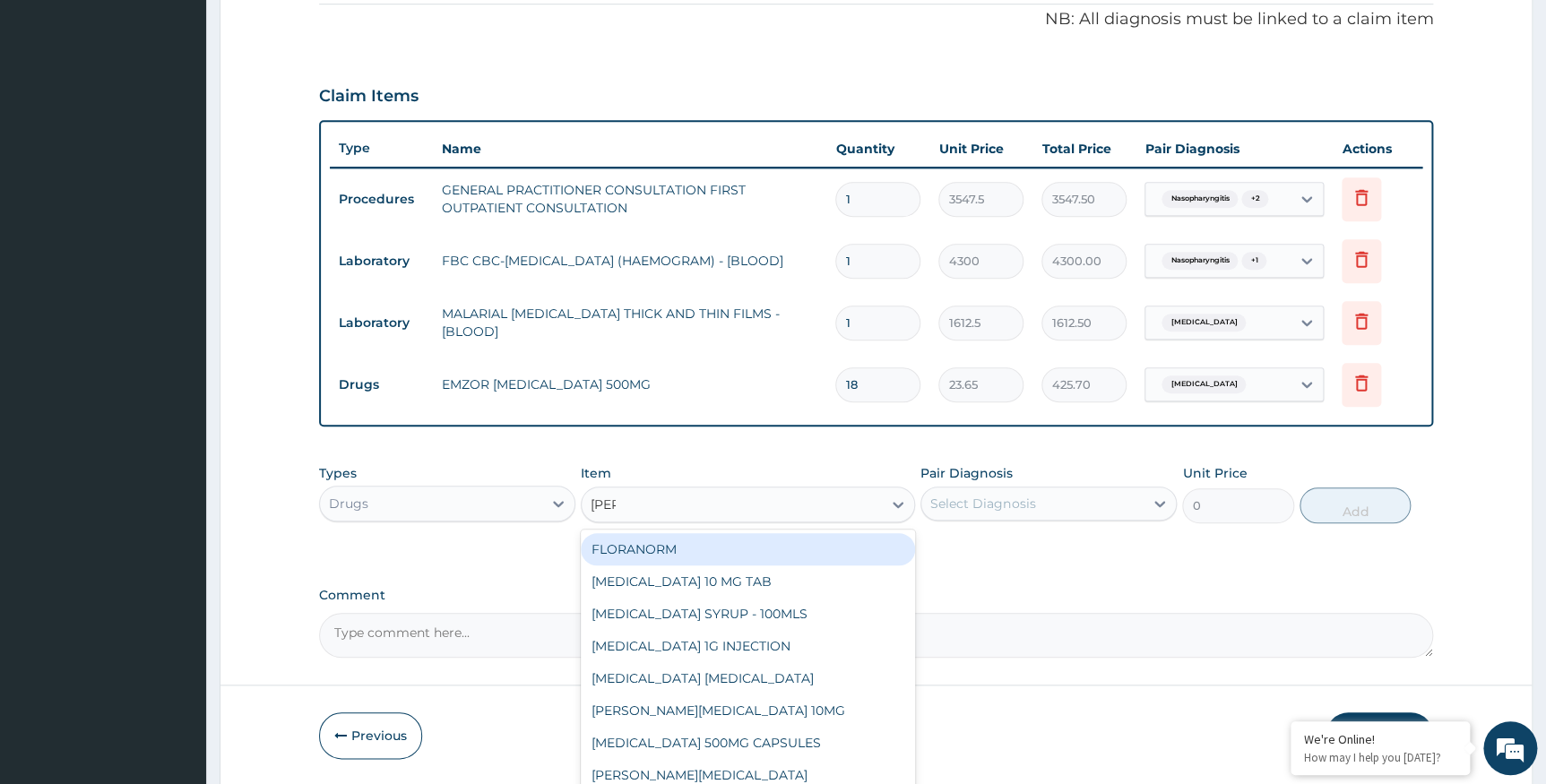
type input "lorat"
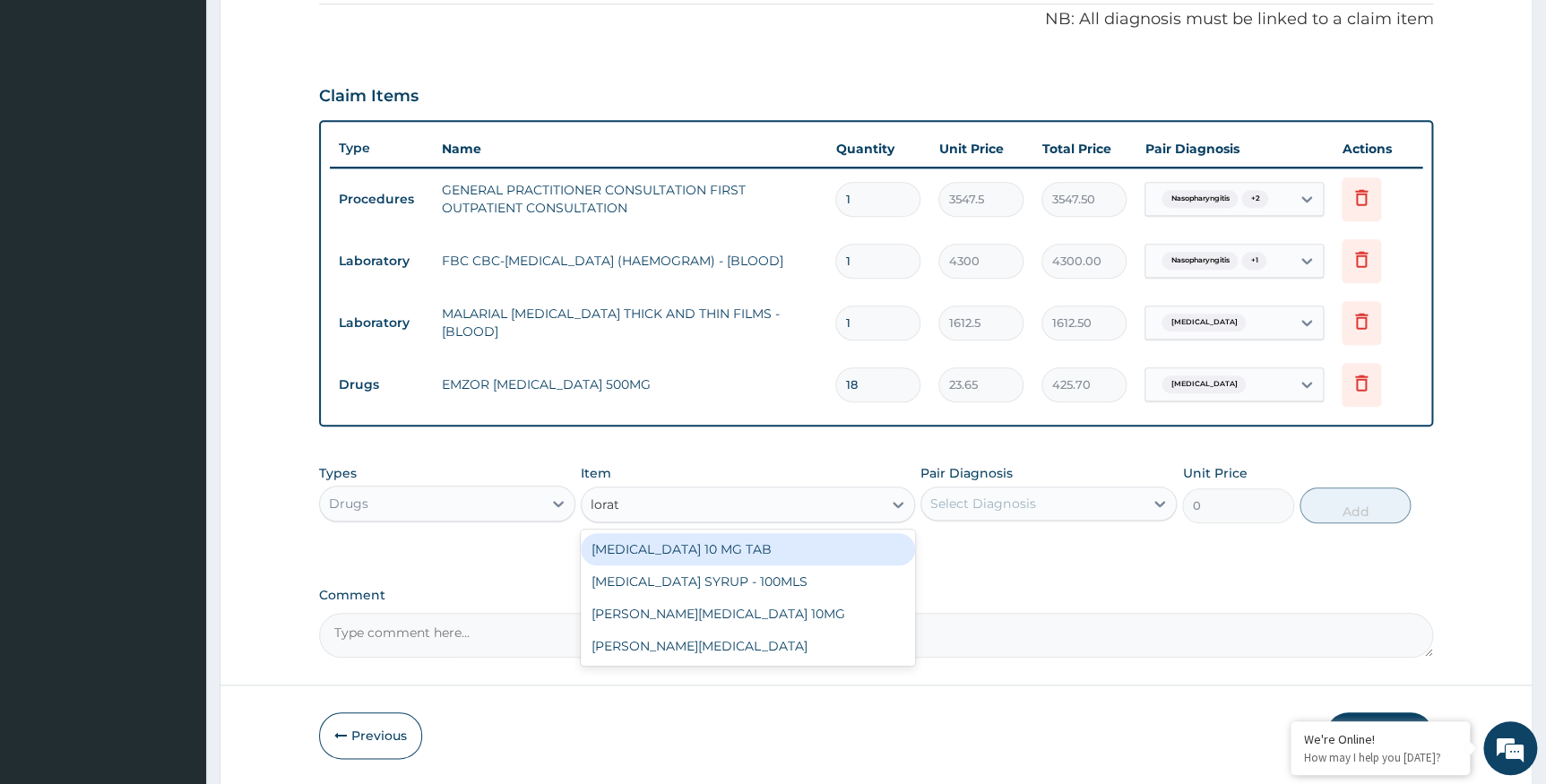
click at [785, 545] on div "LORATADINE 10 MG TAB" at bounding box center [748, 550] width 334 height 33
type input "59.12500000000001"
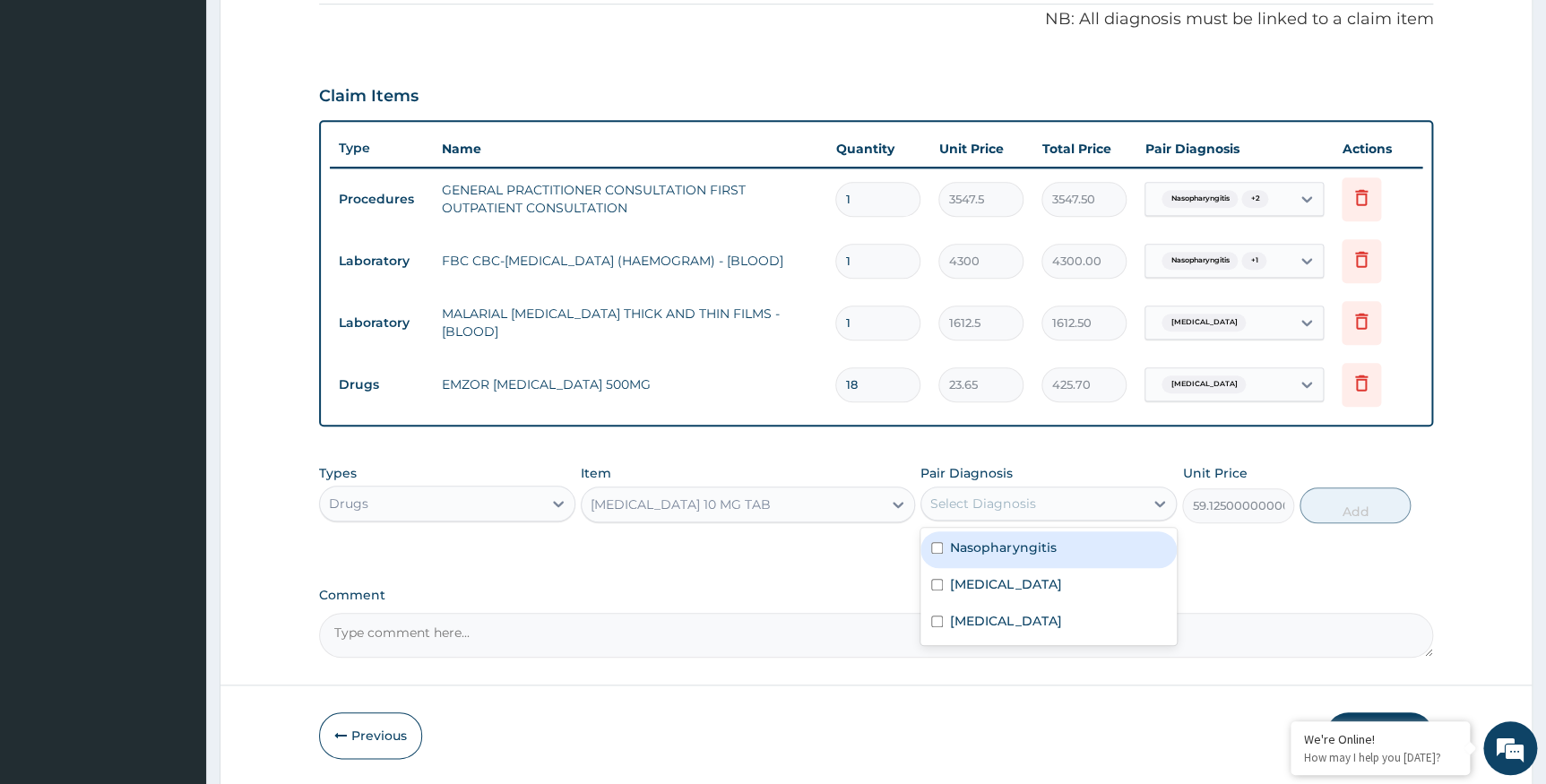
click at [1006, 504] on div "Select Diagnosis" at bounding box center [982, 503] width 105 height 18
click at [988, 547] on label "Nasopharyngitis" at bounding box center [1002, 548] width 105 height 18
checkbox input "true"
click at [1354, 518] on button "Add" at bounding box center [1355, 504] width 111 height 35
type input "0"
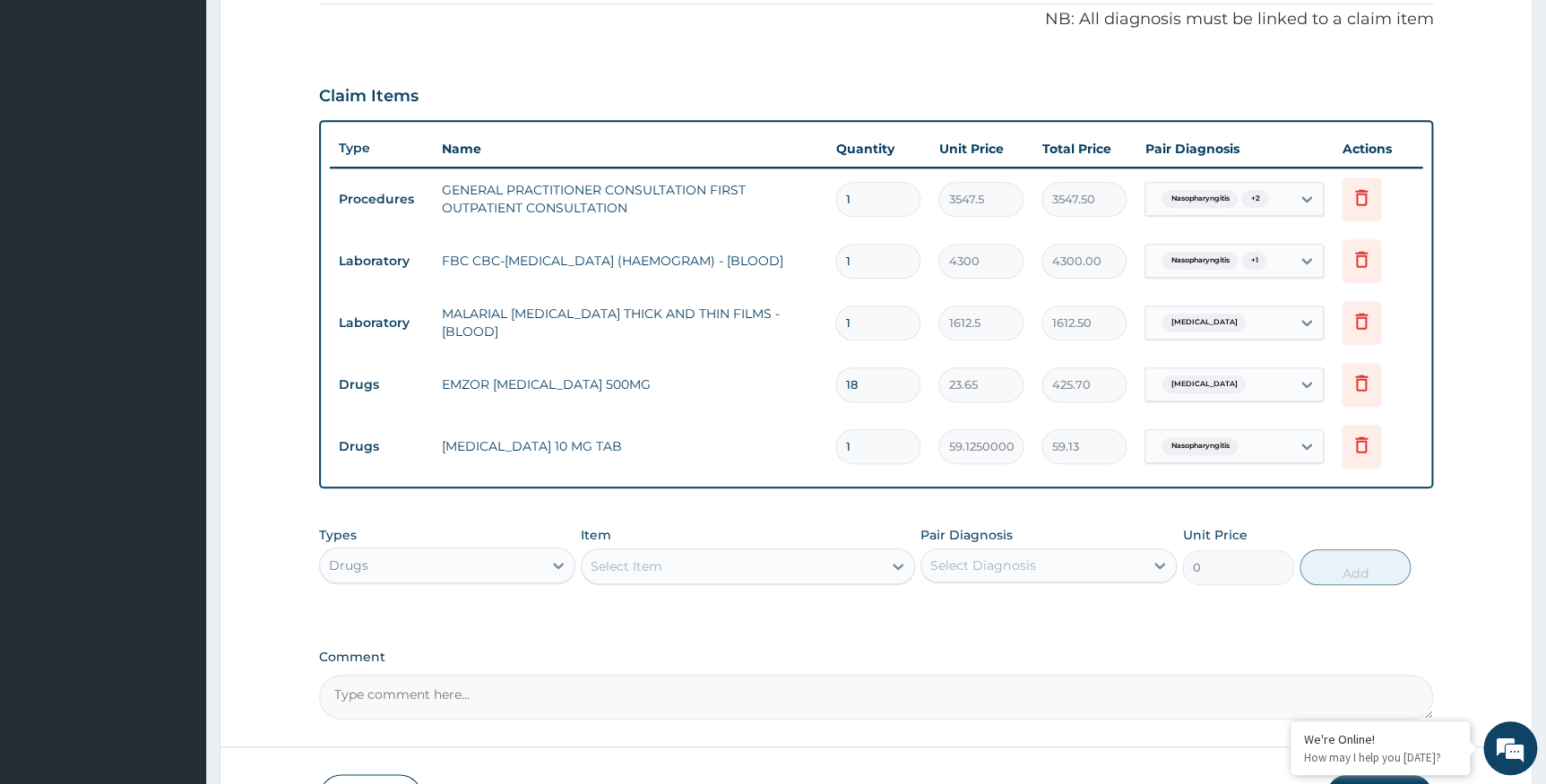
type input "0.00"
type input "5"
type input "295.63"
type input "5"
click at [626, 561] on div "Select Item" at bounding box center [626, 566] width 72 height 18
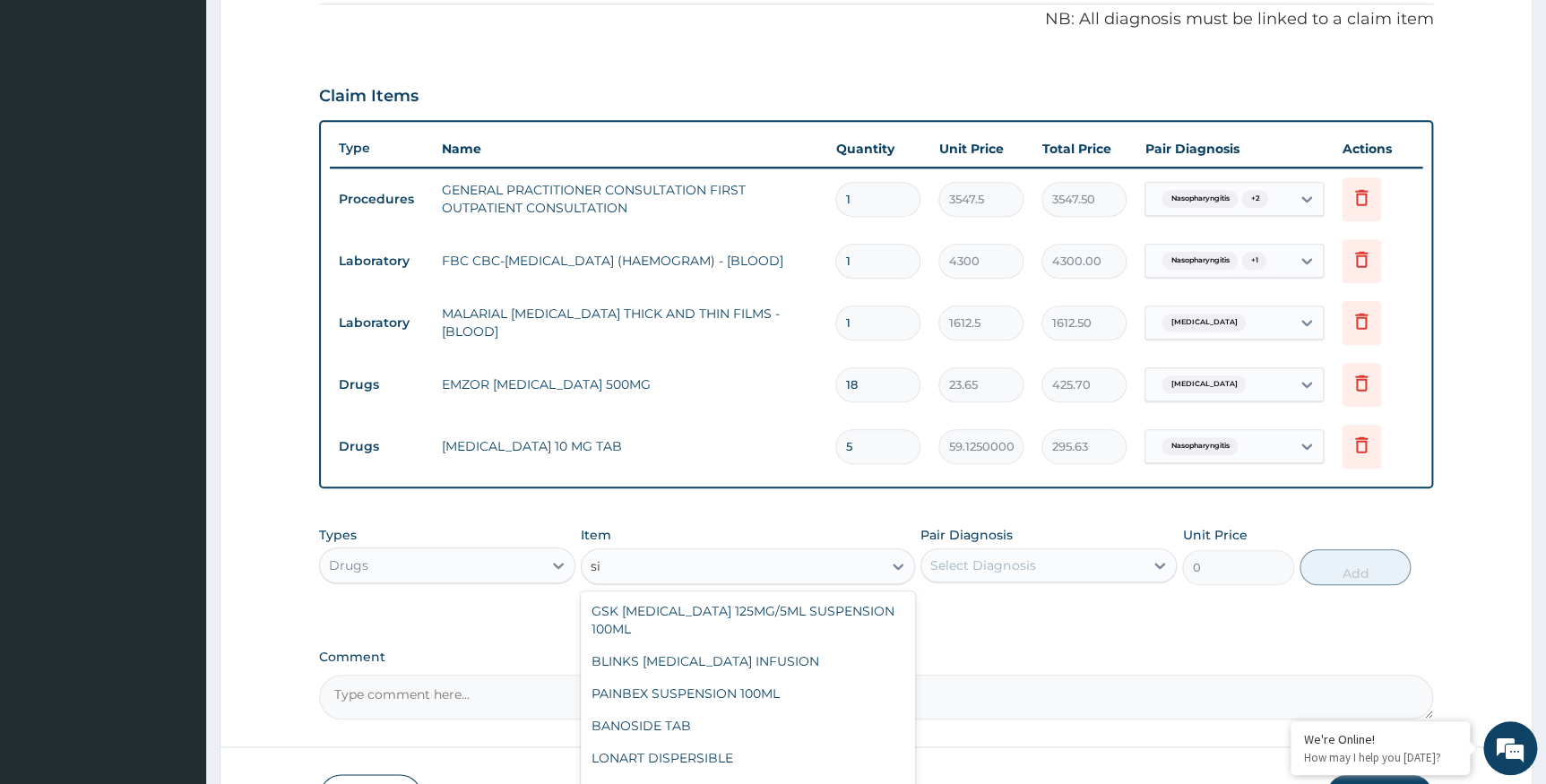
type input "s"
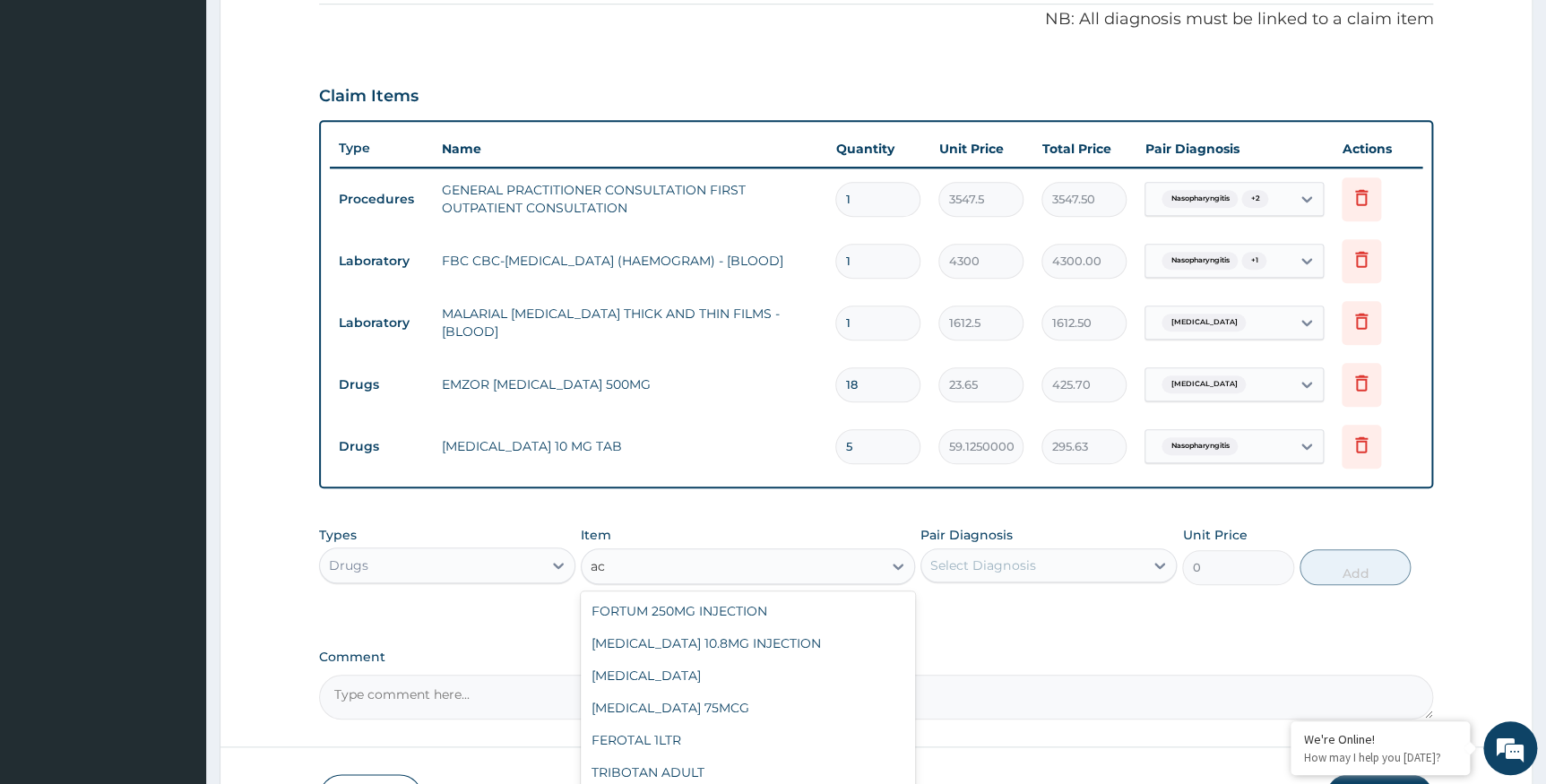
type input "a"
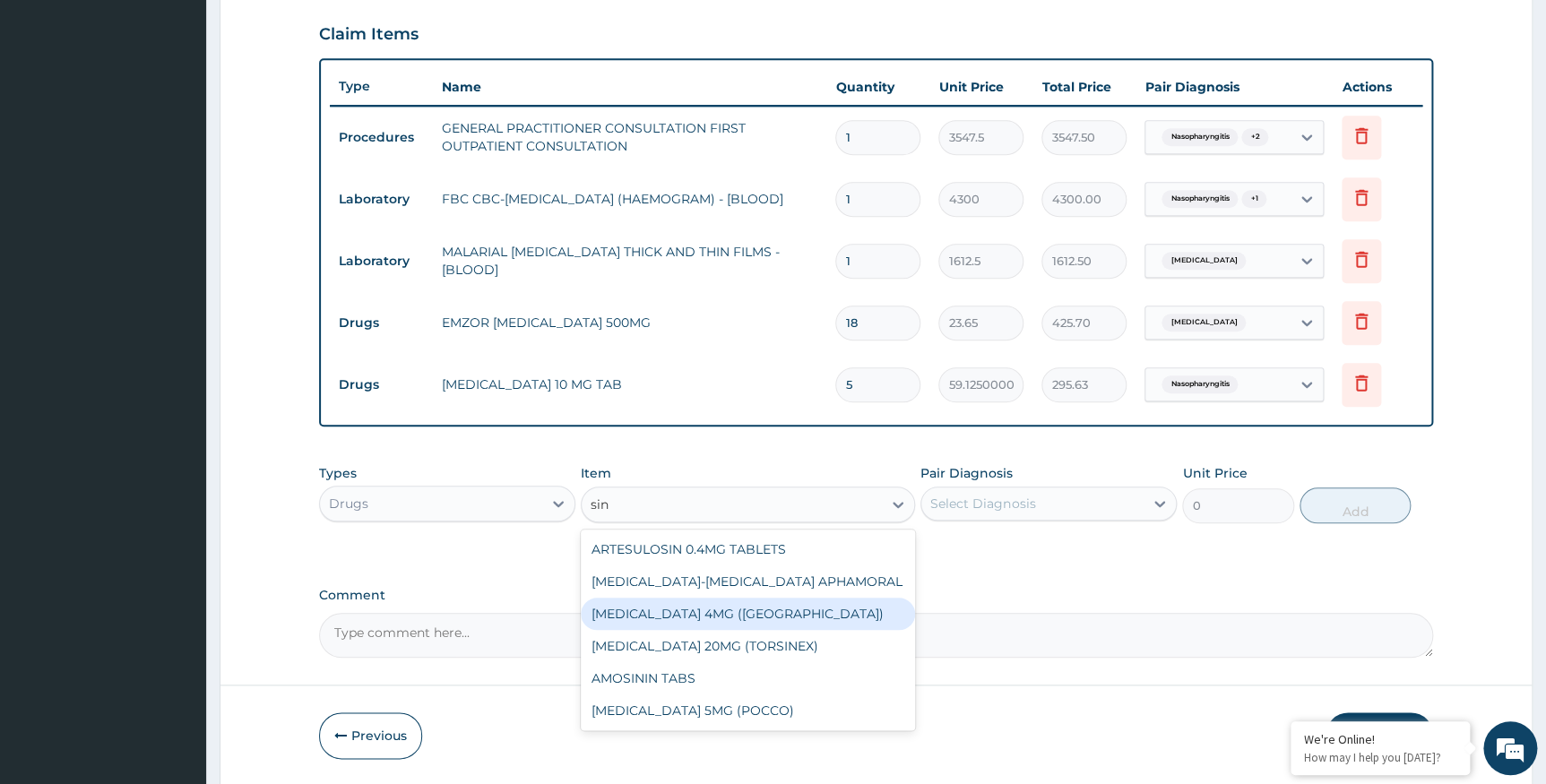
scroll to position [671, 0]
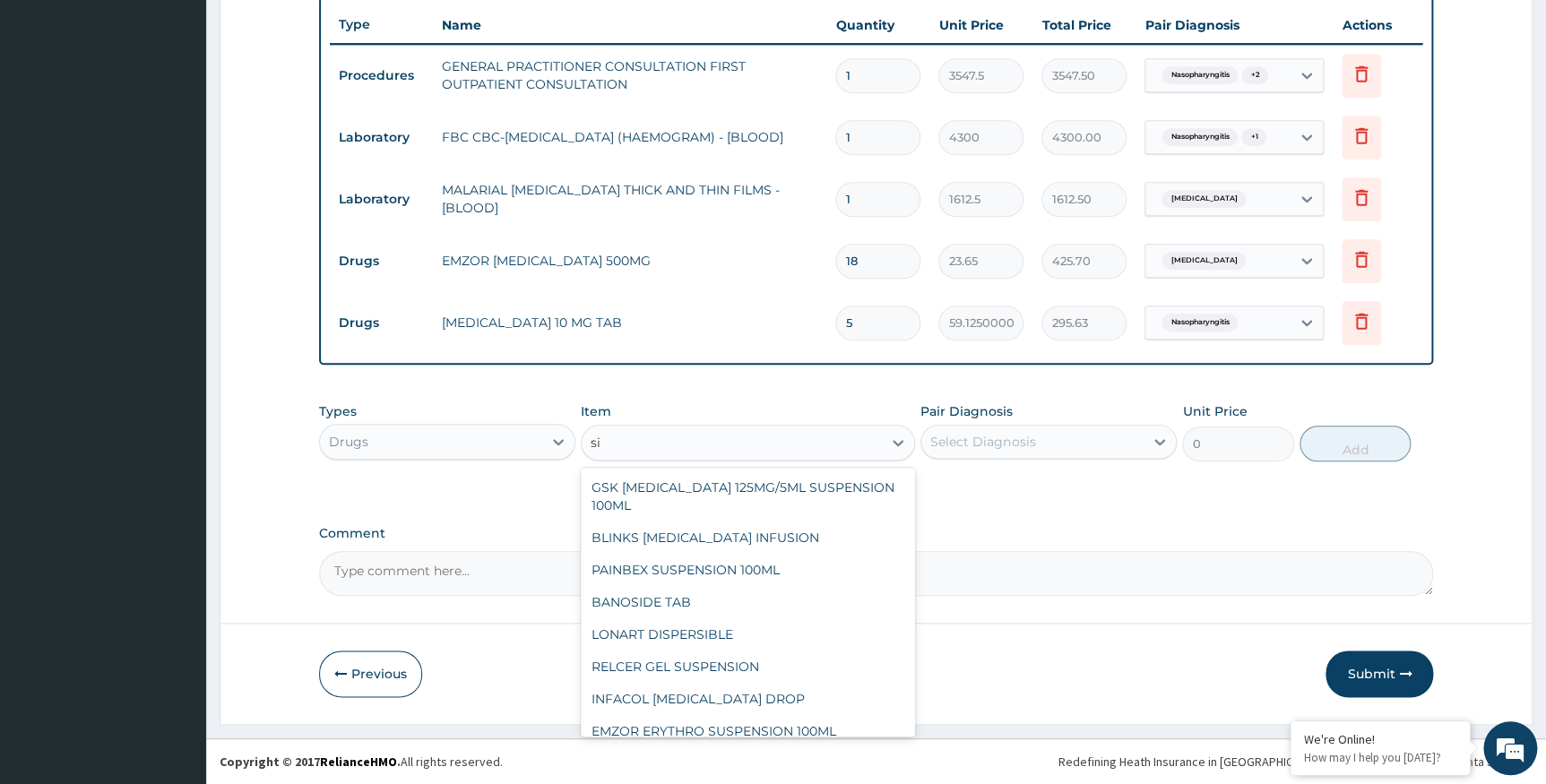
type input "s"
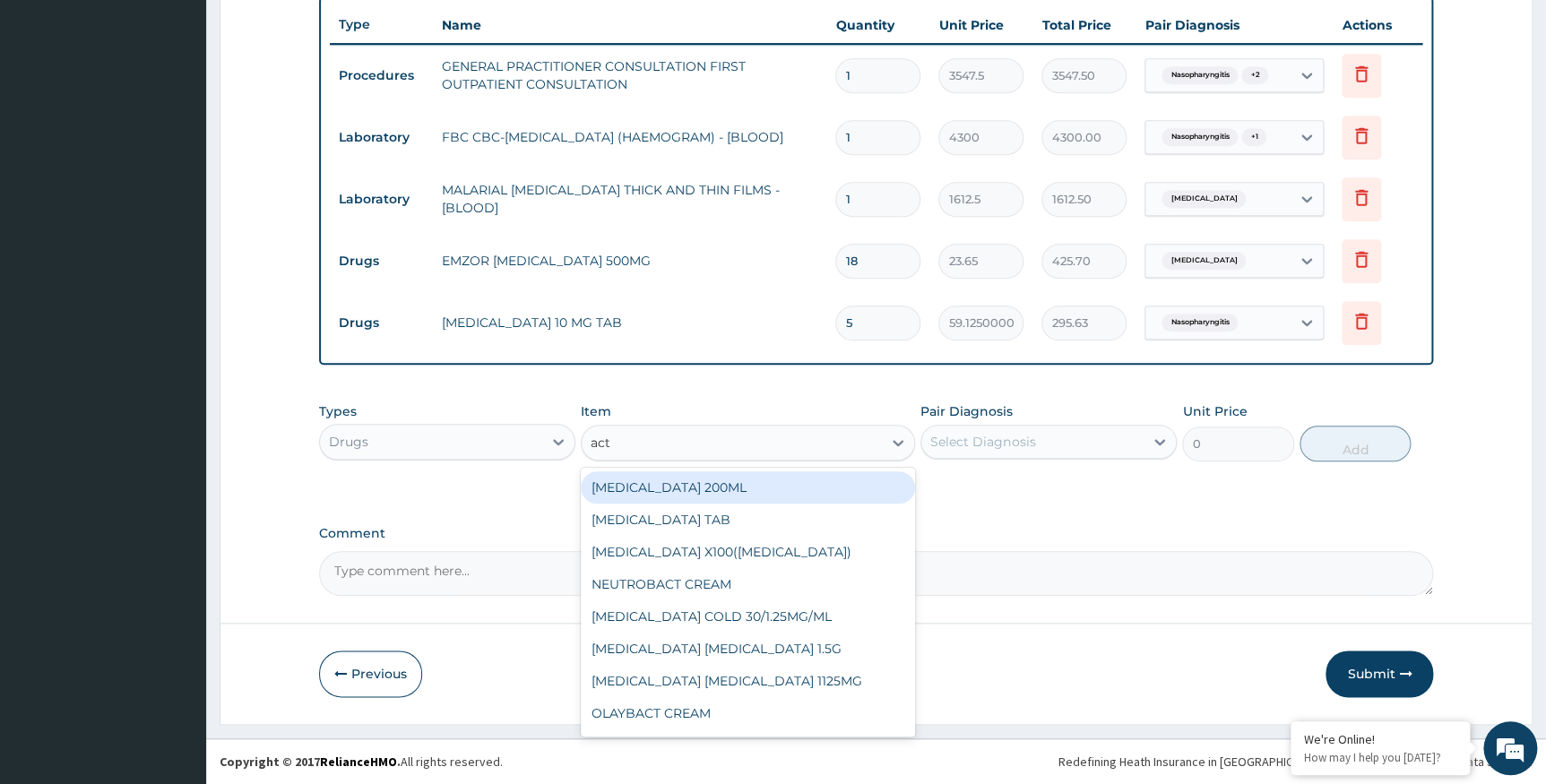
type input "acti"
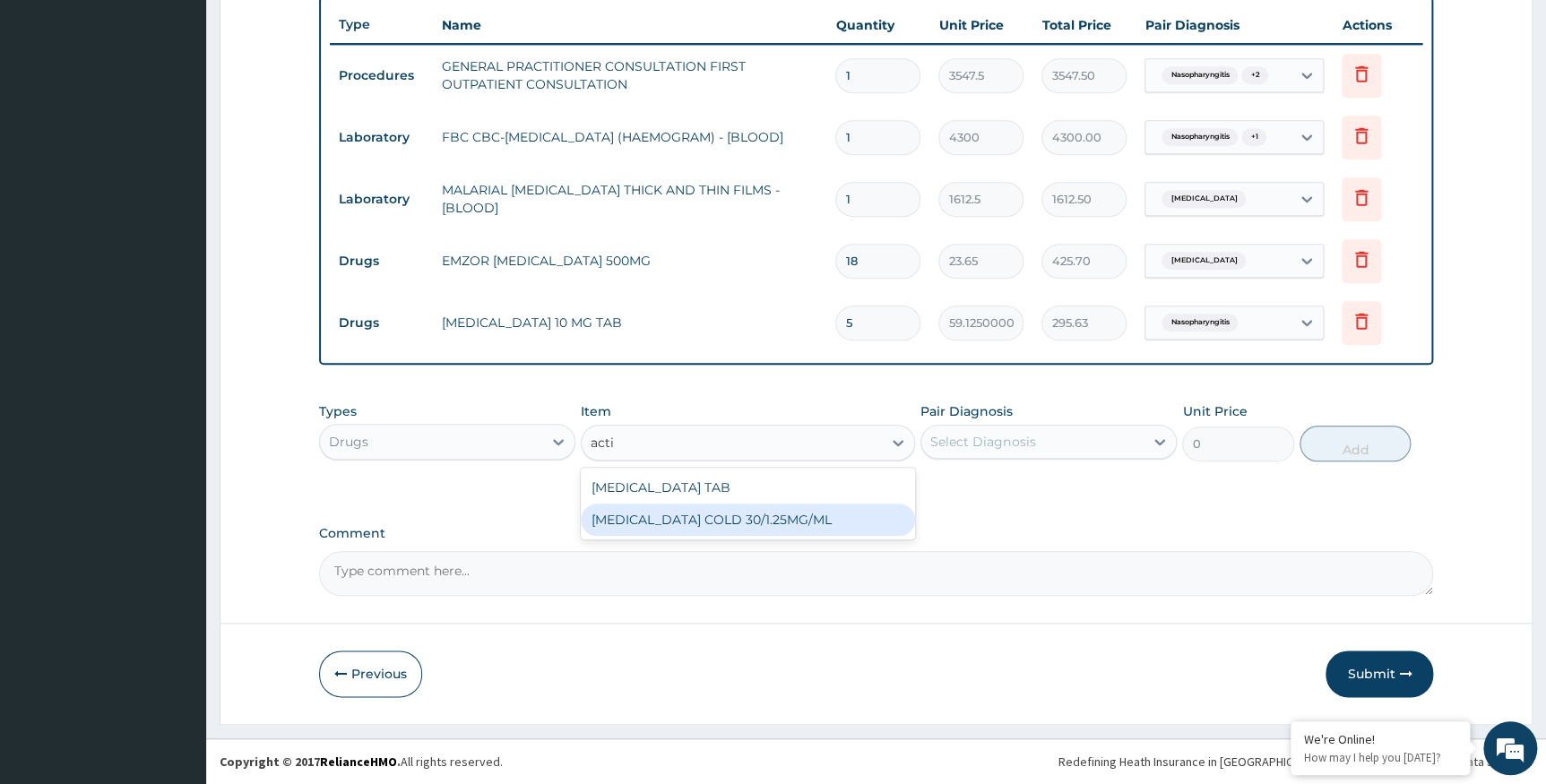
click at [754, 522] on div "ACTIFED COLD 30/1.25MG/ML" at bounding box center [748, 520] width 334 height 33
type input "1773.7500000000002"
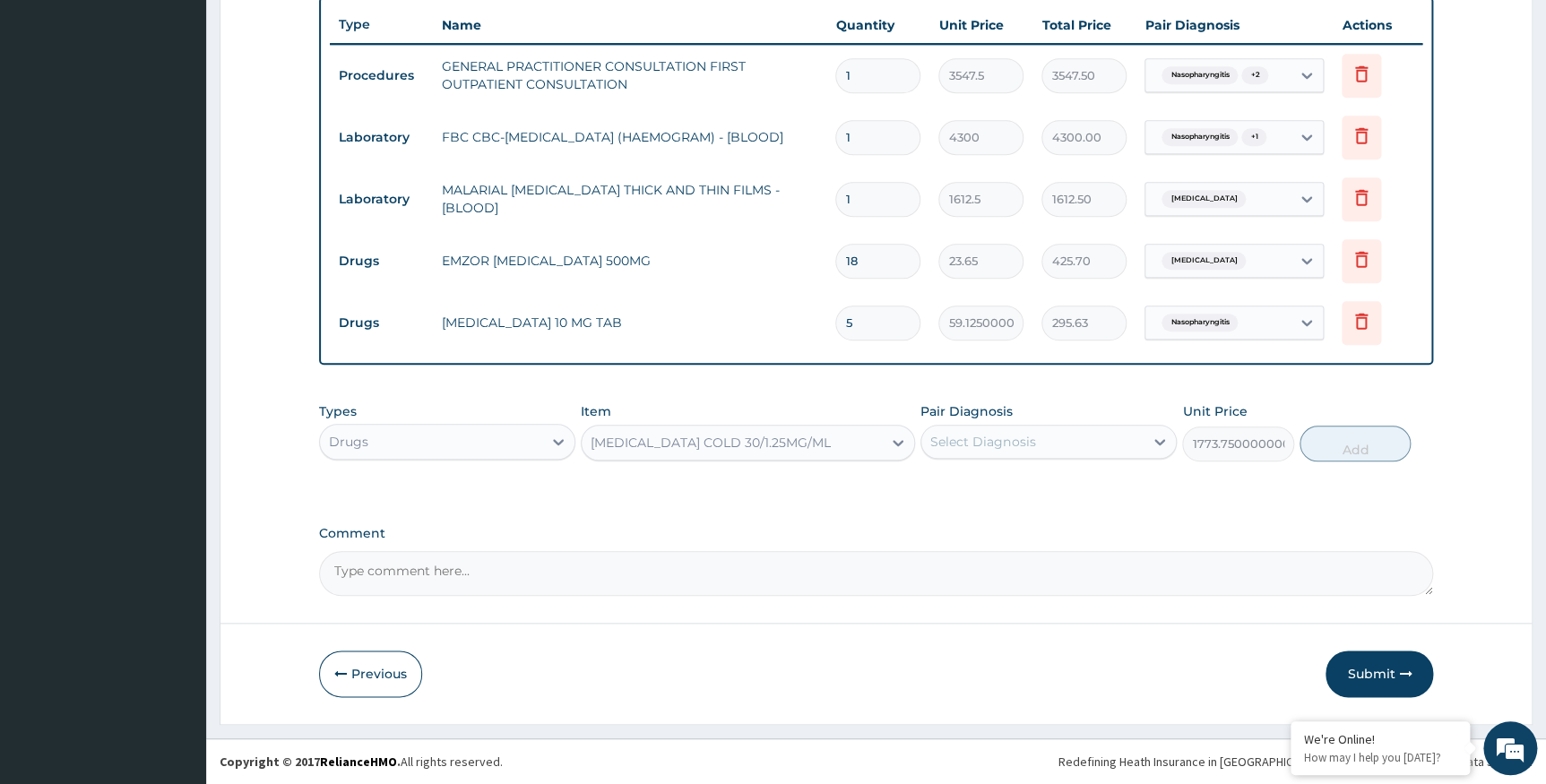
click at [985, 447] on div "Select Diagnosis" at bounding box center [982, 442] width 105 height 18
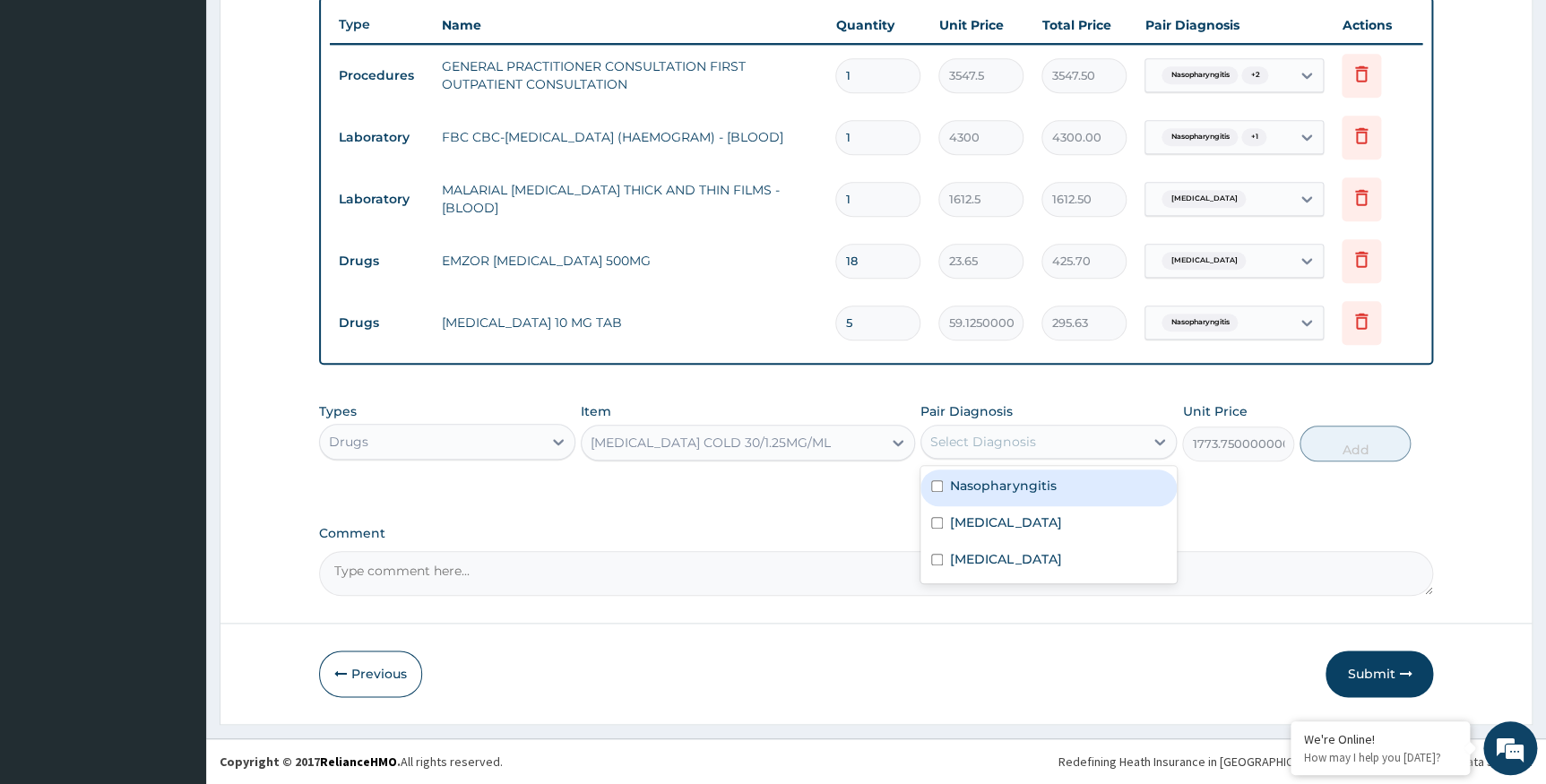
click at [973, 483] on label "Nasopharyngitis" at bounding box center [1002, 486] width 105 height 18
checkbox input "true"
click at [1367, 433] on button "Add" at bounding box center [1355, 442] width 111 height 35
type input "0"
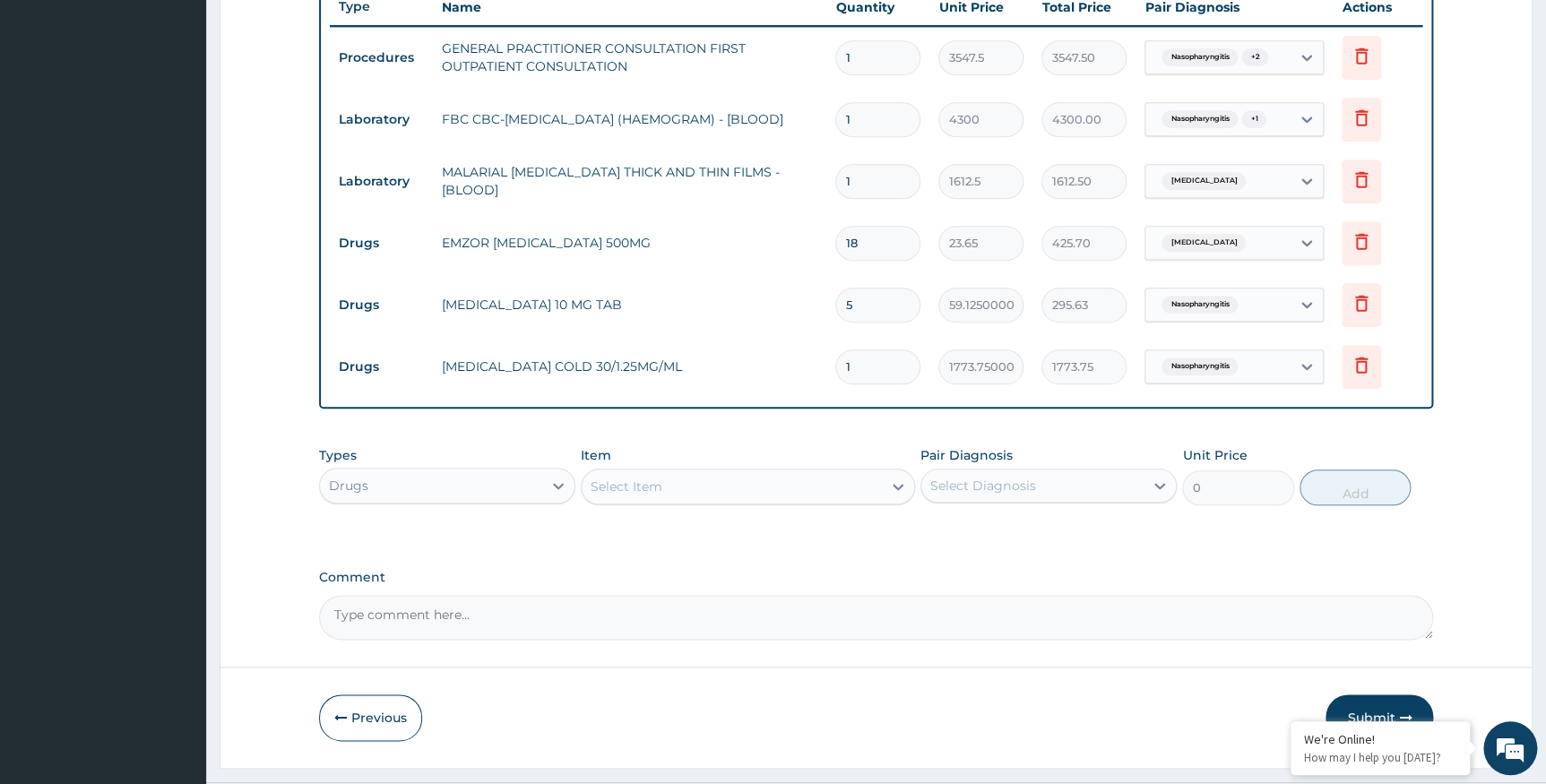
scroll to position [325, 0]
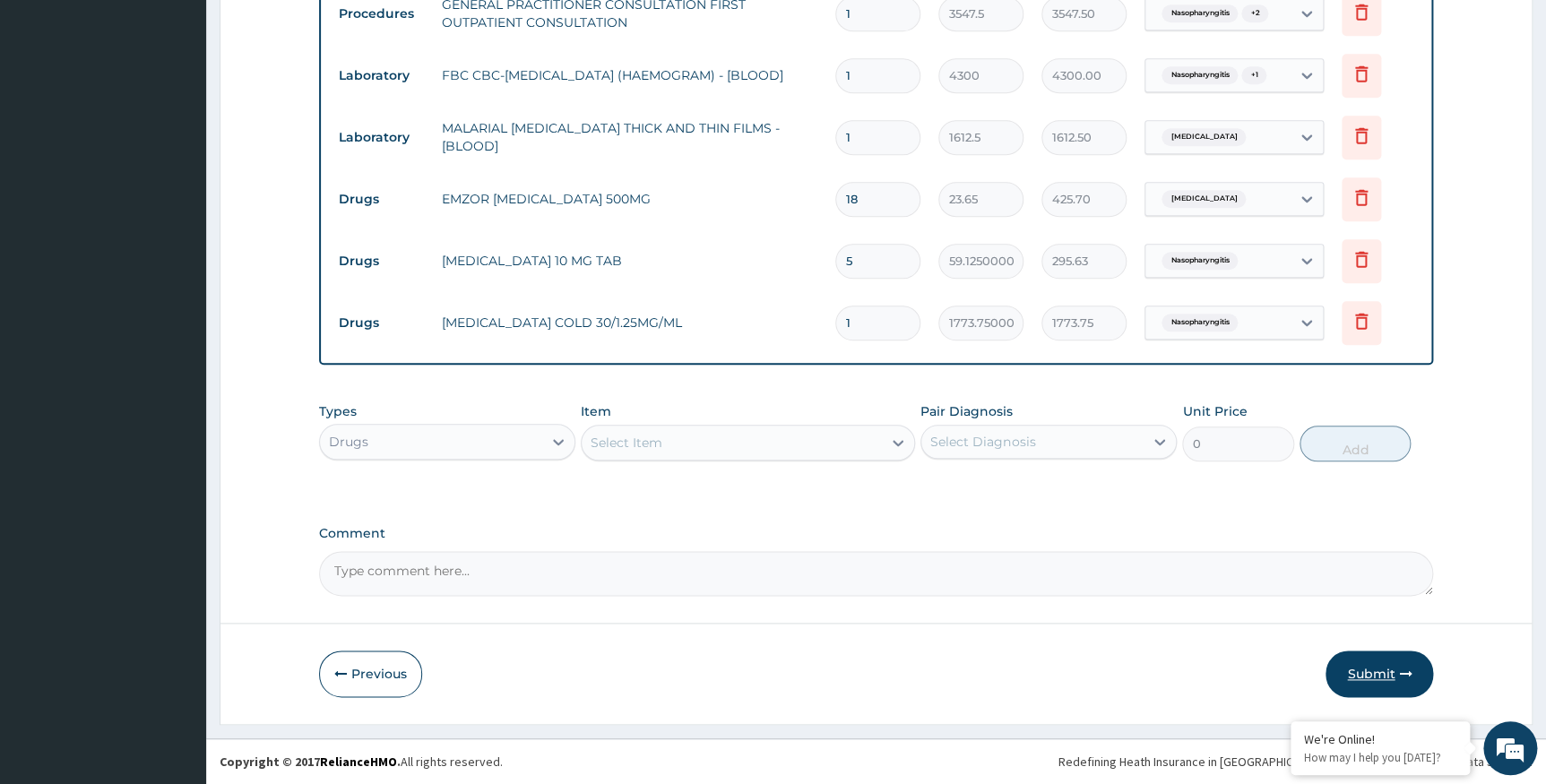
click at [1371, 668] on button "Submit" at bounding box center [1380, 673] width 107 height 46
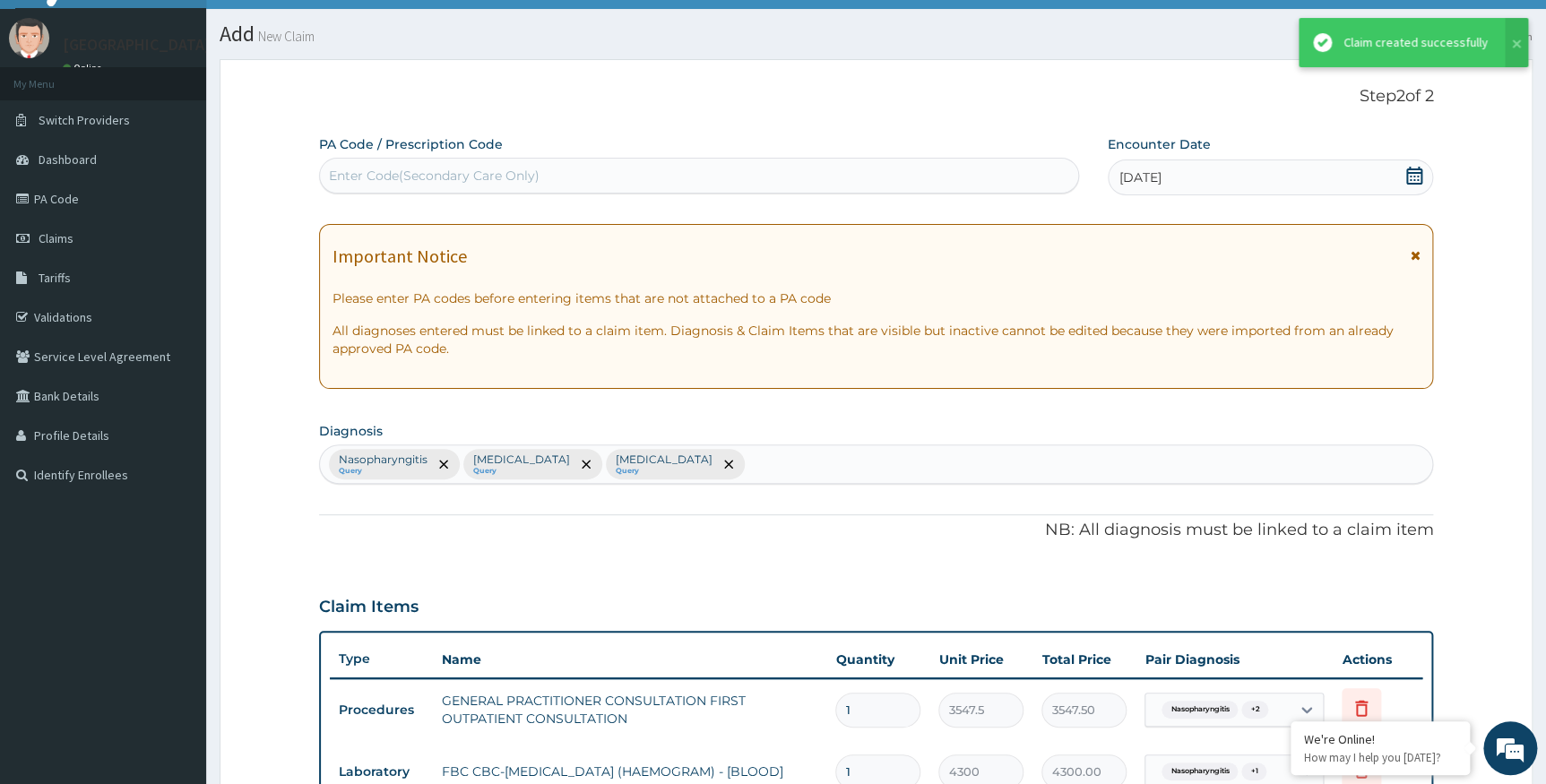
scroll to position [733, 0]
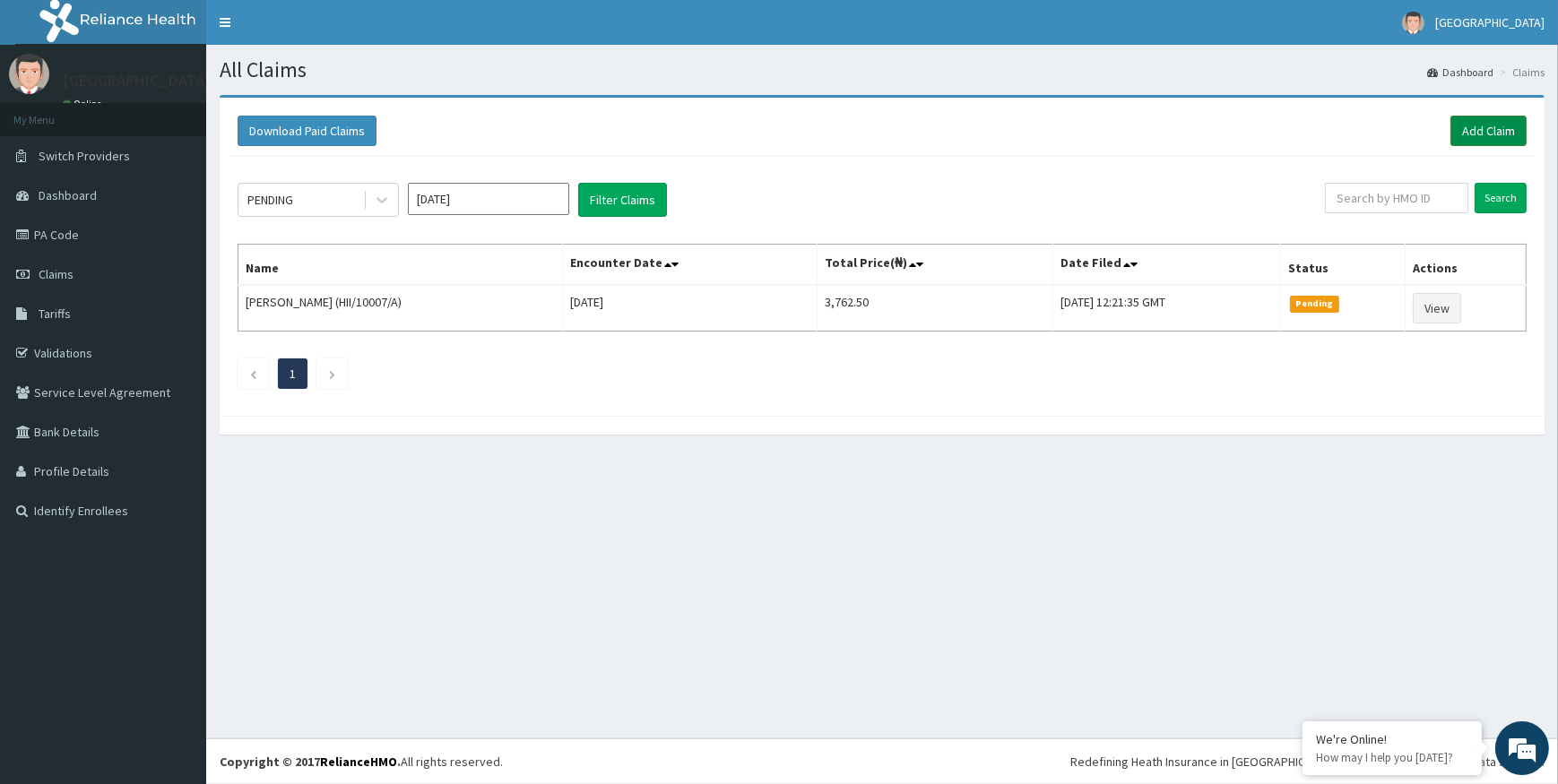
click at [1486, 128] on link "Add Claim" at bounding box center [1489, 131] width 76 height 31
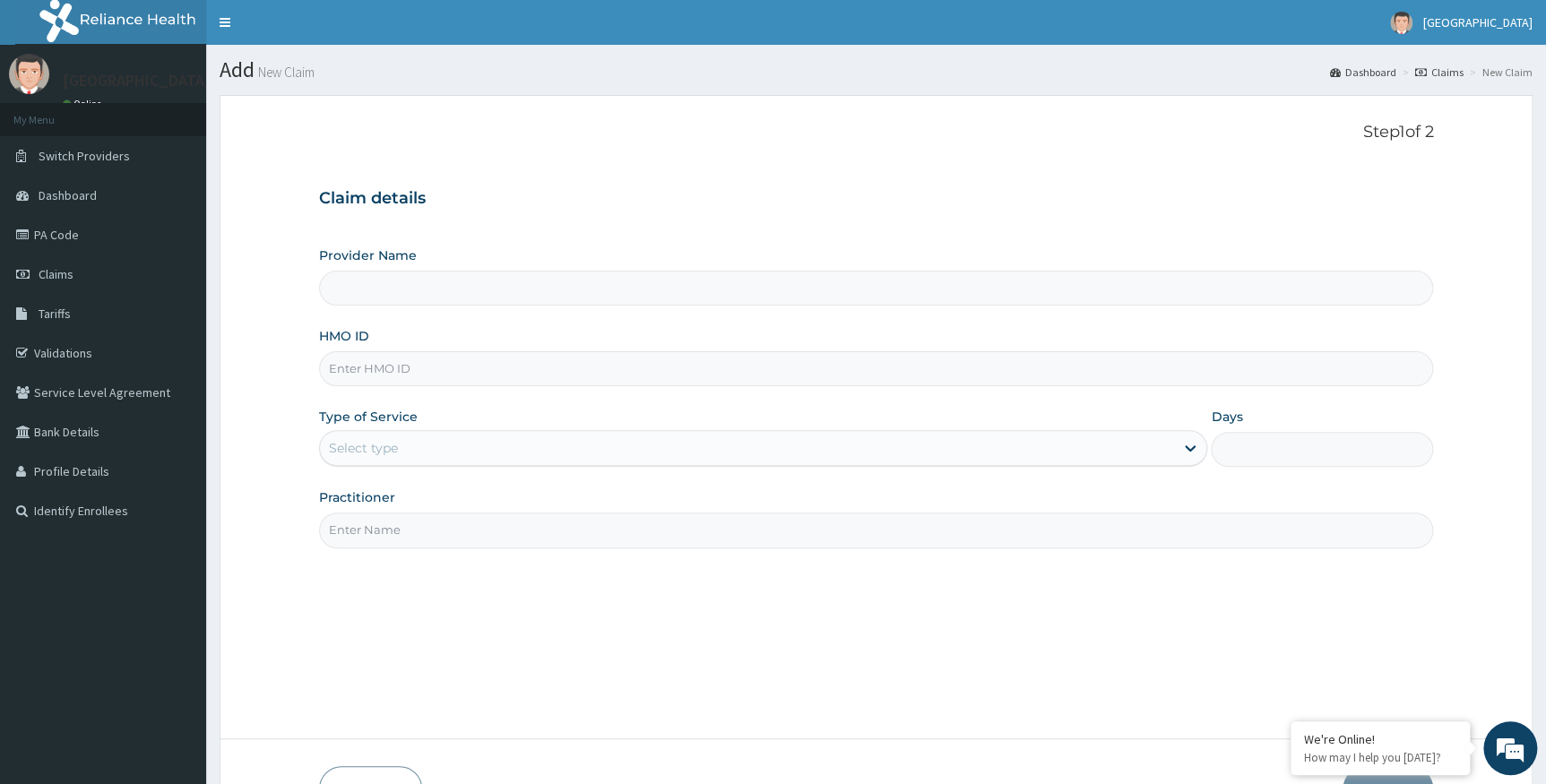
type input "Alpha [GEOGRAPHIC_DATA]"
click at [68, 232] on link "PA Code" at bounding box center [103, 234] width 206 height 39
